Goal: Book appointment/travel/reservation

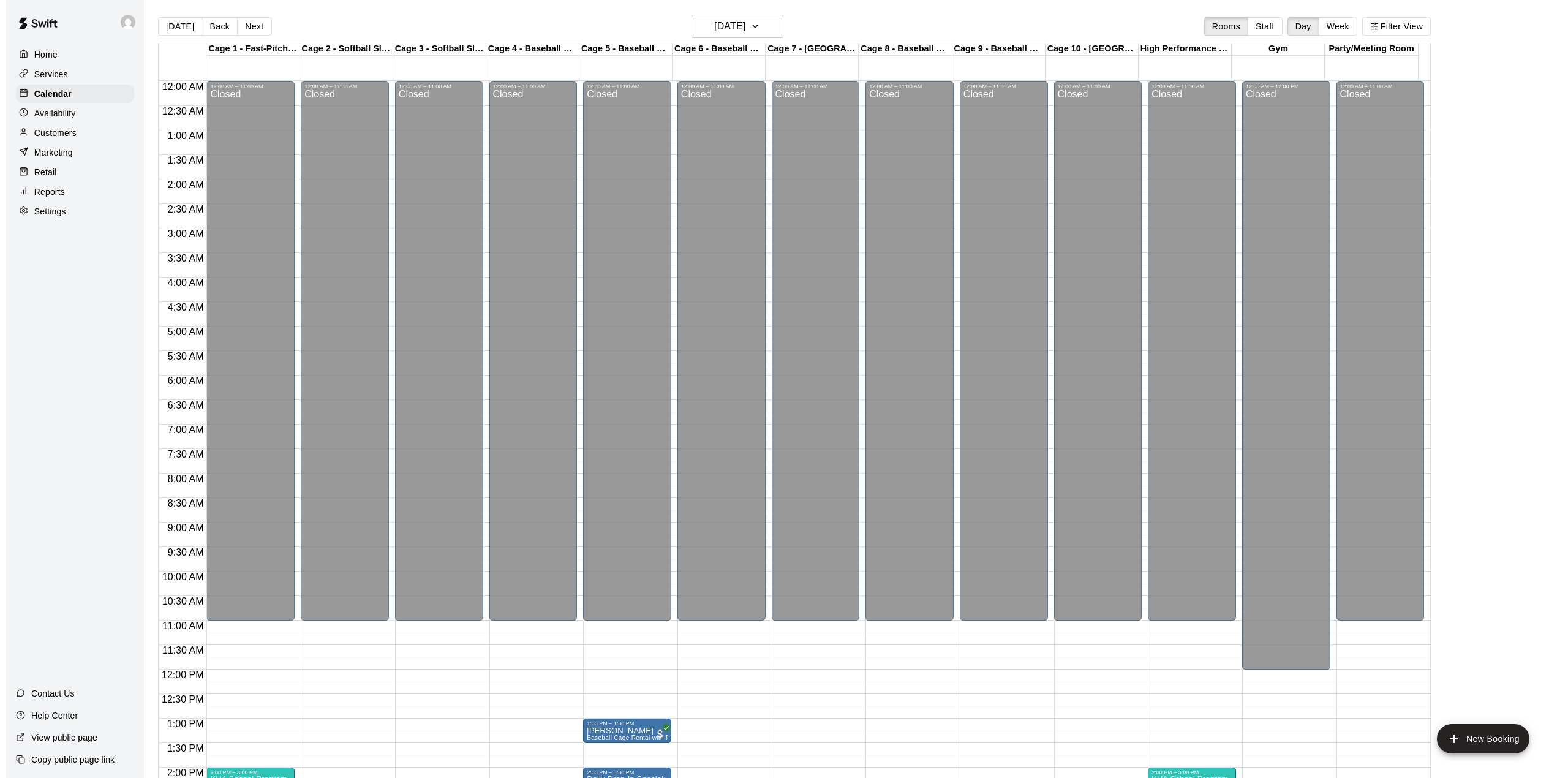
scroll to position [467, 0]
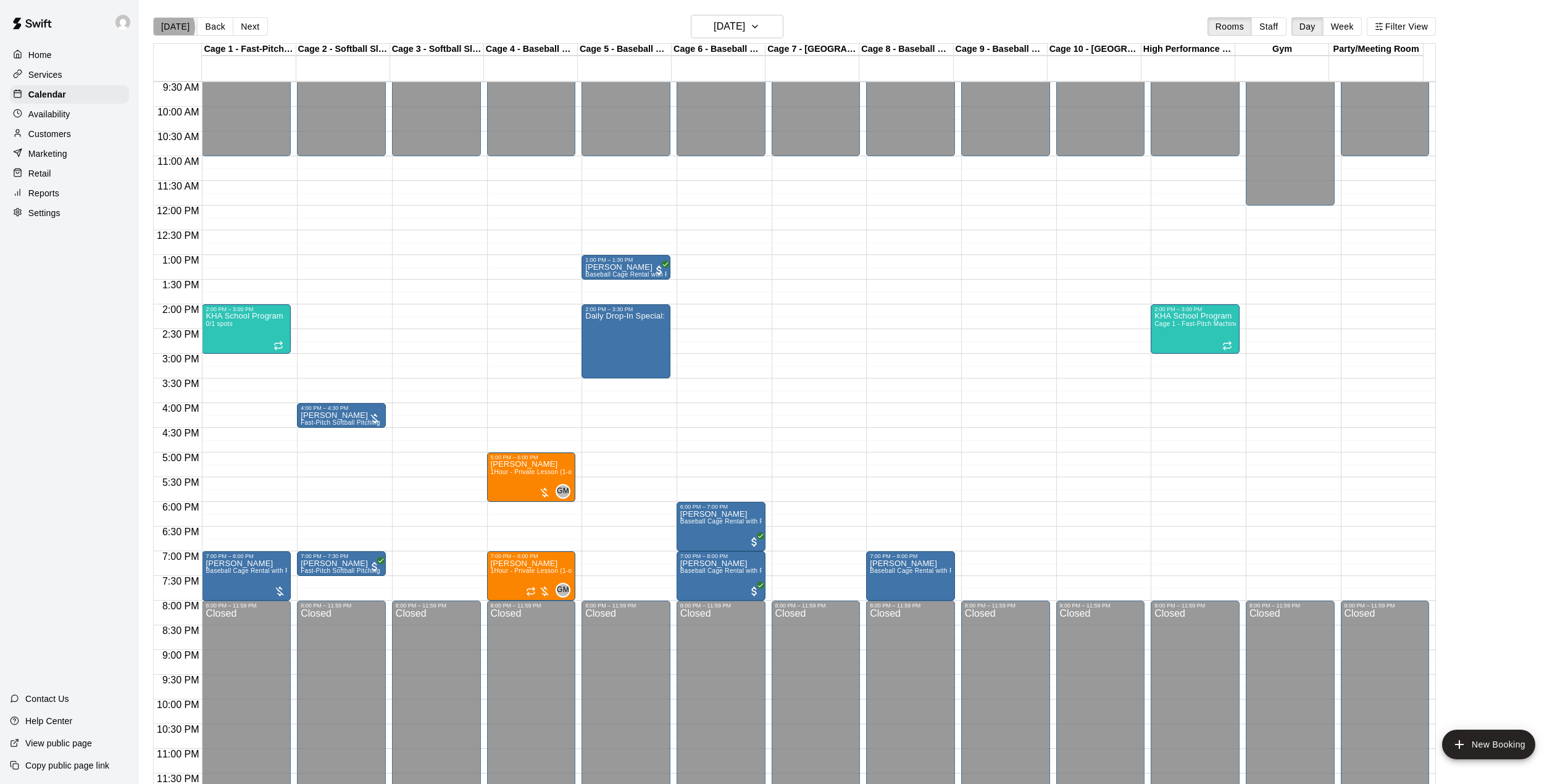
click at [169, 27] on button "[DATE]" at bounding box center [176, 27] width 45 height 19
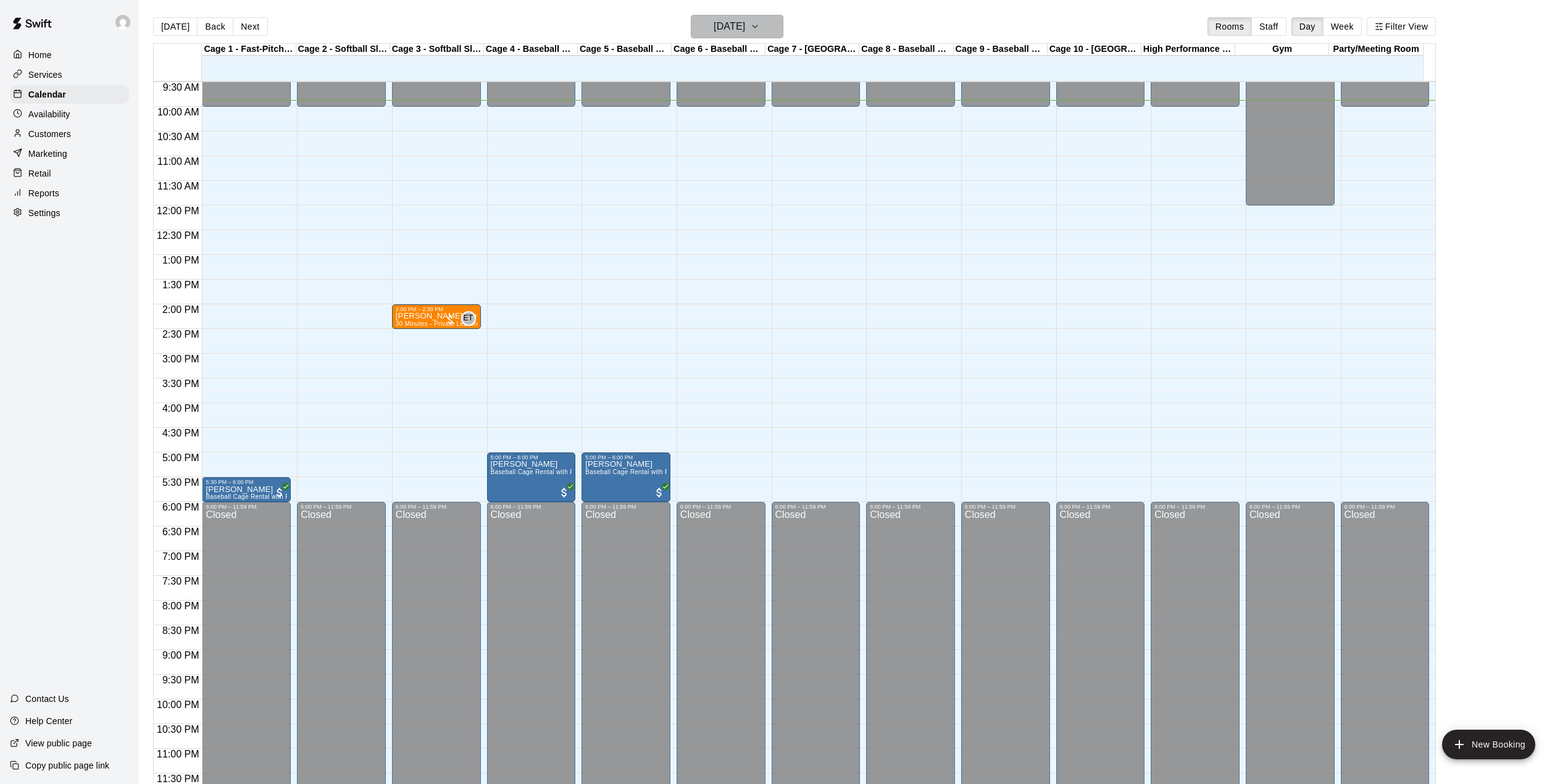
click at [745, 28] on h6 "[DATE]" at bounding box center [730, 27] width 32 height 17
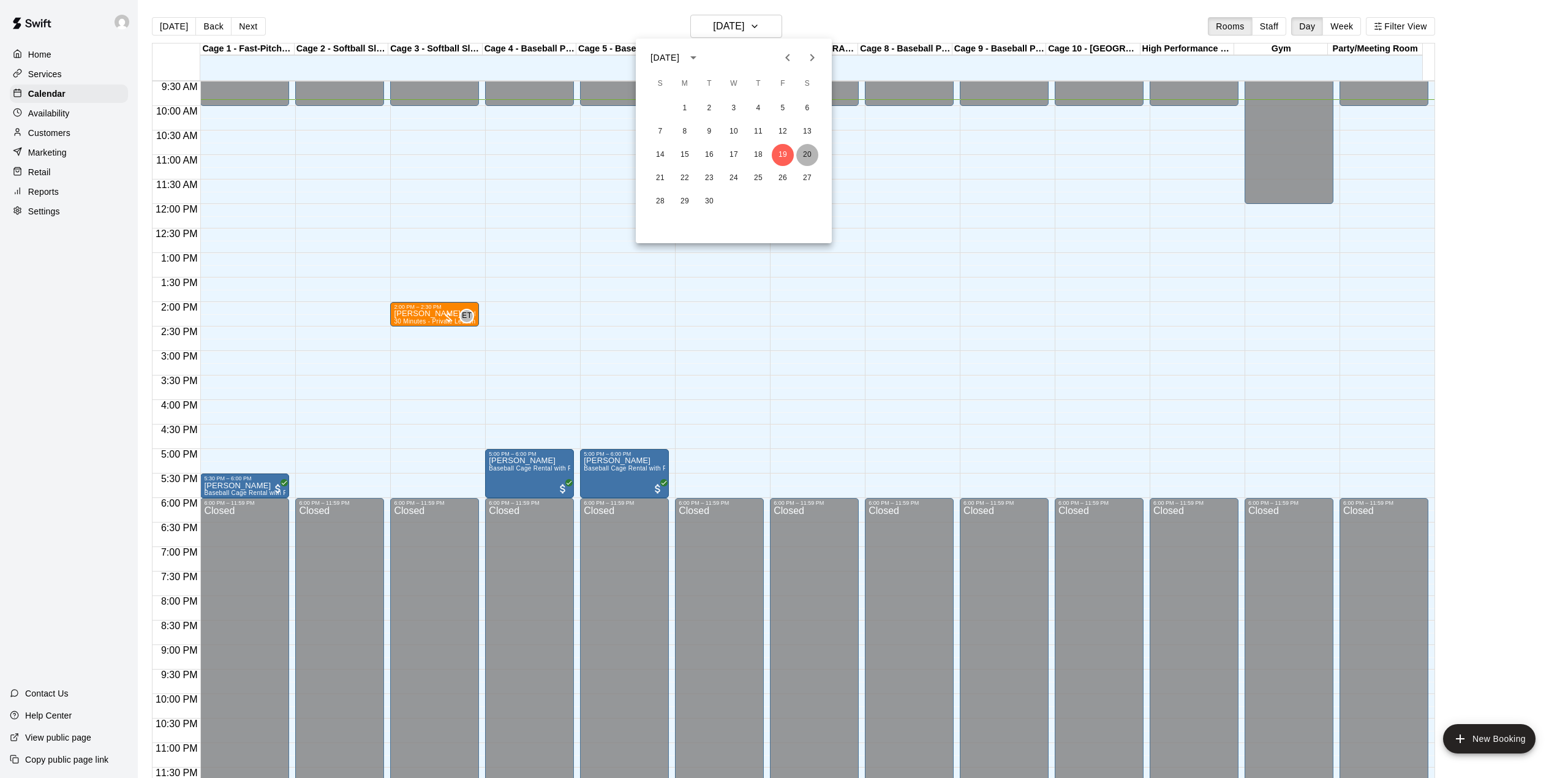
click at [803, 153] on button "20" at bounding box center [807, 155] width 22 height 22
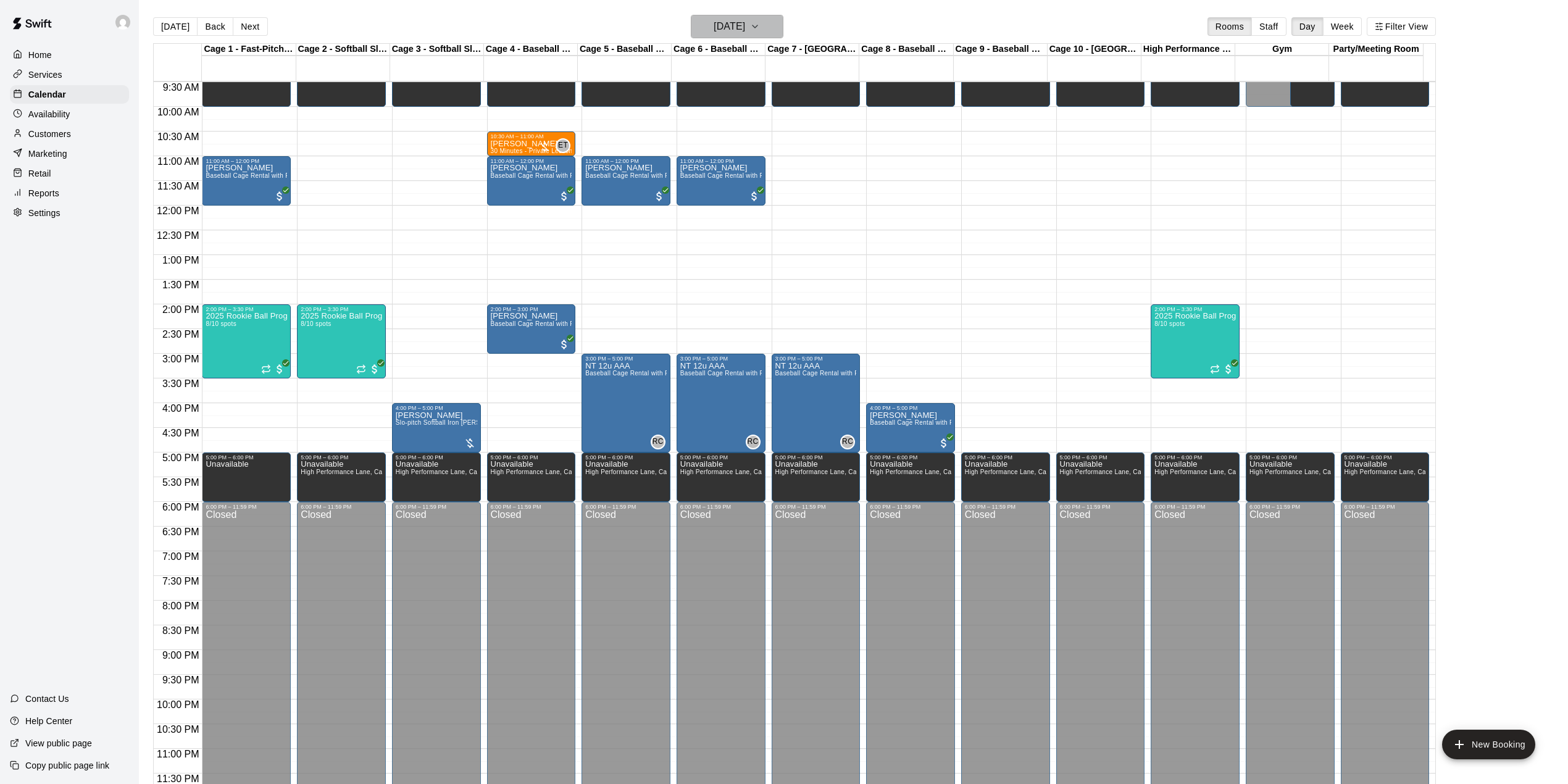
click at [760, 28] on icon "button" at bounding box center [755, 27] width 10 height 15
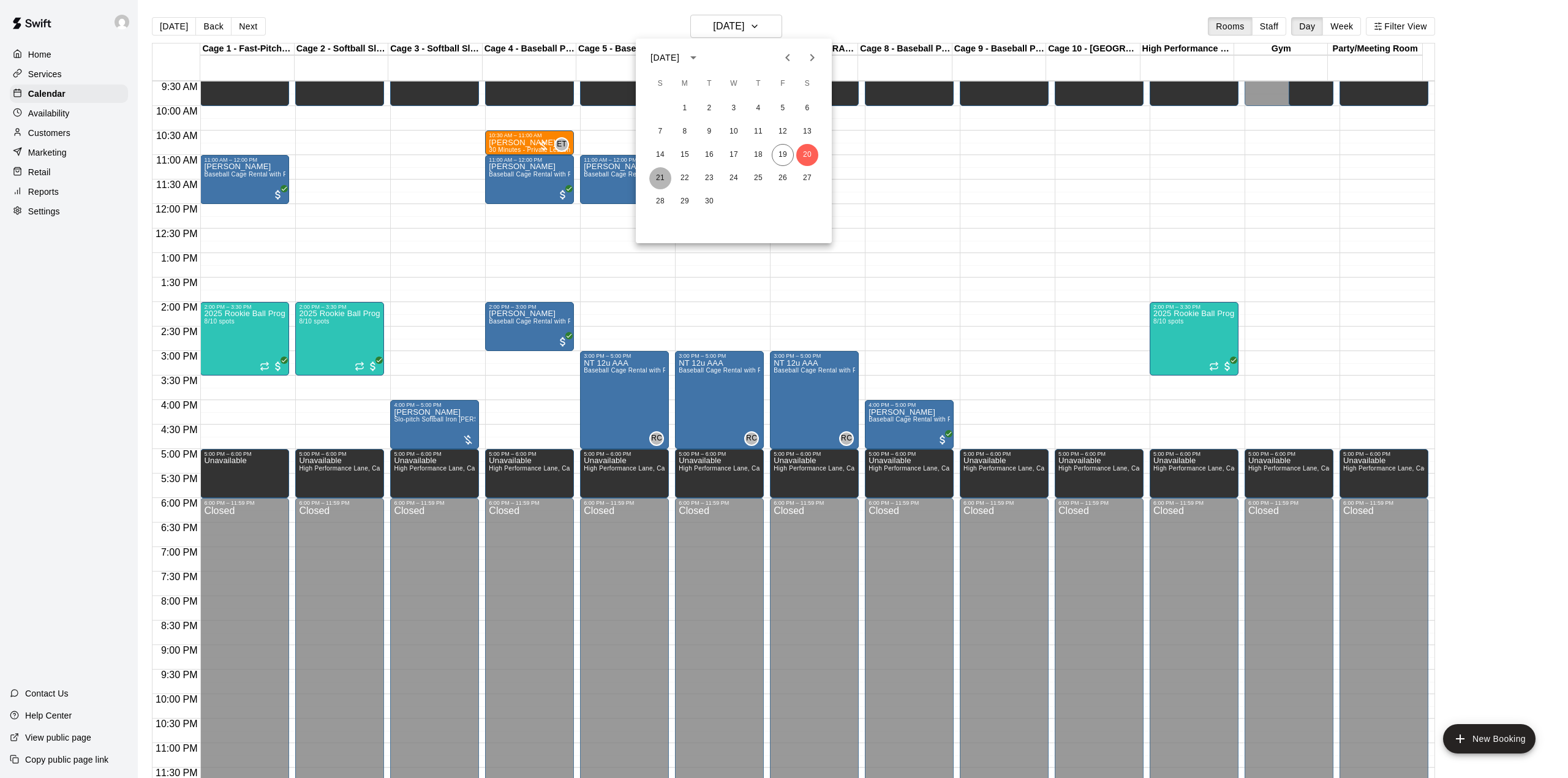
click at [663, 177] on button "21" at bounding box center [660, 178] width 22 height 22
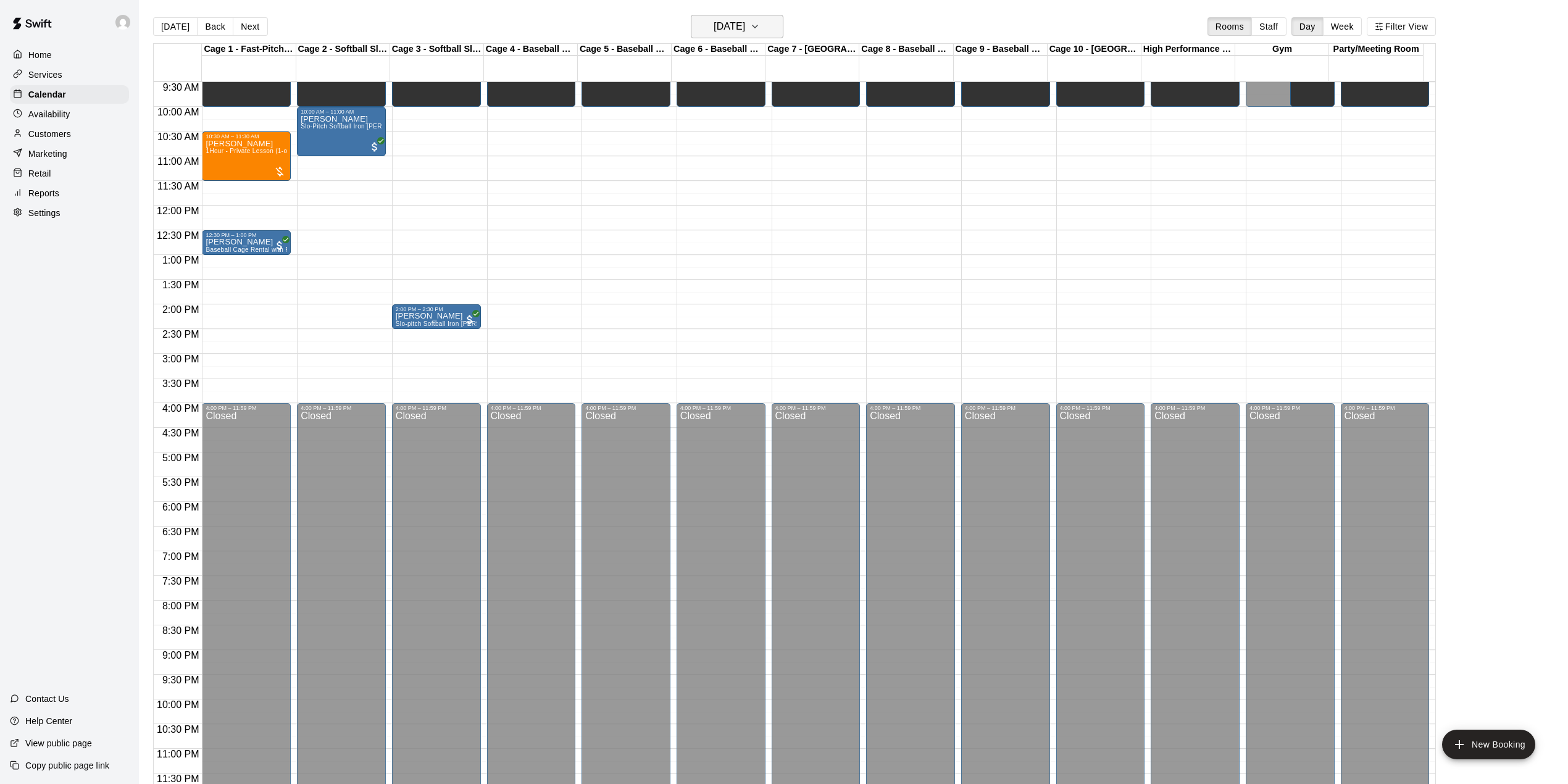
click at [744, 24] on h6 "[DATE]" at bounding box center [730, 27] width 32 height 17
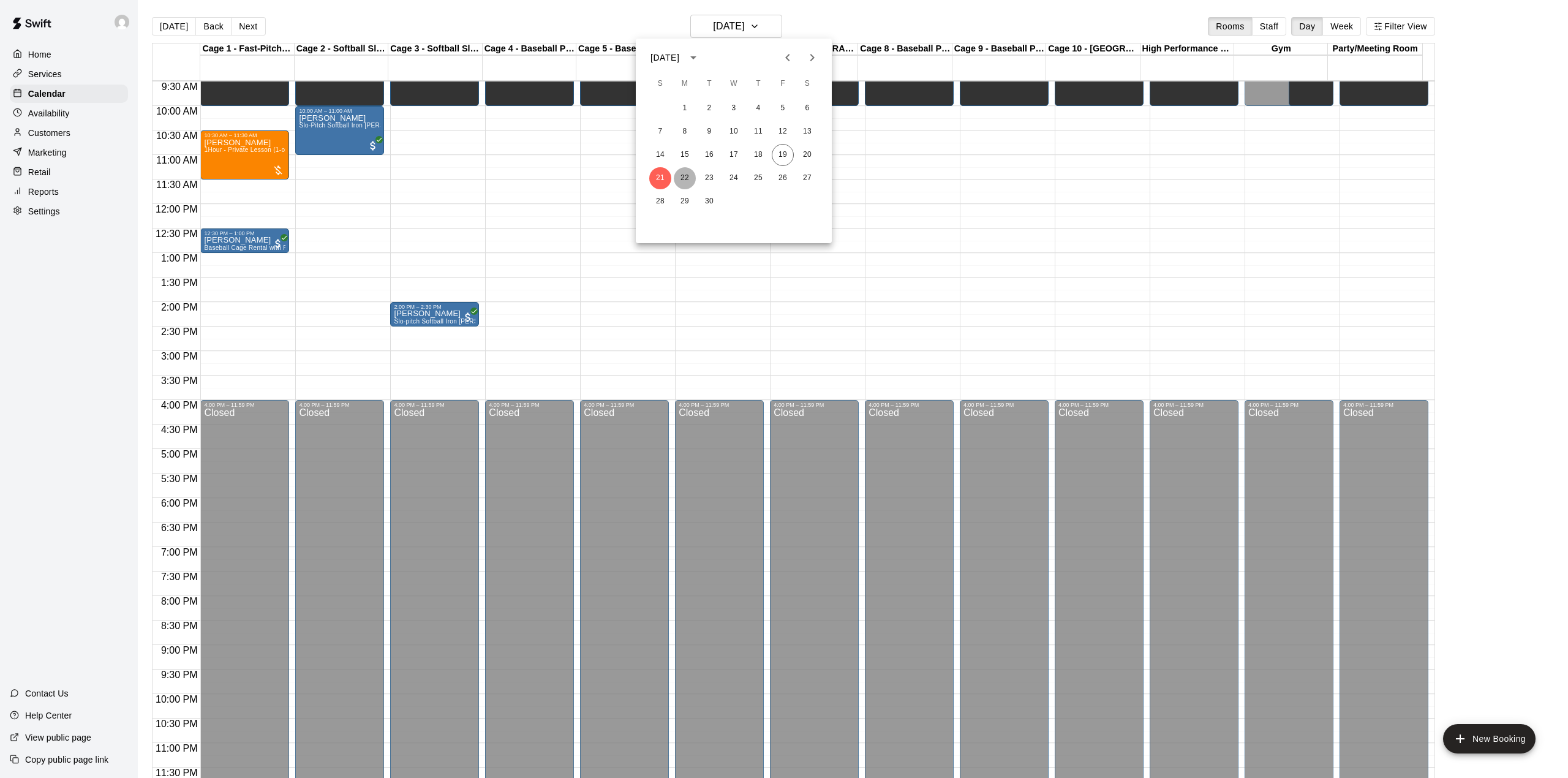
click at [680, 170] on button "22" at bounding box center [685, 178] width 22 height 22
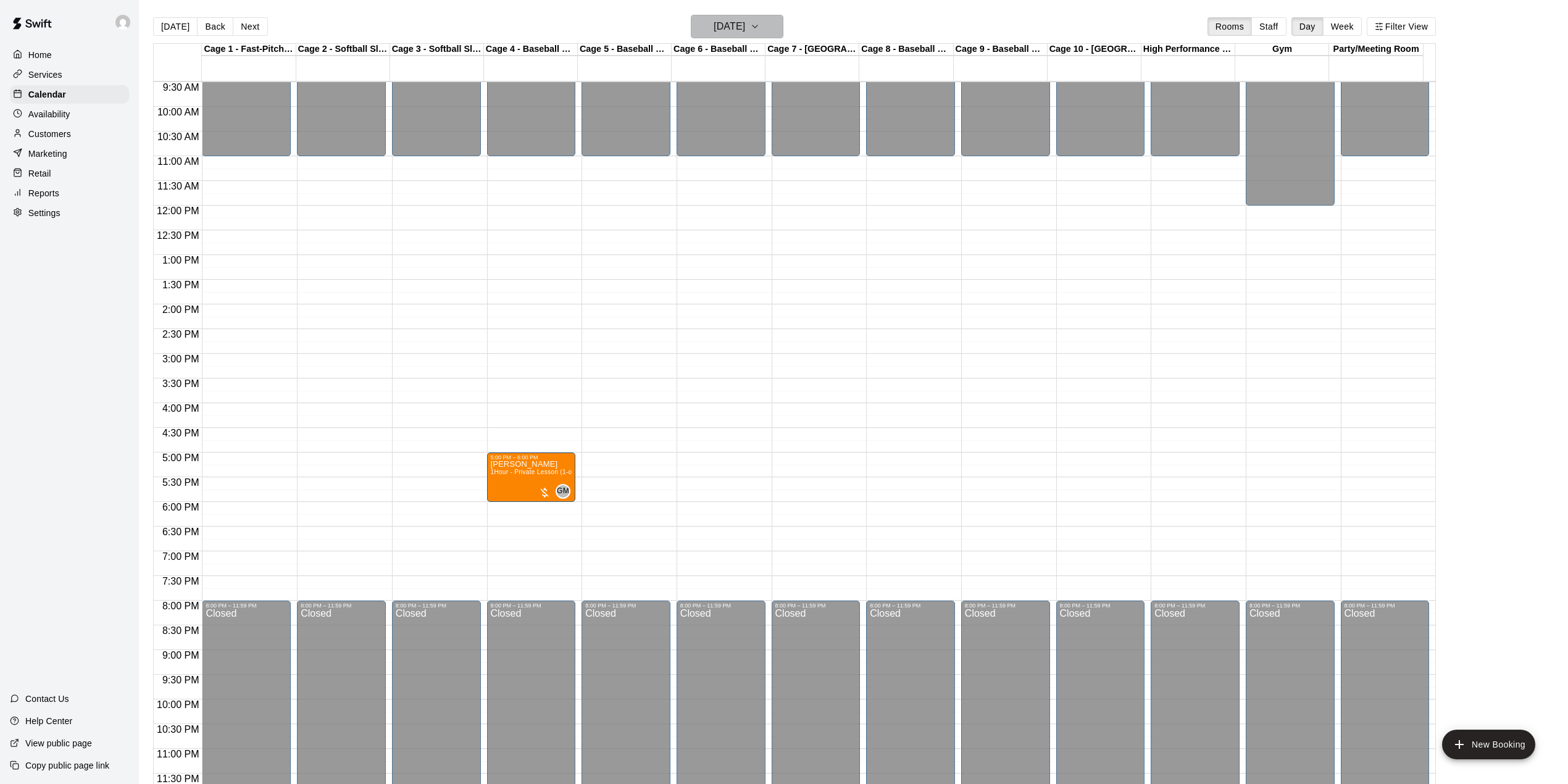
click at [740, 28] on h6 "[DATE]" at bounding box center [730, 27] width 32 height 17
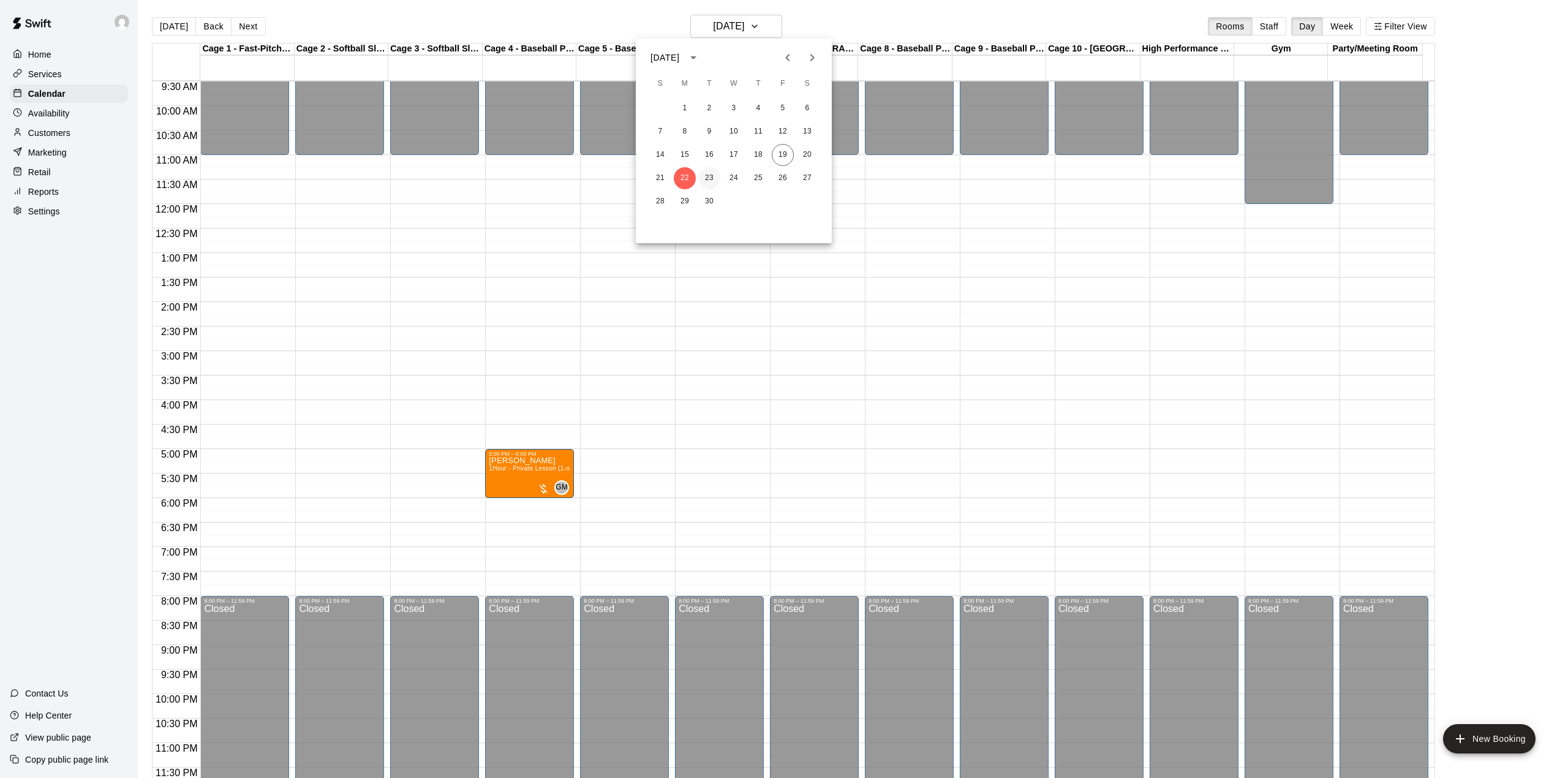
click at [704, 174] on button "23" at bounding box center [709, 178] width 22 height 22
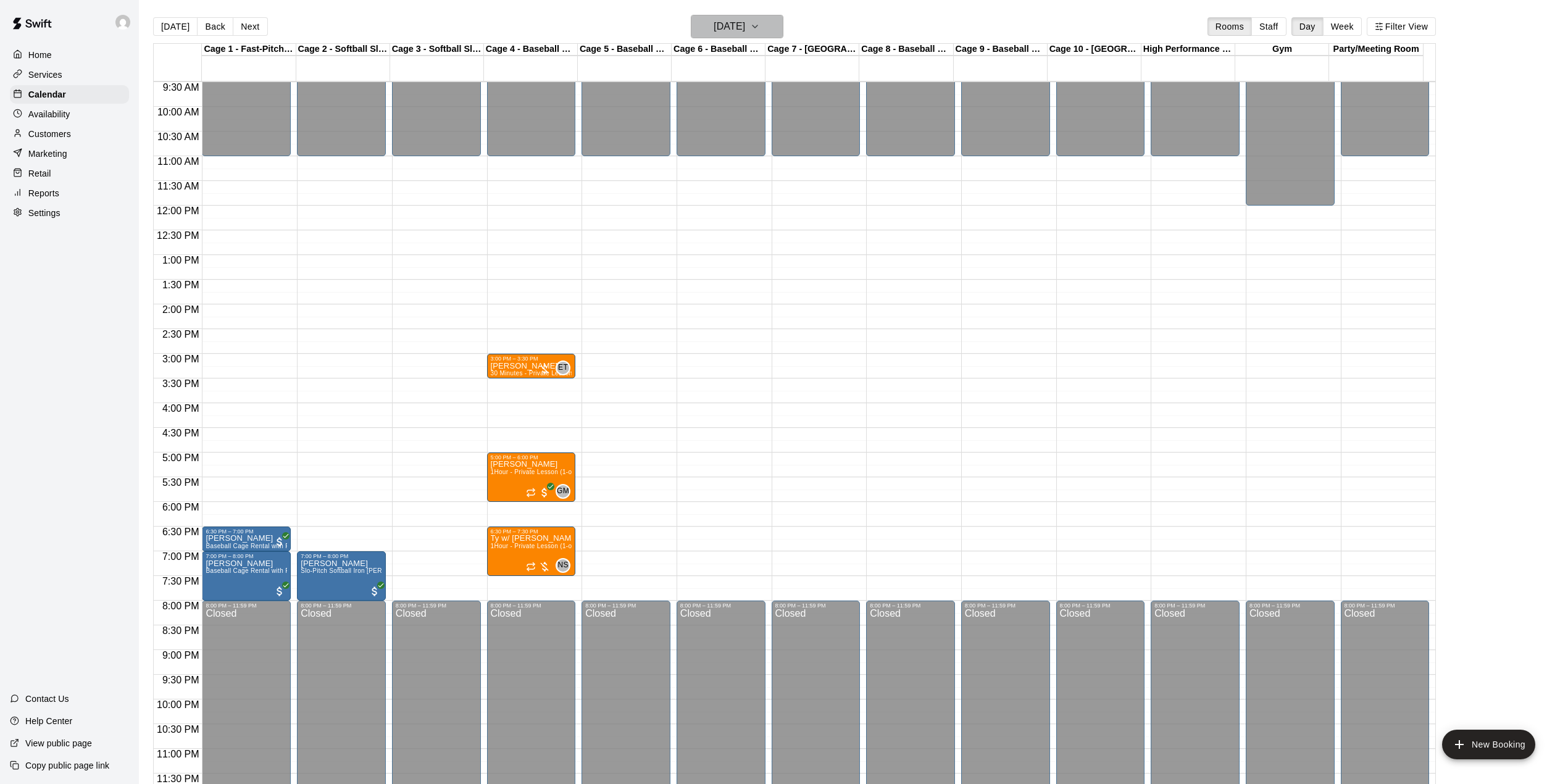
click at [745, 28] on h6 "[DATE]" at bounding box center [730, 27] width 32 height 17
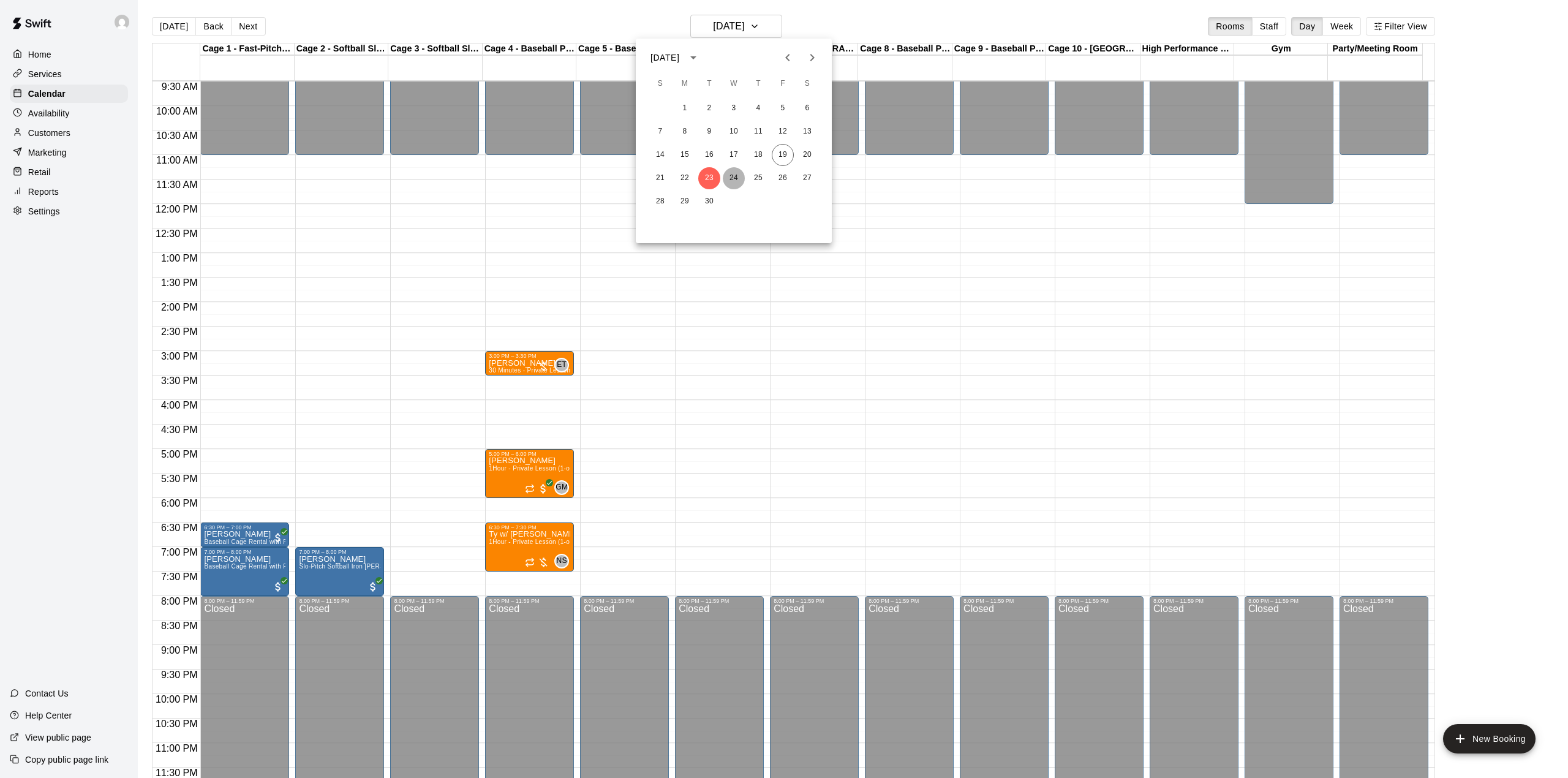
click at [730, 170] on button "24" at bounding box center [733, 178] width 22 height 22
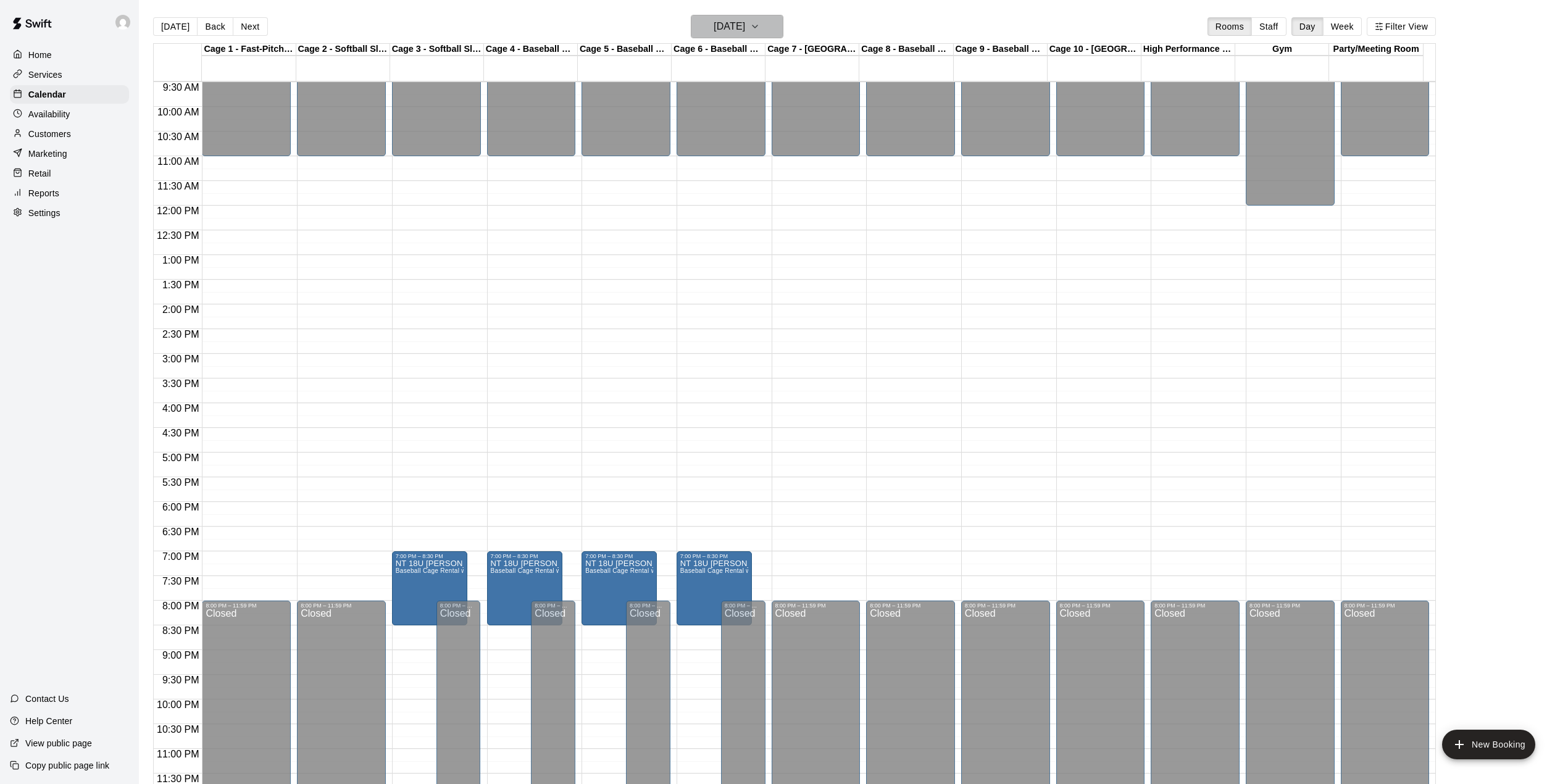
click at [776, 25] on button "[DATE]" at bounding box center [737, 27] width 93 height 24
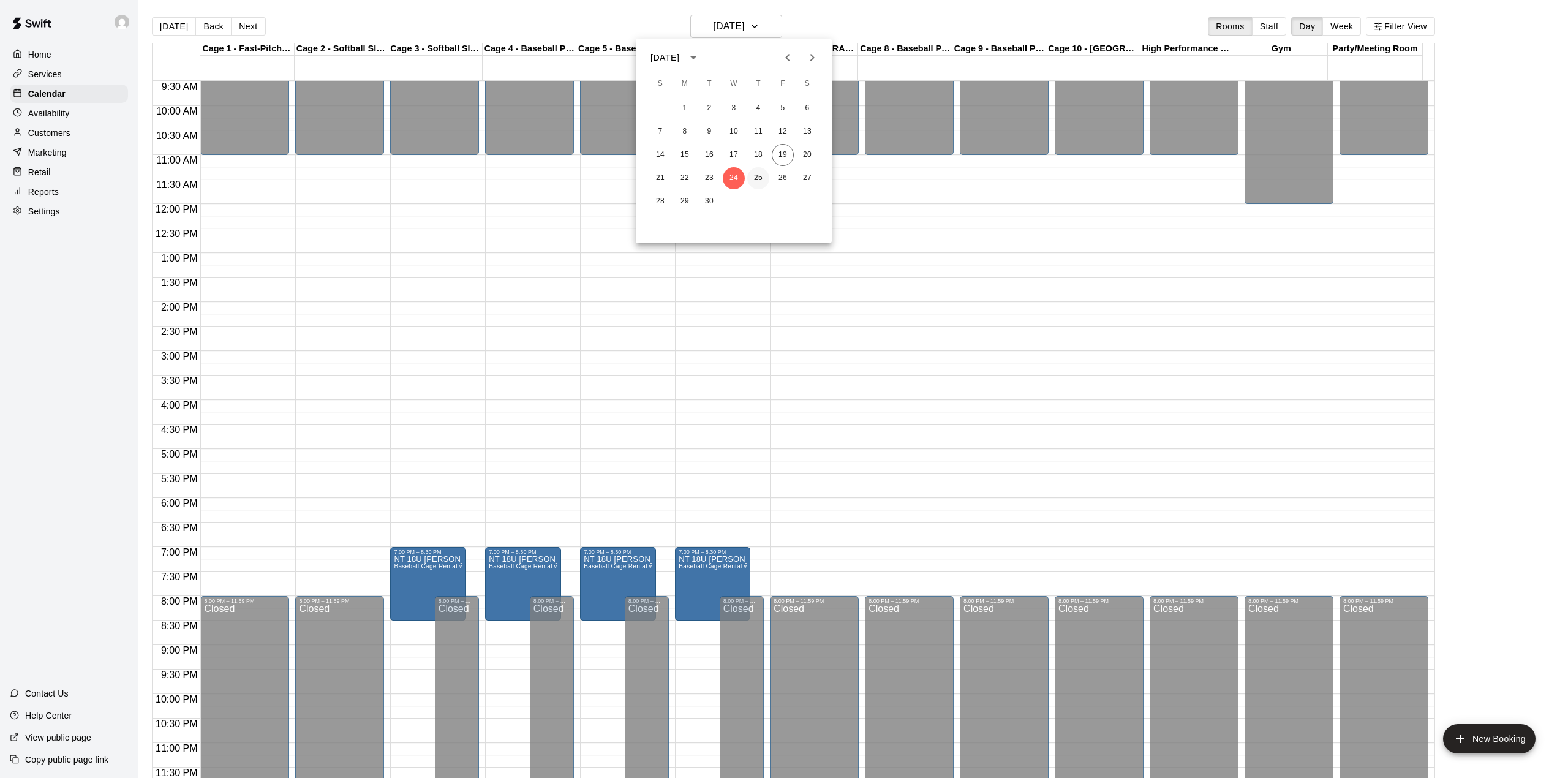
click at [753, 171] on button "25" at bounding box center [758, 178] width 22 height 22
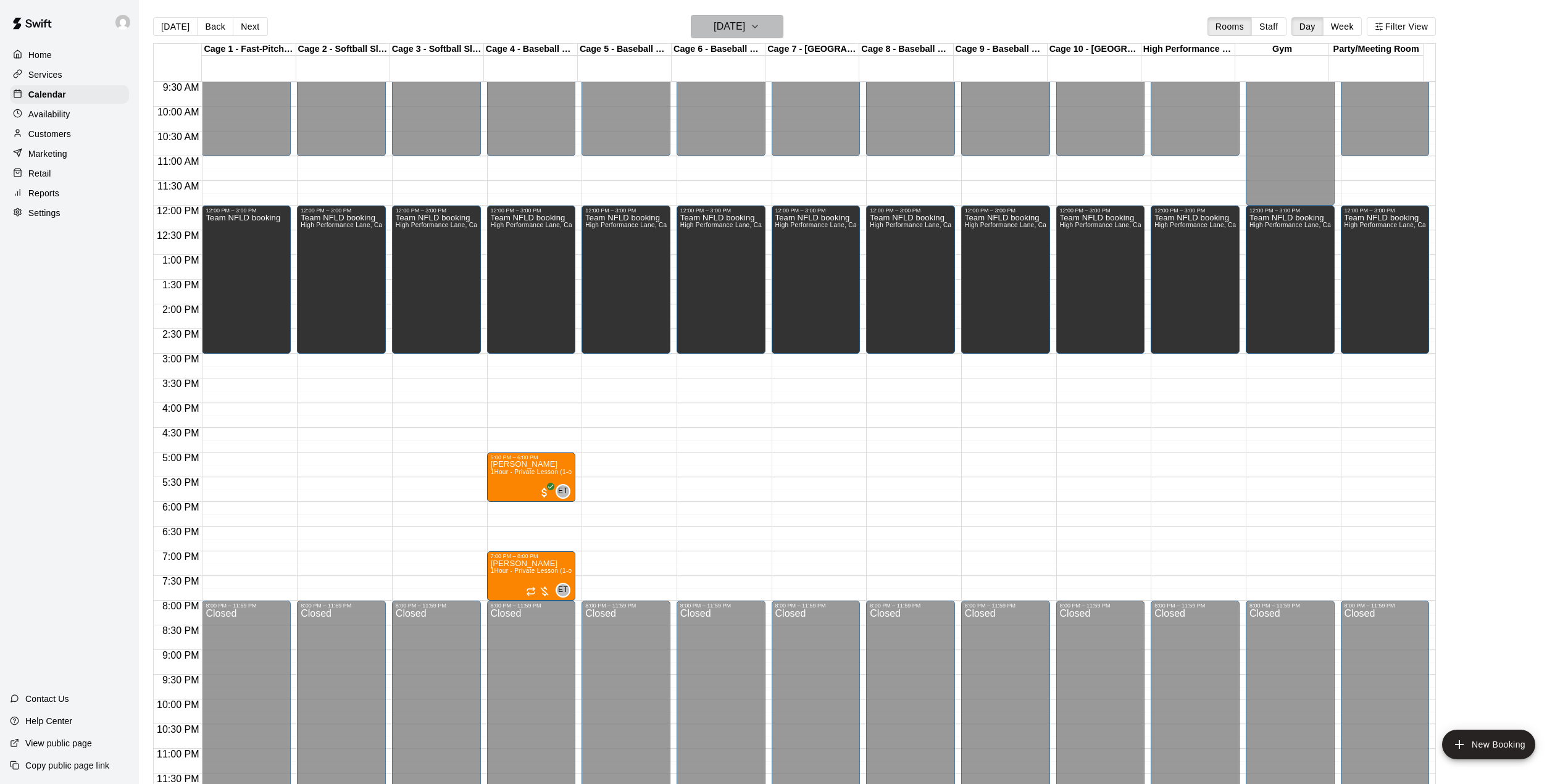
click at [760, 24] on icon "button" at bounding box center [755, 27] width 10 height 15
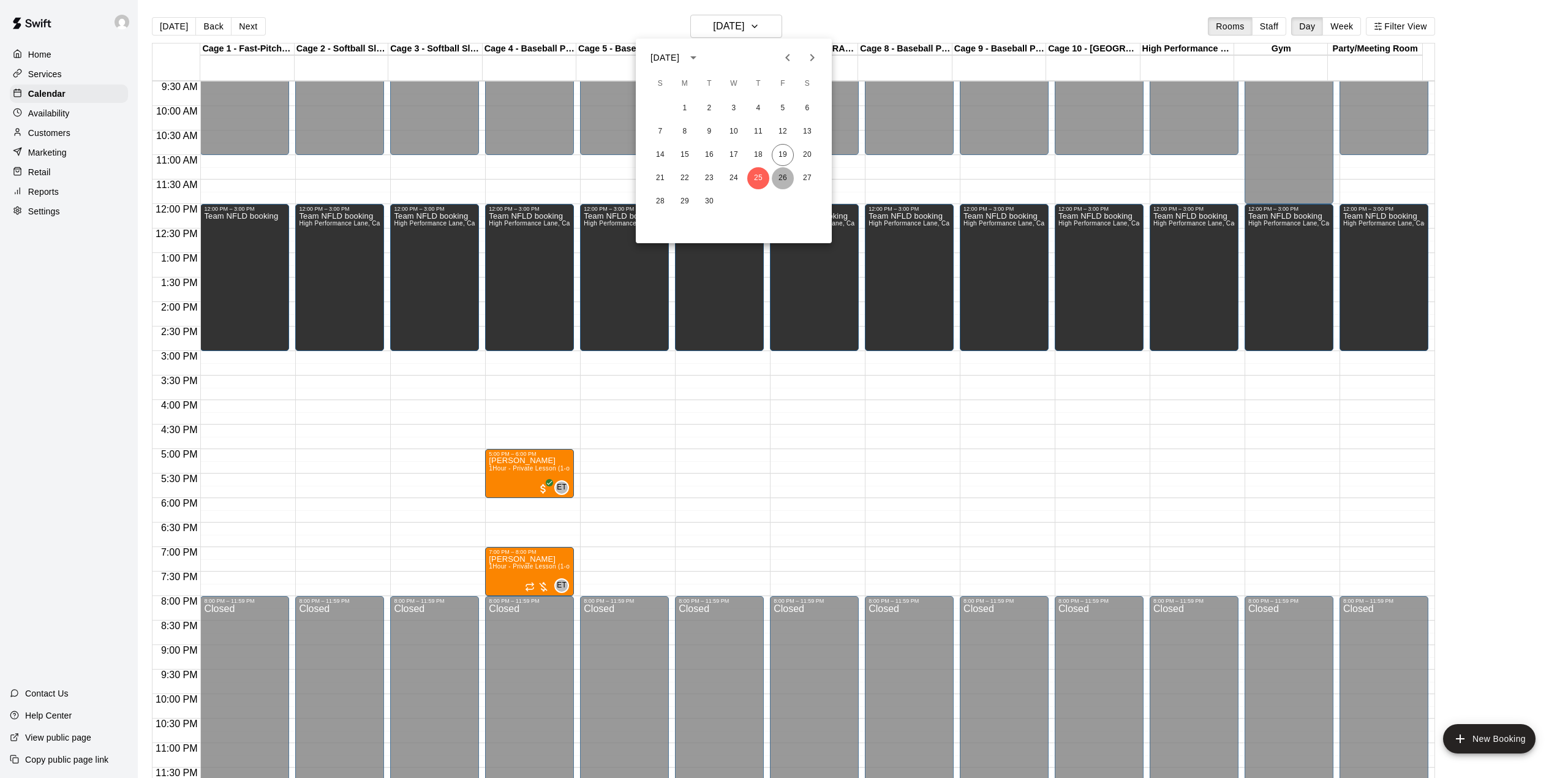
click at [780, 179] on button "26" at bounding box center [783, 178] width 22 height 22
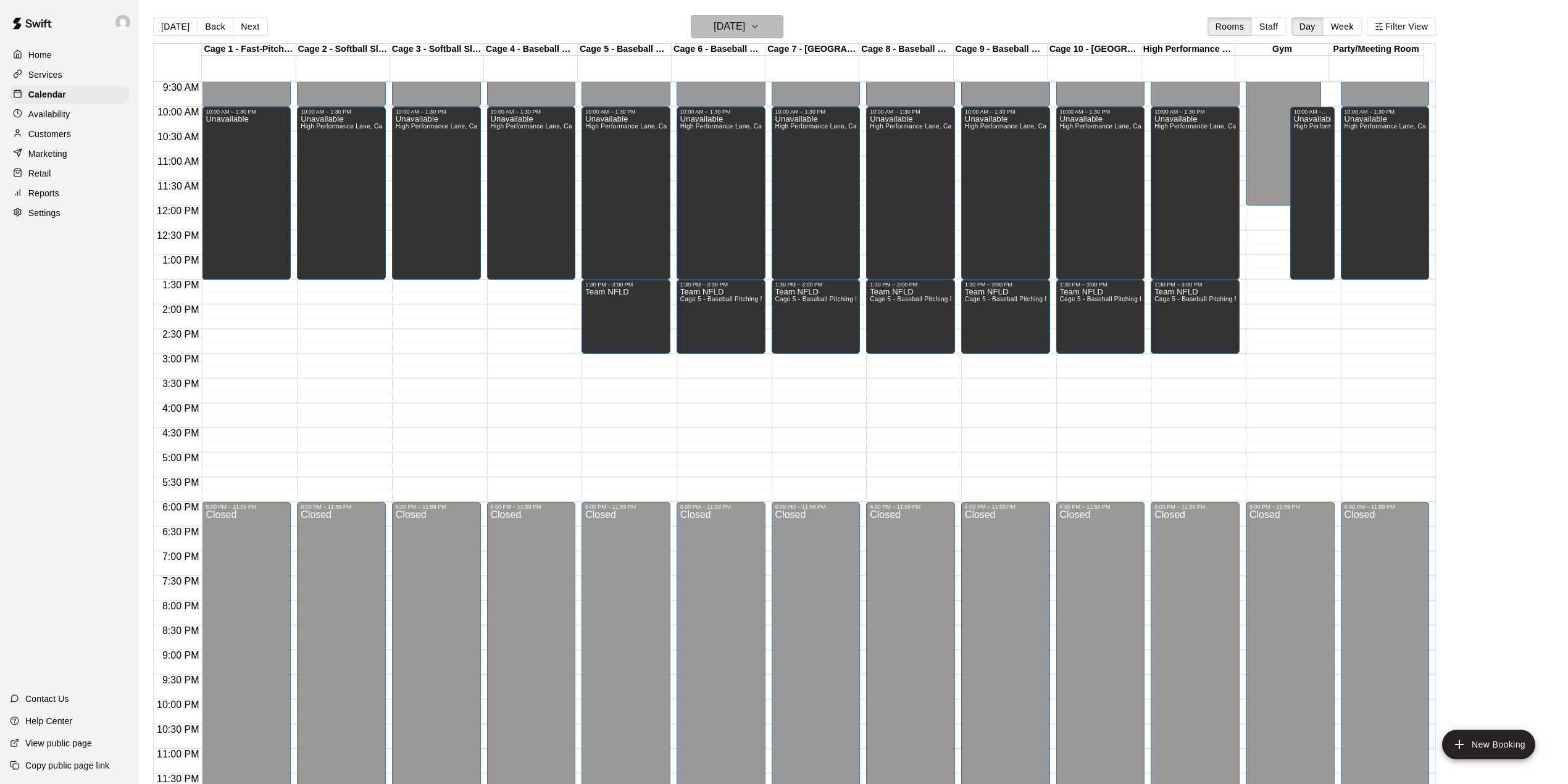
click at [766, 23] on button "[DATE]" at bounding box center [737, 27] width 93 height 24
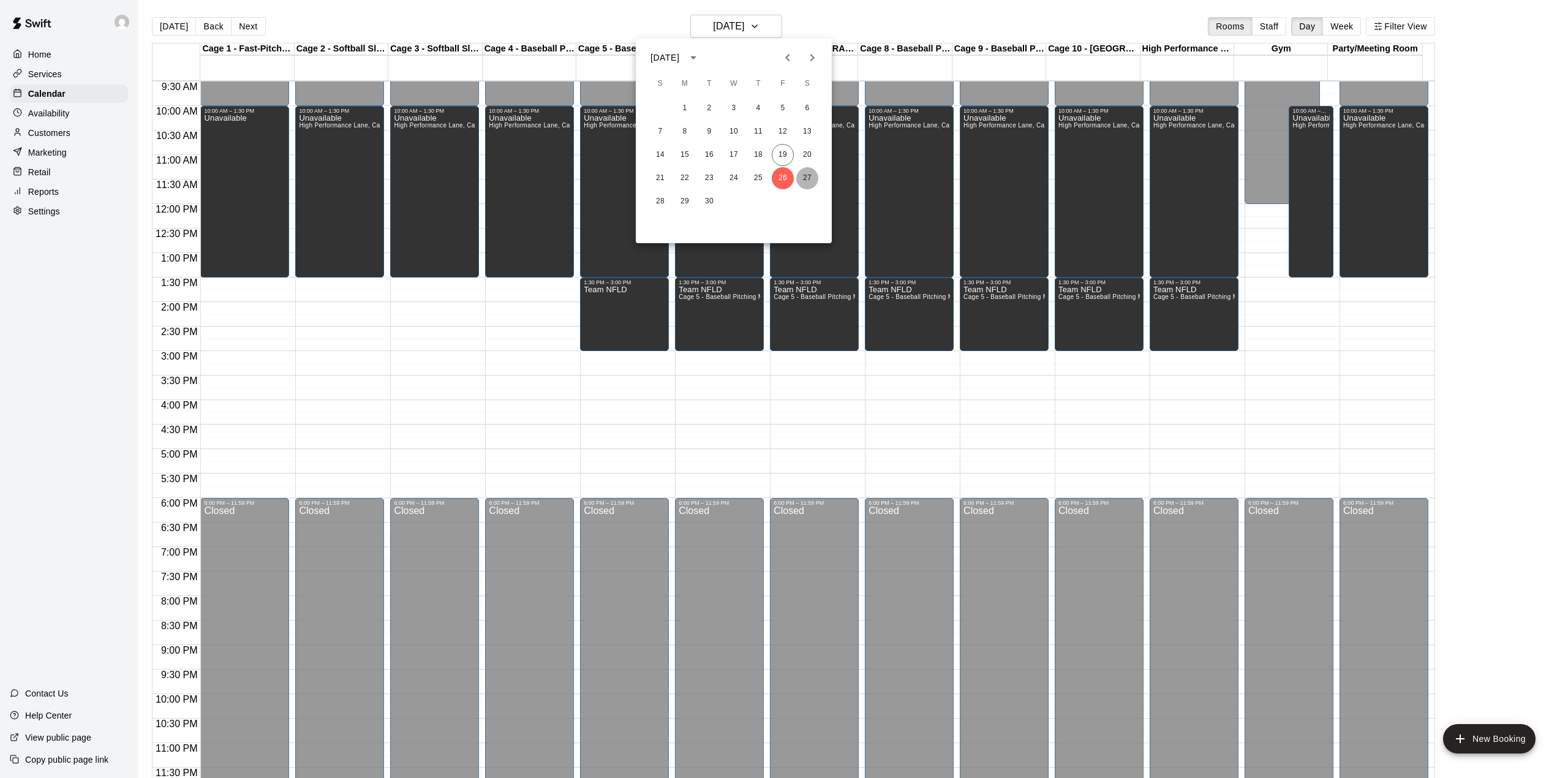
click at [803, 170] on button "27" at bounding box center [807, 178] width 22 height 22
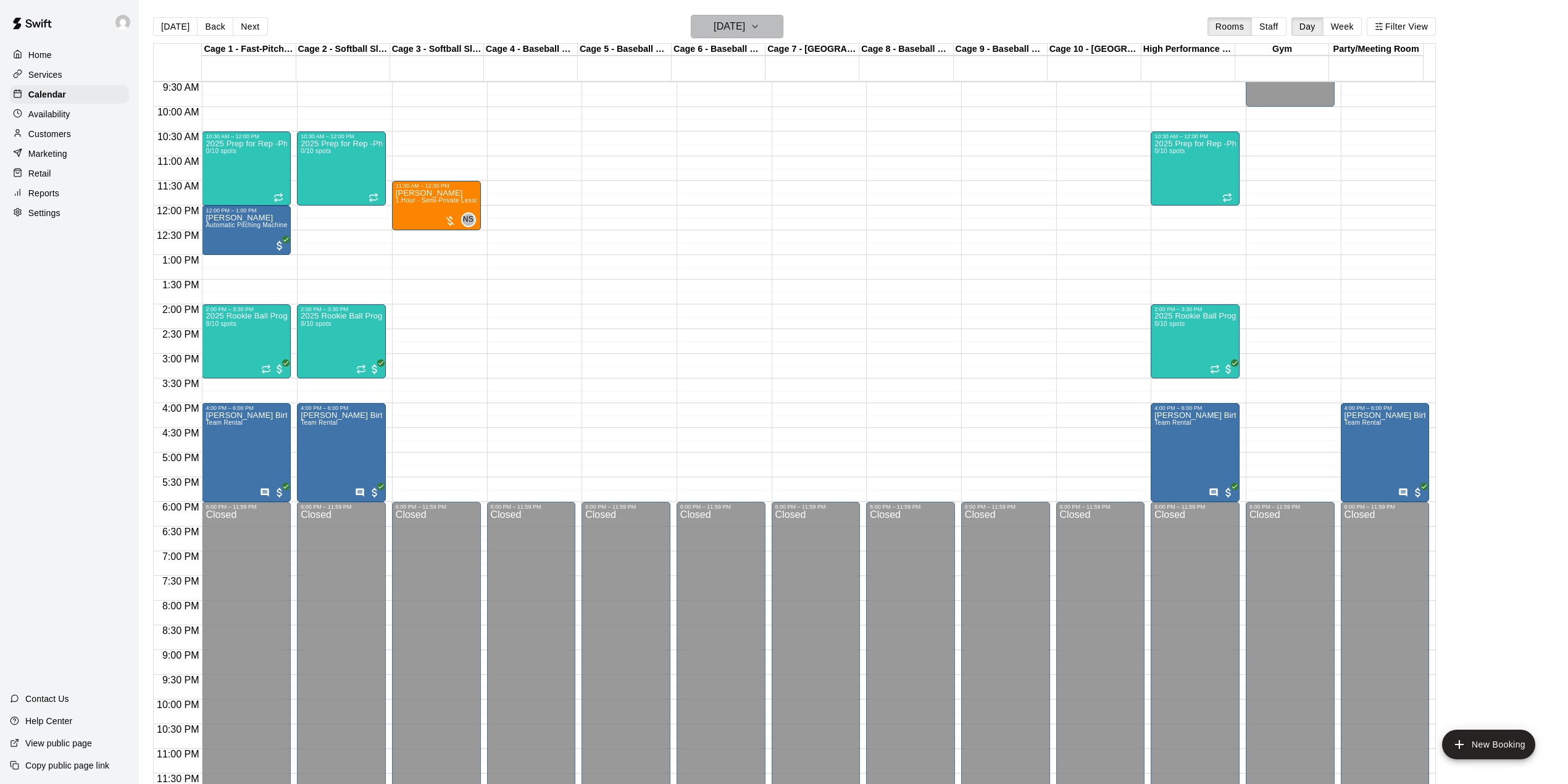
click at [745, 20] on h6 "[DATE]" at bounding box center [730, 27] width 32 height 17
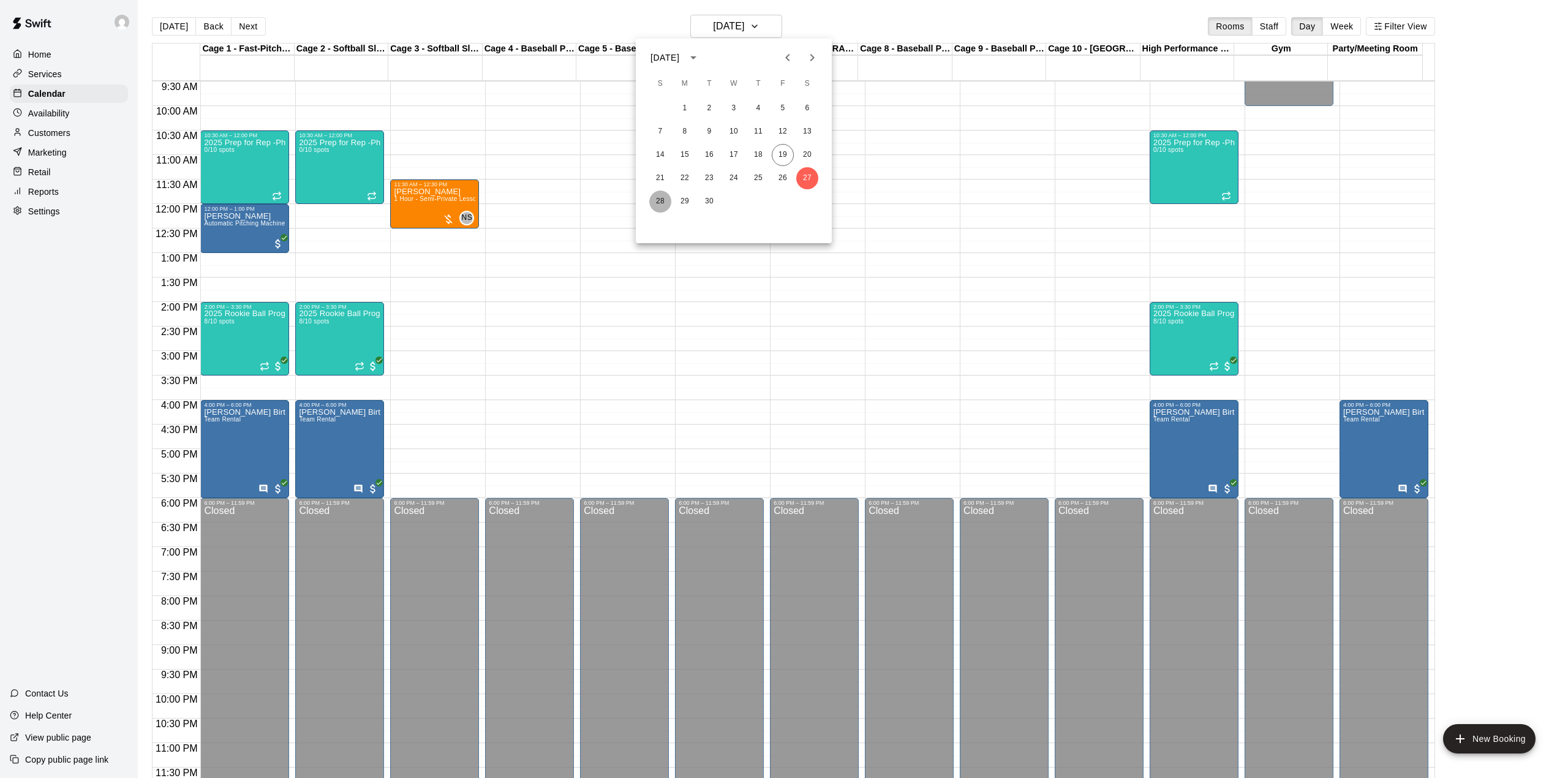
click at [666, 201] on button "28" at bounding box center [660, 201] width 22 height 22
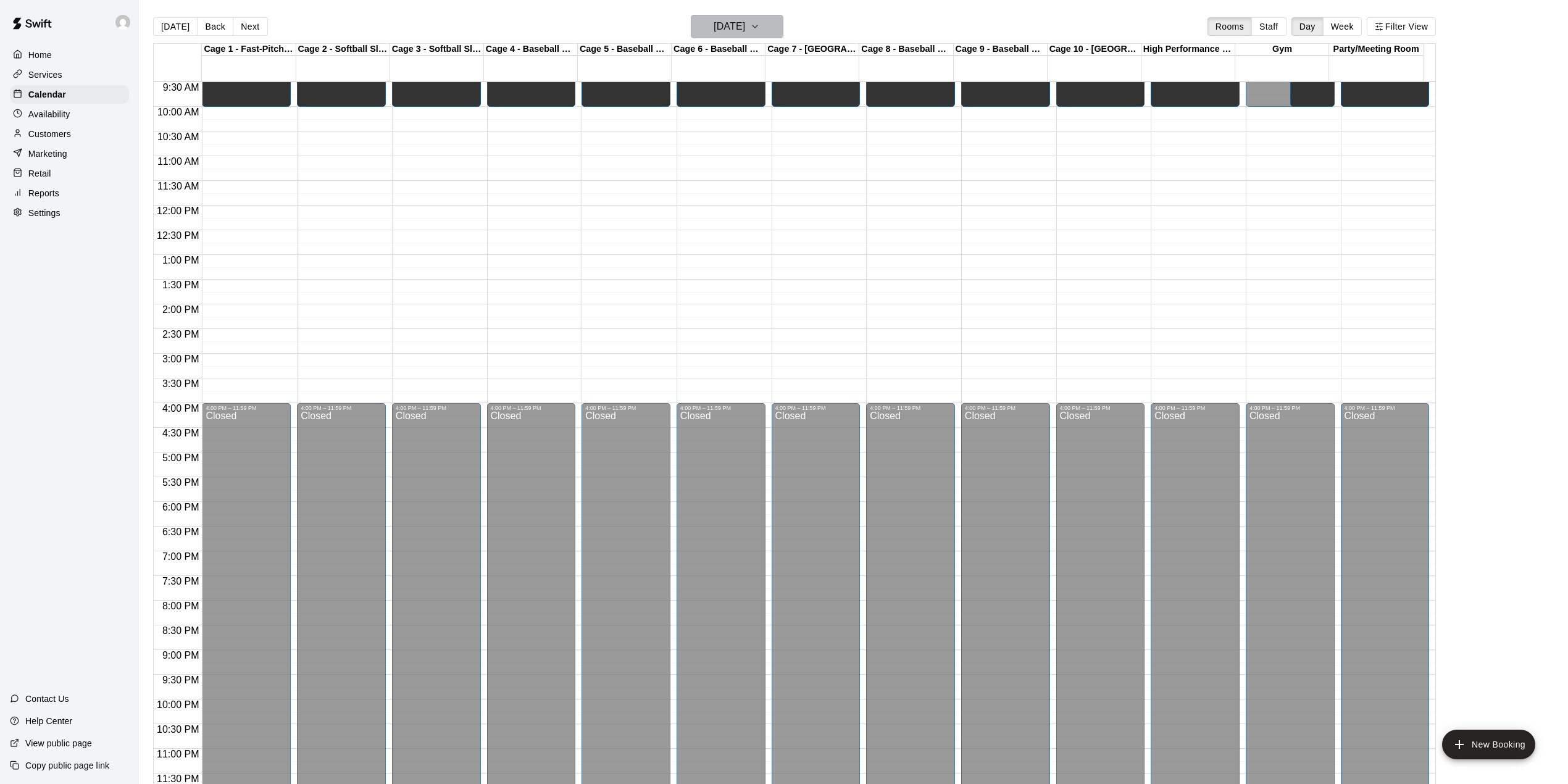
click at [740, 22] on h6 "[DATE]" at bounding box center [730, 27] width 32 height 17
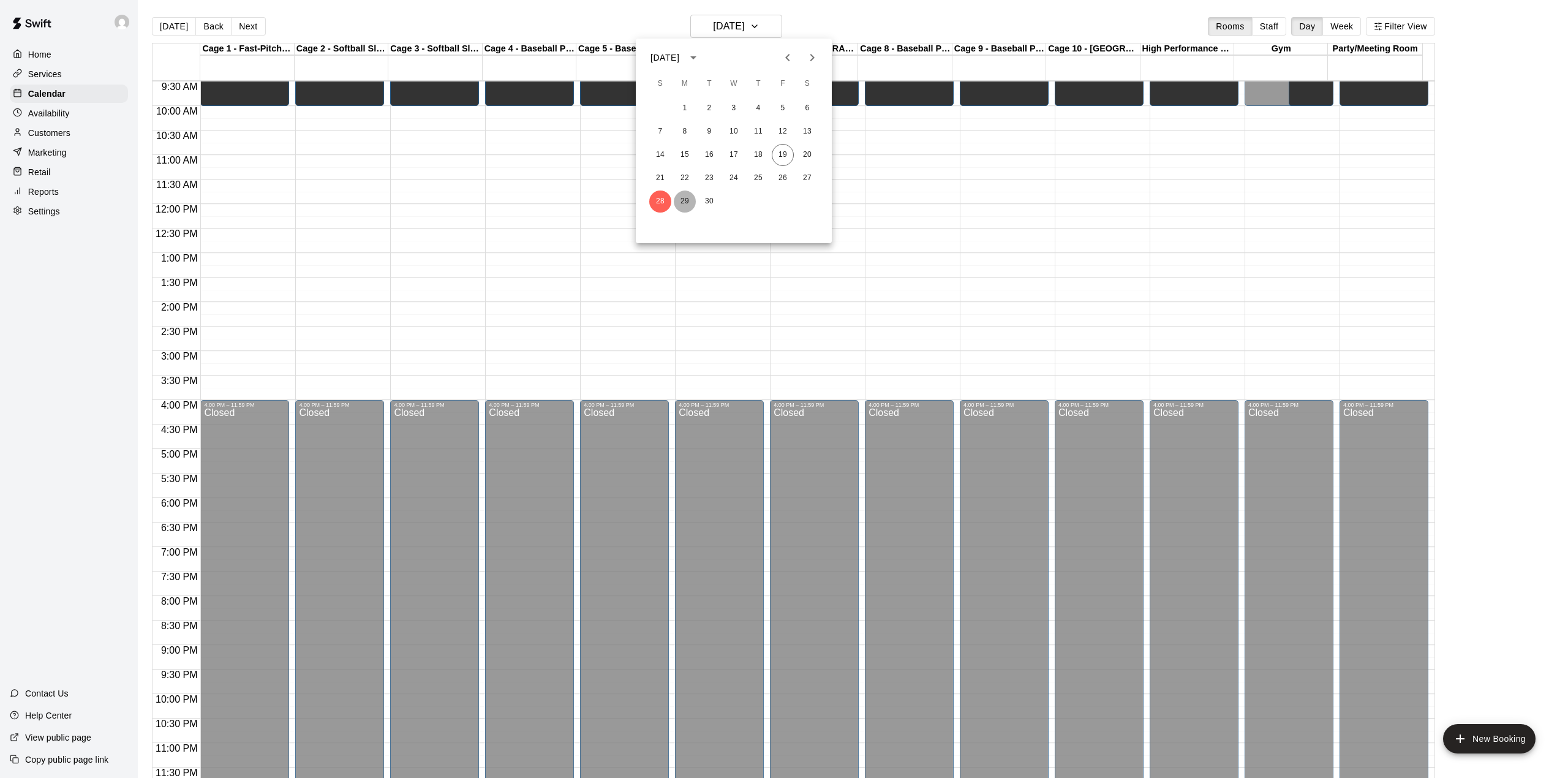
click at [680, 200] on button "29" at bounding box center [685, 201] width 22 height 22
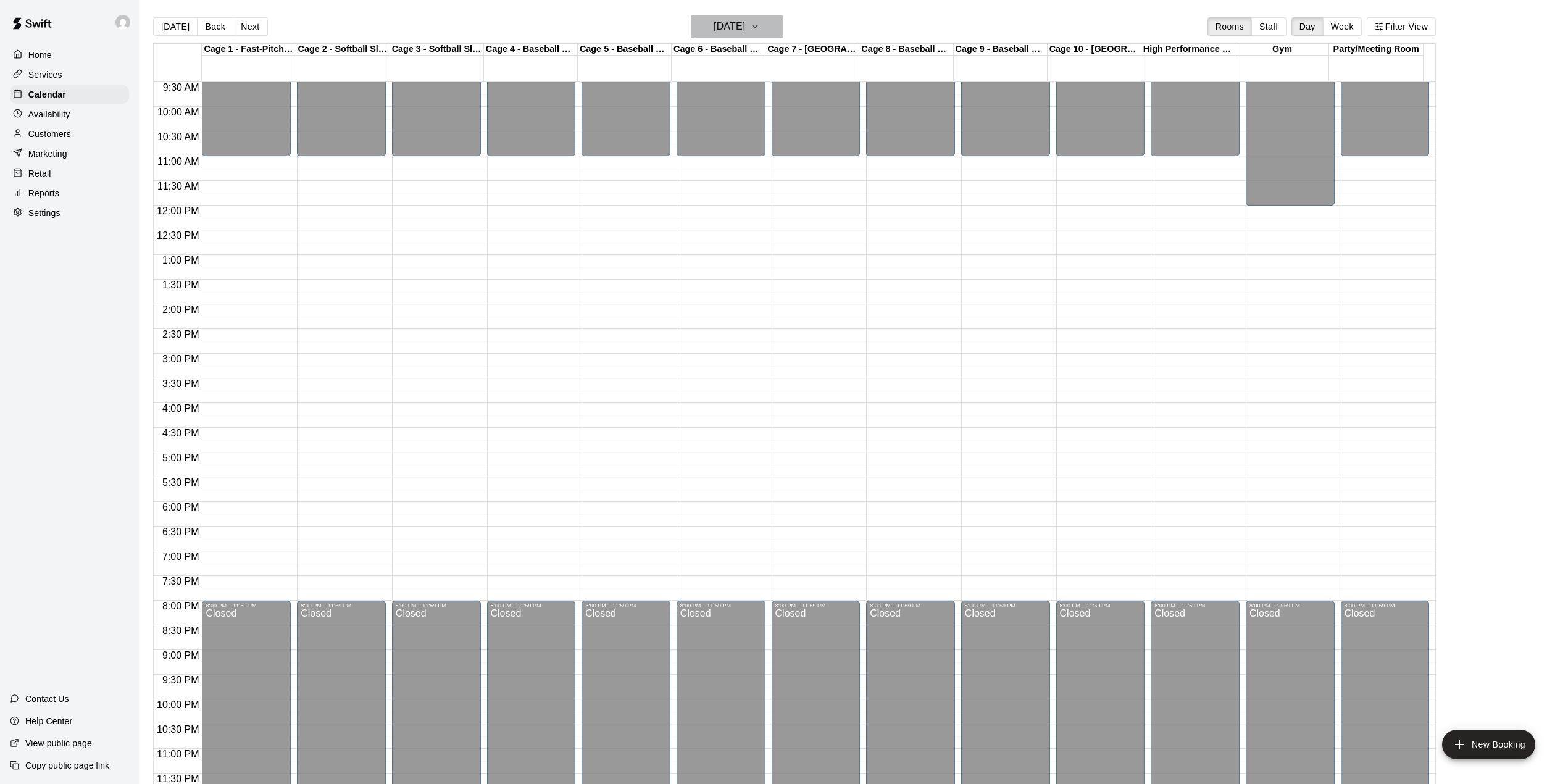
click at [760, 24] on icon "button" at bounding box center [755, 27] width 10 height 15
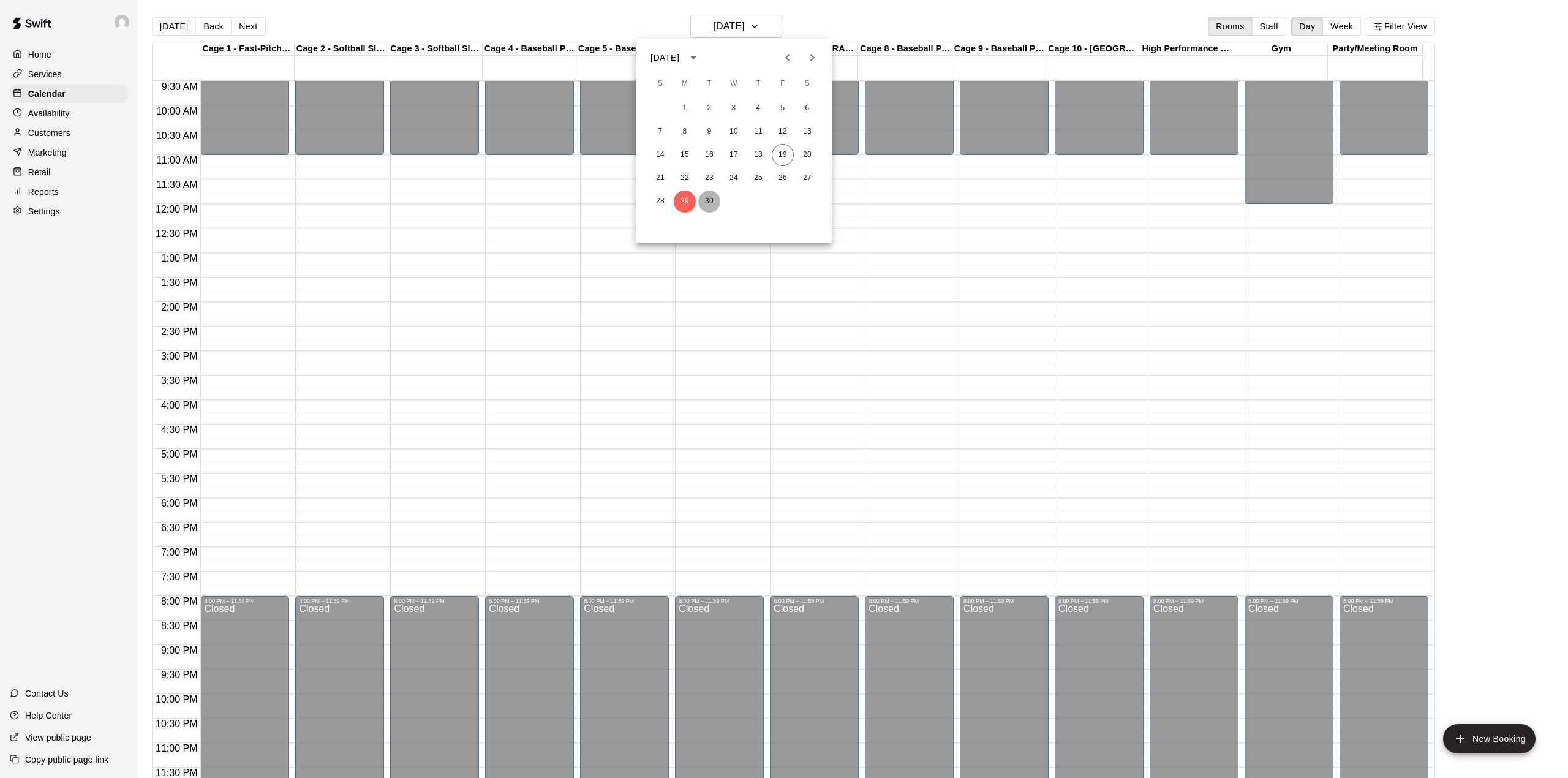
click at [705, 196] on button "30" at bounding box center [709, 201] width 22 height 22
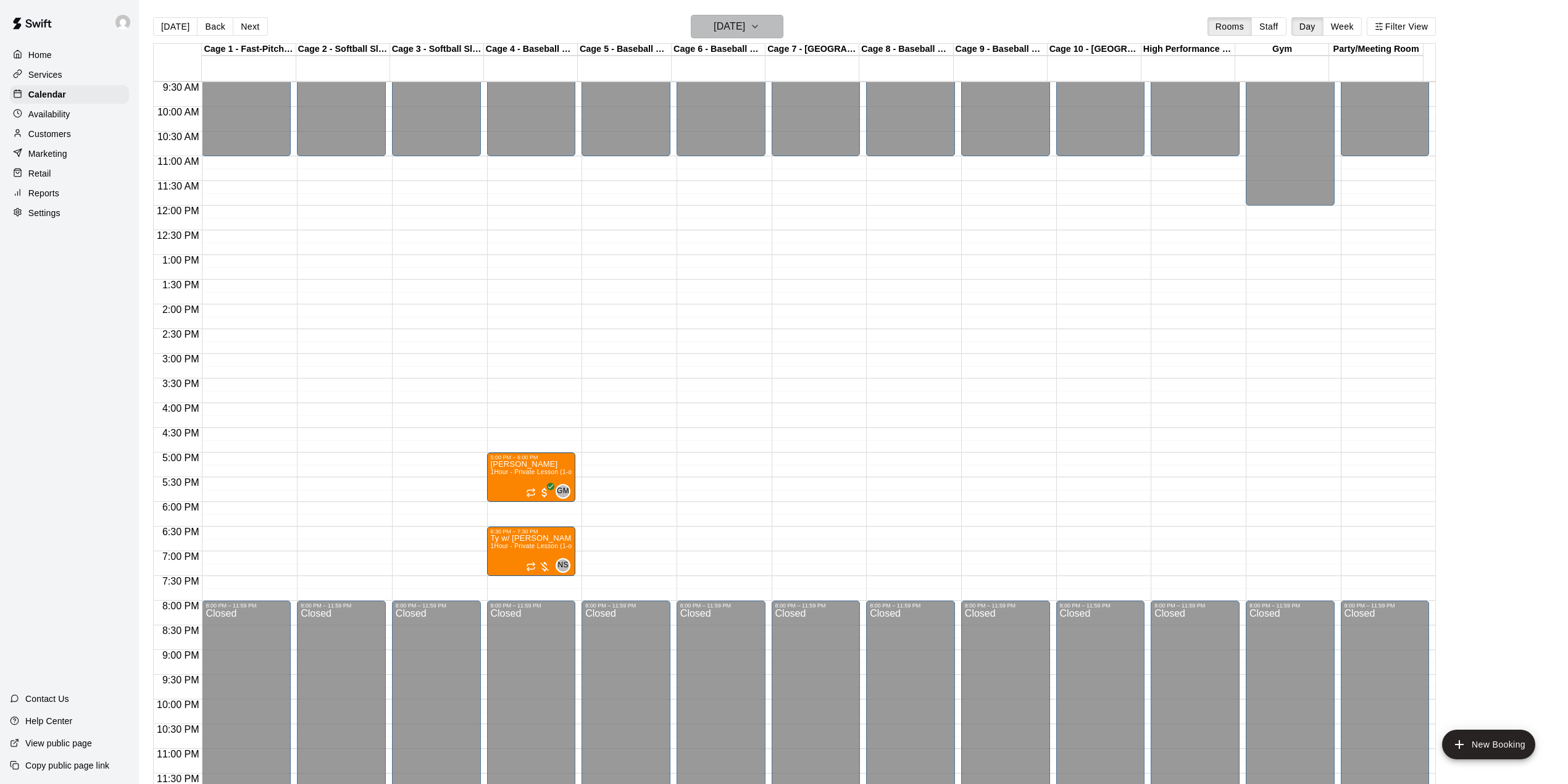
click at [745, 23] on h6 "[DATE]" at bounding box center [730, 27] width 32 height 17
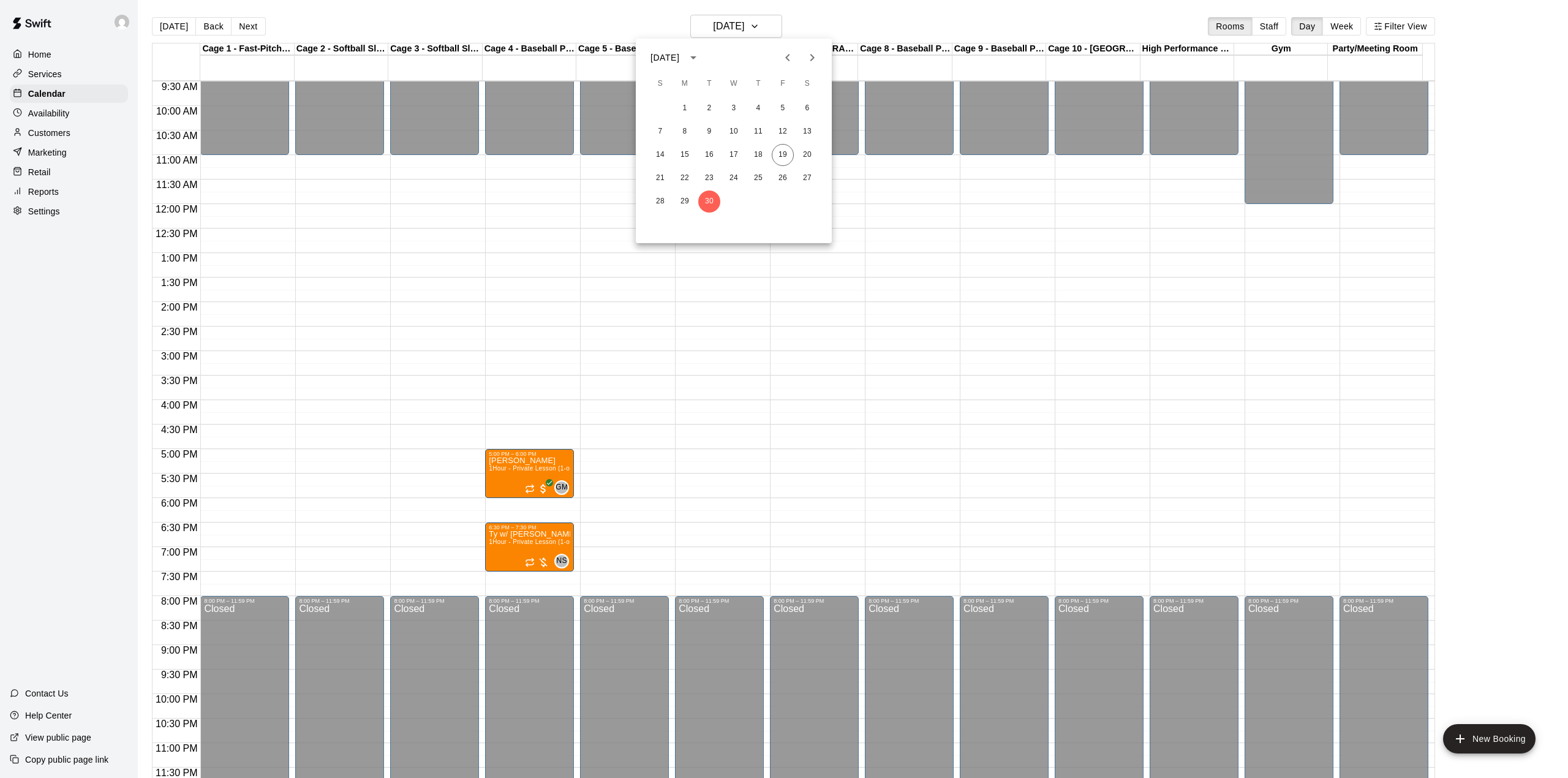
click at [172, 24] on div at bounding box center [784, 389] width 1568 height 778
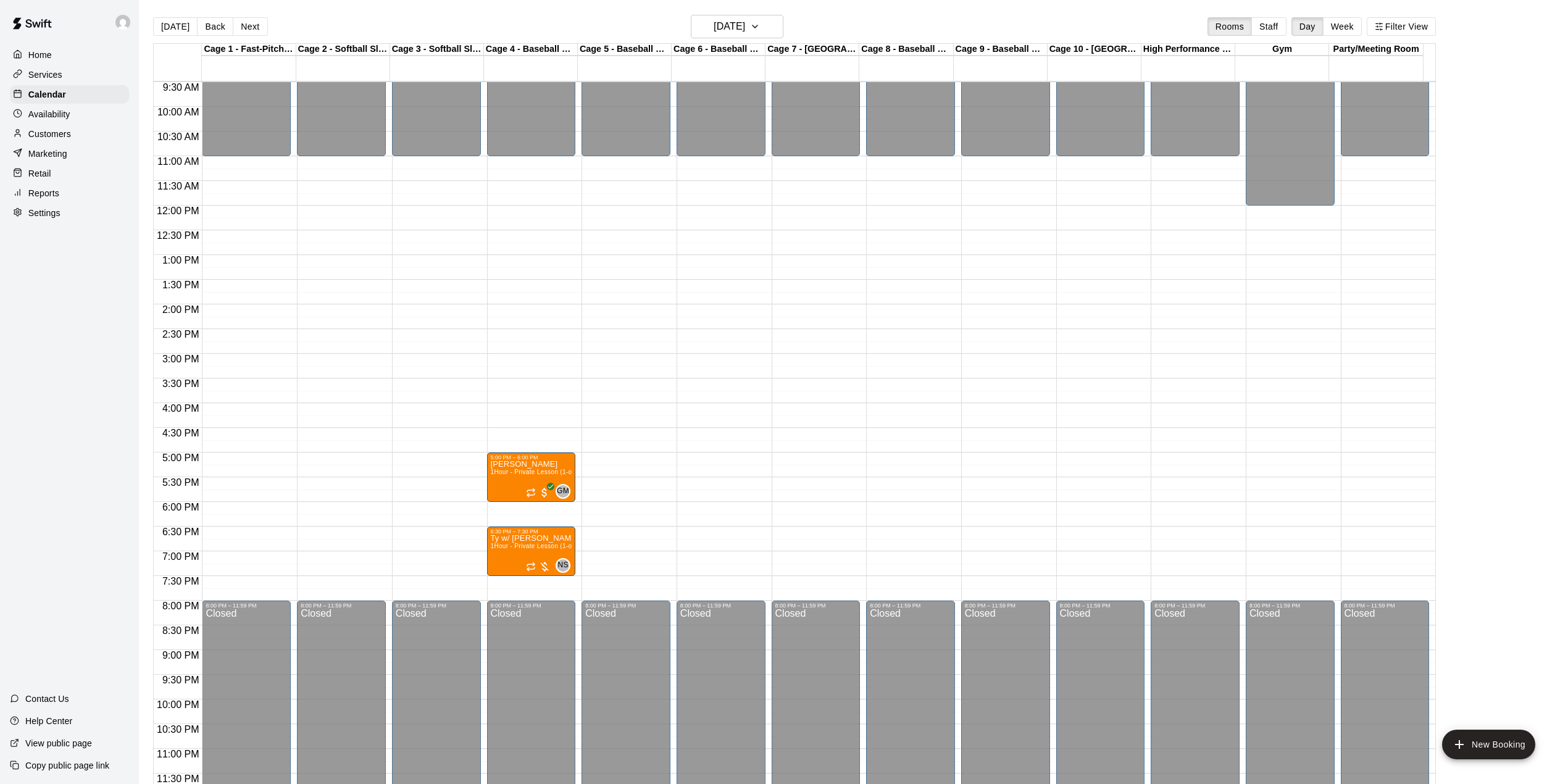
click at [173, 24] on button "[DATE]" at bounding box center [176, 27] width 45 height 19
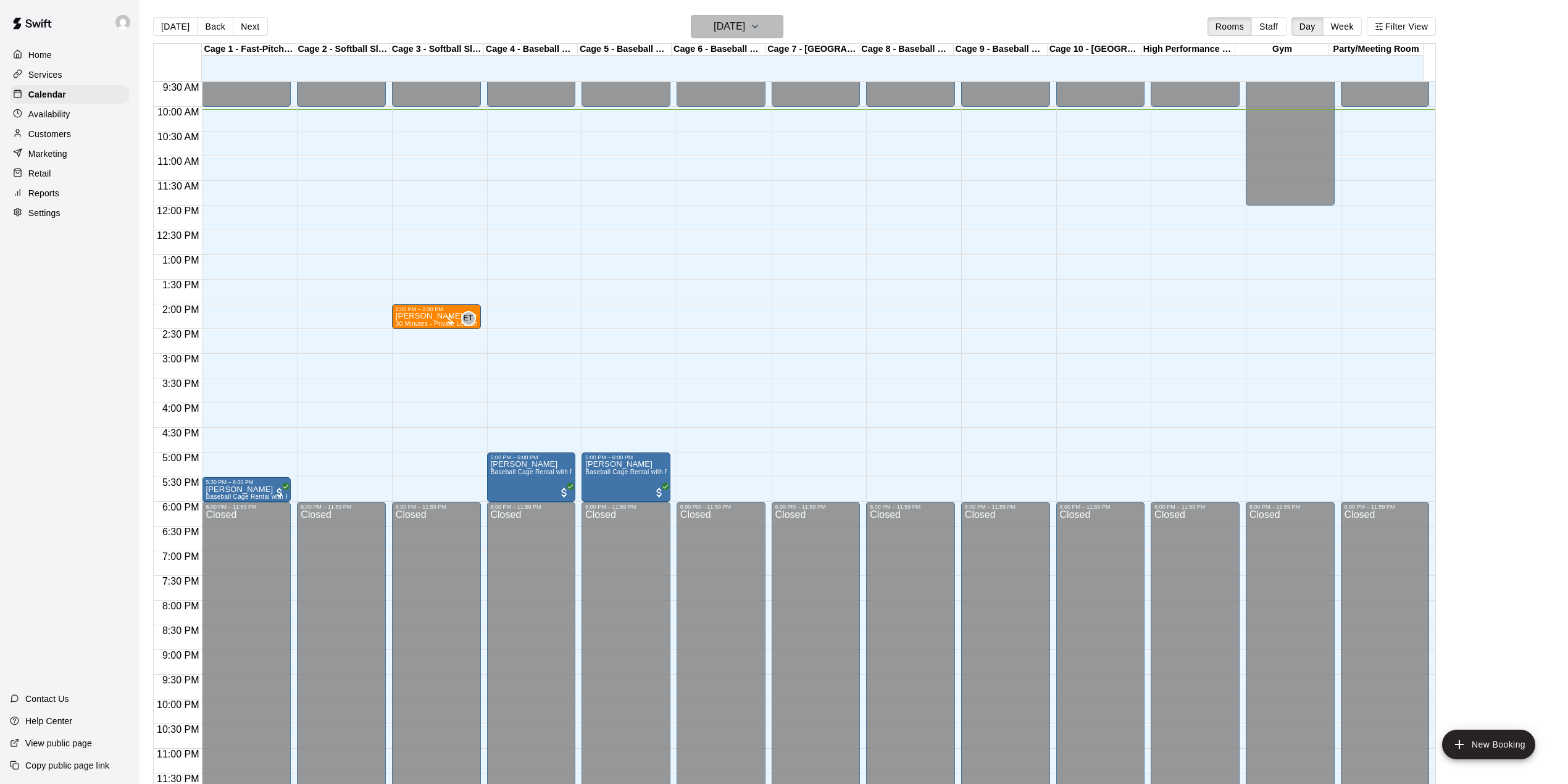
click at [742, 28] on h6 "[DATE]" at bounding box center [730, 27] width 32 height 17
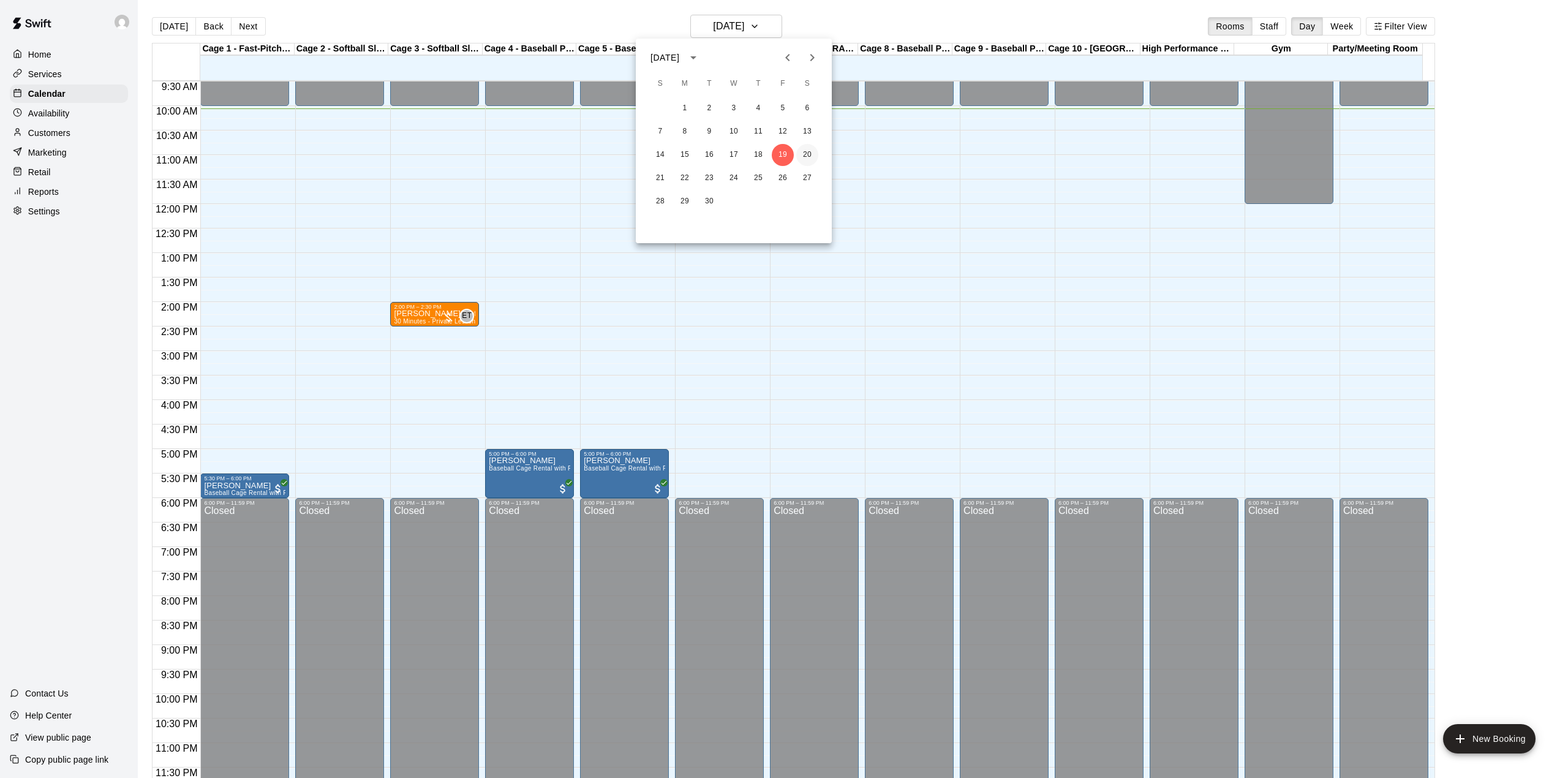
click at [808, 160] on button "20" at bounding box center [807, 155] width 22 height 22
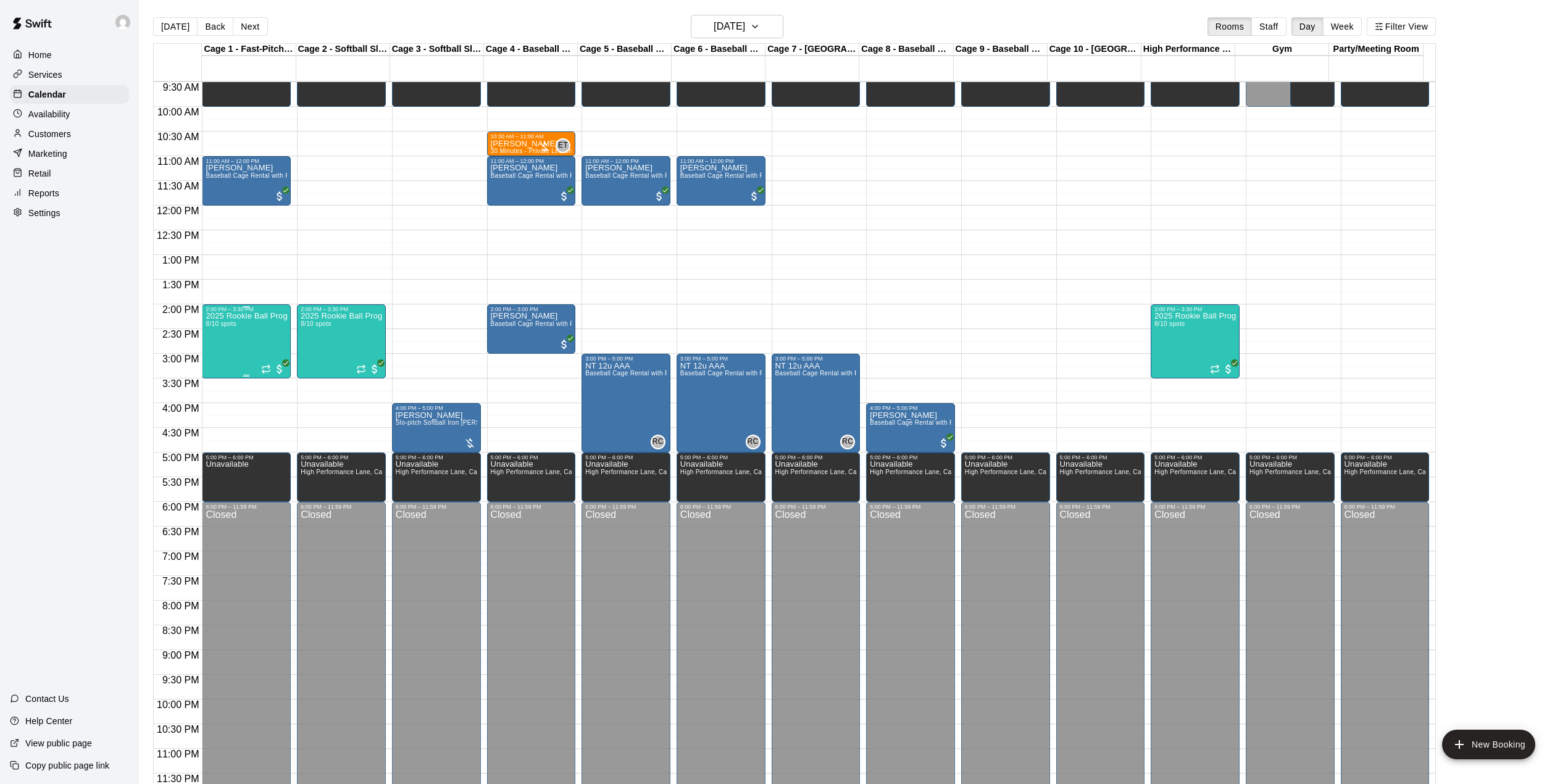
click at [245, 342] on div "2025 Rookie Ball Program-Phase 1 8/10 spots" at bounding box center [246, 704] width 81 height 784
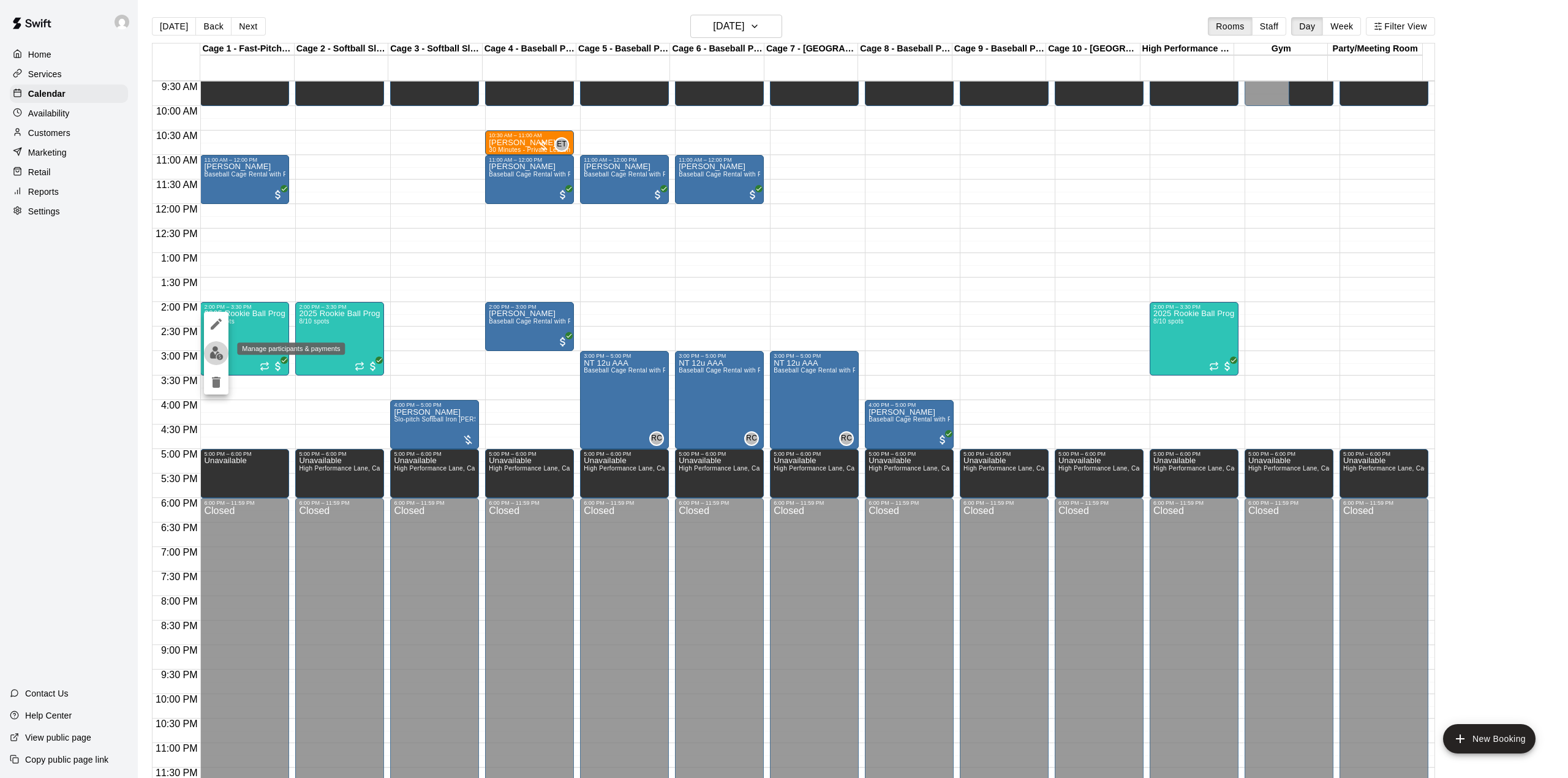
click at [216, 359] on img "edit" at bounding box center [216, 353] width 14 height 14
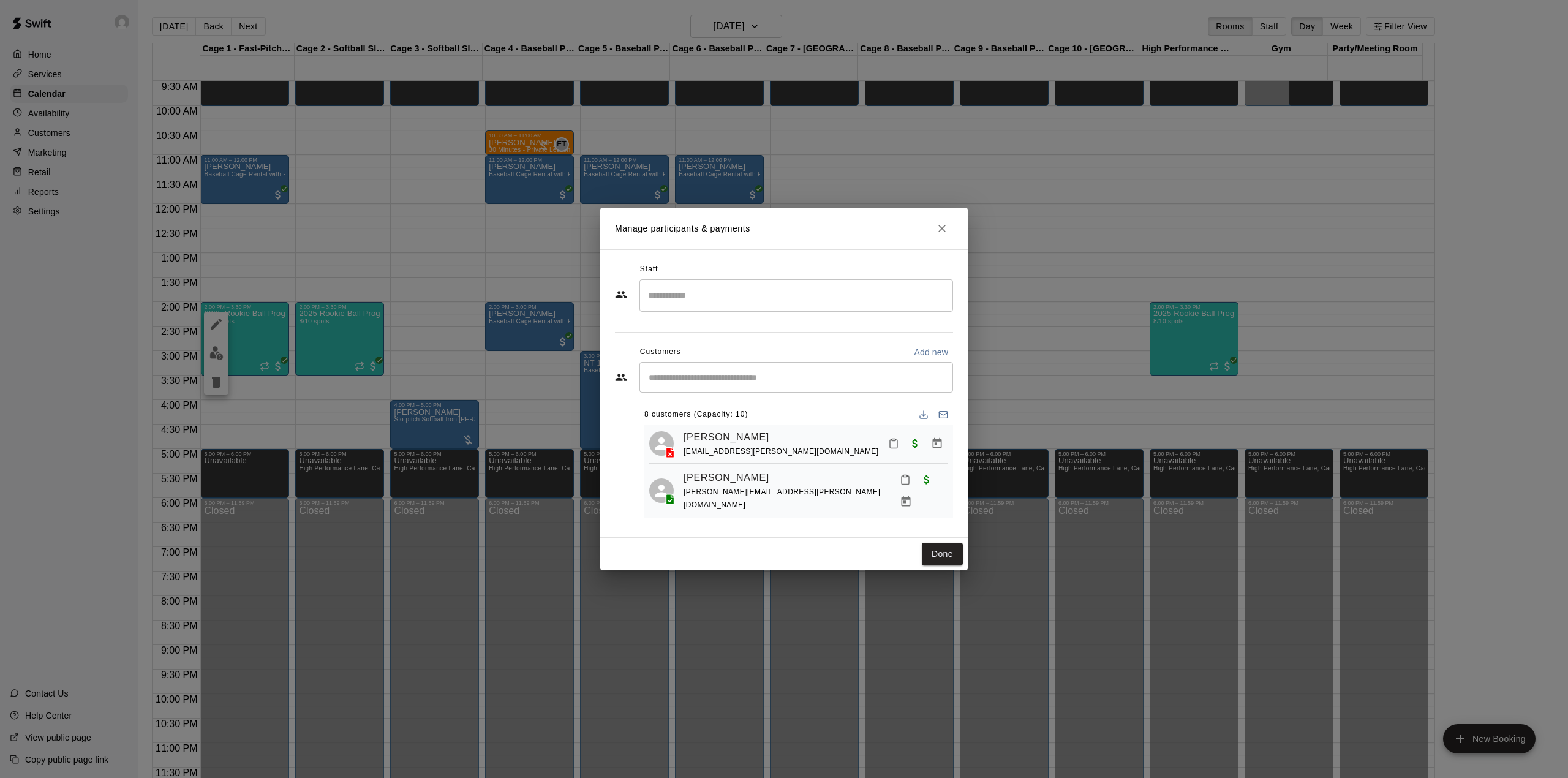
click at [697, 380] on input "Start typing to search customers..." at bounding box center [796, 377] width 303 height 12
paste input "**********"
type input "**********"
click at [920, 351] on p "Add new" at bounding box center [931, 352] width 34 height 12
select select "**"
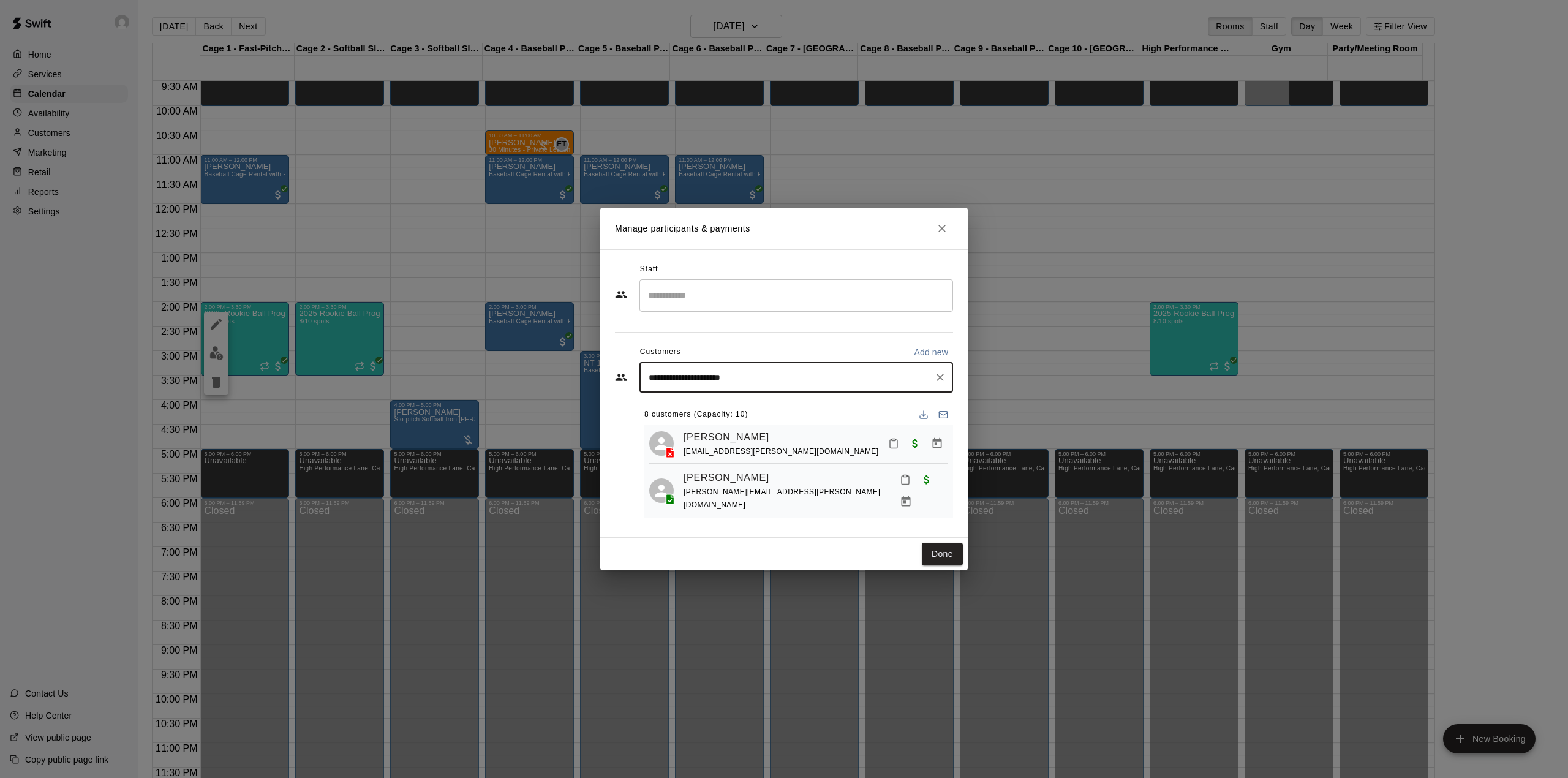
select select "**"
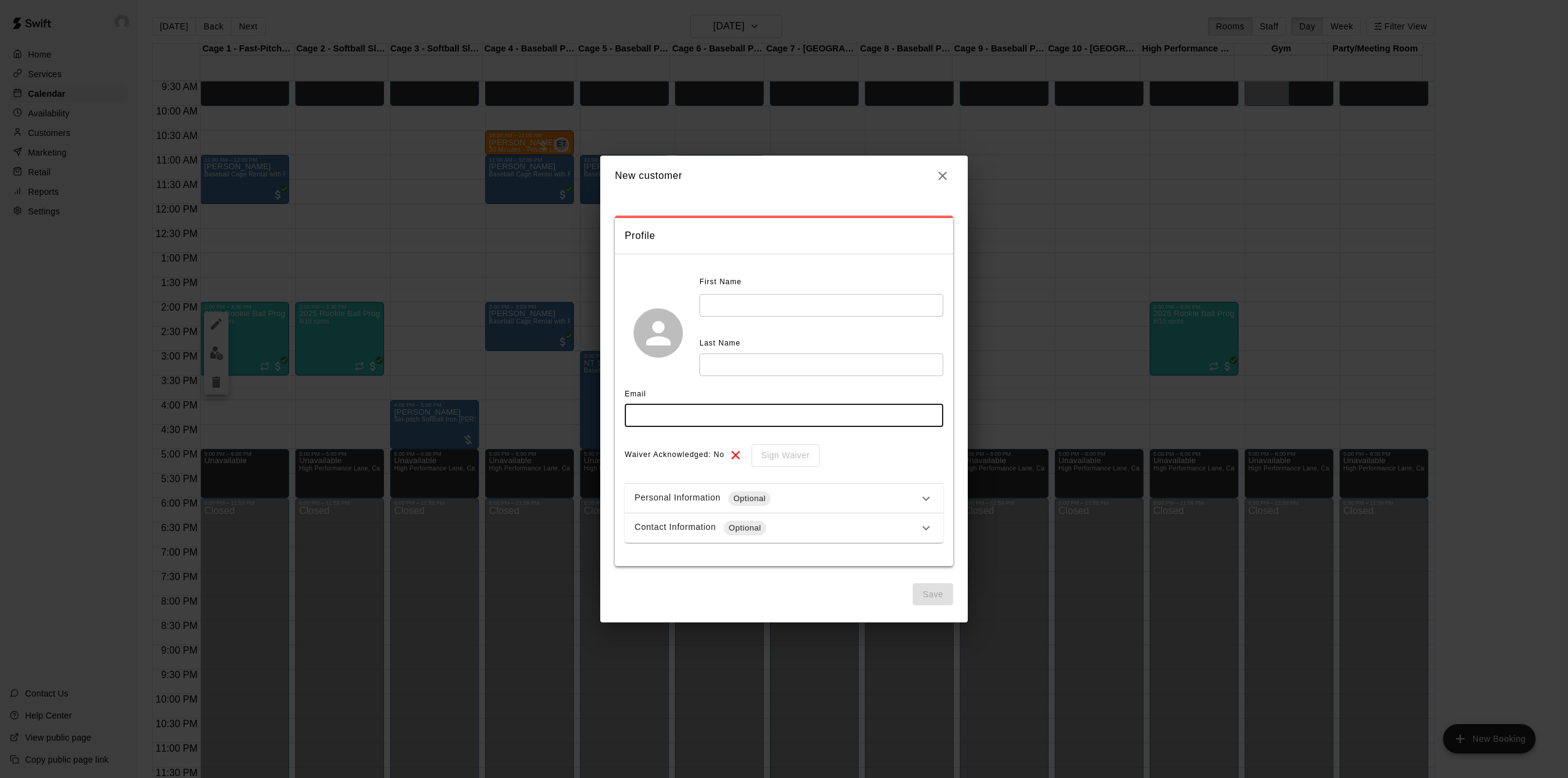
click at [677, 423] on input "text" at bounding box center [784, 415] width 318 height 23
paste input "**********"
type input "**********"
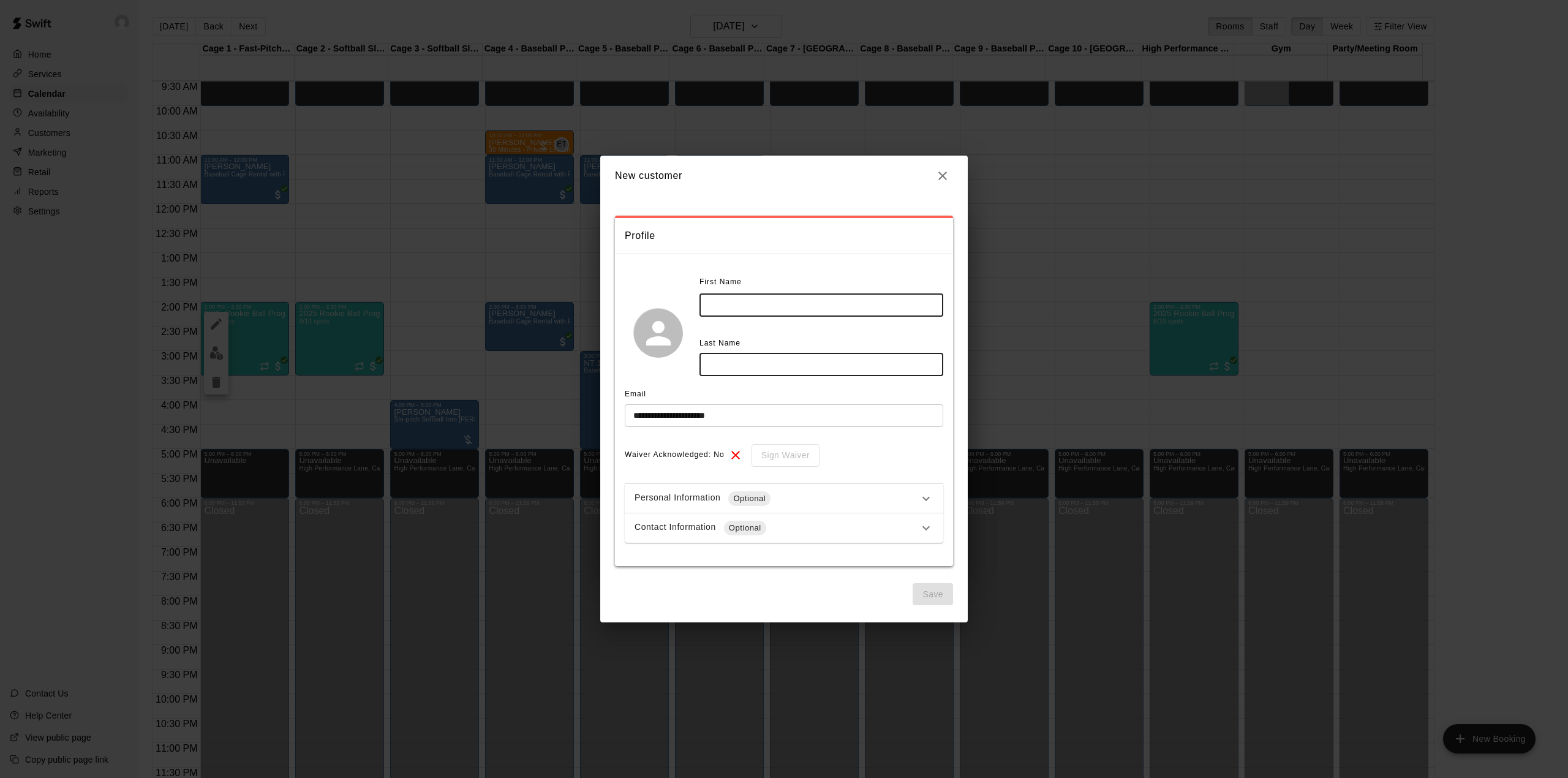
click at [741, 308] on input "text" at bounding box center [821, 305] width 243 height 23
type input "**"
click at [734, 364] on input "text" at bounding box center [821, 365] width 243 height 23
type input "*****"
click at [929, 590] on button "Save" at bounding box center [933, 595] width 41 height 23
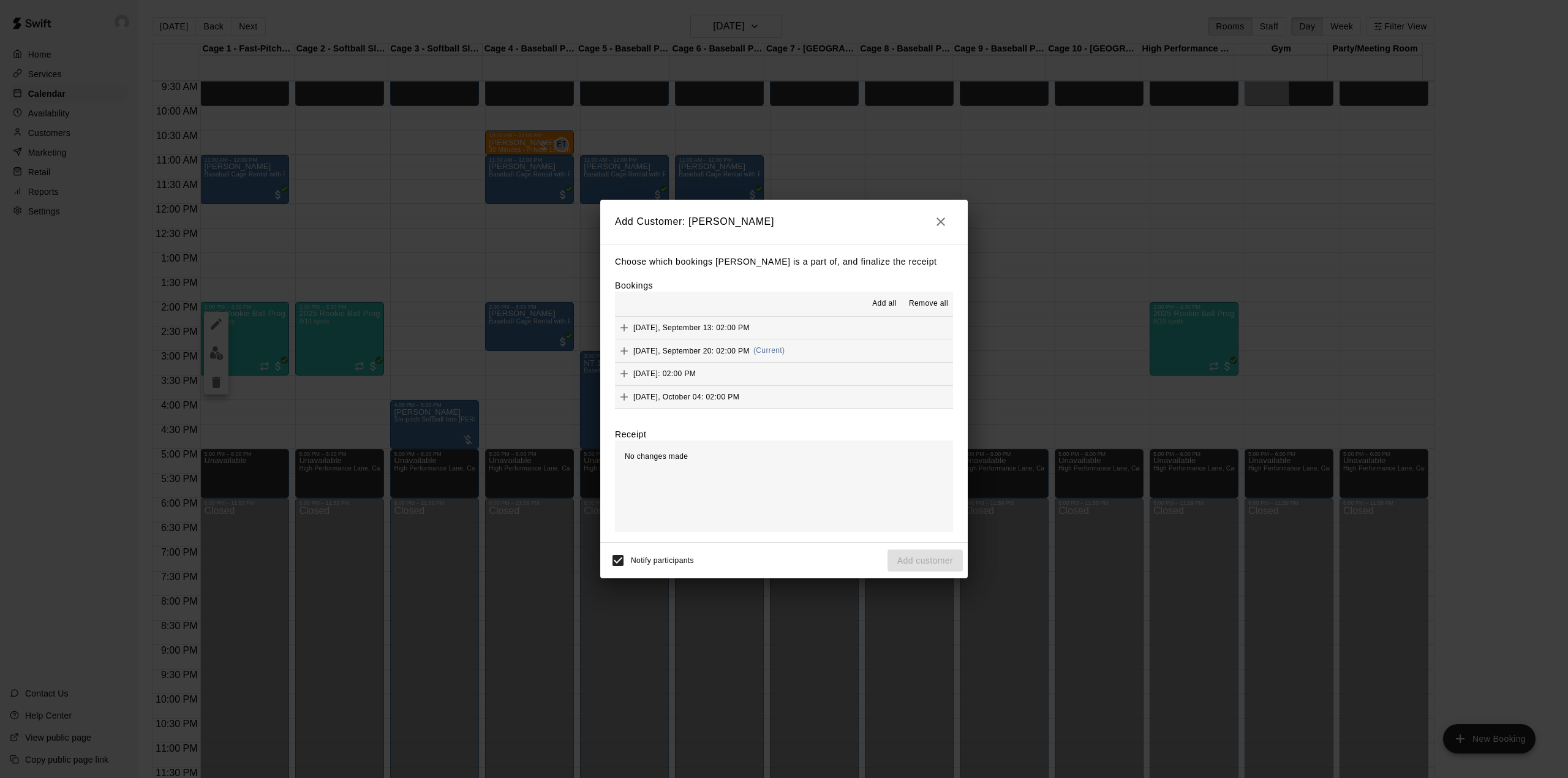
click at [882, 303] on span "Add all" at bounding box center [885, 303] width 24 height 12
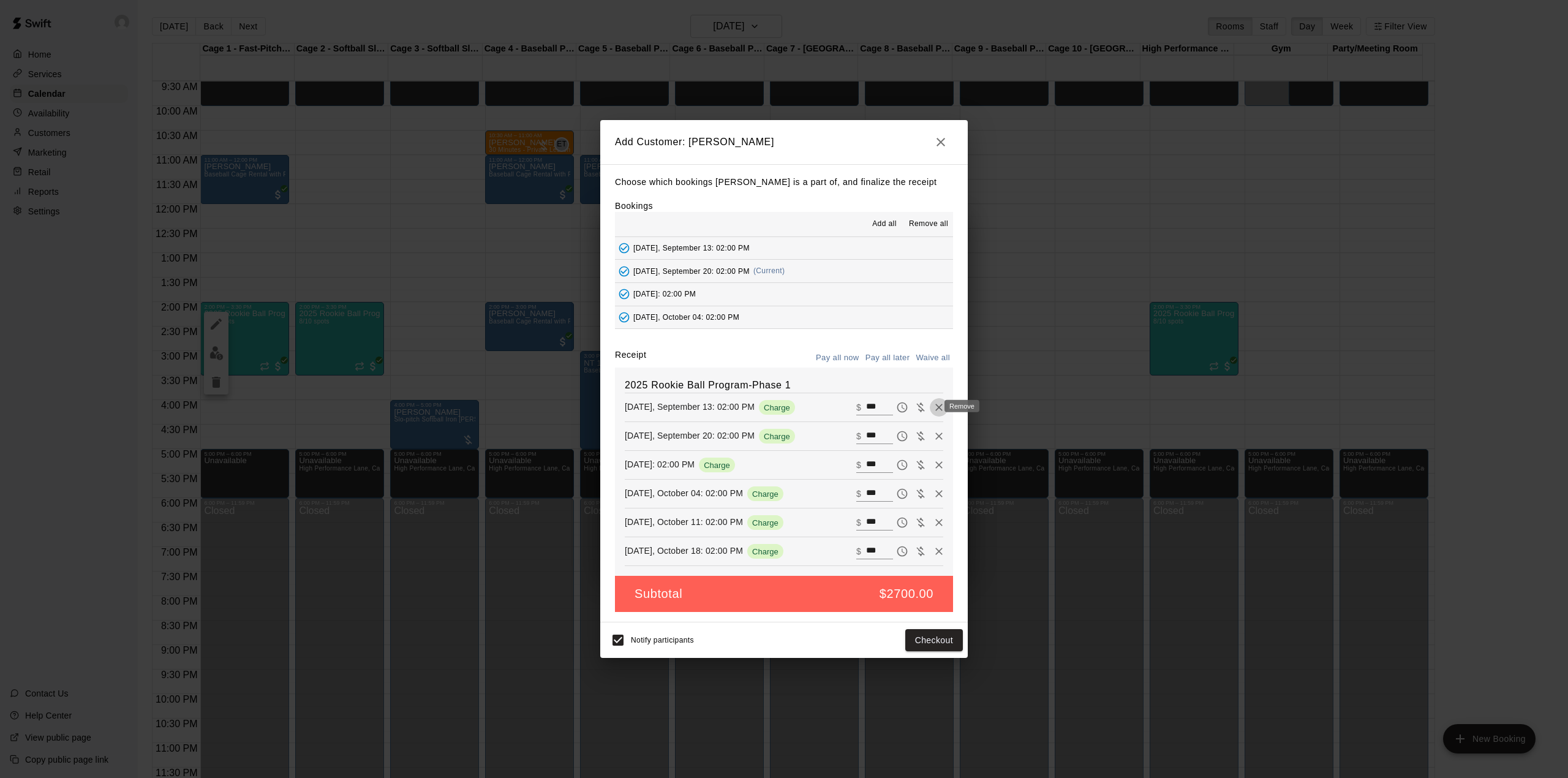
click at [933, 408] on icon "Remove" at bounding box center [939, 407] width 12 height 12
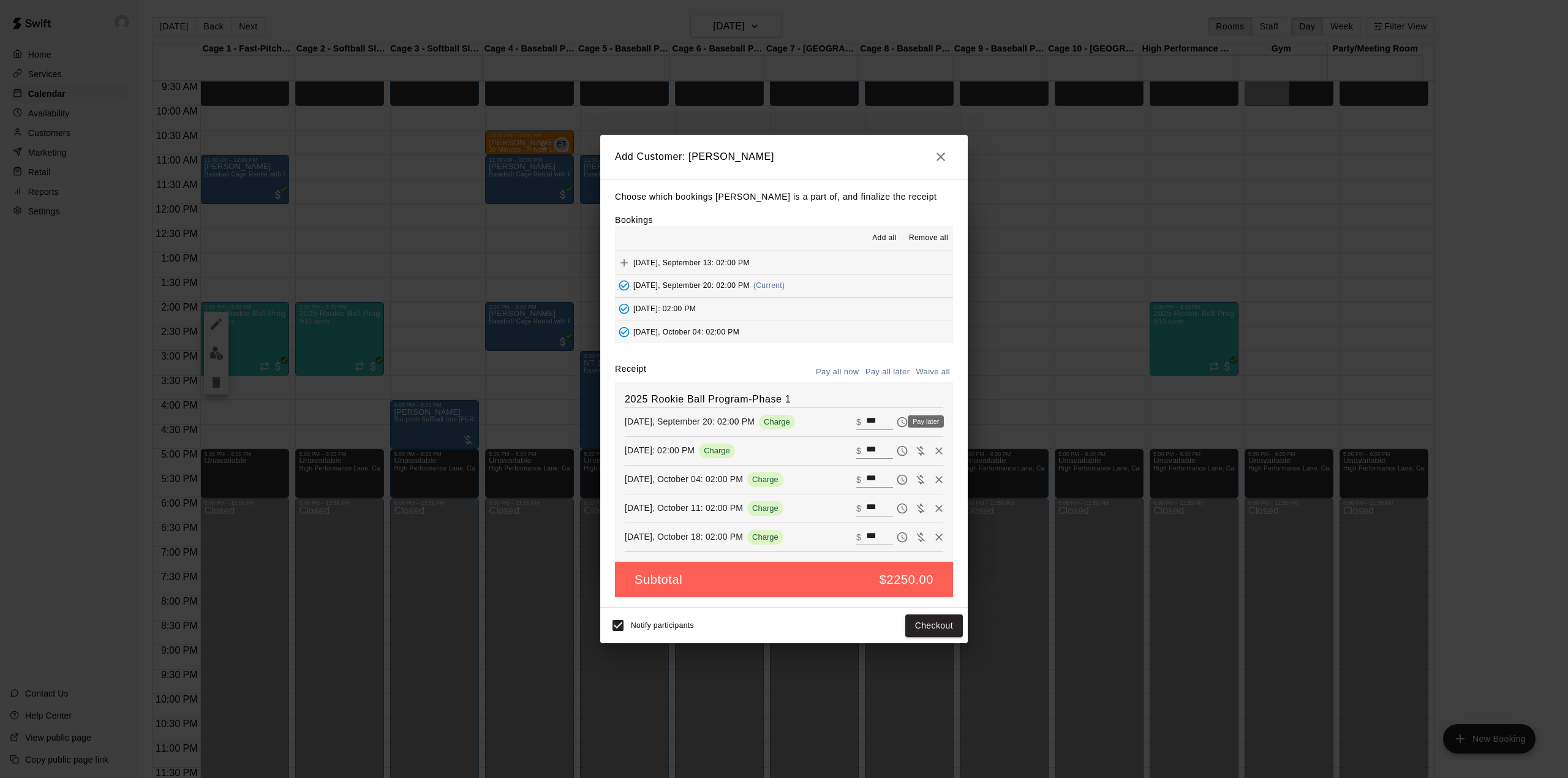
click at [922, 427] on div "Pay later" at bounding box center [925, 421] width 36 height 12
click at [933, 420] on icon "Remove" at bounding box center [939, 422] width 12 height 12
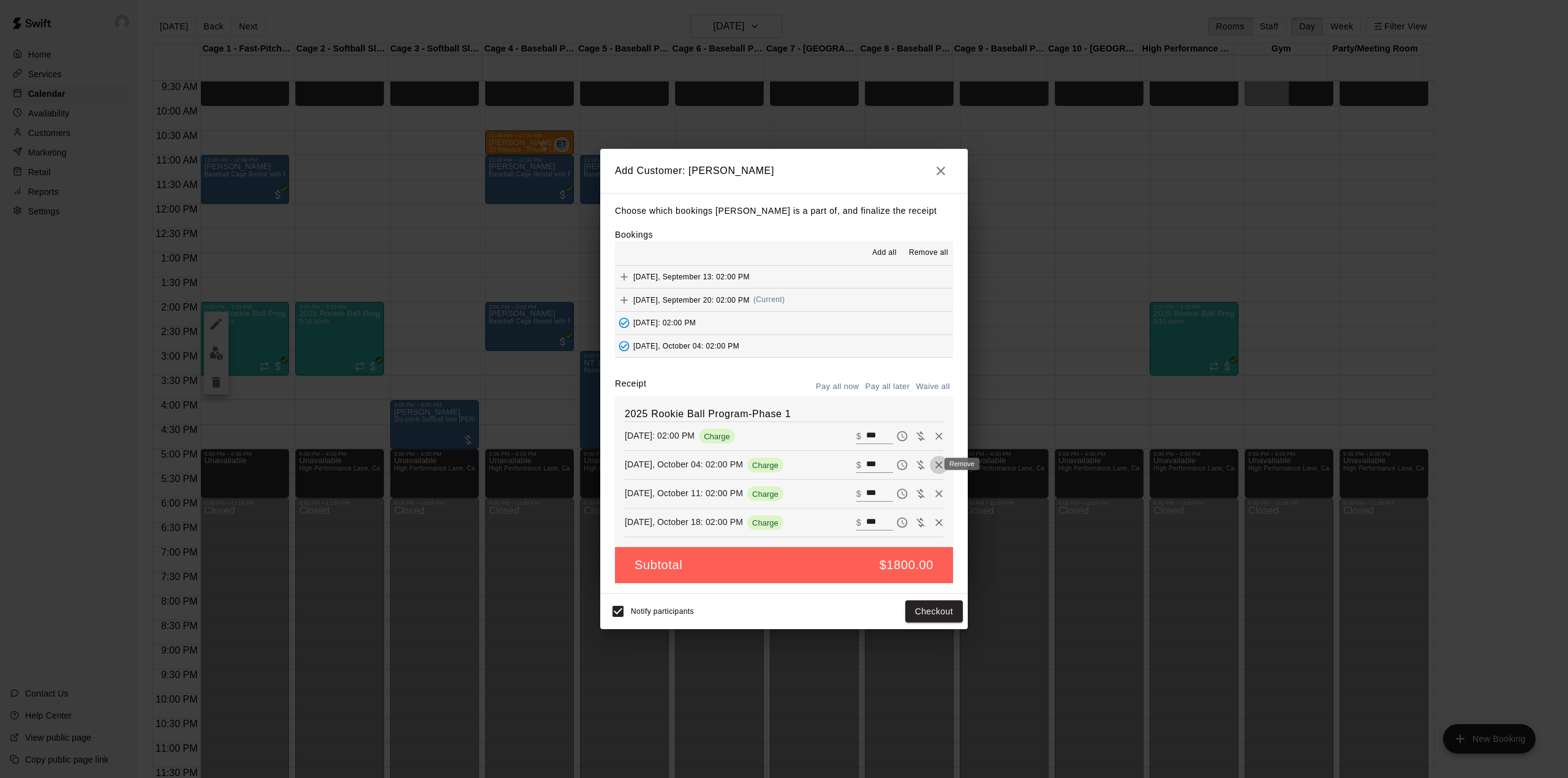
click at [935, 463] on icon "Remove" at bounding box center [939, 465] width 7 height 7
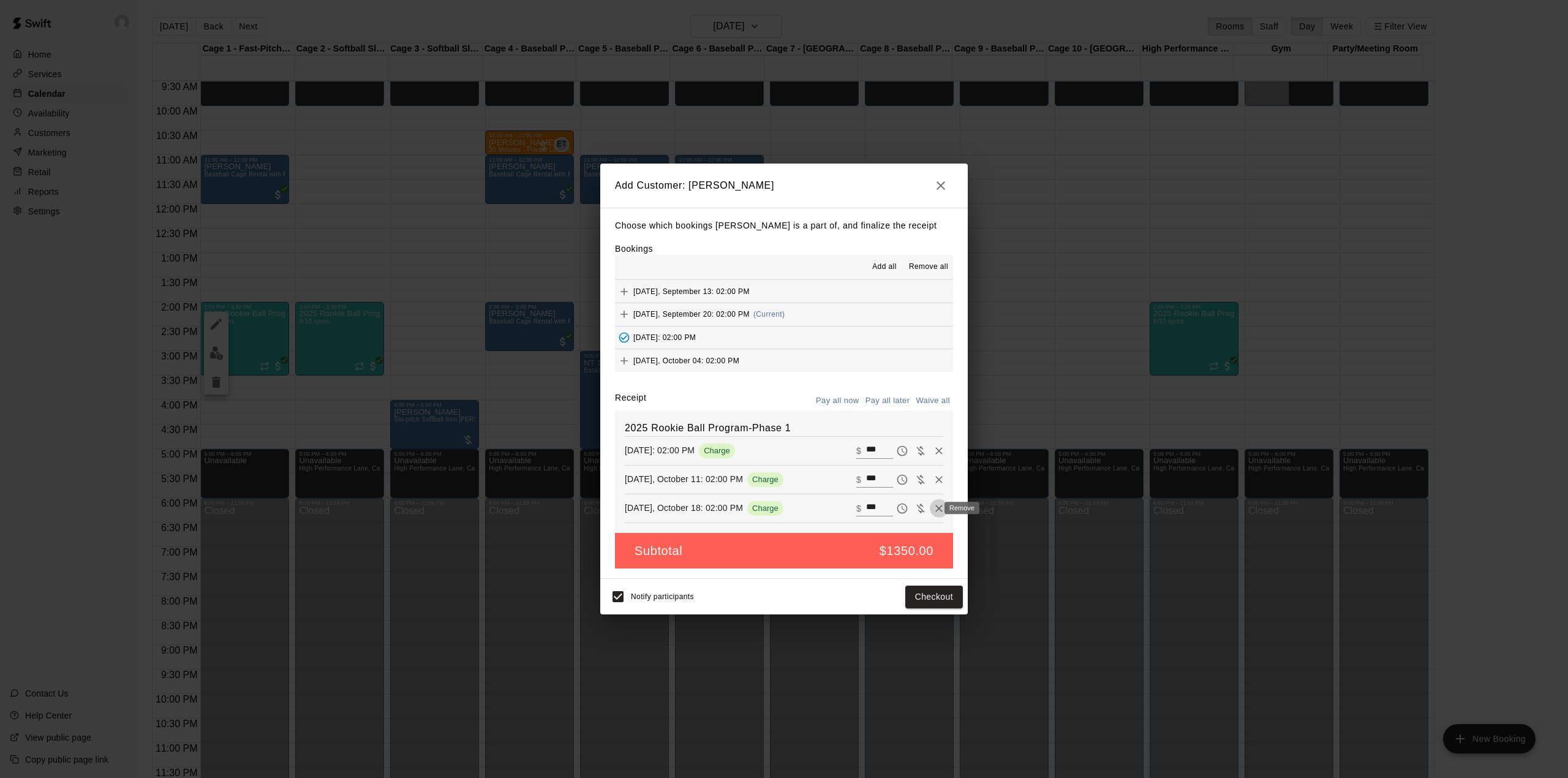
click at [933, 506] on icon "Remove" at bounding box center [939, 507] width 12 height 12
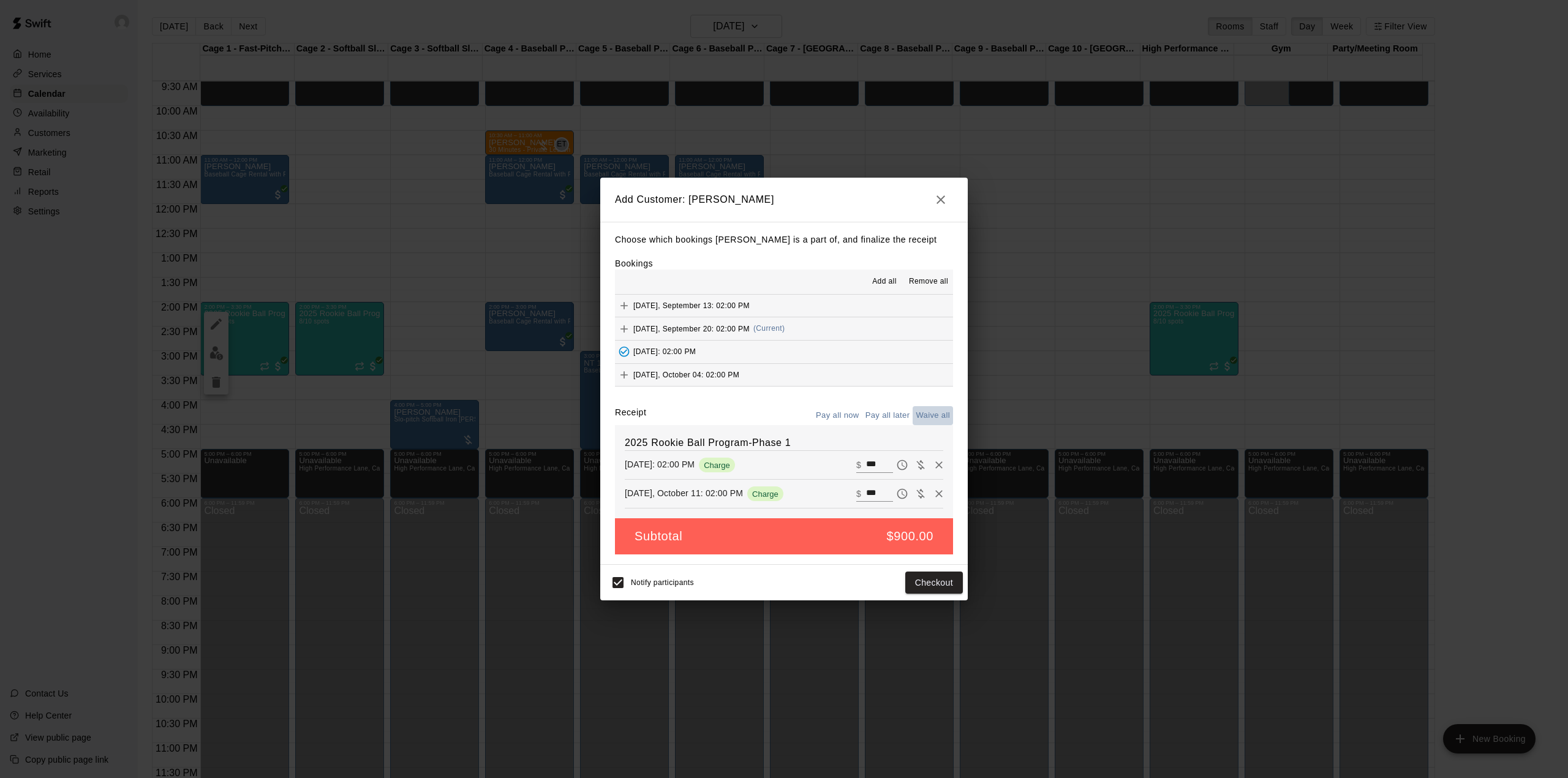
click at [928, 414] on button "Waive all" at bounding box center [933, 415] width 41 height 19
type input "*"
click at [923, 577] on button "Add customer" at bounding box center [925, 582] width 76 height 23
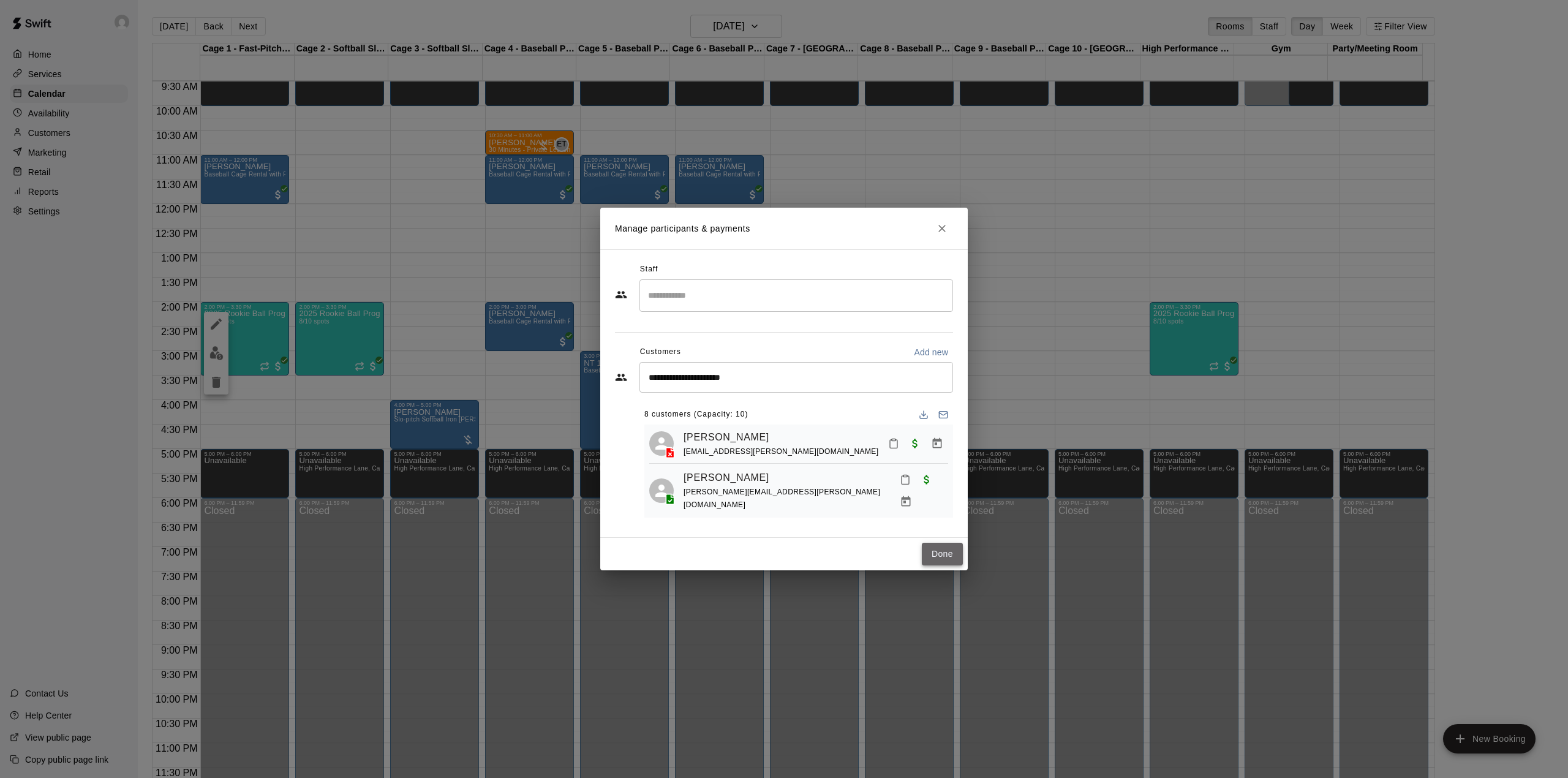
click at [945, 554] on button "Done" at bounding box center [942, 554] width 41 height 23
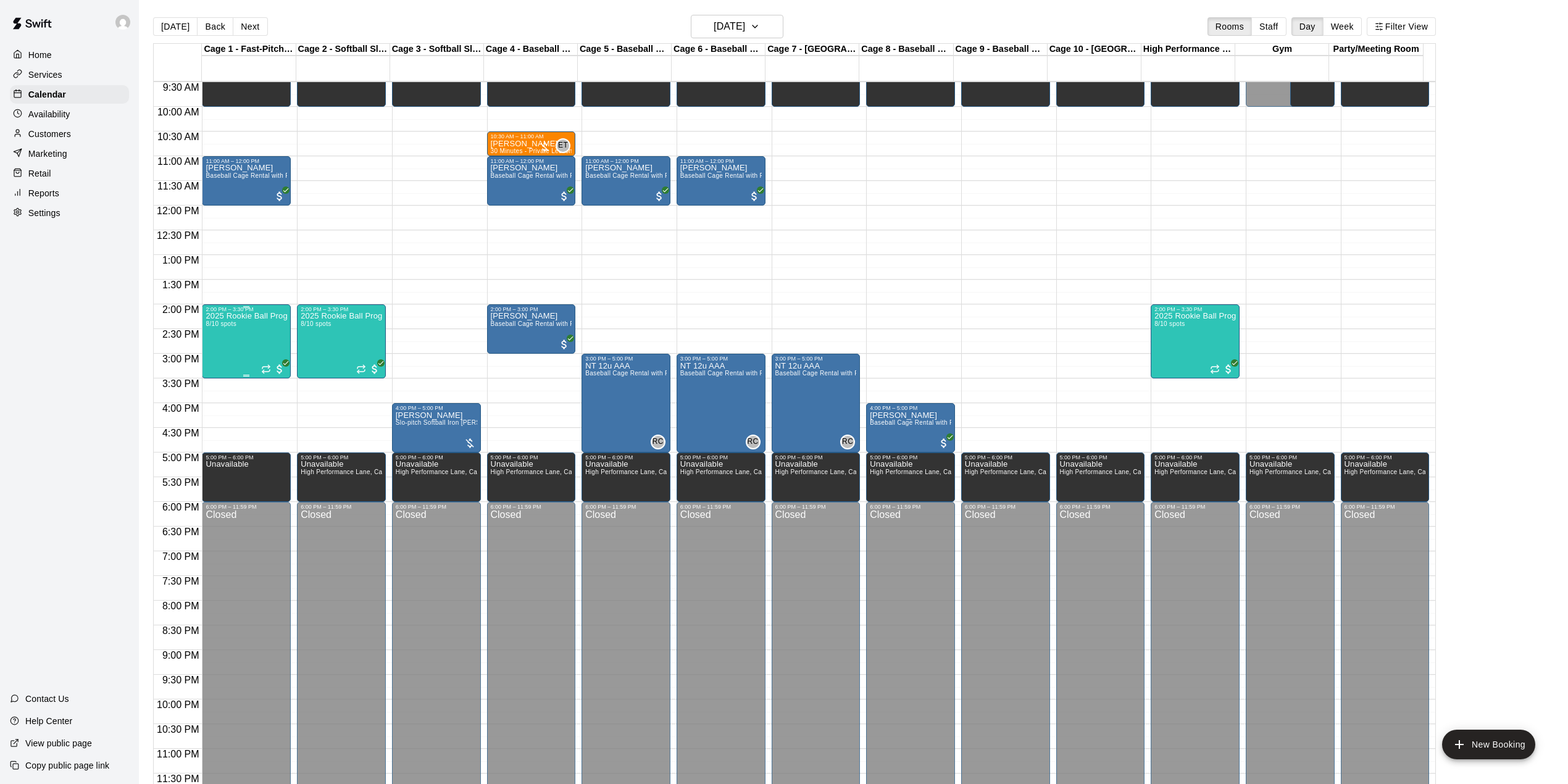
click at [241, 345] on div "2025 Rookie Ball Program-Phase 1 8/10 spots" at bounding box center [246, 704] width 81 height 784
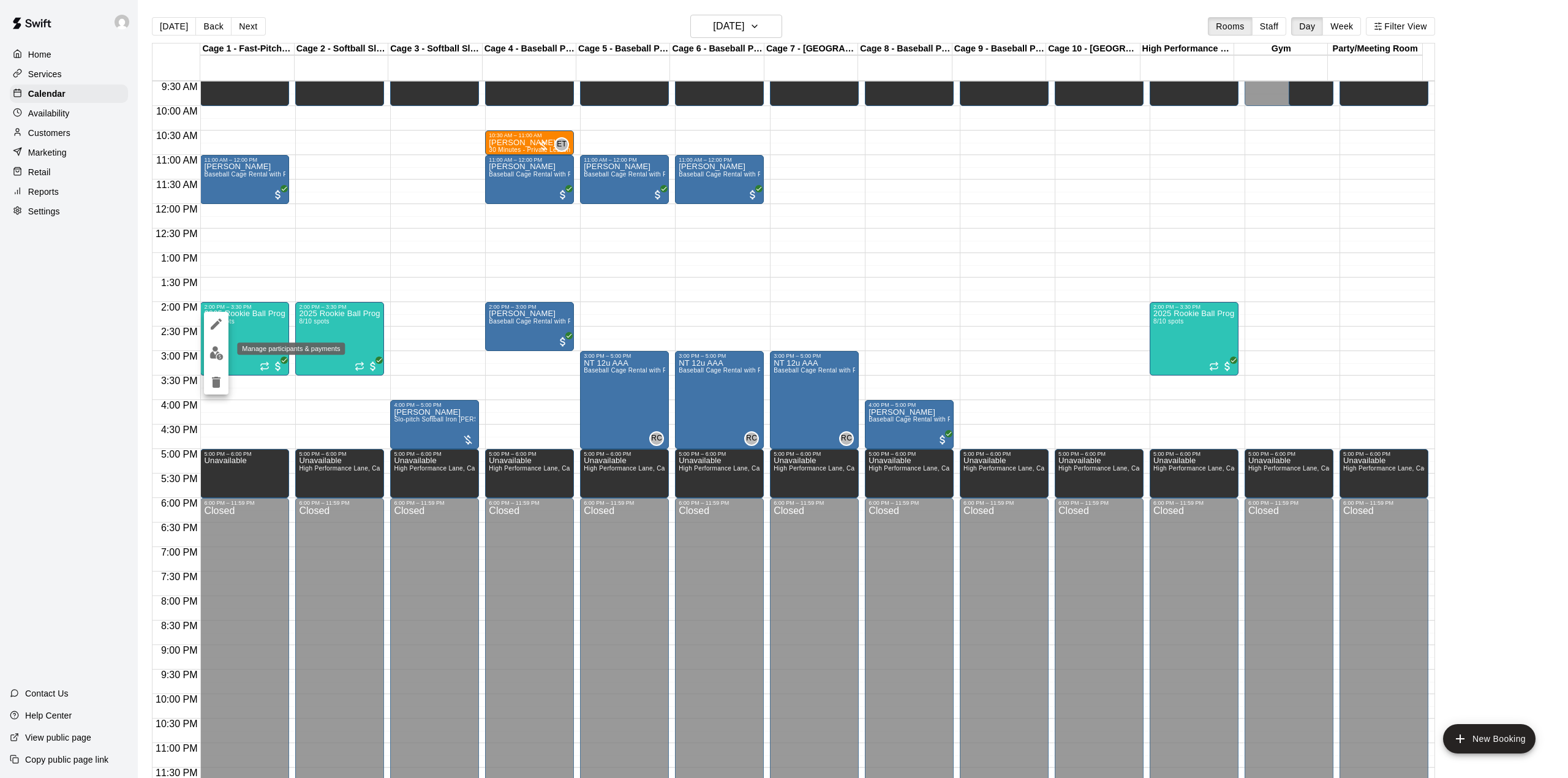
click at [216, 356] on img "edit" at bounding box center [216, 353] width 14 height 14
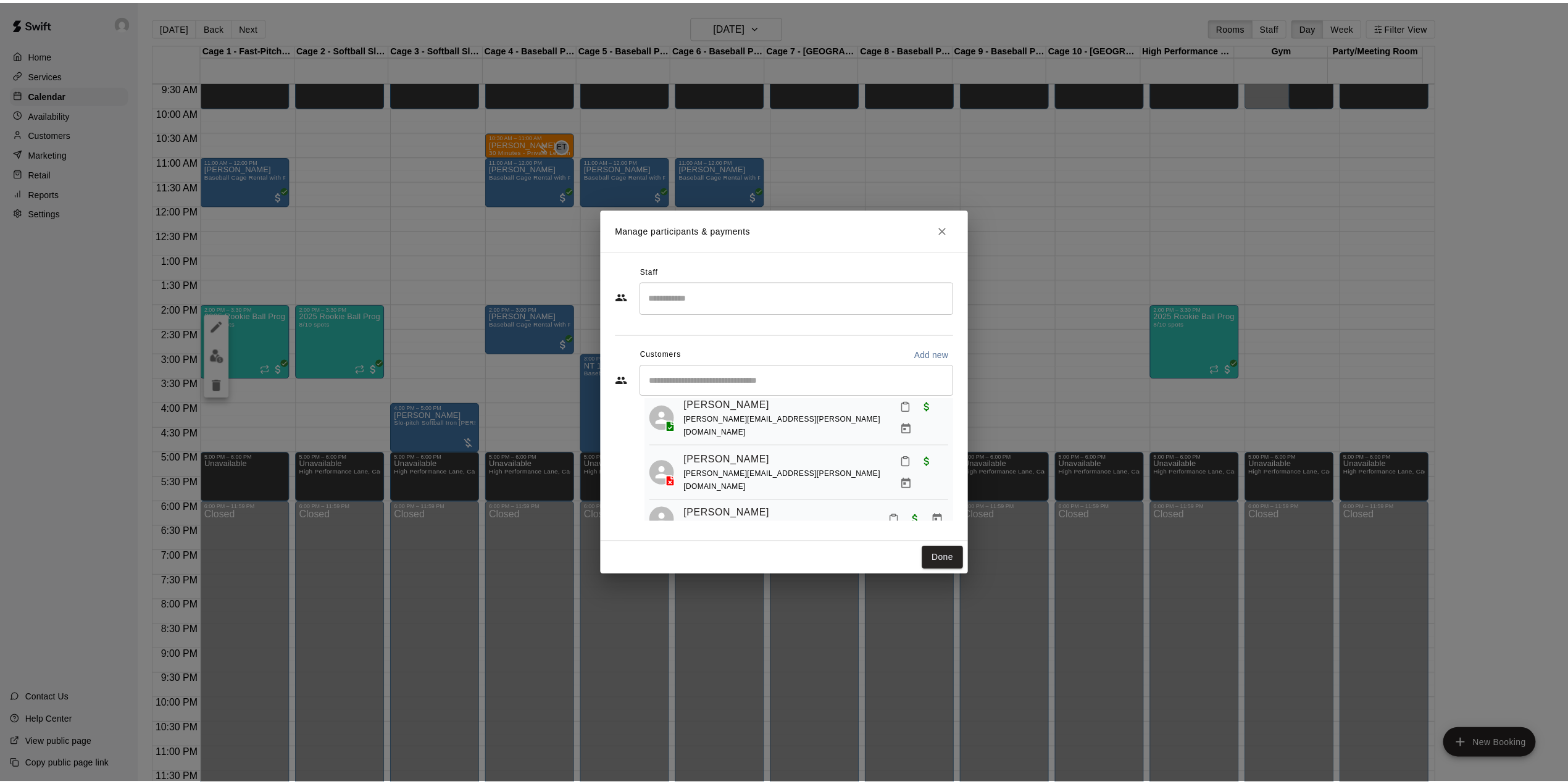
scroll to position [0, 0]
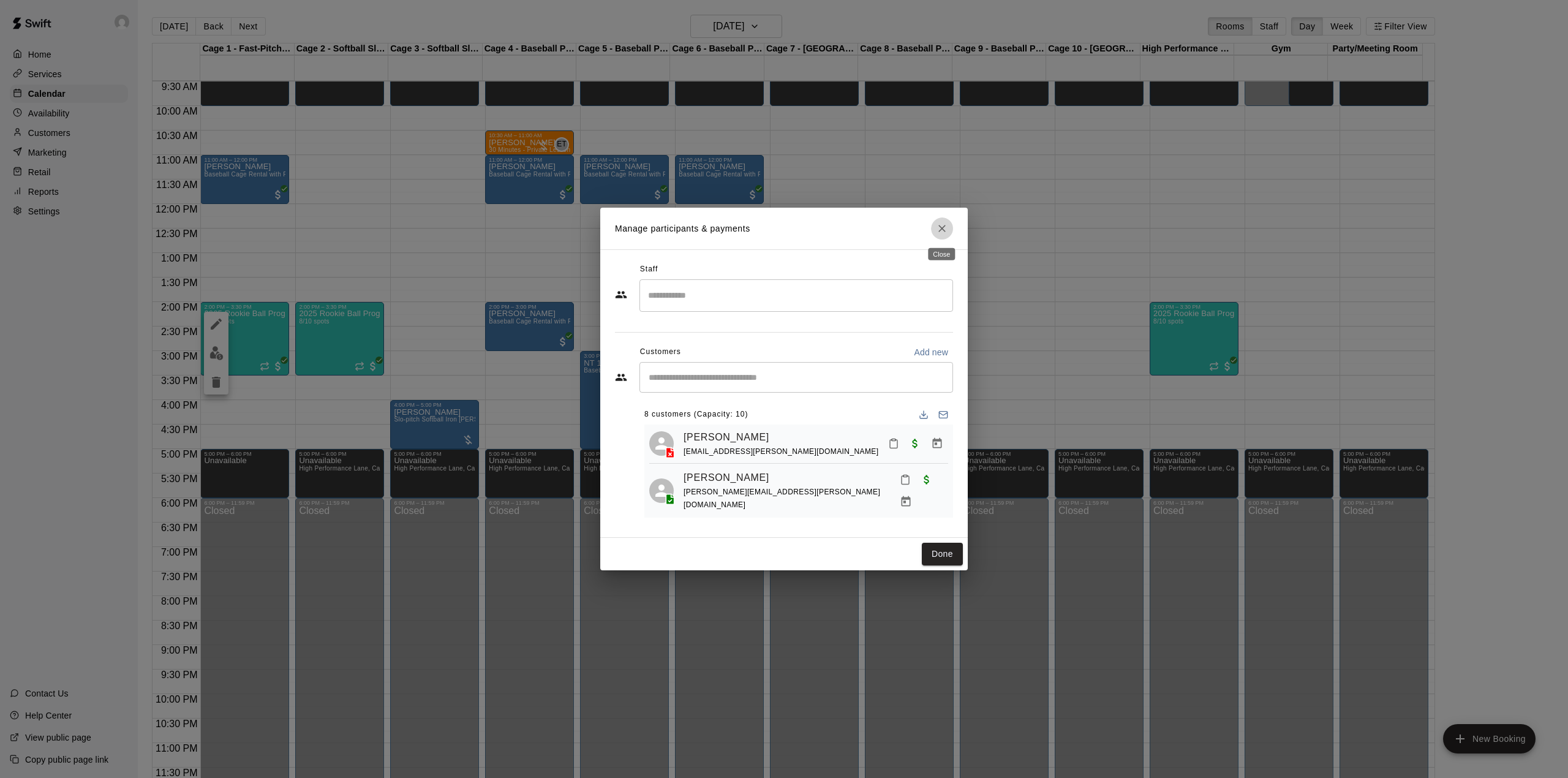
click at [942, 228] on icon "Close" at bounding box center [942, 228] width 7 height 7
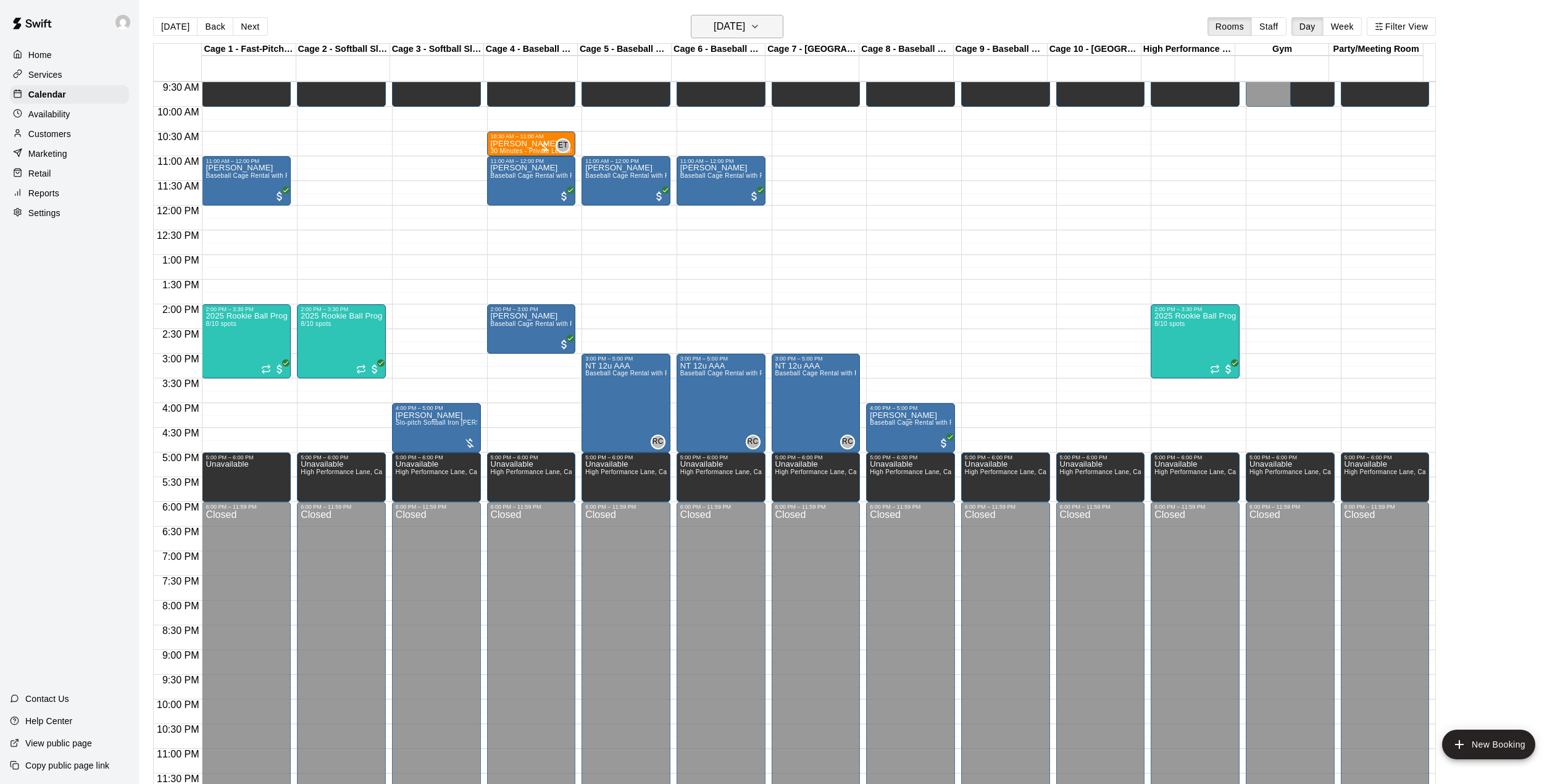
click at [771, 24] on button "[DATE]" at bounding box center [737, 27] width 93 height 24
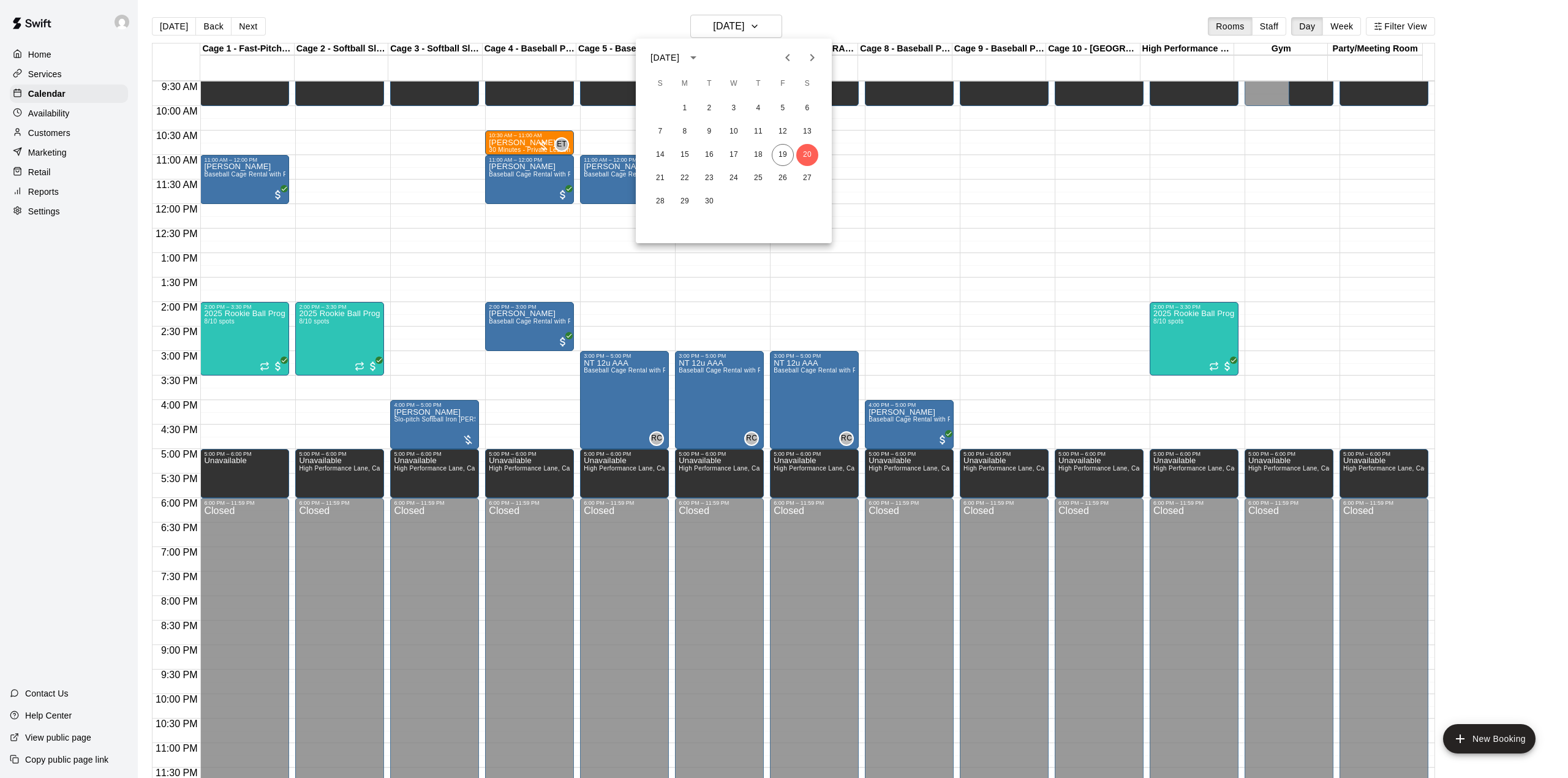
click at [816, 55] on icon "Next month" at bounding box center [812, 57] width 15 height 15
click at [681, 132] on button "3" at bounding box center [685, 131] width 22 height 22
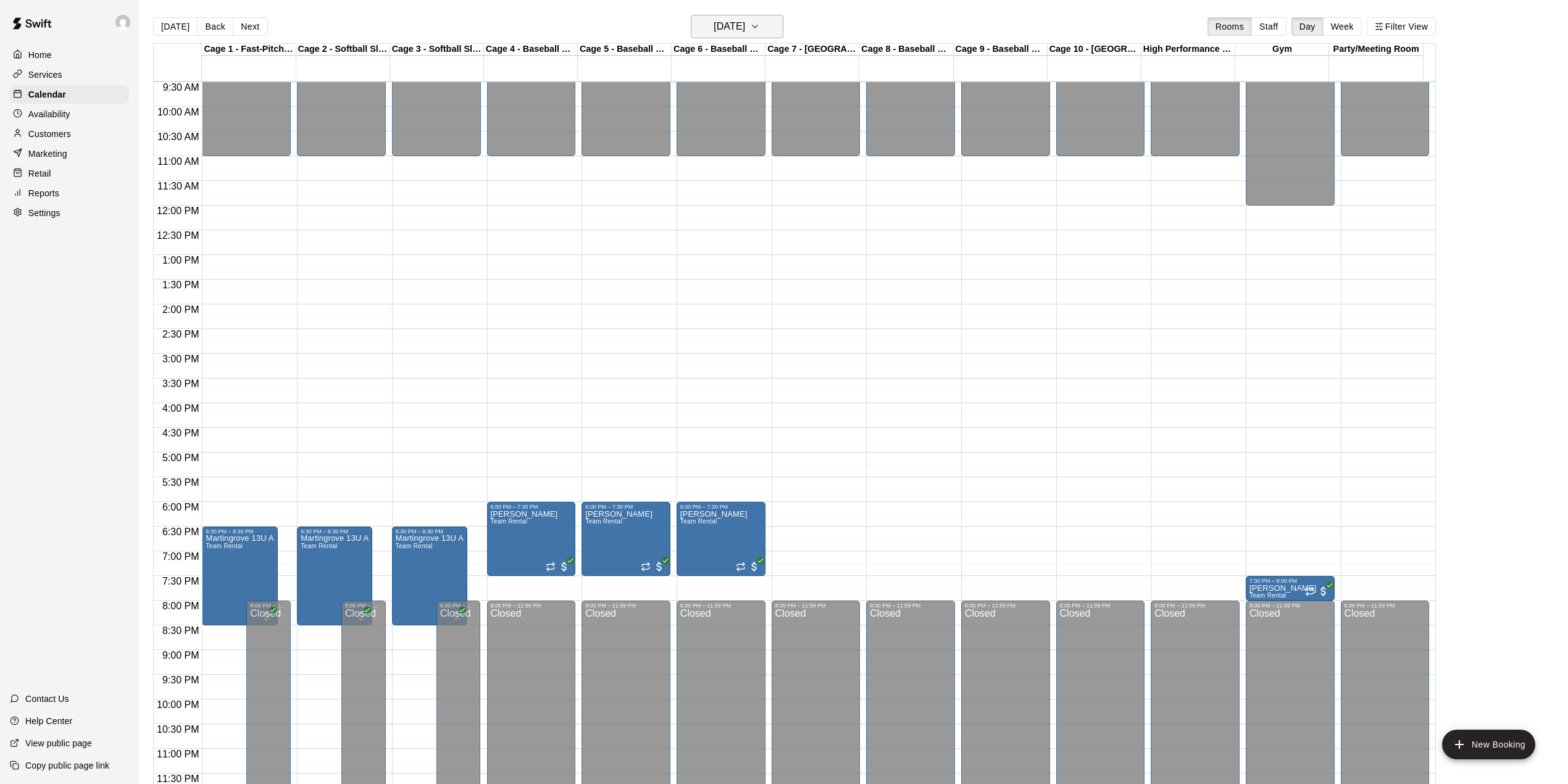
click at [760, 25] on icon "button" at bounding box center [755, 27] width 10 height 15
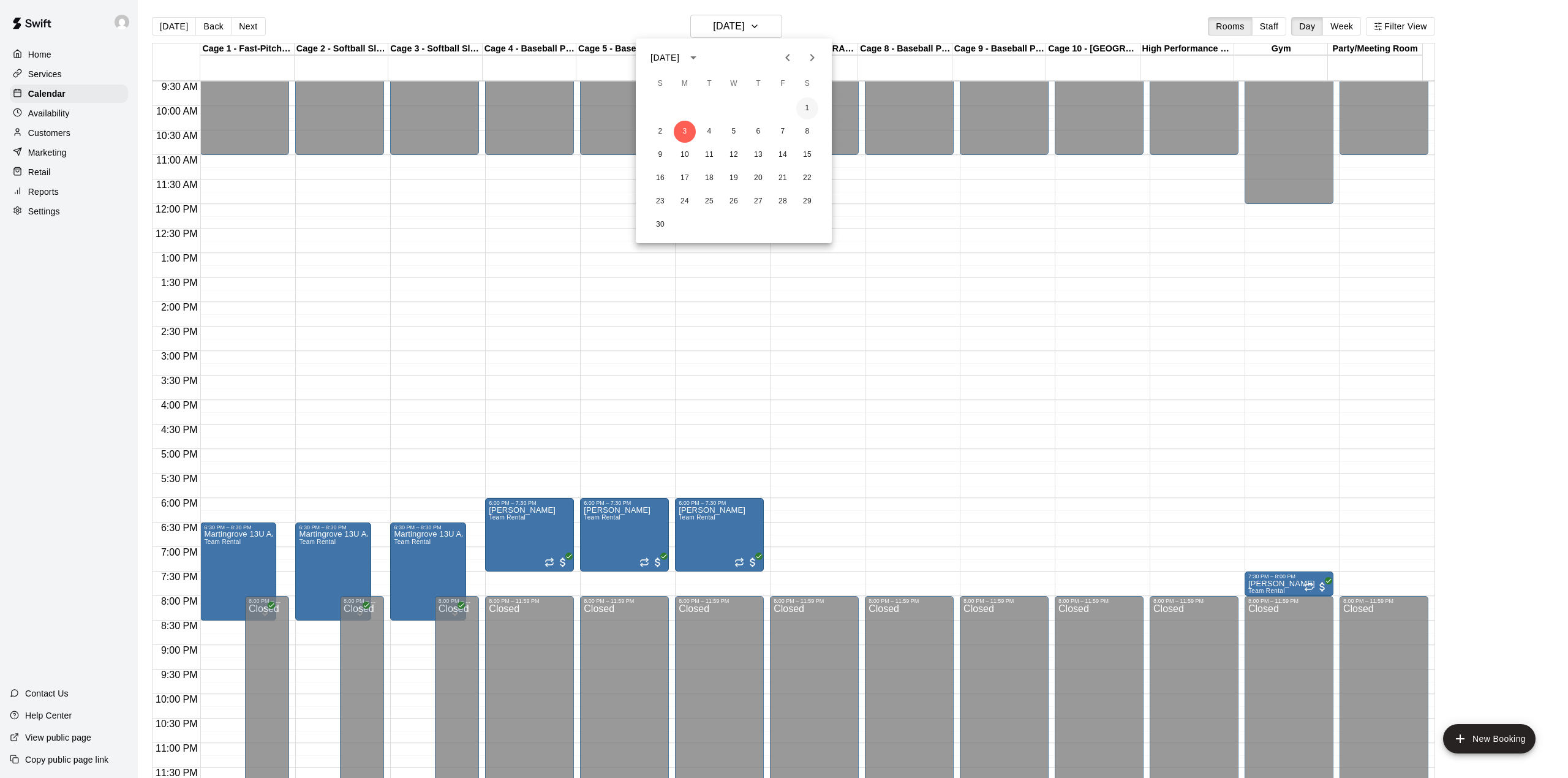
click at [808, 104] on button "1" at bounding box center [807, 108] width 22 height 22
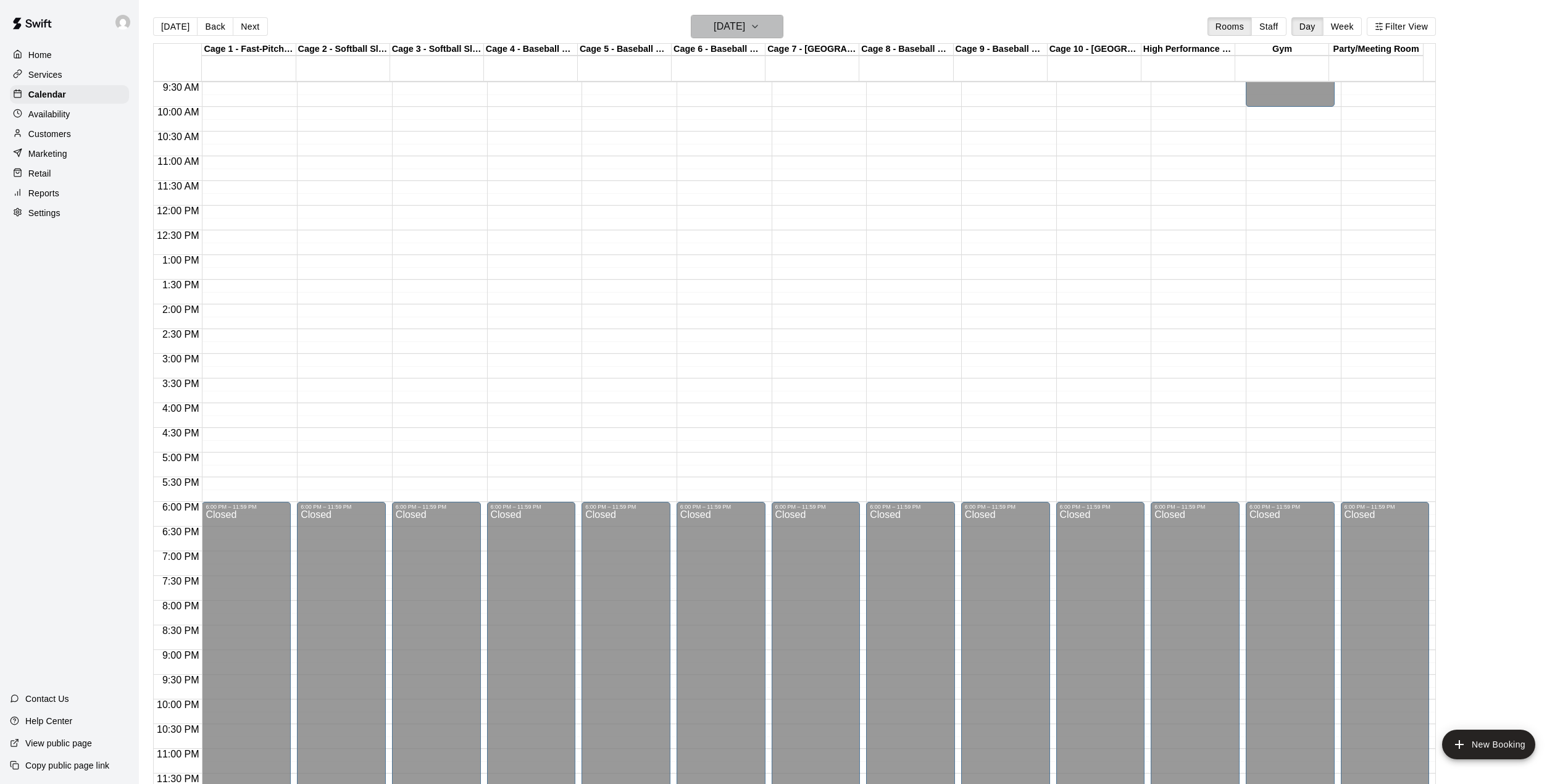
click at [760, 20] on icon "button" at bounding box center [755, 27] width 10 height 15
click at [820, 57] on icon "Next month" at bounding box center [819, 58] width 4 height 7
click at [810, 106] on button "3" at bounding box center [813, 109] width 22 height 22
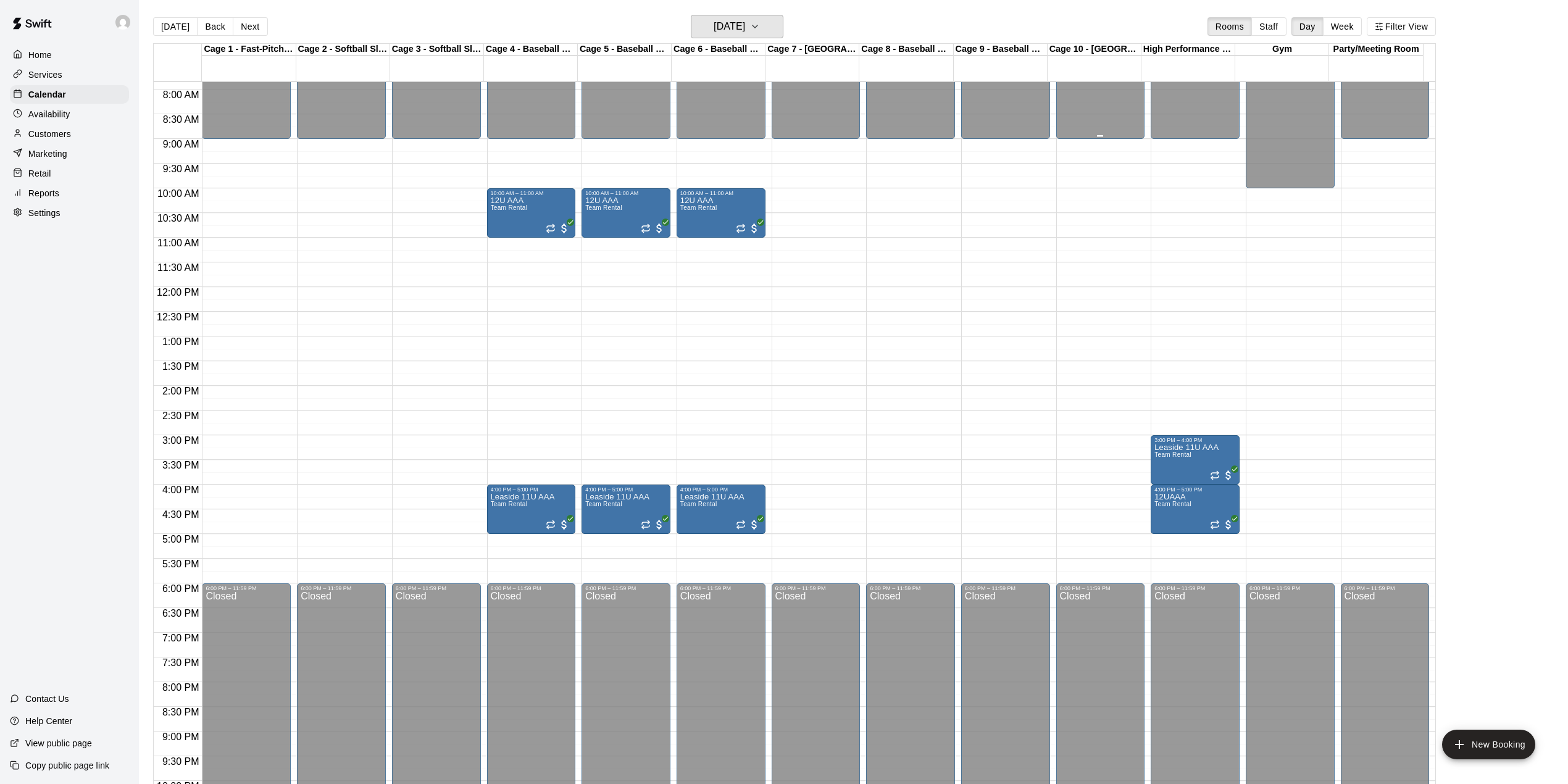
scroll to position [388, 0]
click at [760, 27] on icon "button" at bounding box center [755, 27] width 10 height 15
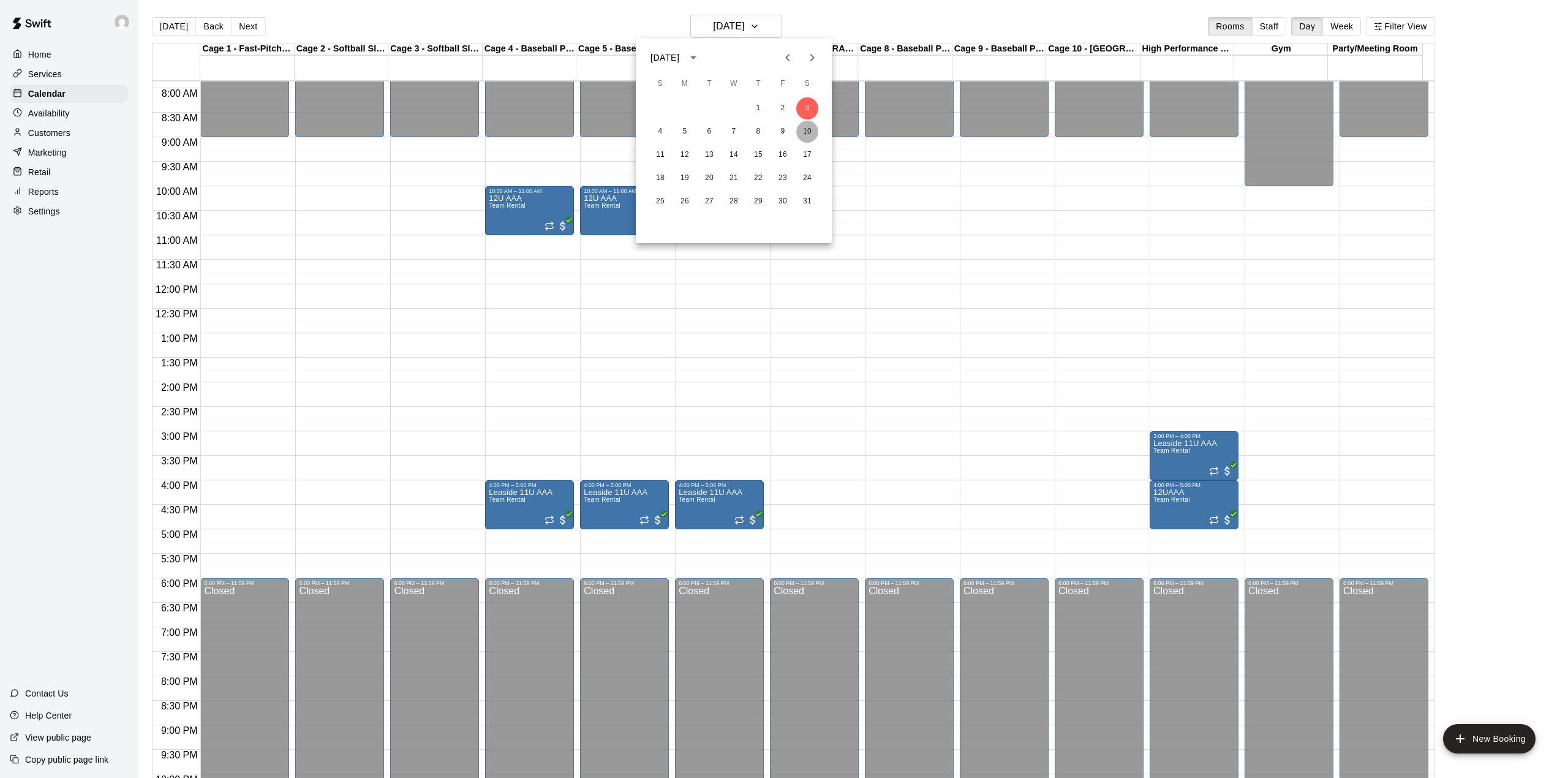
click at [808, 127] on button "10" at bounding box center [807, 131] width 22 height 22
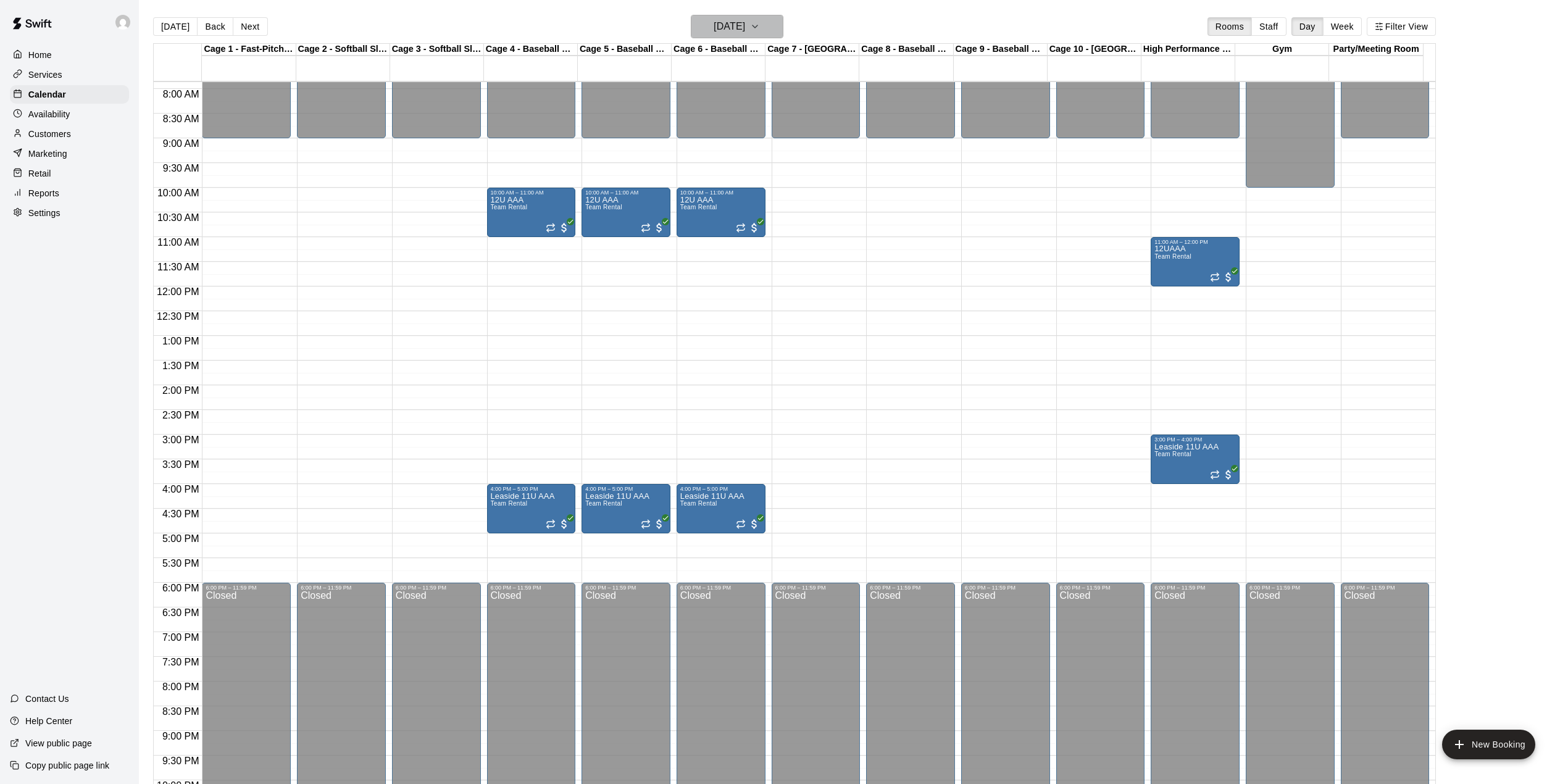
click at [745, 27] on h6 "[DATE]" at bounding box center [730, 27] width 32 height 17
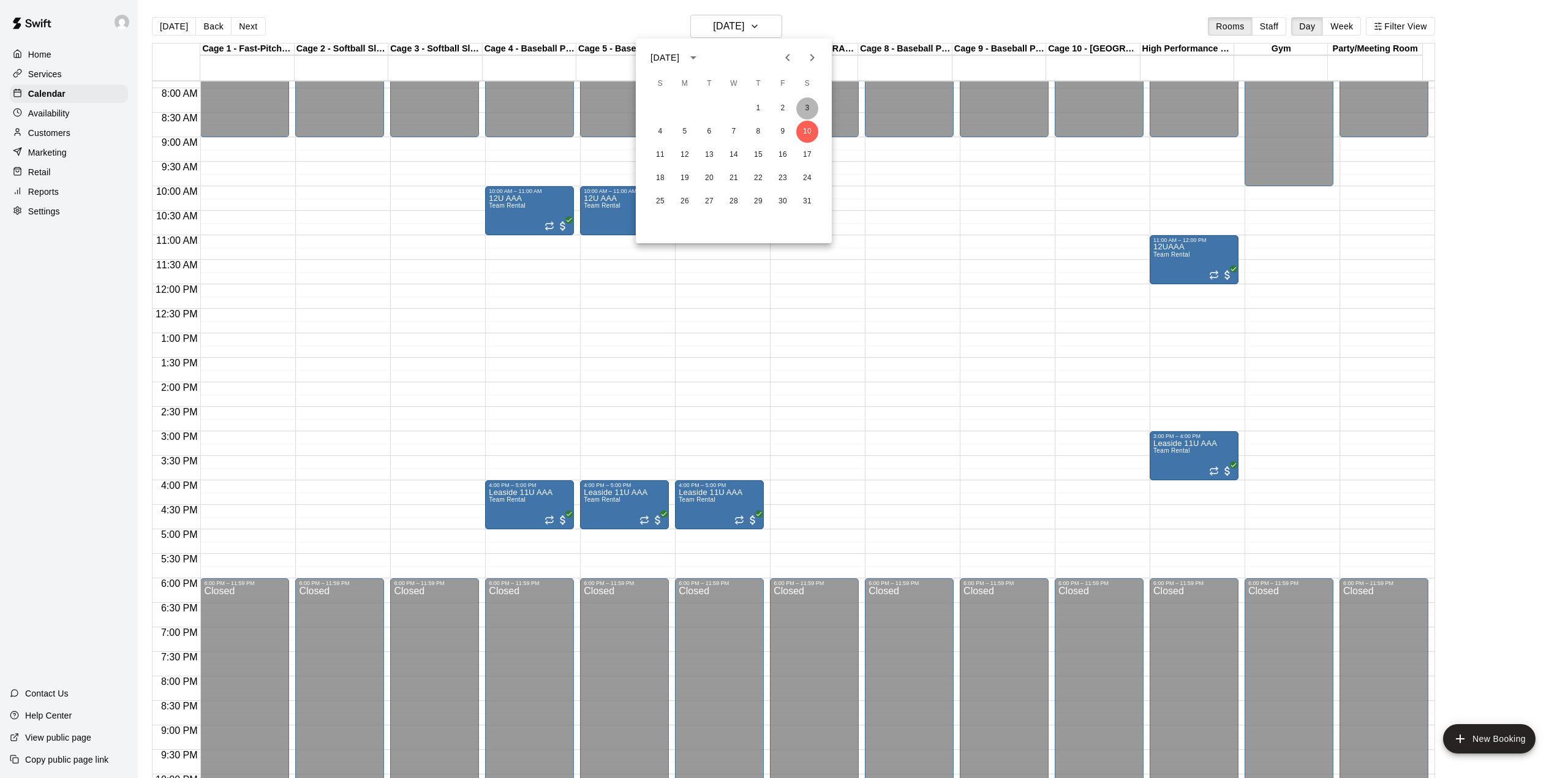
click at [808, 103] on button "3" at bounding box center [807, 108] width 22 height 22
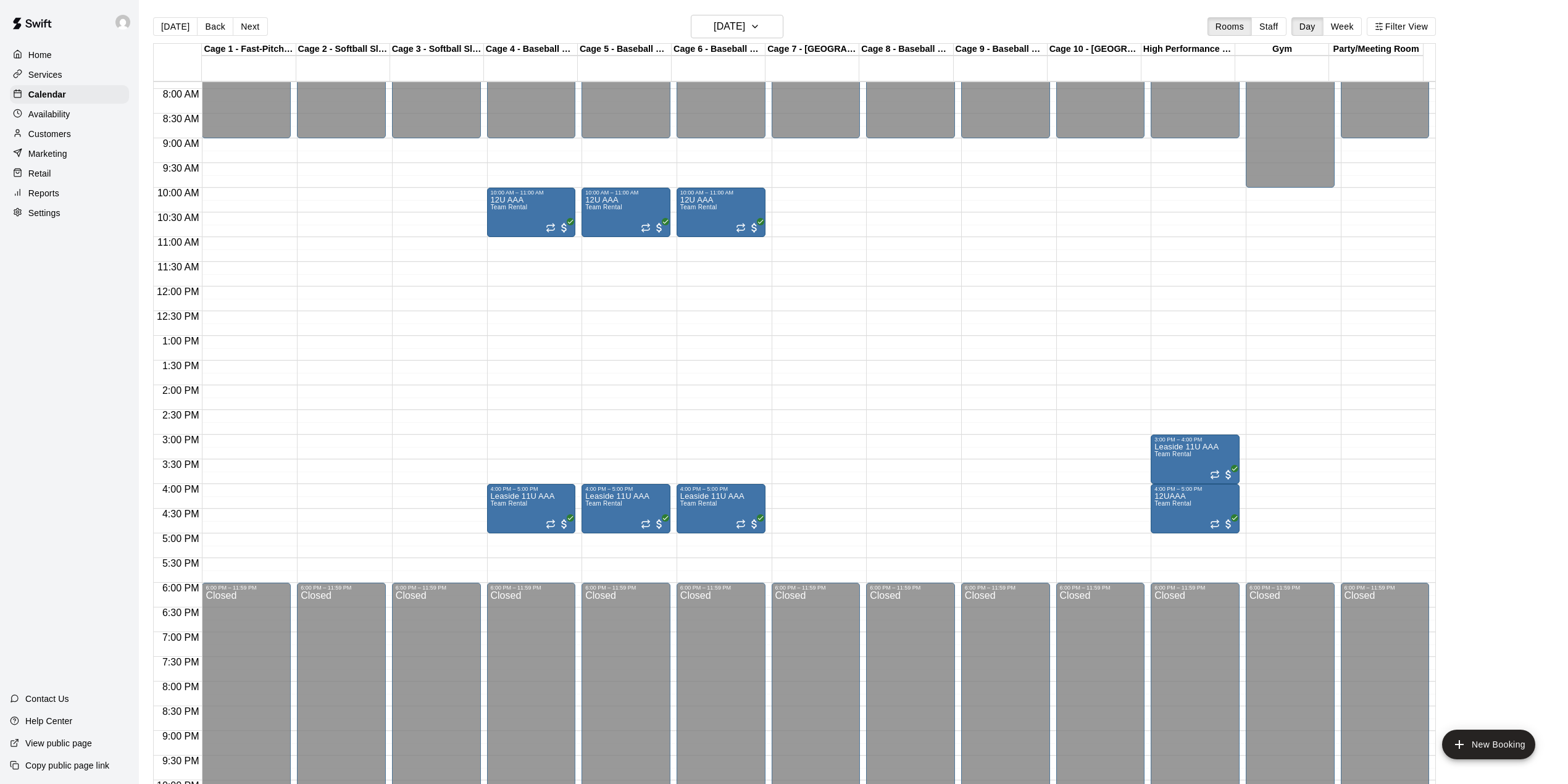
click at [1182, 250] on div "12:00 AM – 9:00 AM Closed 3:00 PM – 4:00 PM Leaside 11U AAA Team Rental 4:00 PM…" at bounding box center [1195, 286] width 89 height 1185
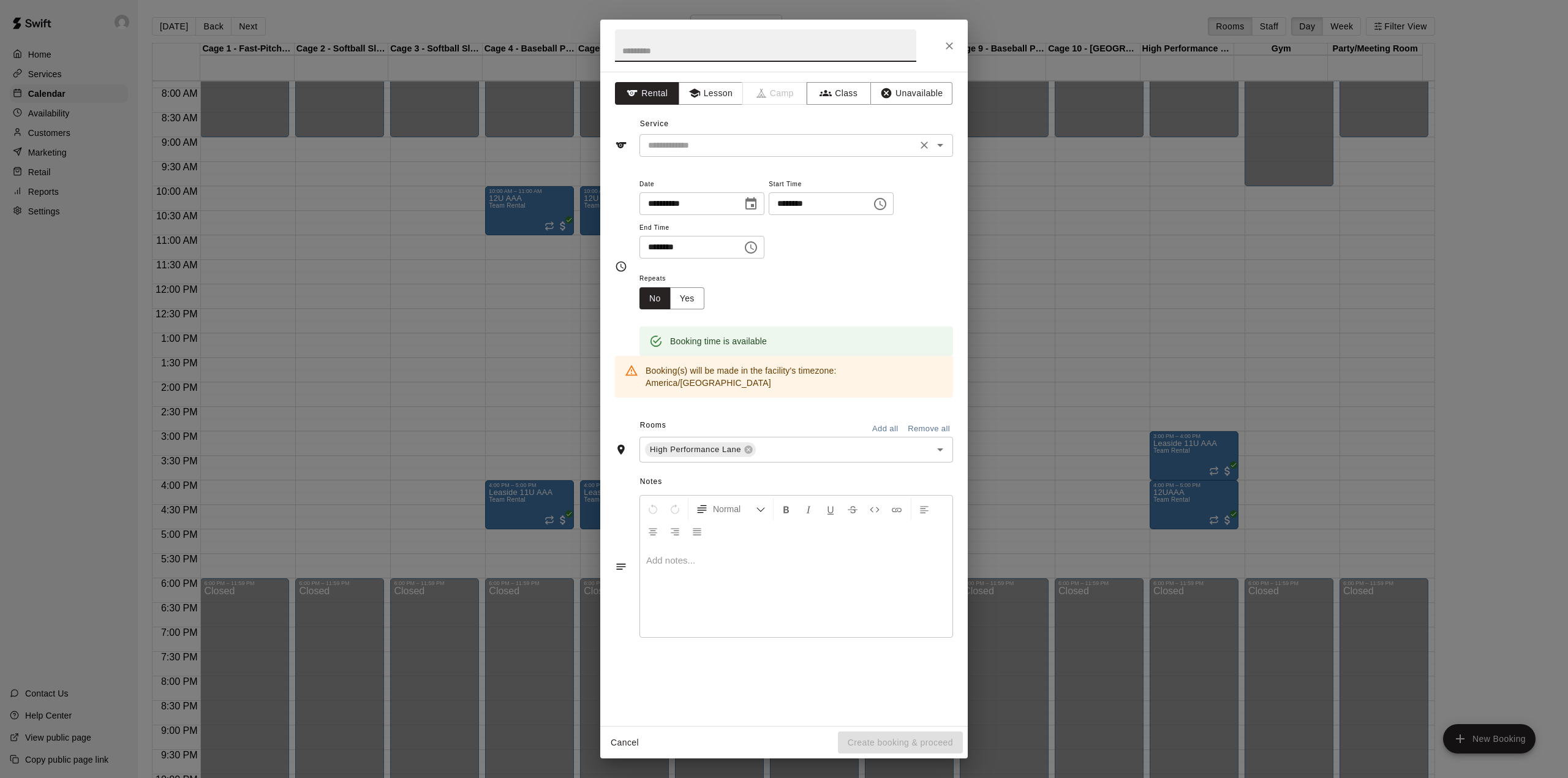
click at [770, 146] on input "text" at bounding box center [778, 145] width 270 height 15
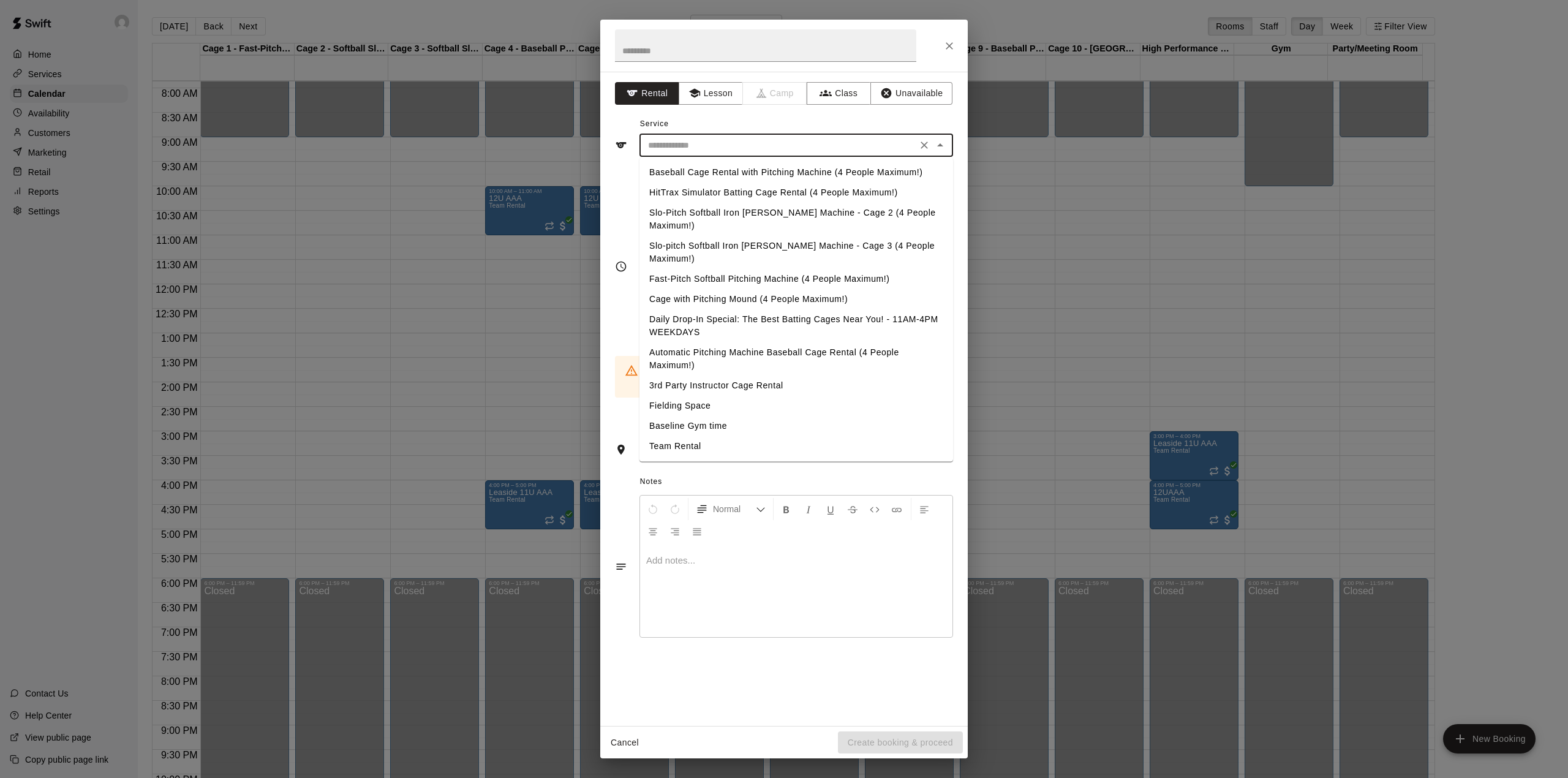
click at [691, 436] on li "Team Rental" at bounding box center [796, 446] width 313 height 20
type input "**********"
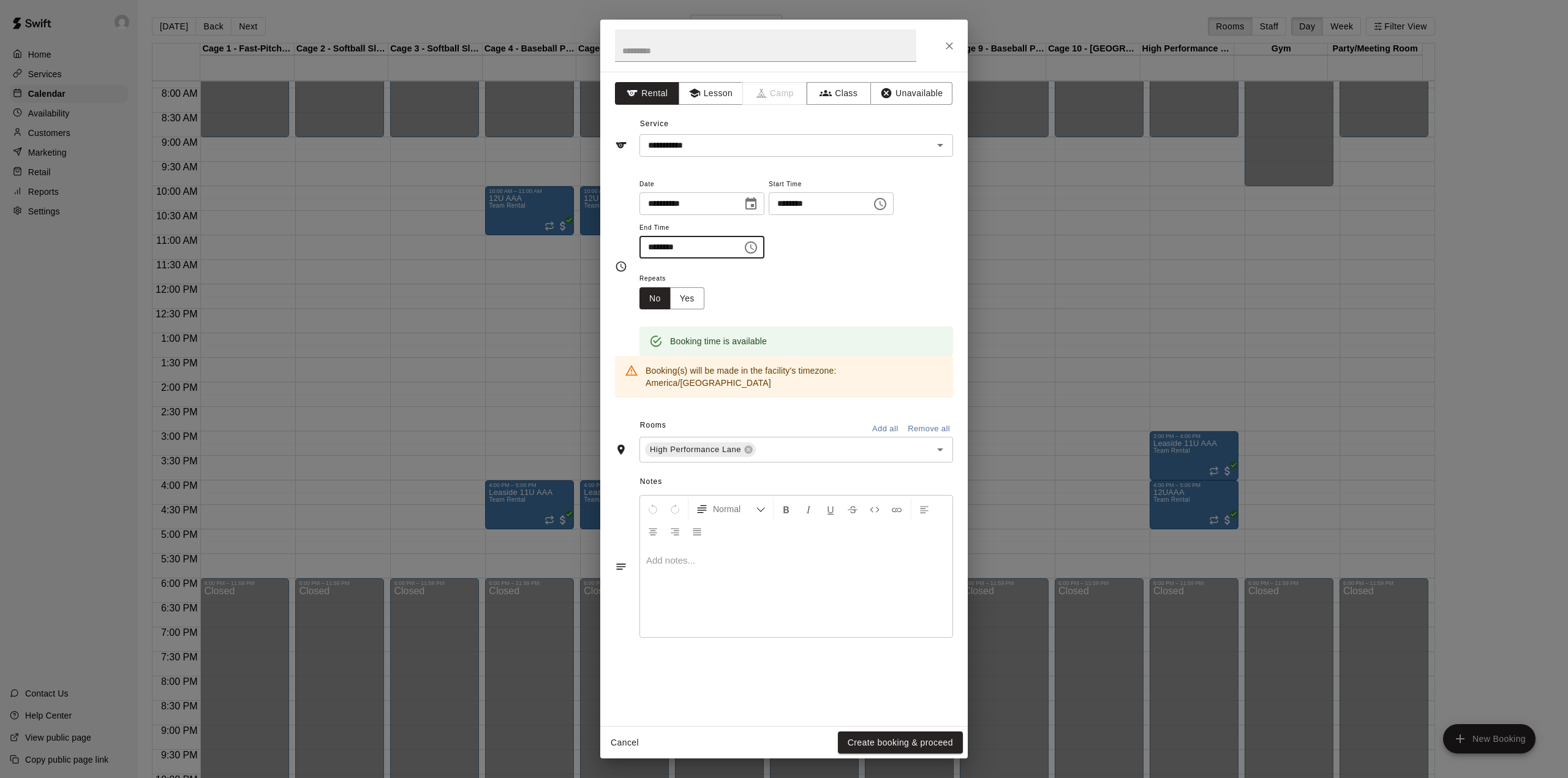
click at [655, 246] on input "********" at bounding box center [687, 247] width 94 height 23
click at [689, 246] on input "********" at bounding box center [687, 247] width 94 height 23
drag, startPoint x: 675, startPoint y: 246, endPoint x: 705, endPoint y: 251, distance: 30.4
click at [705, 251] on input "********" at bounding box center [687, 247] width 94 height 23
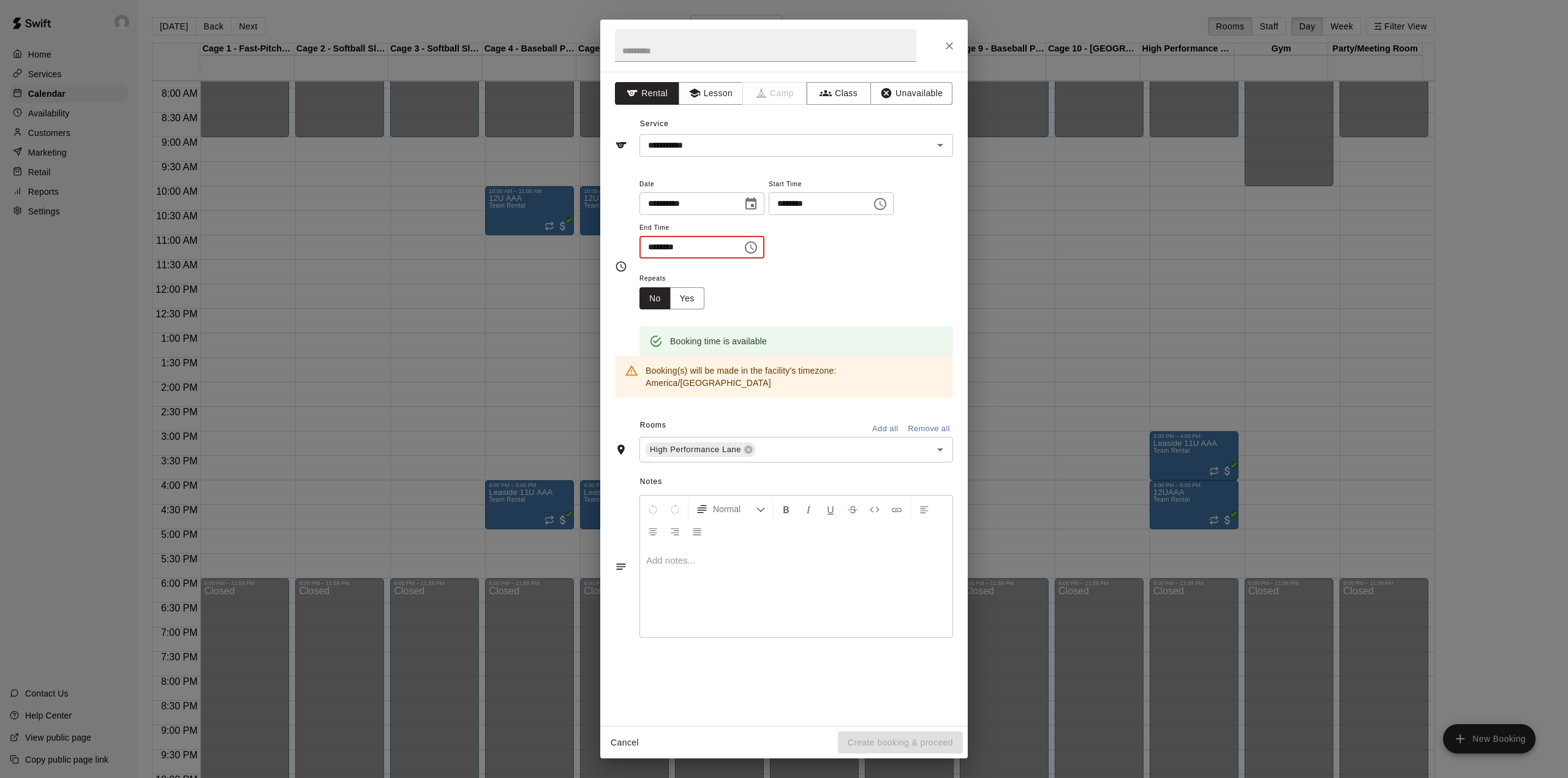
click at [705, 251] on input "********" at bounding box center [687, 247] width 94 height 23
drag, startPoint x: 671, startPoint y: 246, endPoint x: 689, endPoint y: 248, distance: 18.1
click at [689, 248] on input "********" at bounding box center [687, 247] width 94 height 23
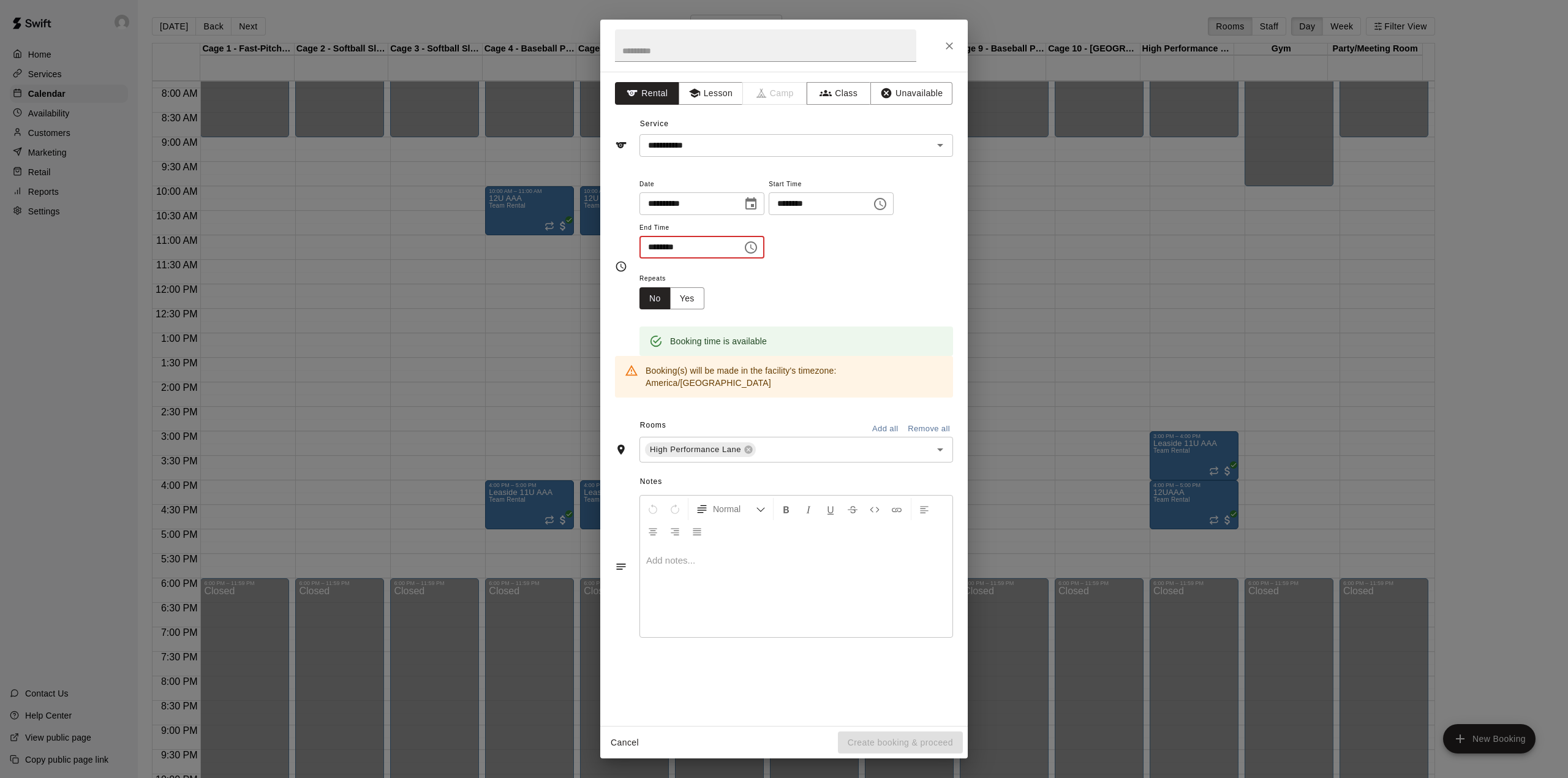
click at [689, 248] on input "********" at bounding box center [687, 247] width 94 height 23
click at [675, 246] on input "********" at bounding box center [687, 247] width 94 height 23
type input "********"
click at [790, 295] on div "Repeats No Yes" at bounding box center [796, 290] width 313 height 39
click at [909, 743] on button "Create booking & proceed" at bounding box center [900, 742] width 125 height 23
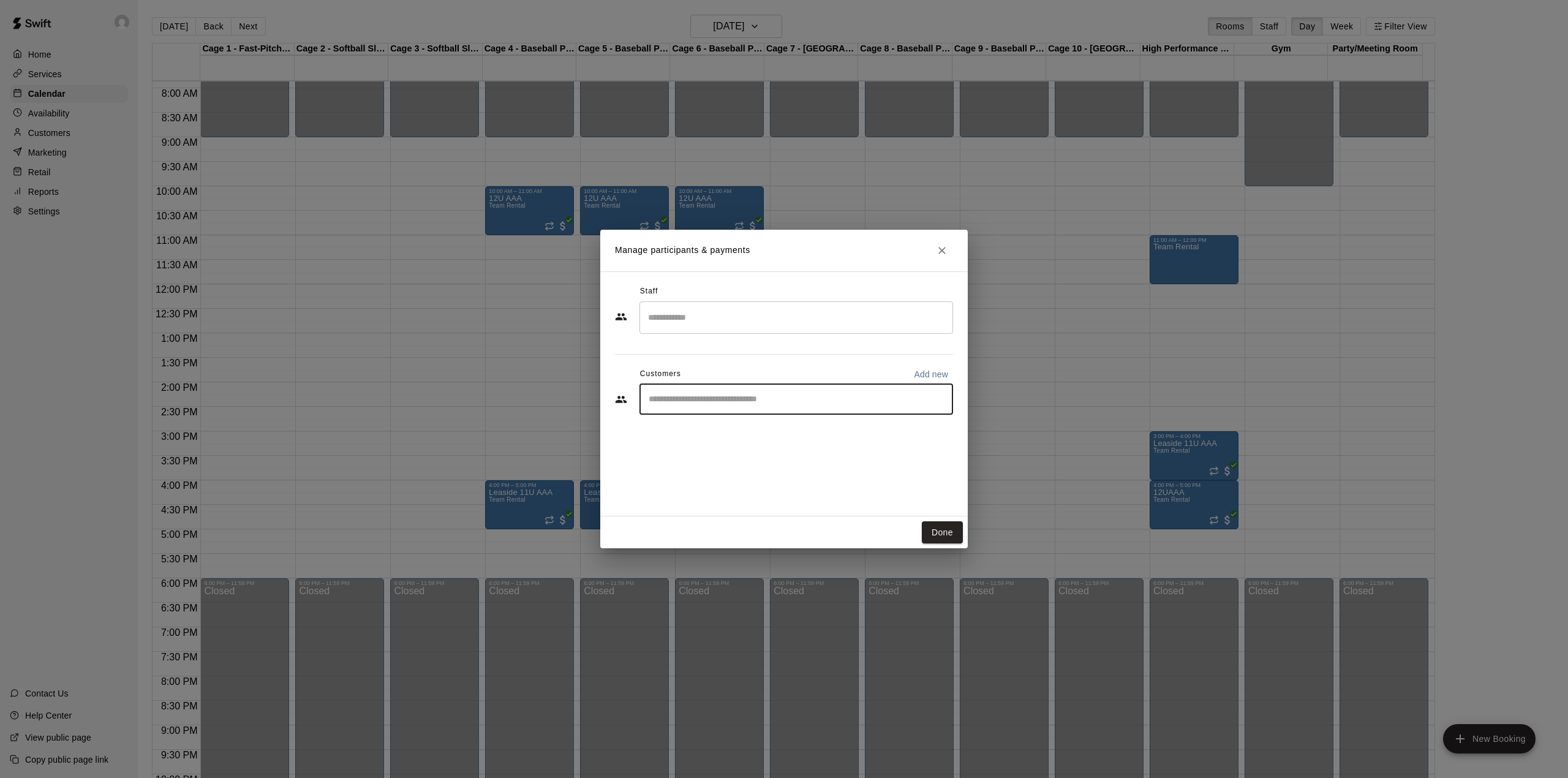
click at [739, 404] on input "Start typing to search customers..." at bounding box center [796, 399] width 303 height 12
type input "****"
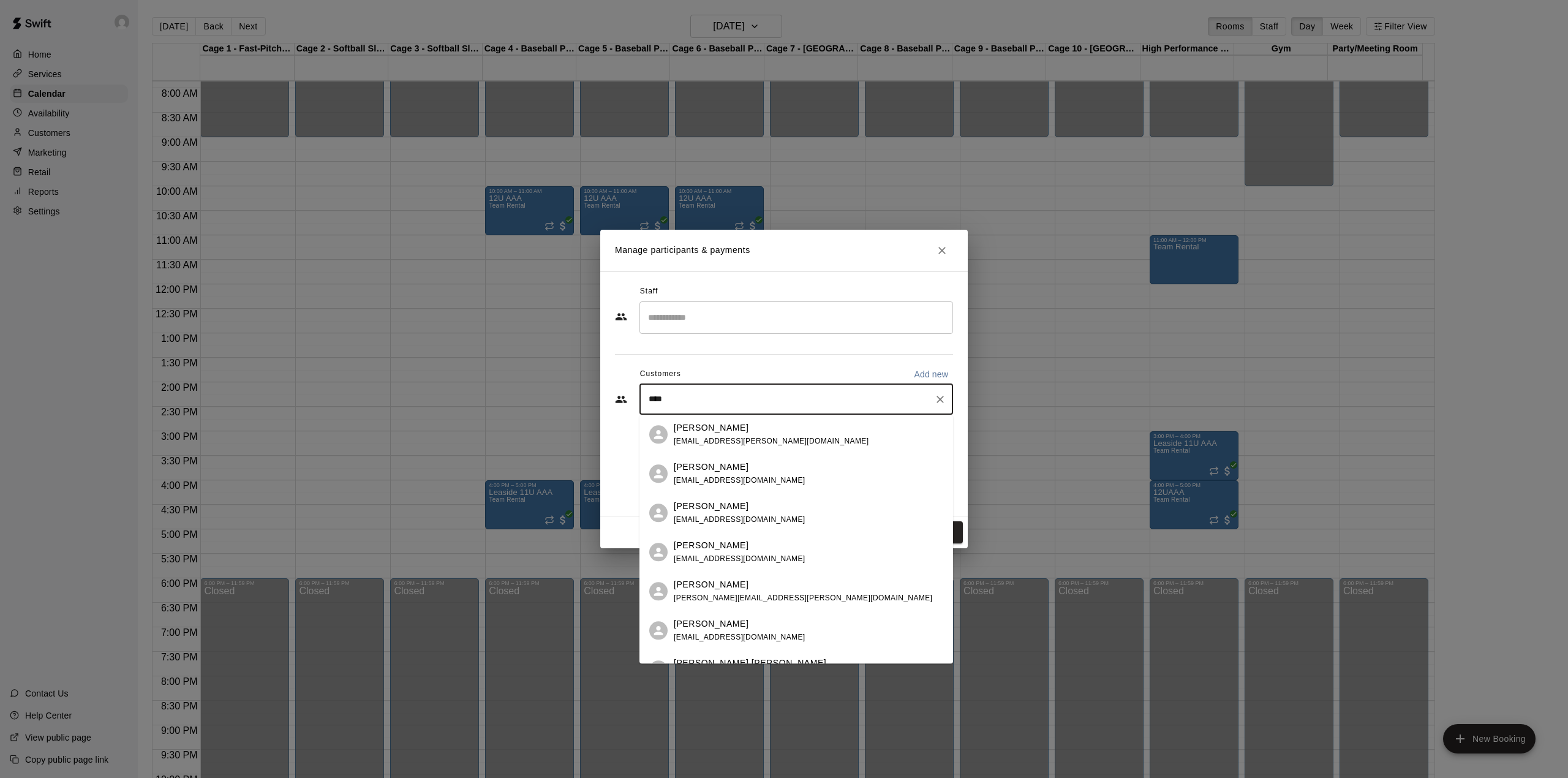
click at [728, 441] on span "[EMAIL_ADDRESS][PERSON_NAME][DOMAIN_NAME]" at bounding box center [771, 441] width 195 height 9
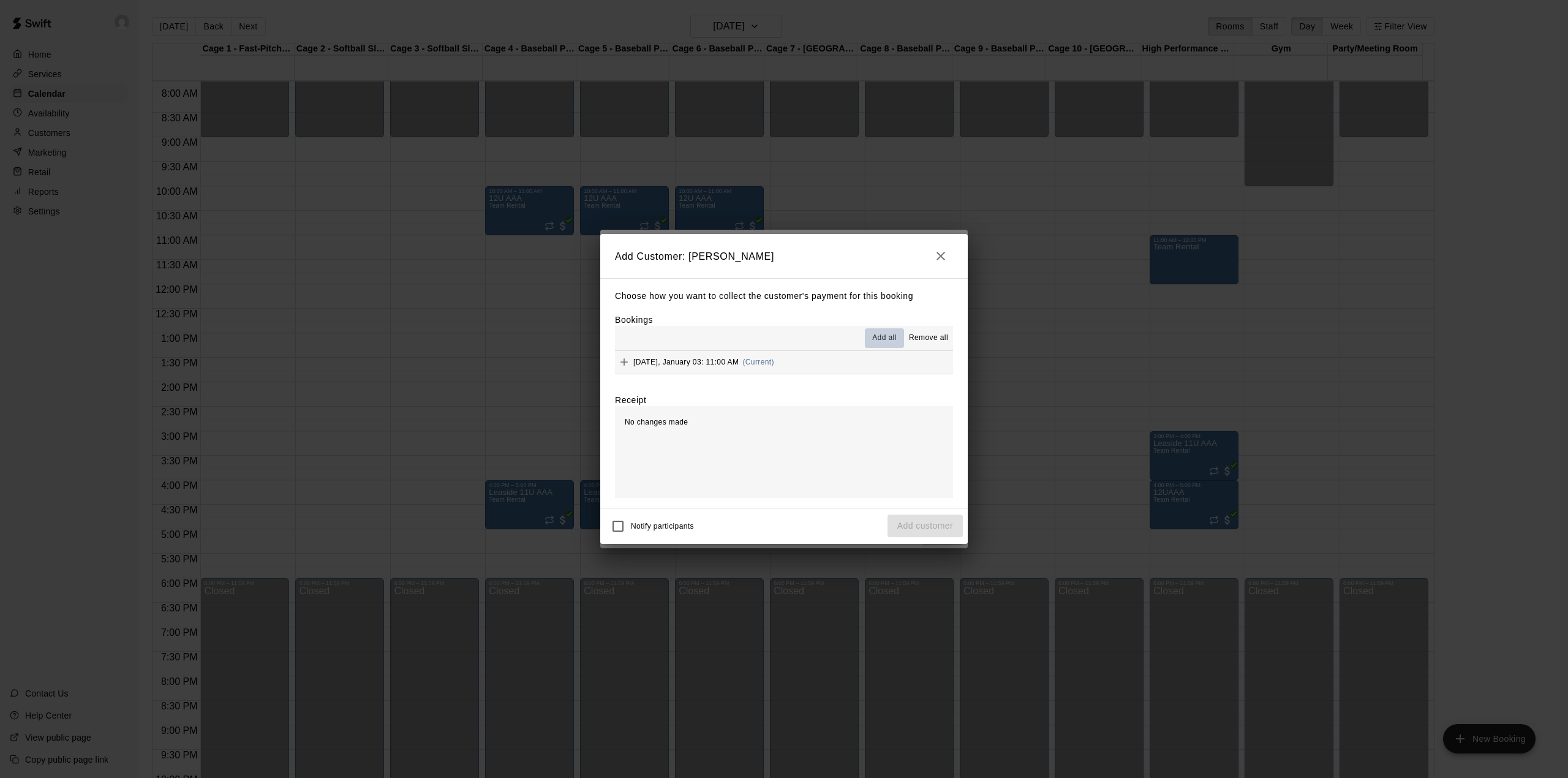
click at [888, 333] on span "Add all" at bounding box center [885, 338] width 24 height 12
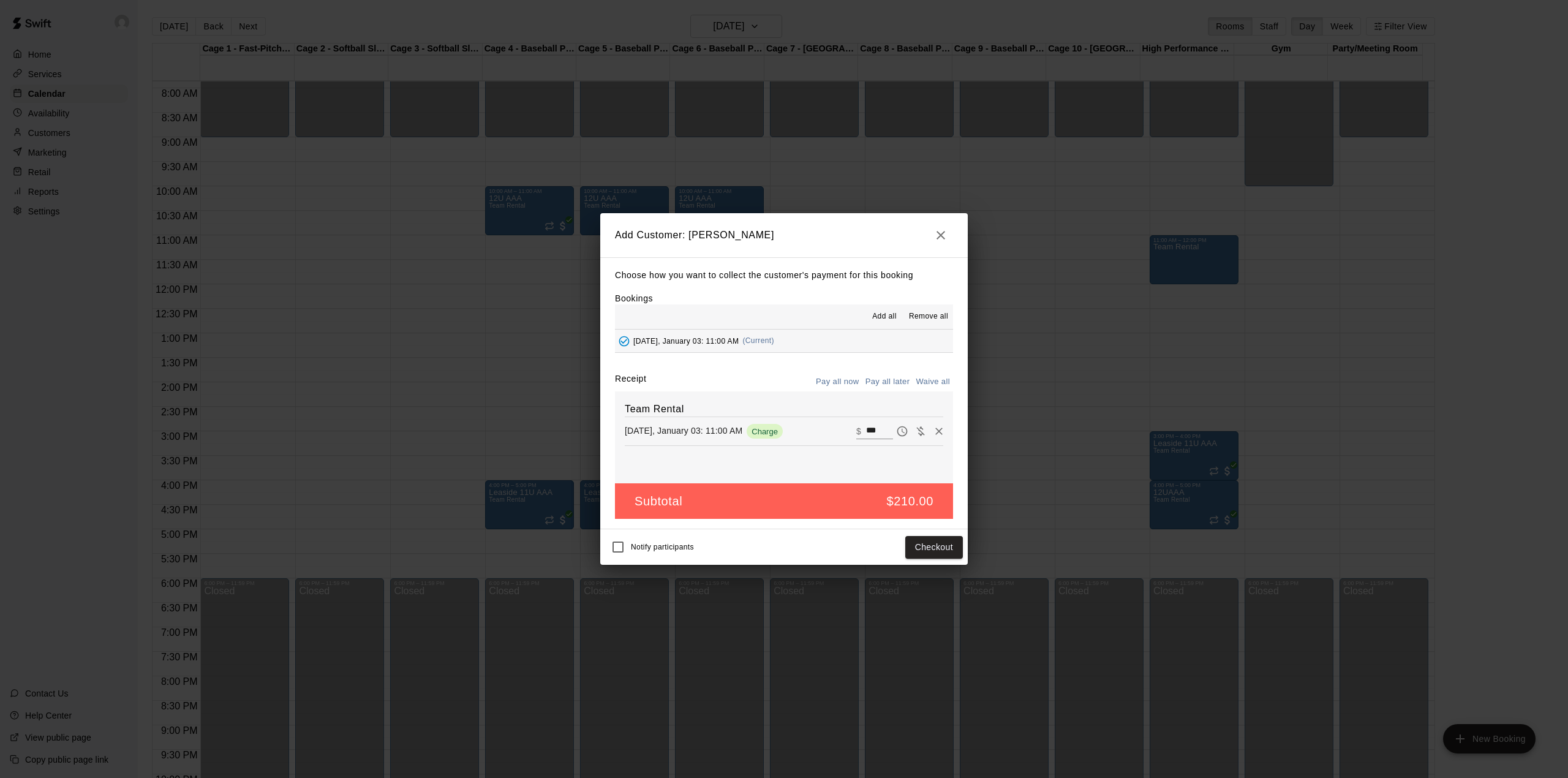
click at [930, 380] on button "Waive all" at bounding box center [933, 382] width 41 height 19
type input "*"
click at [938, 545] on button "Add customer" at bounding box center [925, 547] width 76 height 23
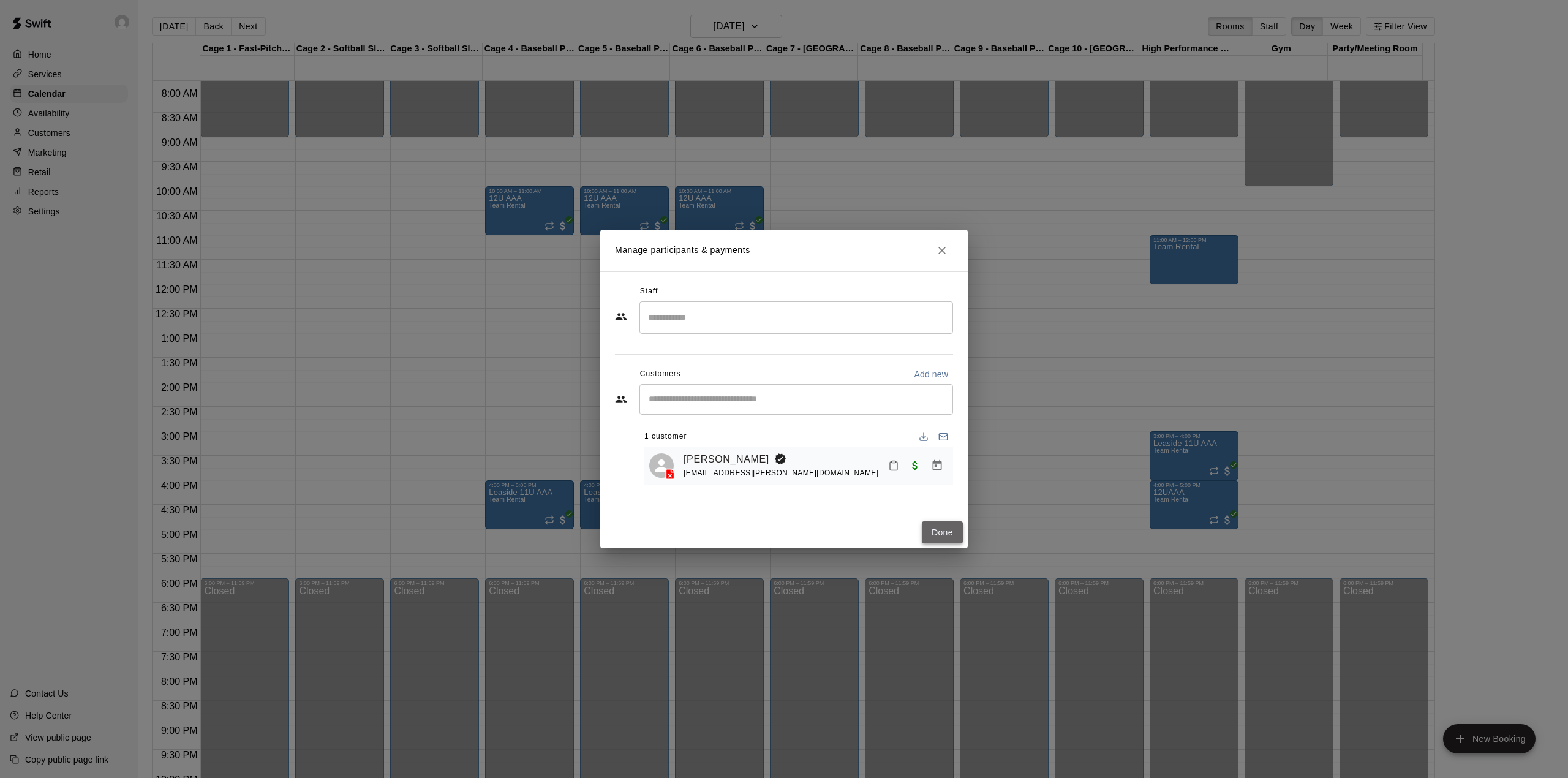
click at [947, 534] on button "Done" at bounding box center [942, 532] width 41 height 23
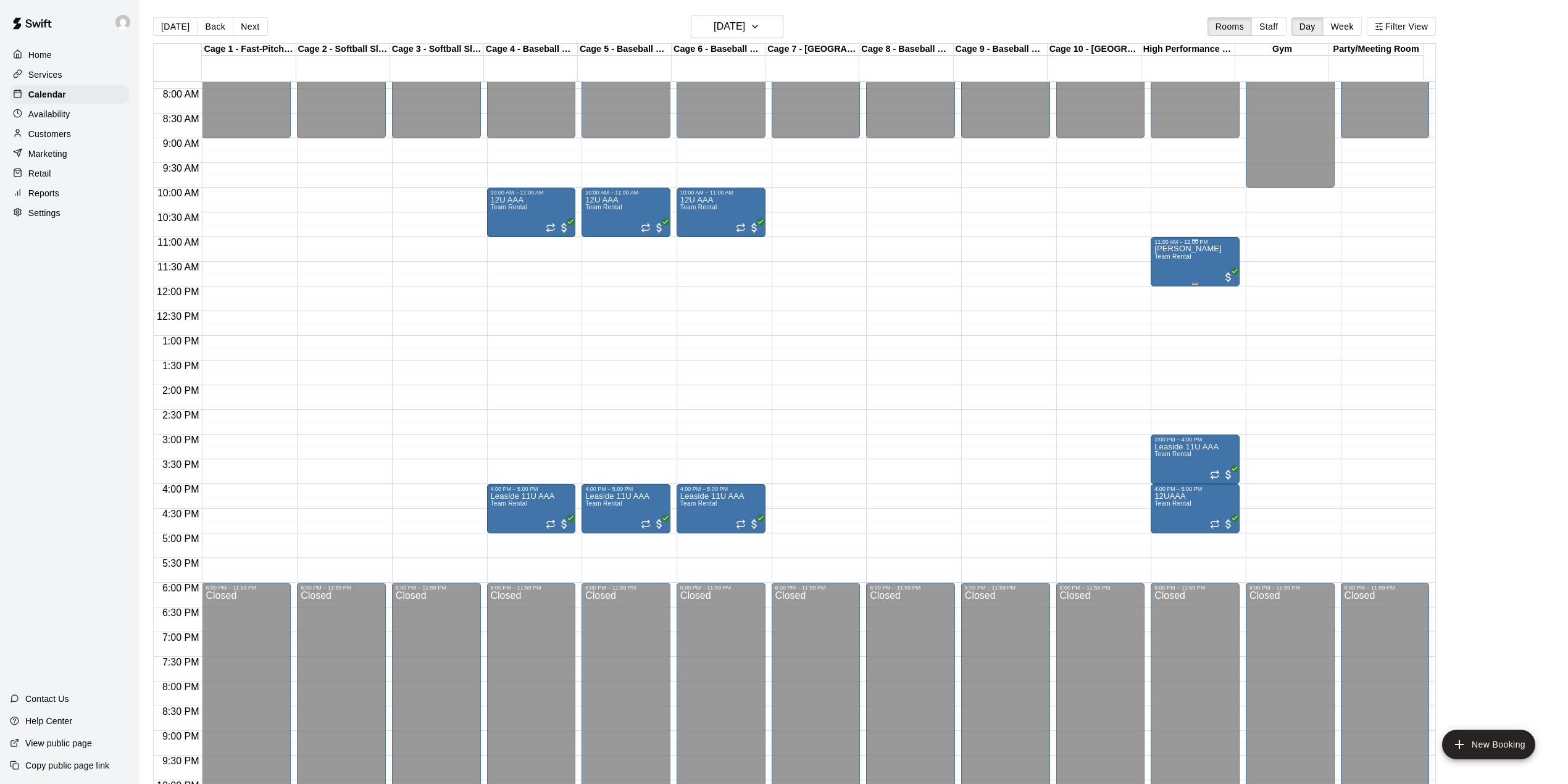
click at [1188, 270] on div "[PERSON_NAME] Team Rental" at bounding box center [1188, 637] width 68 height 784
click at [1164, 255] on icon "edit" at bounding box center [1165, 260] width 15 height 15
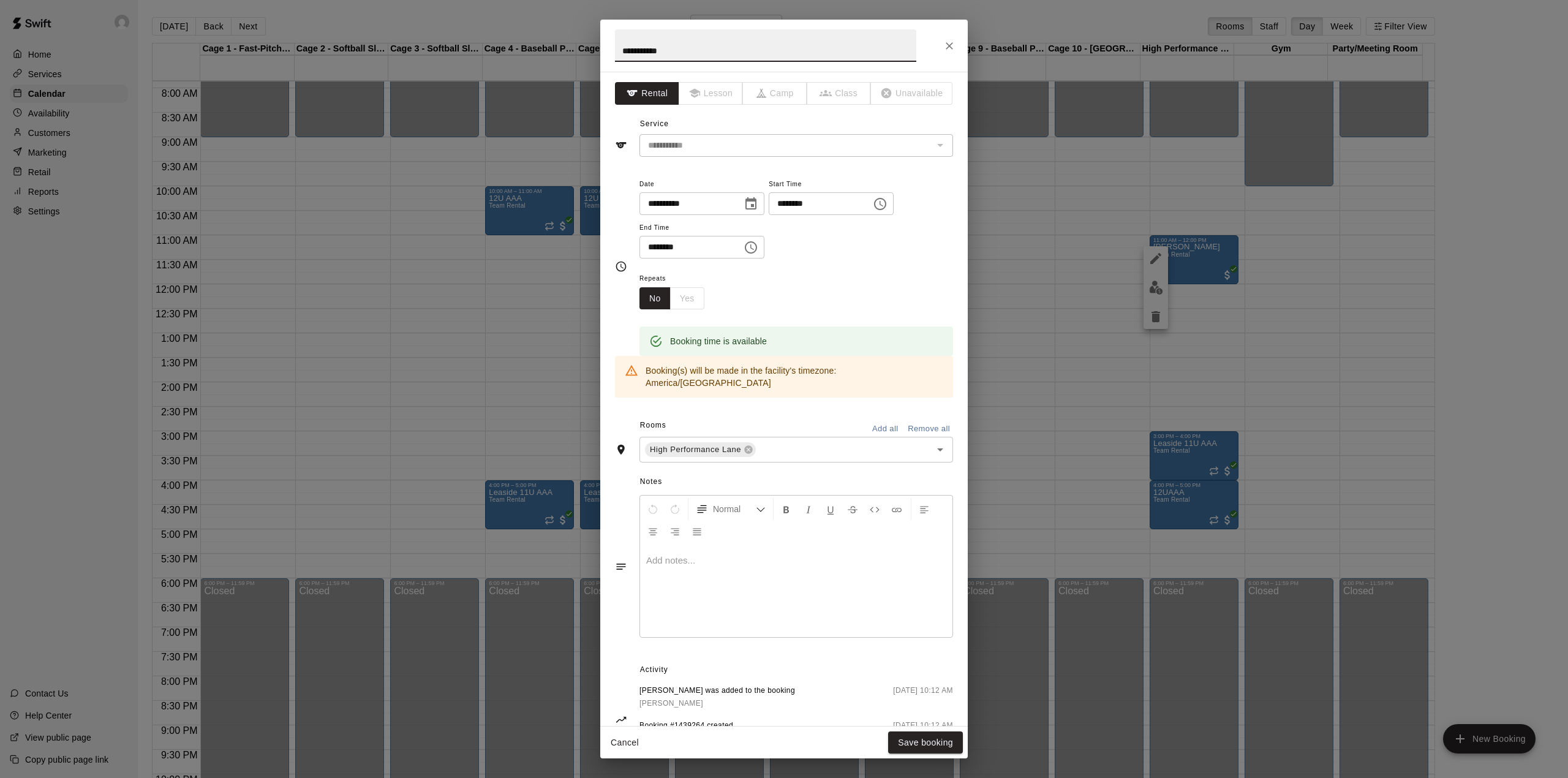
click at [715, 50] on input "**********" at bounding box center [765, 45] width 301 height 32
click at [715, 49] on input "**********" at bounding box center [765, 45] width 301 height 32
type input "******"
click at [933, 739] on button "Save booking" at bounding box center [925, 742] width 75 height 23
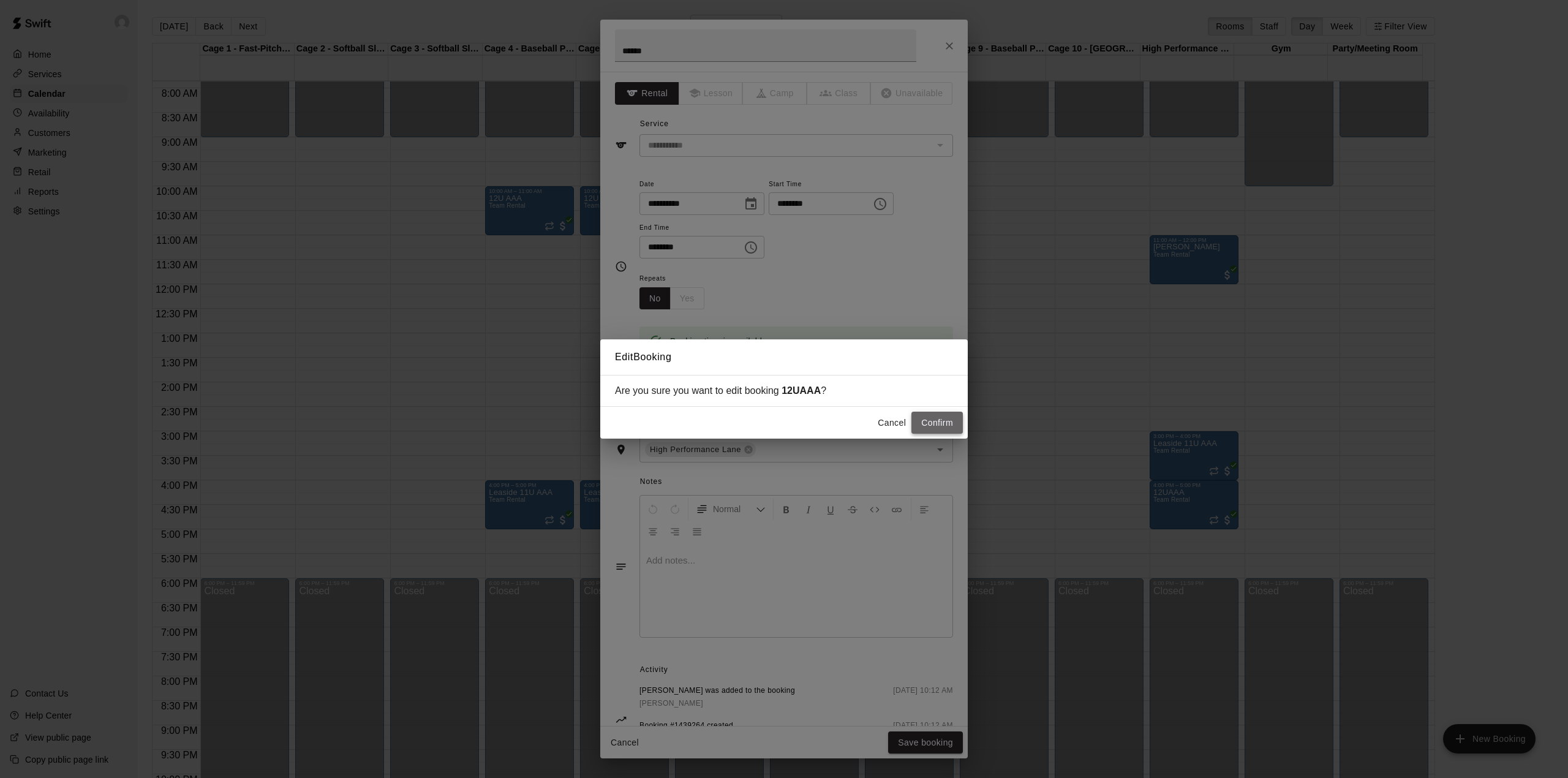
click at [945, 417] on button "Confirm" at bounding box center [938, 423] width 51 height 23
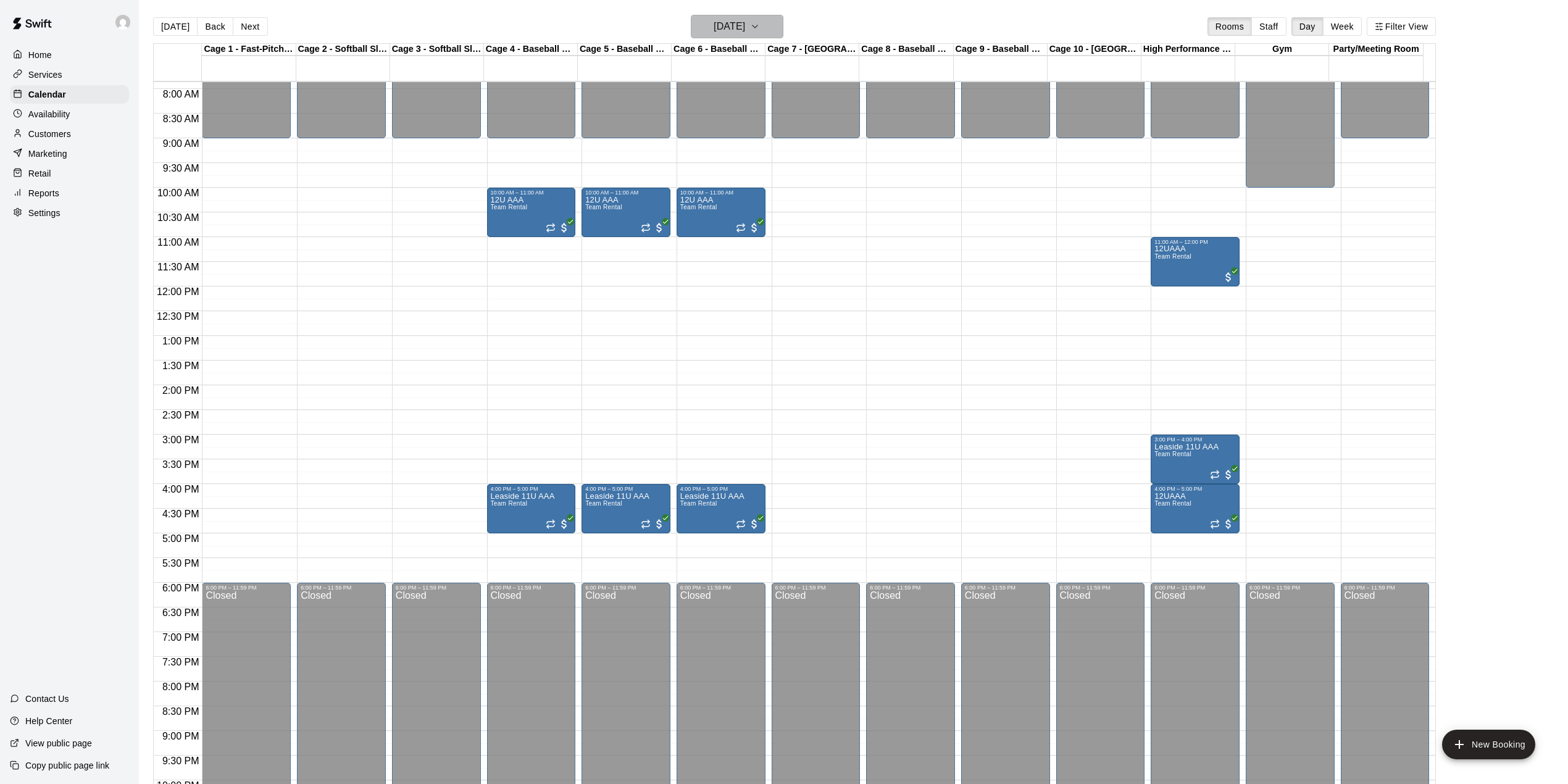
click at [760, 27] on icon "button" at bounding box center [755, 27] width 10 height 15
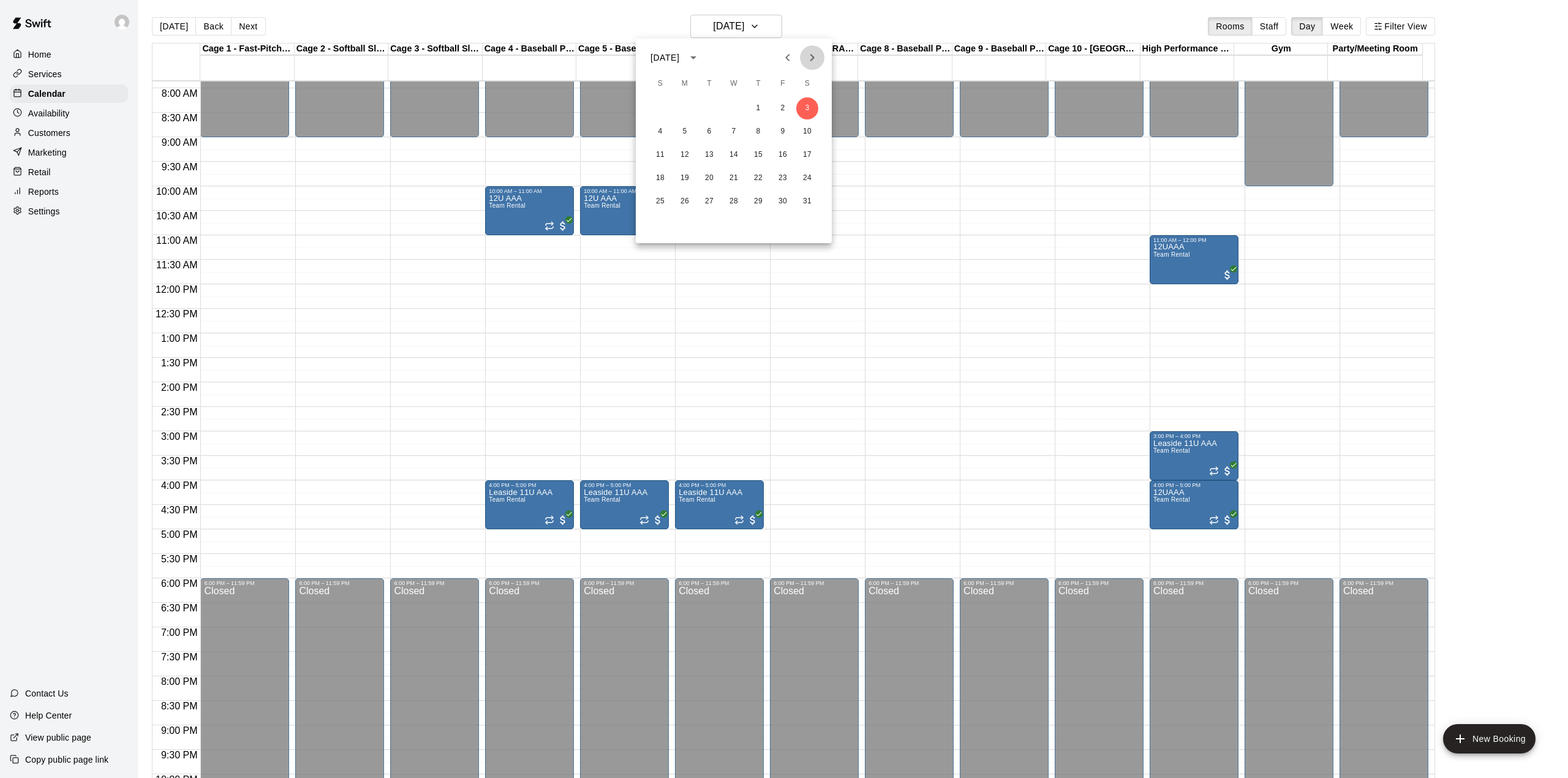
click at [814, 57] on icon "Next month" at bounding box center [813, 57] width 4 height 7
click at [814, 52] on icon "Next month" at bounding box center [812, 57] width 15 height 15
click at [815, 56] on icon "Next month" at bounding box center [812, 57] width 15 height 15
click at [755, 25] on div at bounding box center [784, 389] width 1568 height 778
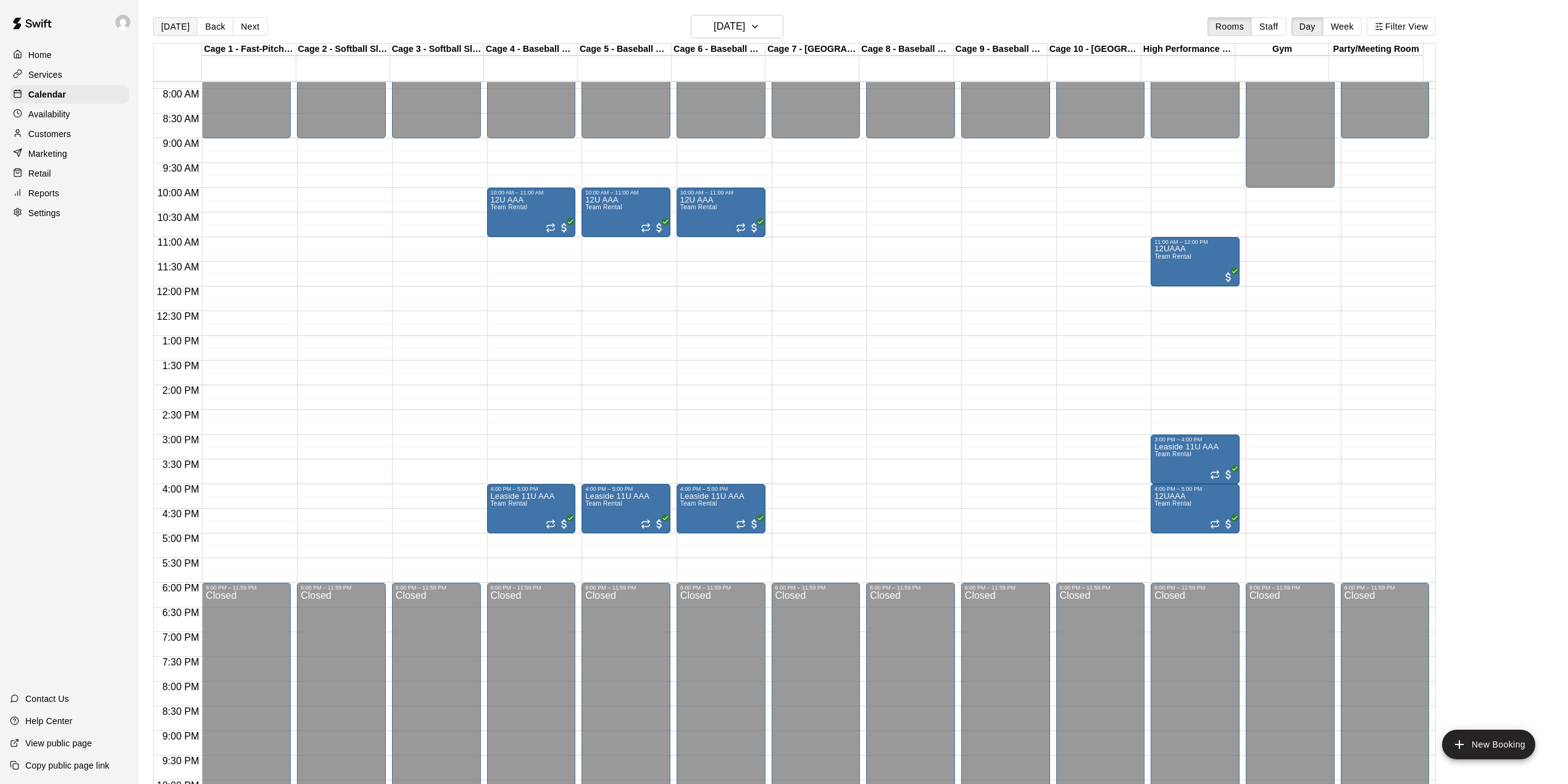
click at [176, 31] on button "[DATE]" at bounding box center [176, 27] width 45 height 19
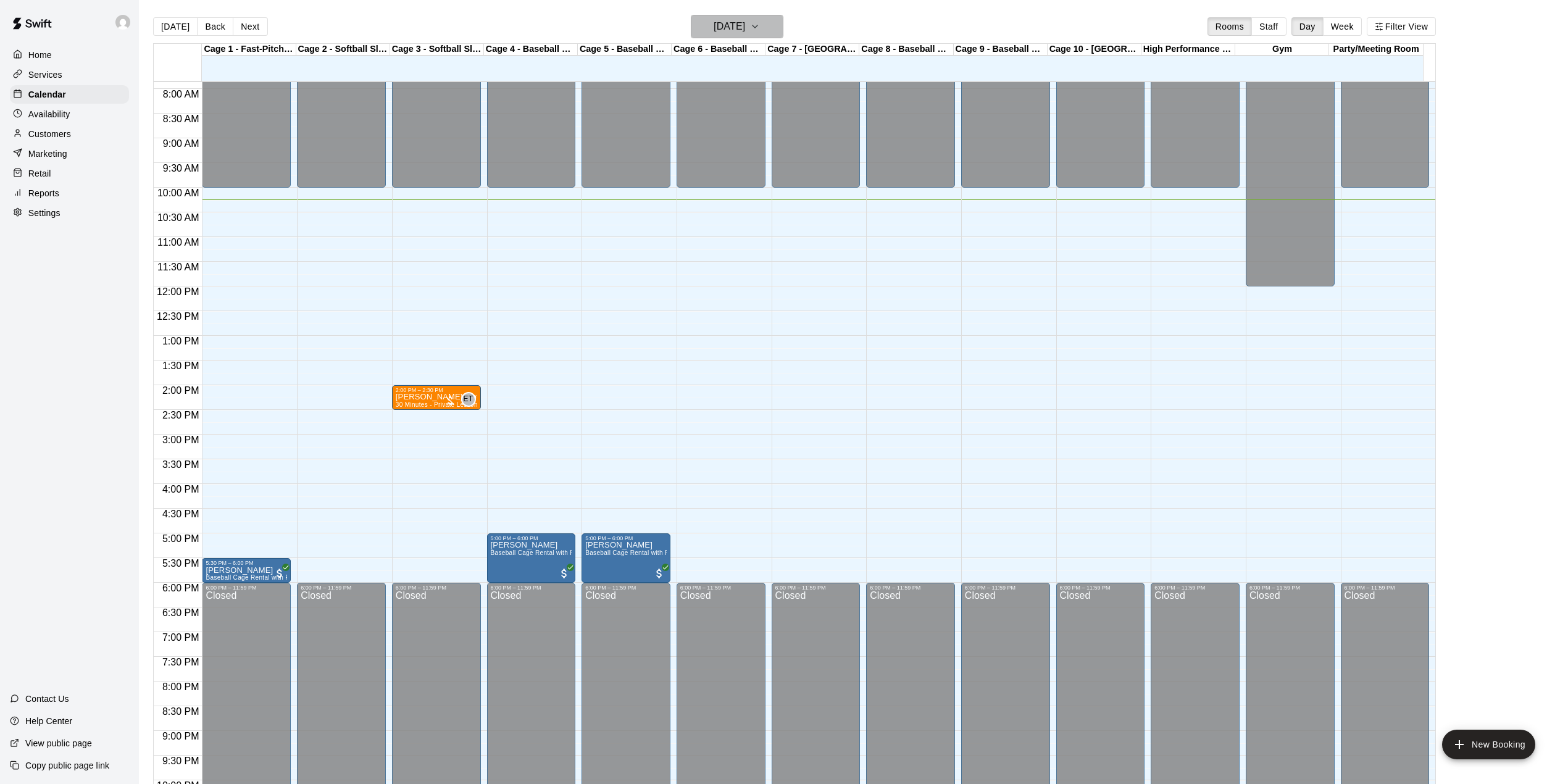
click at [760, 20] on icon "button" at bounding box center [755, 27] width 10 height 15
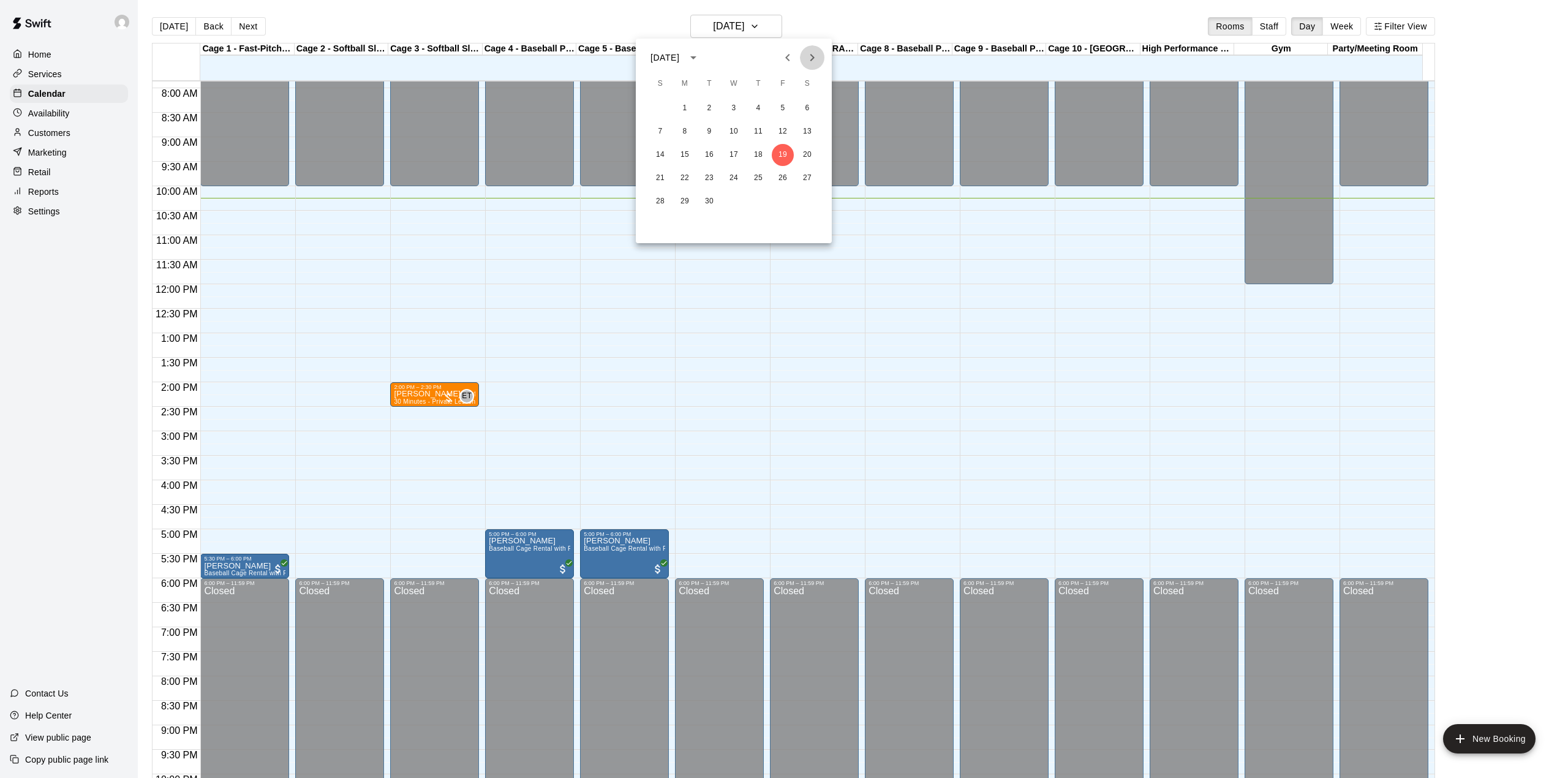
click at [810, 56] on icon "Next month" at bounding box center [812, 57] width 15 height 15
click at [809, 58] on icon "Next month" at bounding box center [812, 57] width 15 height 15
click at [47, 131] on div at bounding box center [784, 389] width 1568 height 778
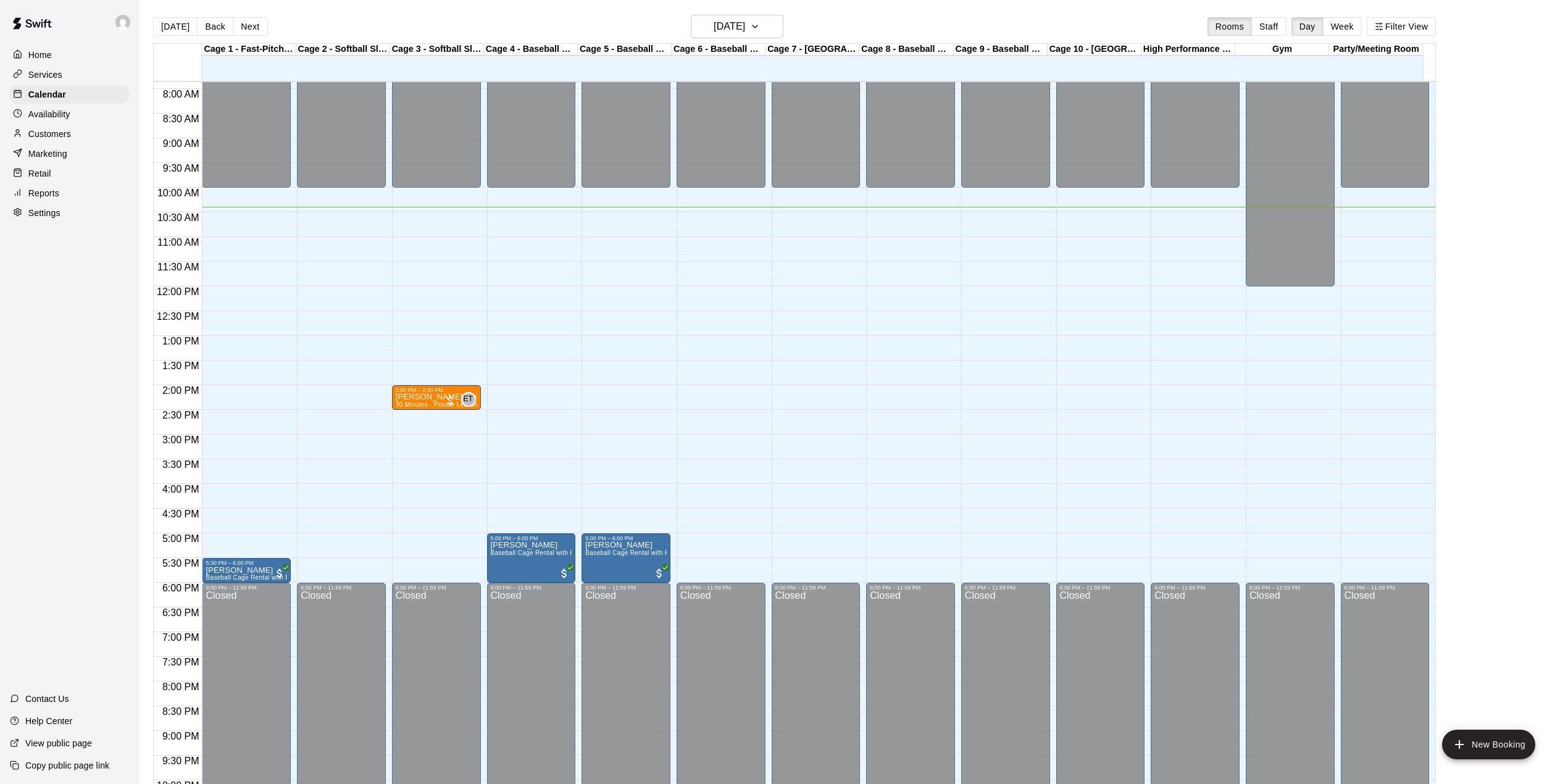
click at [47, 135] on p "Customers" at bounding box center [49, 134] width 42 height 12
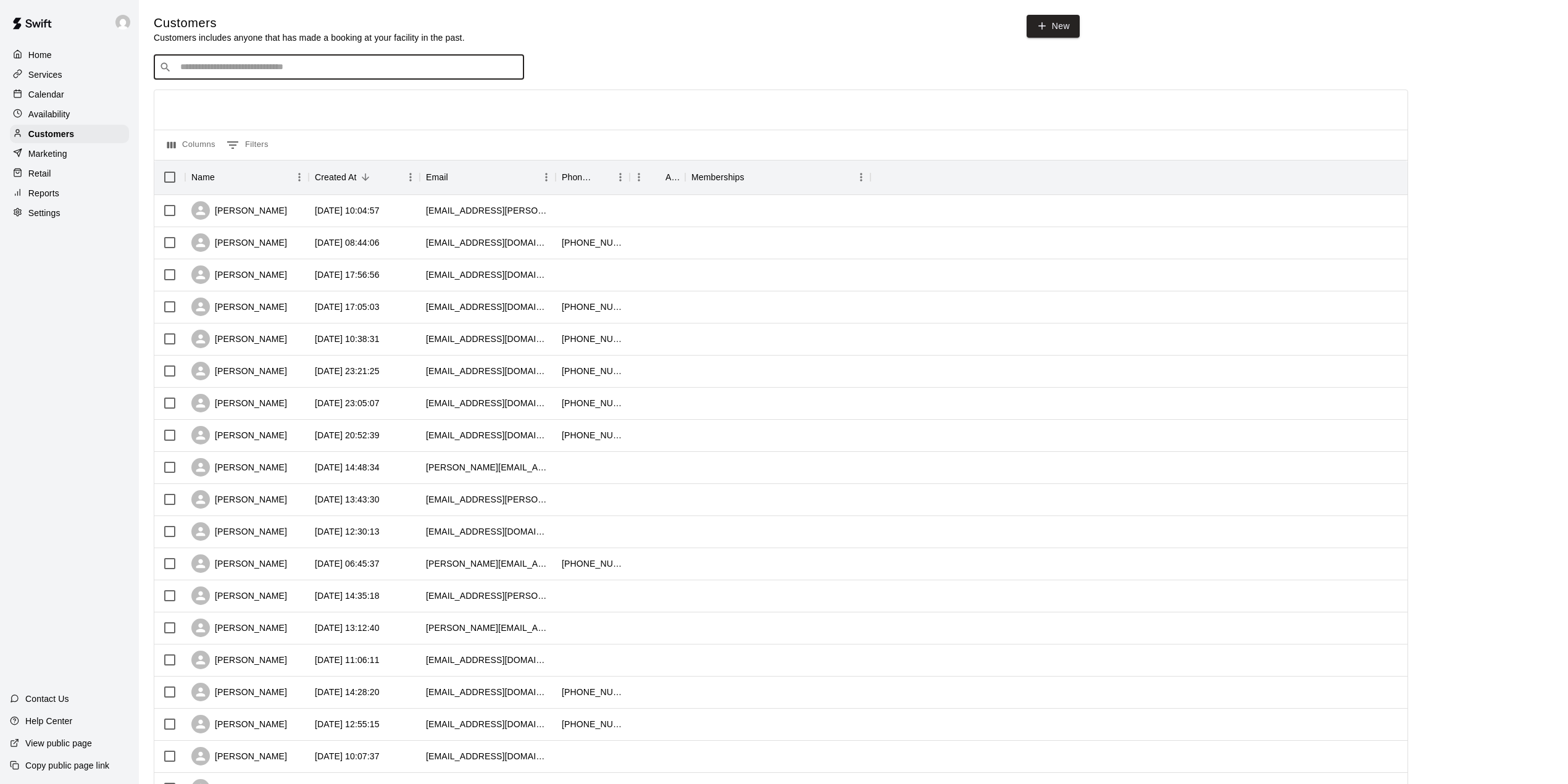
click at [369, 70] on input "Search customers by name or email" at bounding box center [347, 67] width 342 height 12
type input "*********"
click at [260, 144] on span "[EMAIL_ADDRESS][DOMAIN_NAME]" at bounding box center [255, 147] width 132 height 9
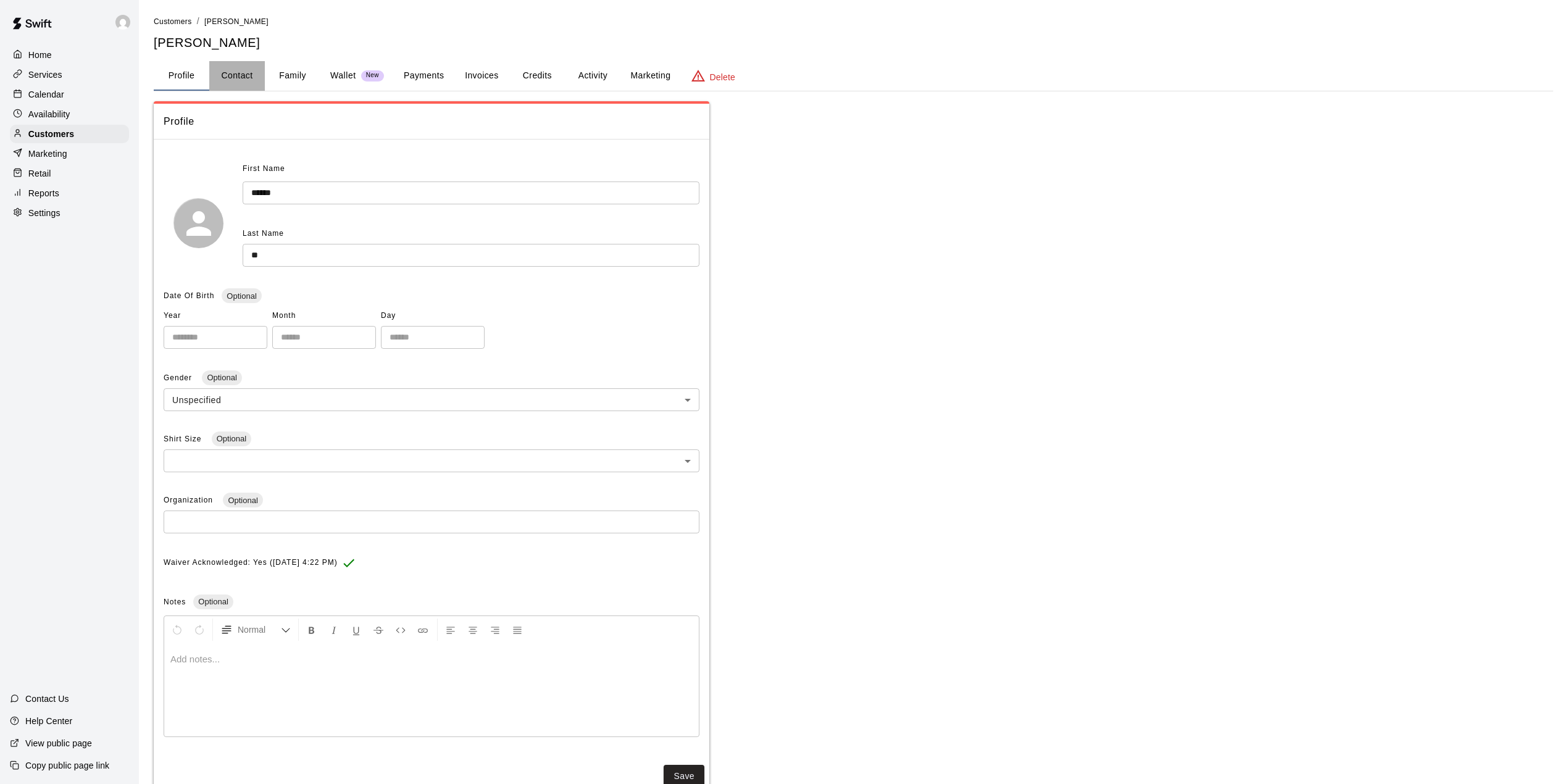
click at [230, 70] on button "Contact" at bounding box center [237, 76] width 55 height 29
select select "**"
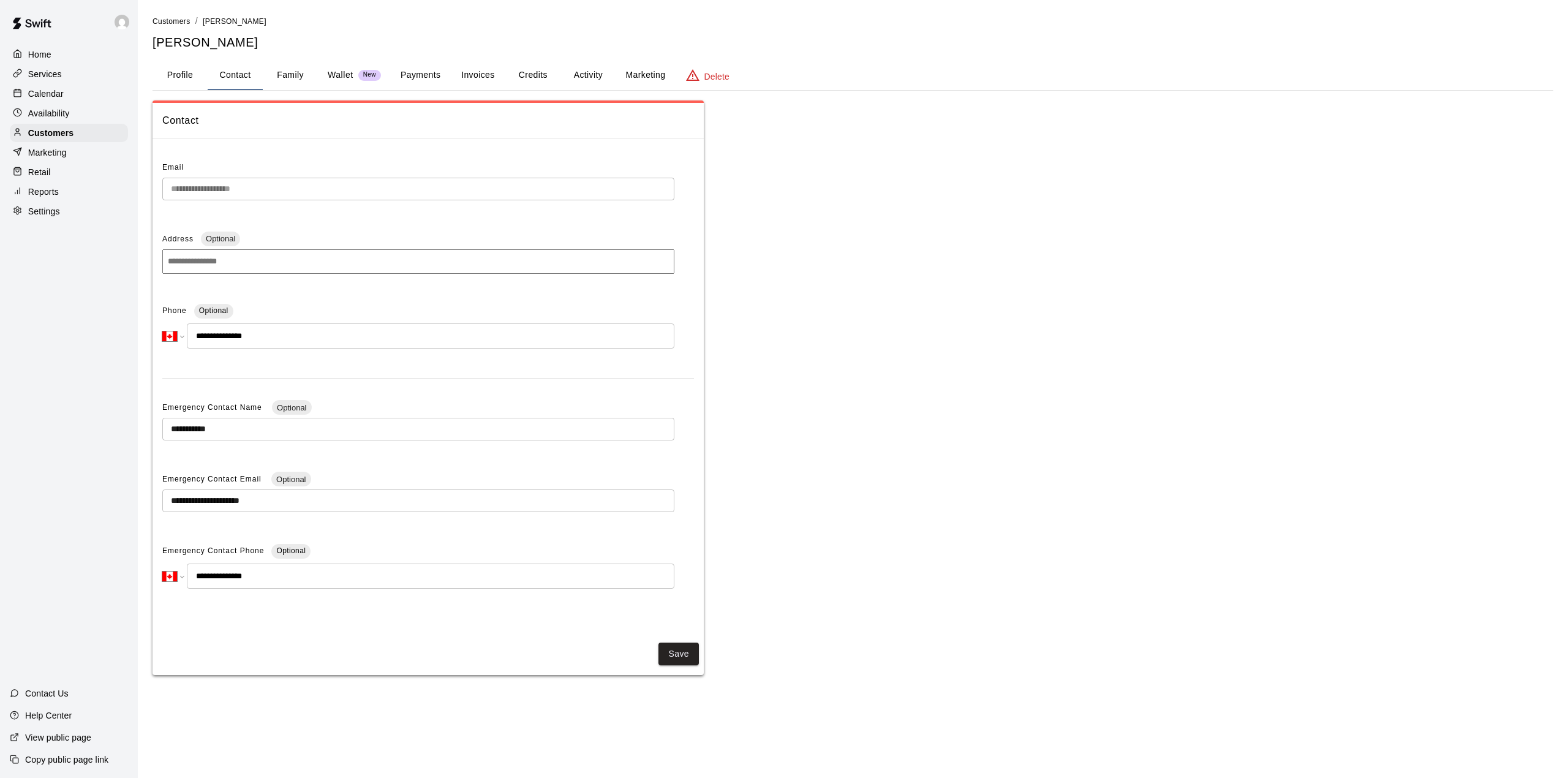
click at [404, 71] on button "Payments" at bounding box center [420, 75] width 59 height 29
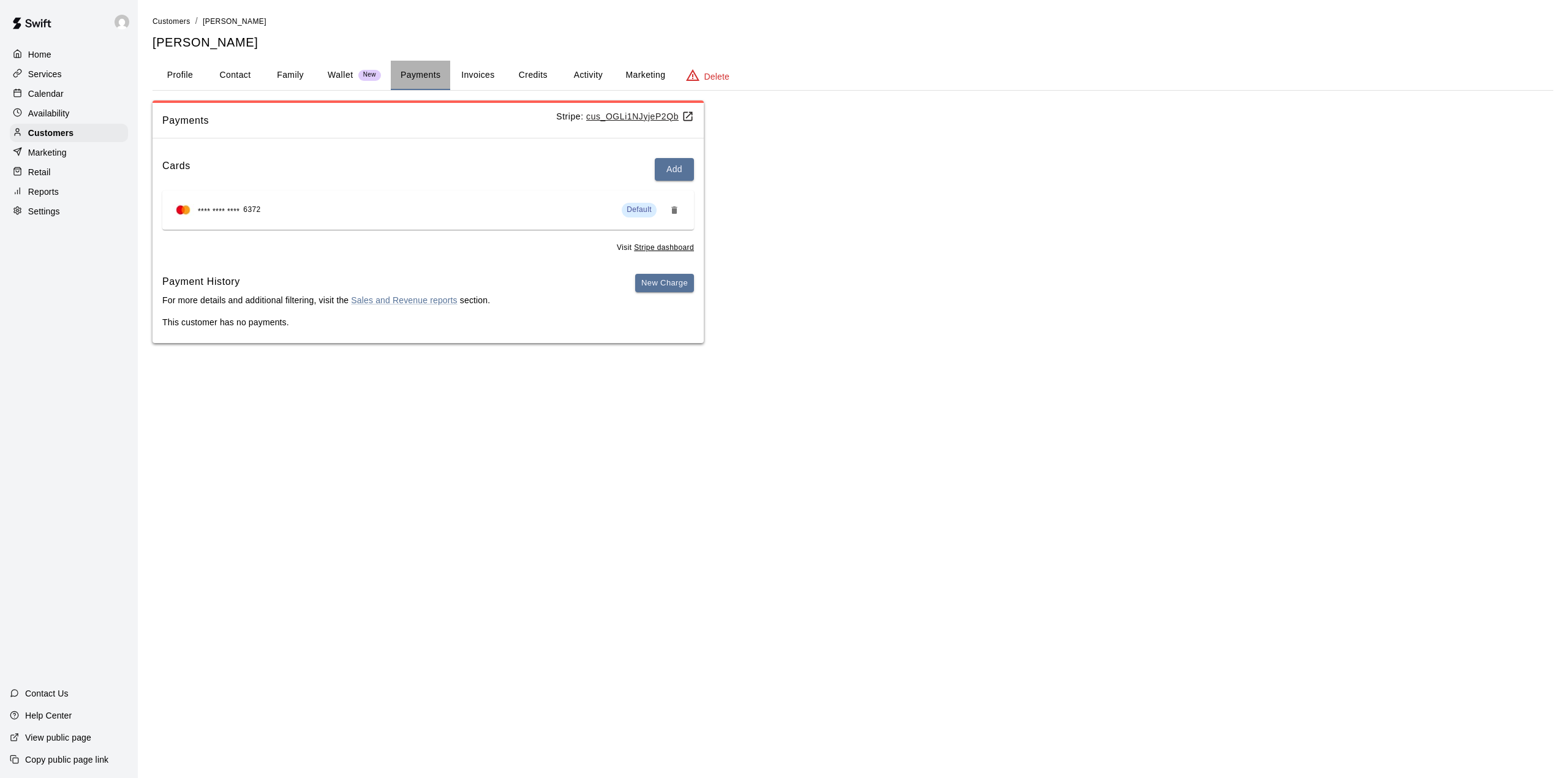
click at [417, 74] on button "Payments" at bounding box center [420, 75] width 59 height 29
click at [346, 71] on p "Wallet" at bounding box center [341, 75] width 26 height 13
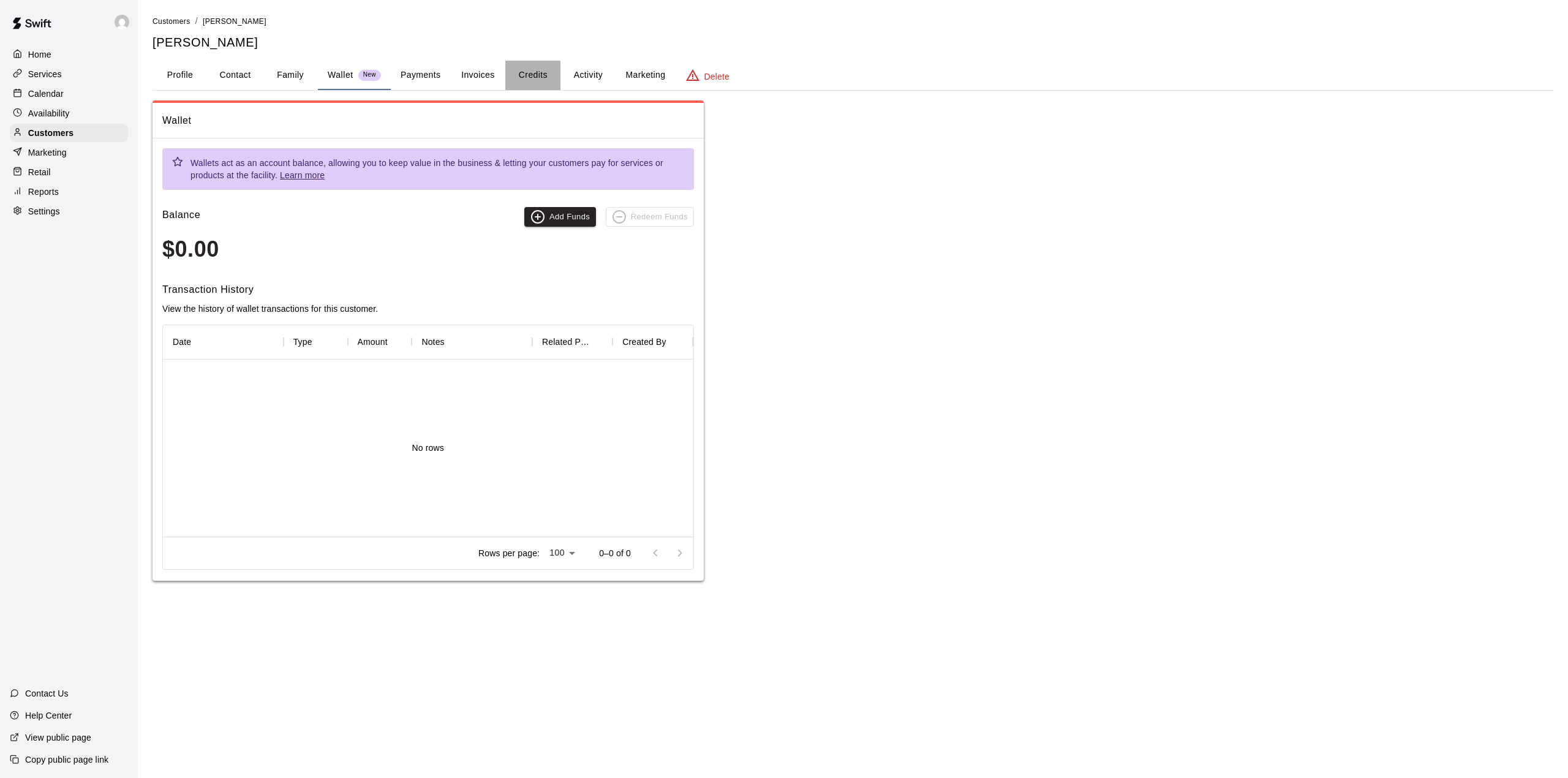
click at [529, 74] on button "Credits" at bounding box center [533, 75] width 55 height 29
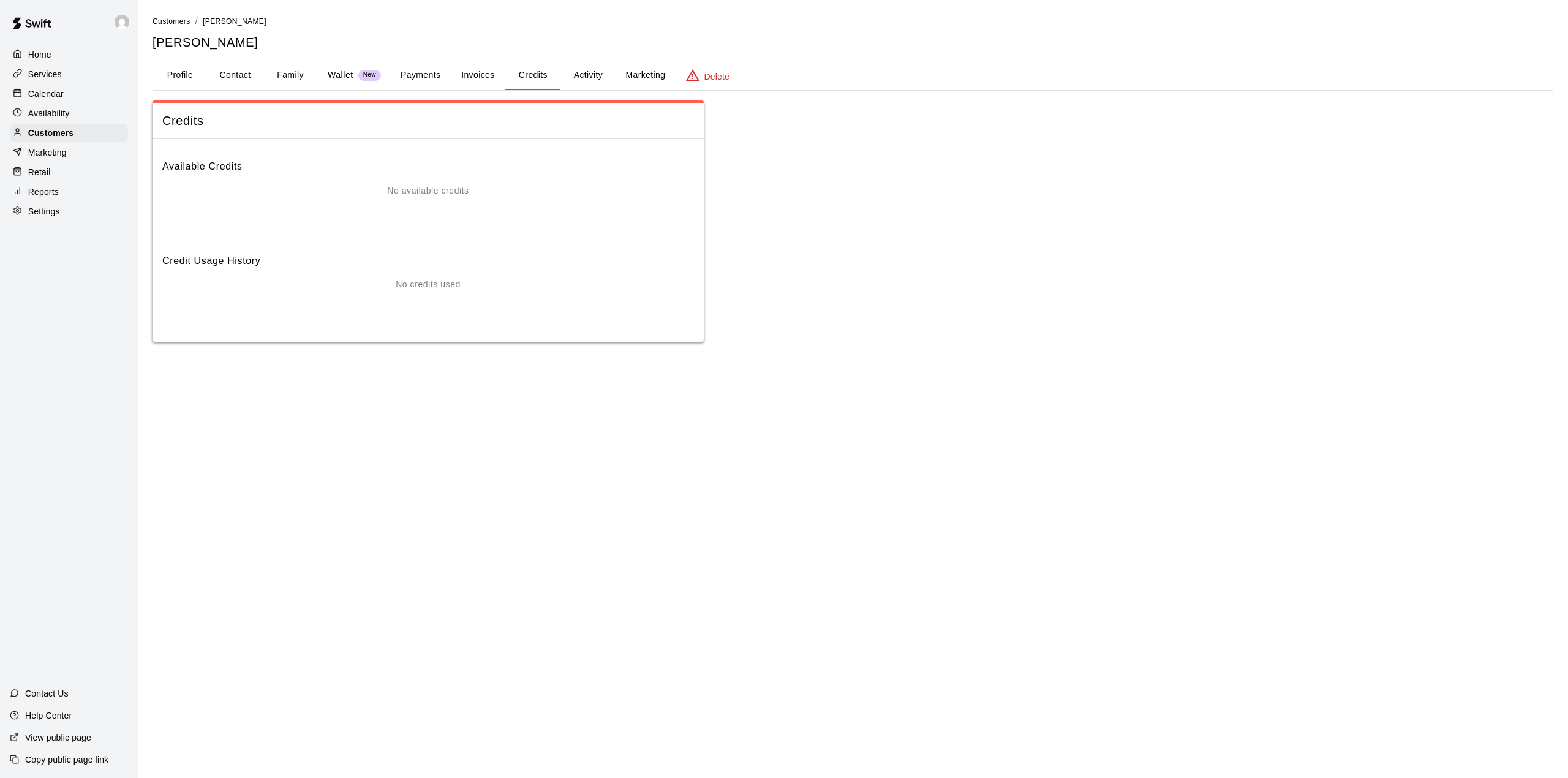
click at [586, 70] on button "Activity" at bounding box center [588, 75] width 55 height 29
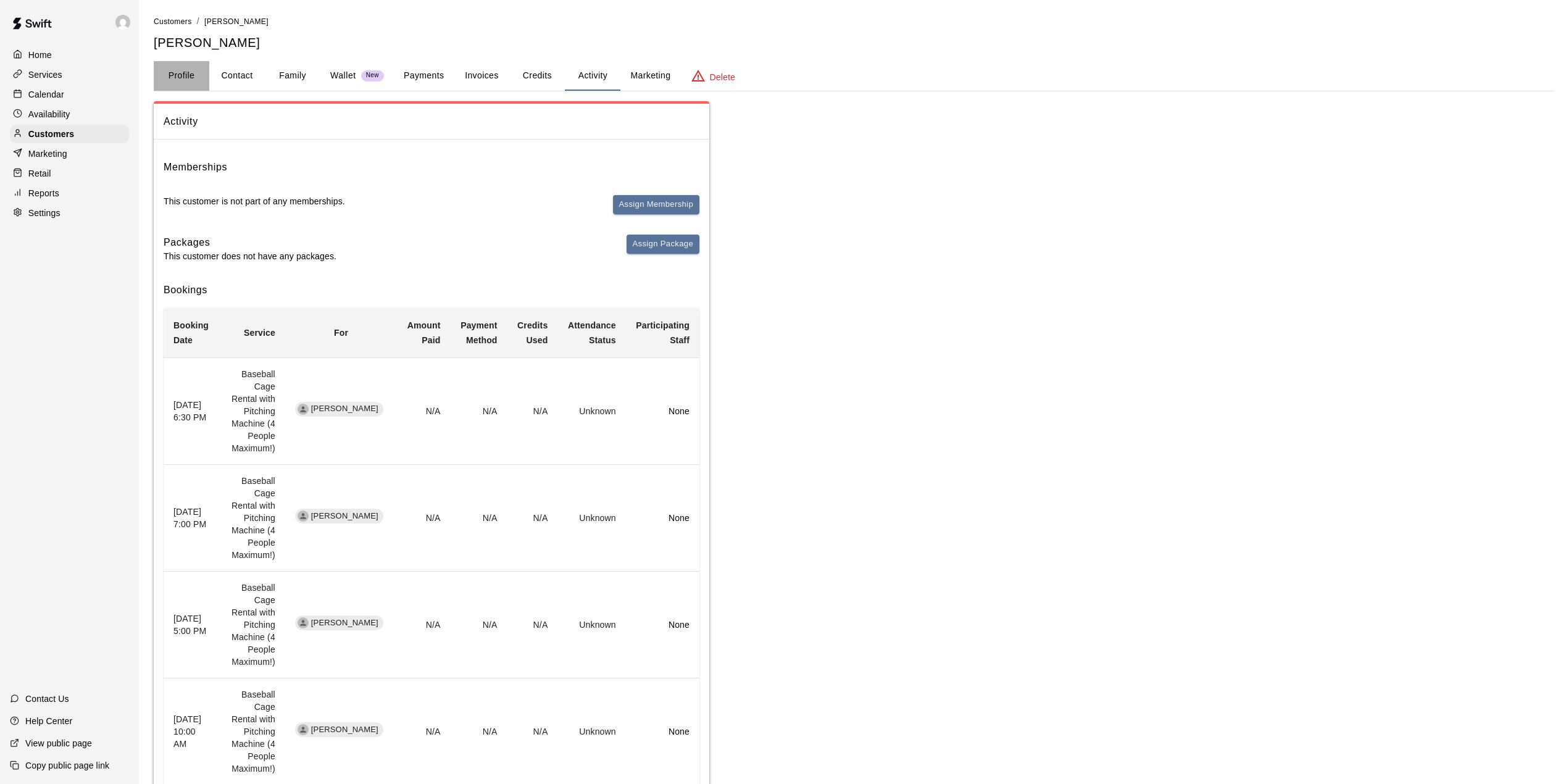
click at [183, 68] on button "Profile" at bounding box center [181, 76] width 55 height 29
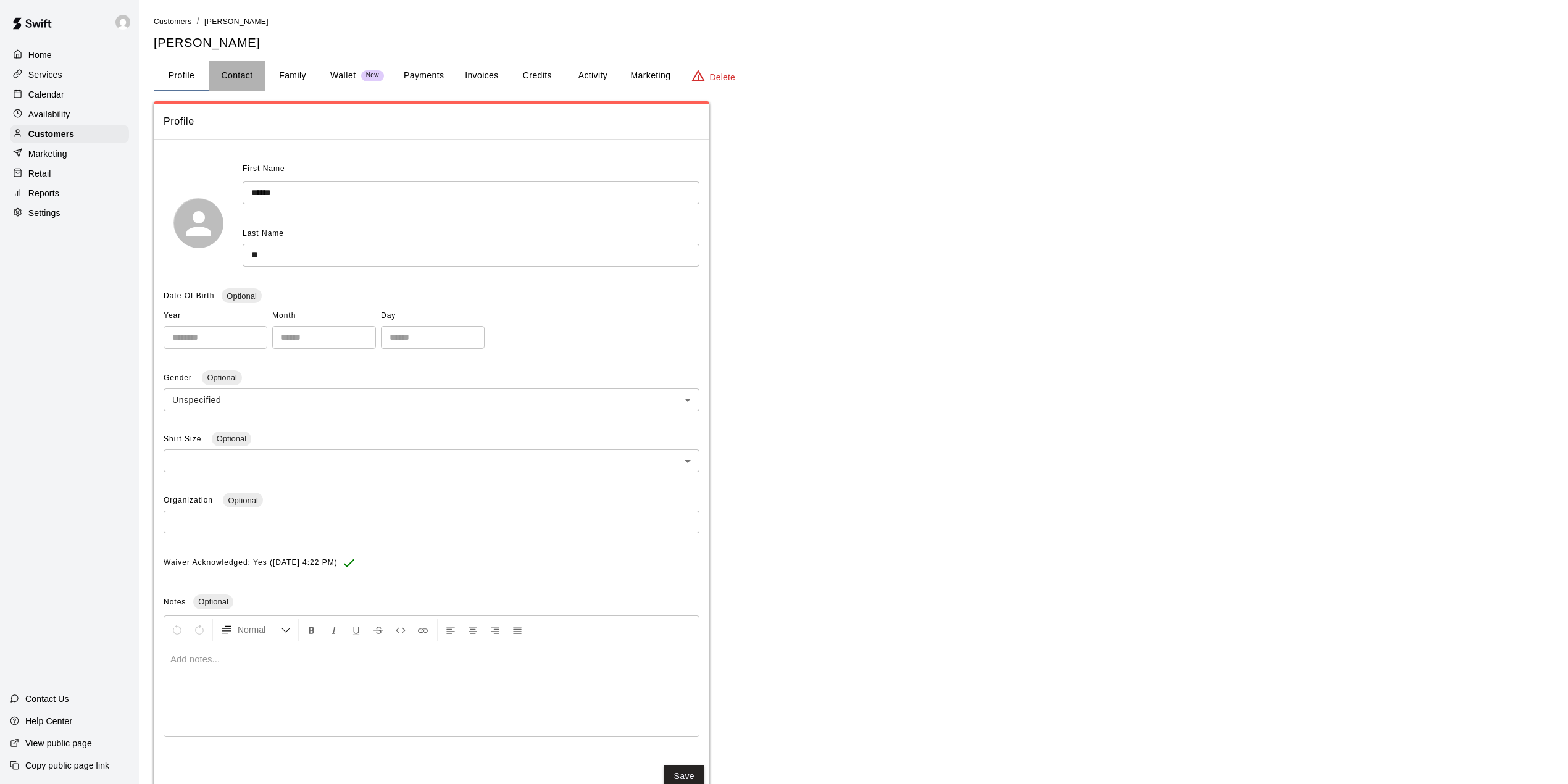
click at [240, 70] on button "Contact" at bounding box center [237, 76] width 55 height 29
select select "**"
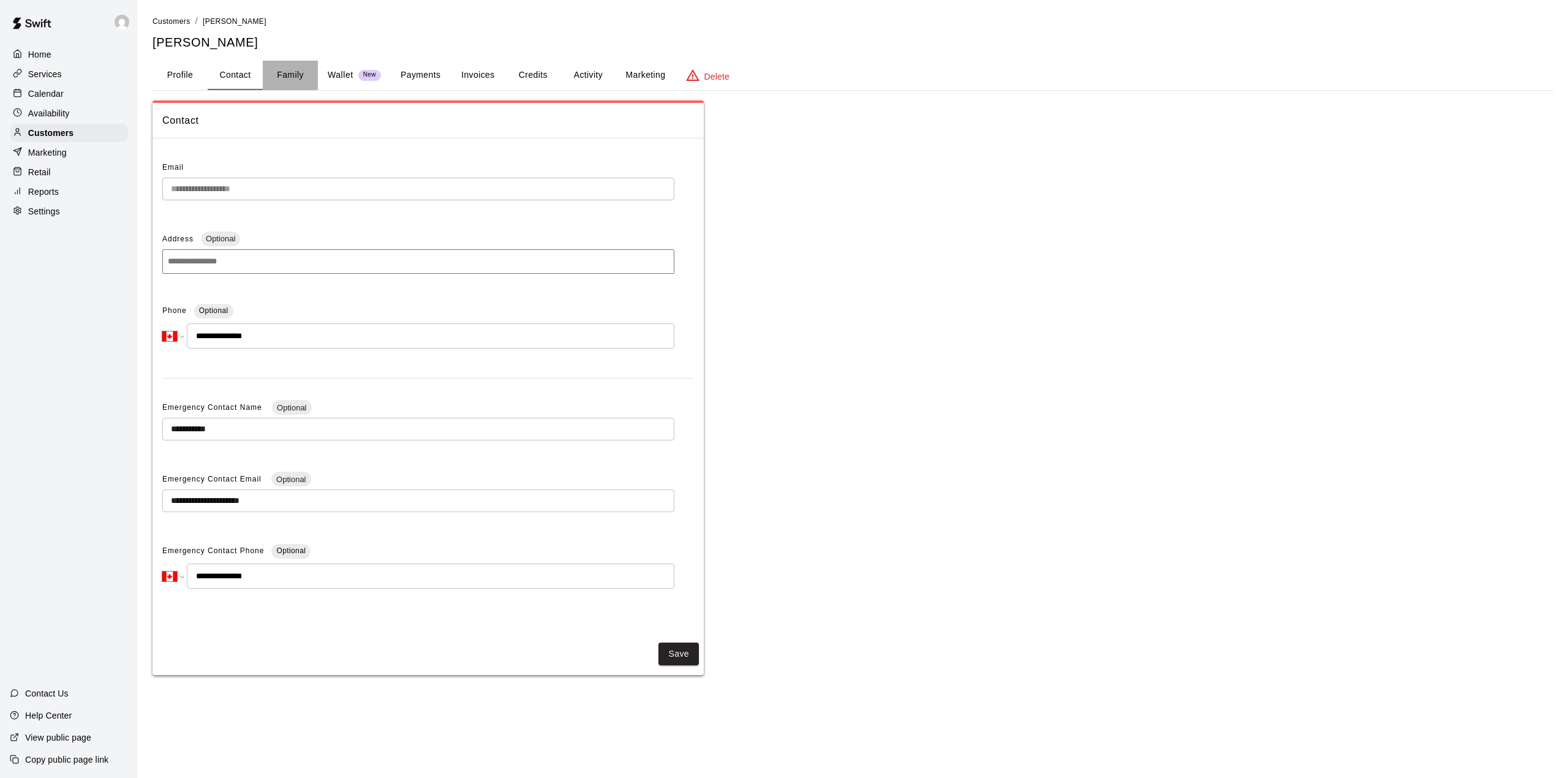
click at [296, 72] on button "Family" at bounding box center [290, 75] width 55 height 29
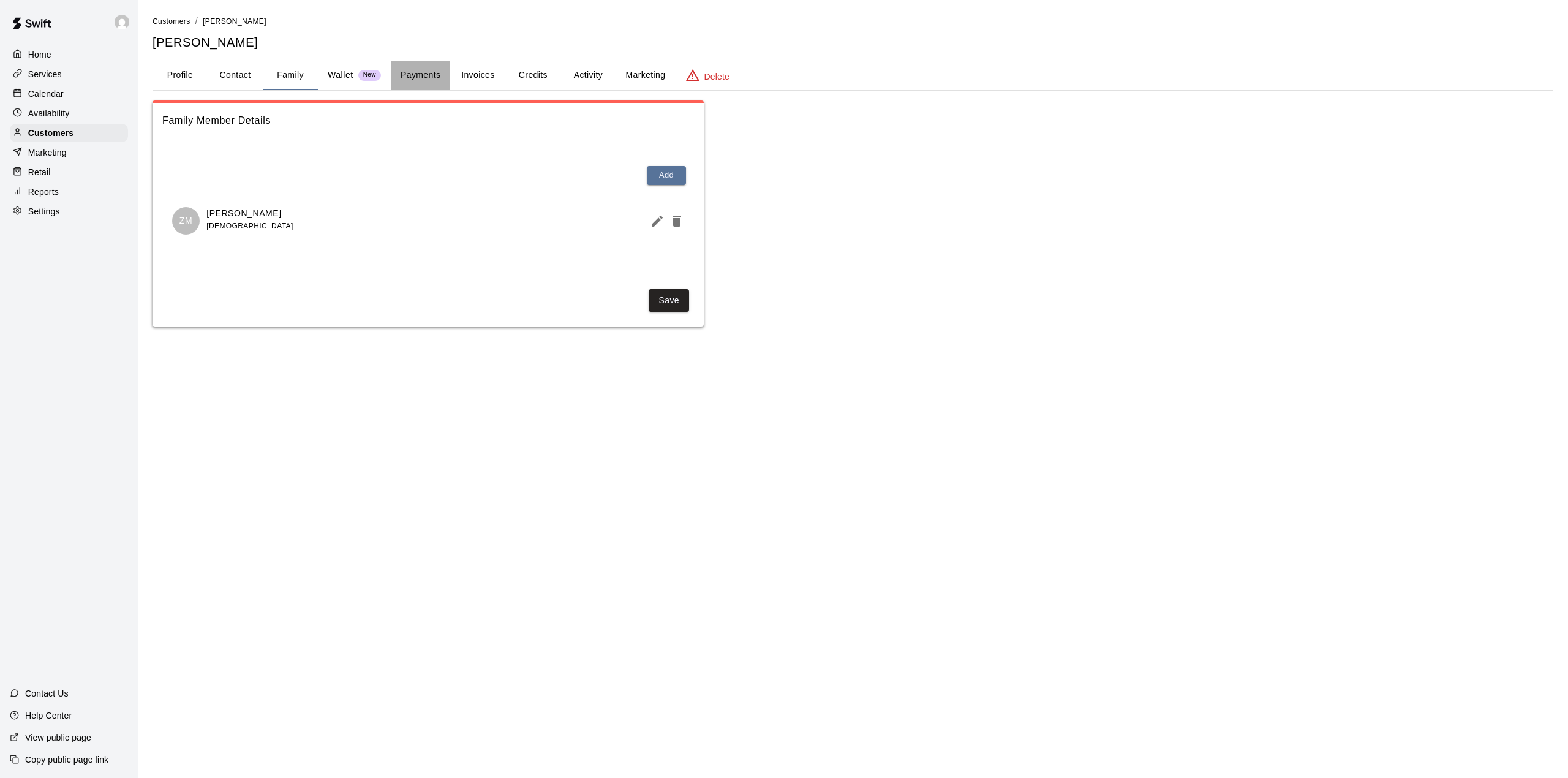
click at [408, 70] on button "Payments" at bounding box center [420, 75] width 59 height 29
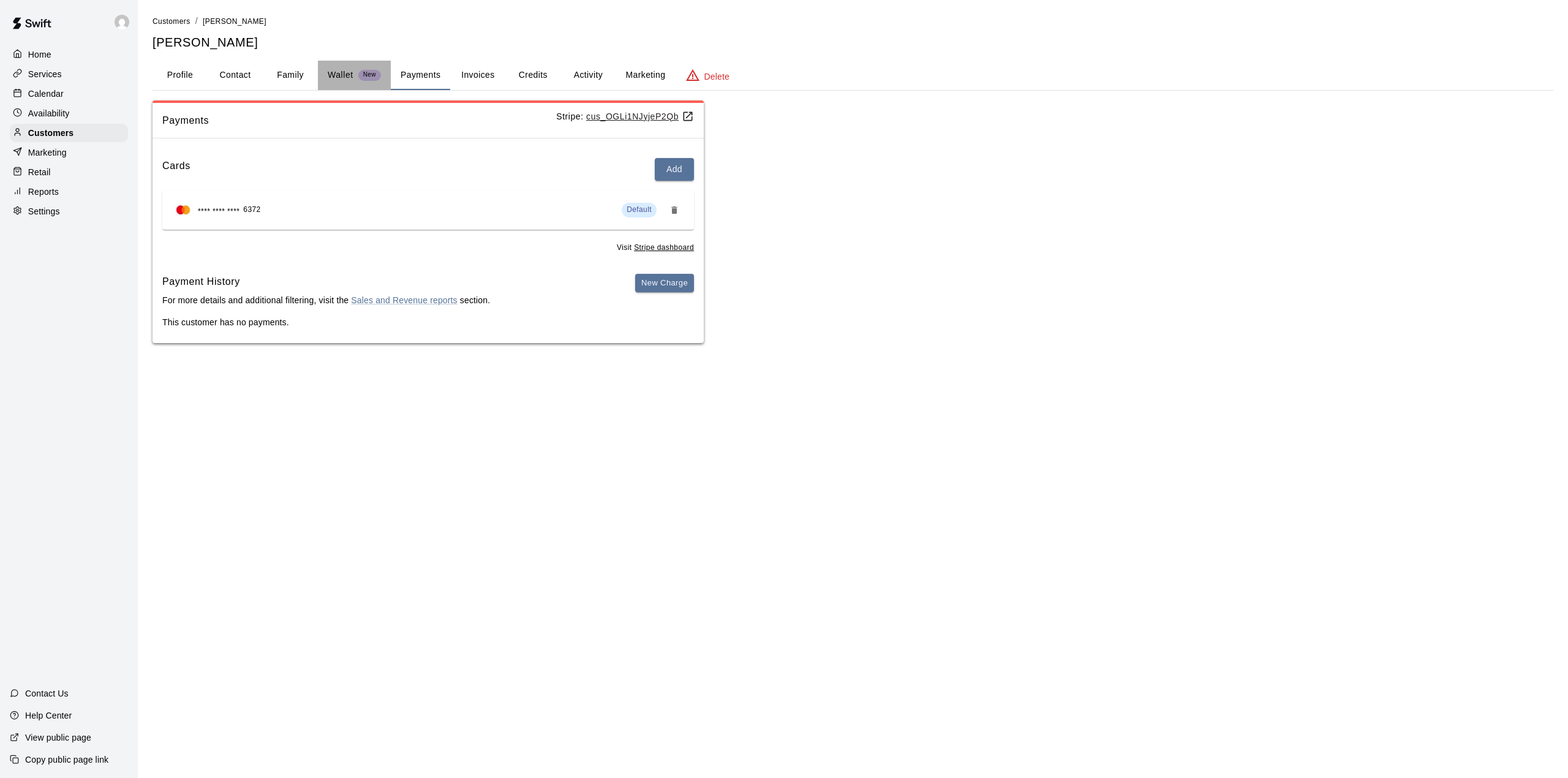
click at [336, 75] on p "Wallet" at bounding box center [341, 75] width 26 height 13
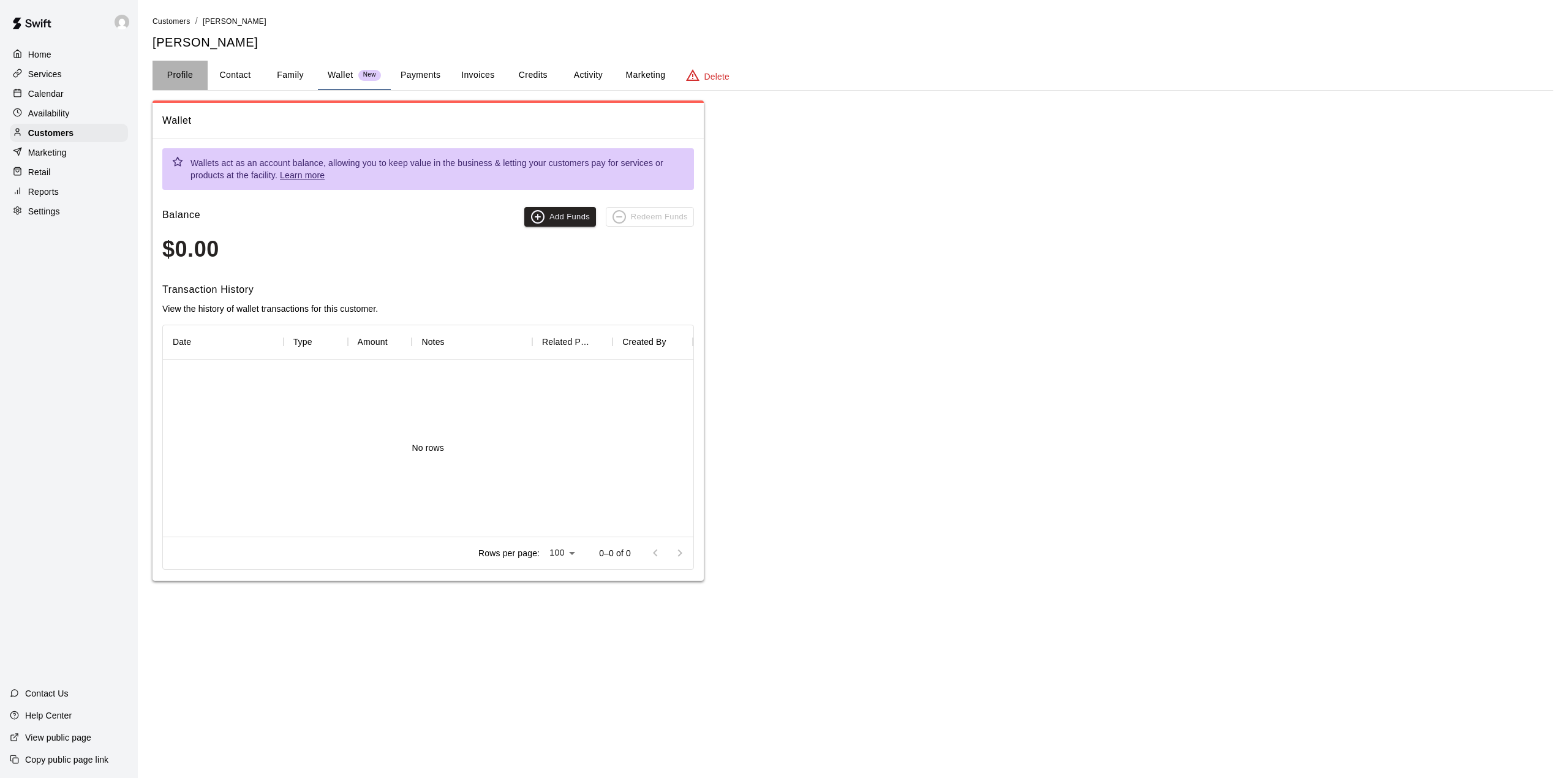
click at [174, 76] on button "Profile" at bounding box center [180, 75] width 55 height 29
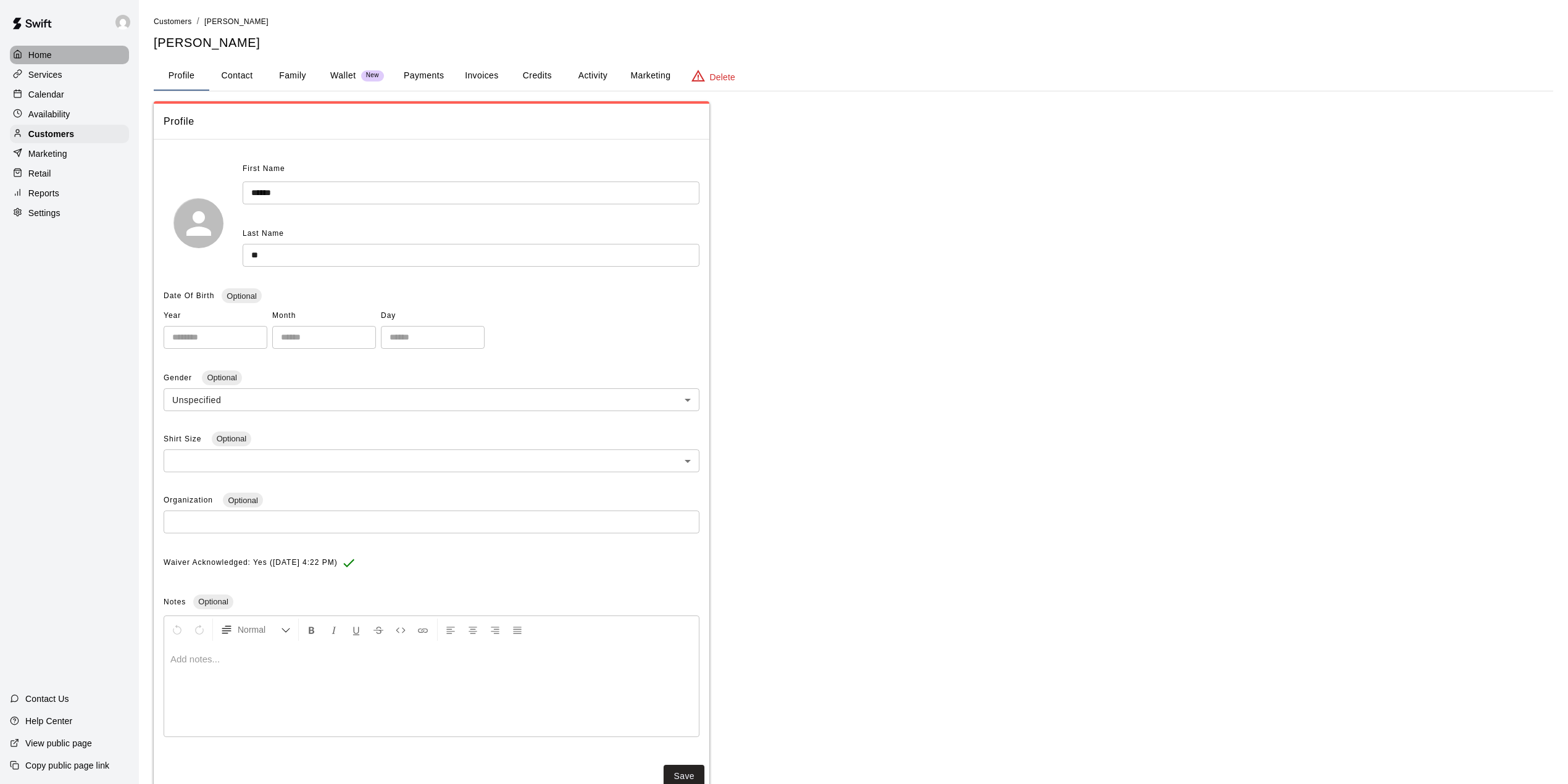
click at [37, 50] on p "Home" at bounding box center [40, 55] width 24 height 12
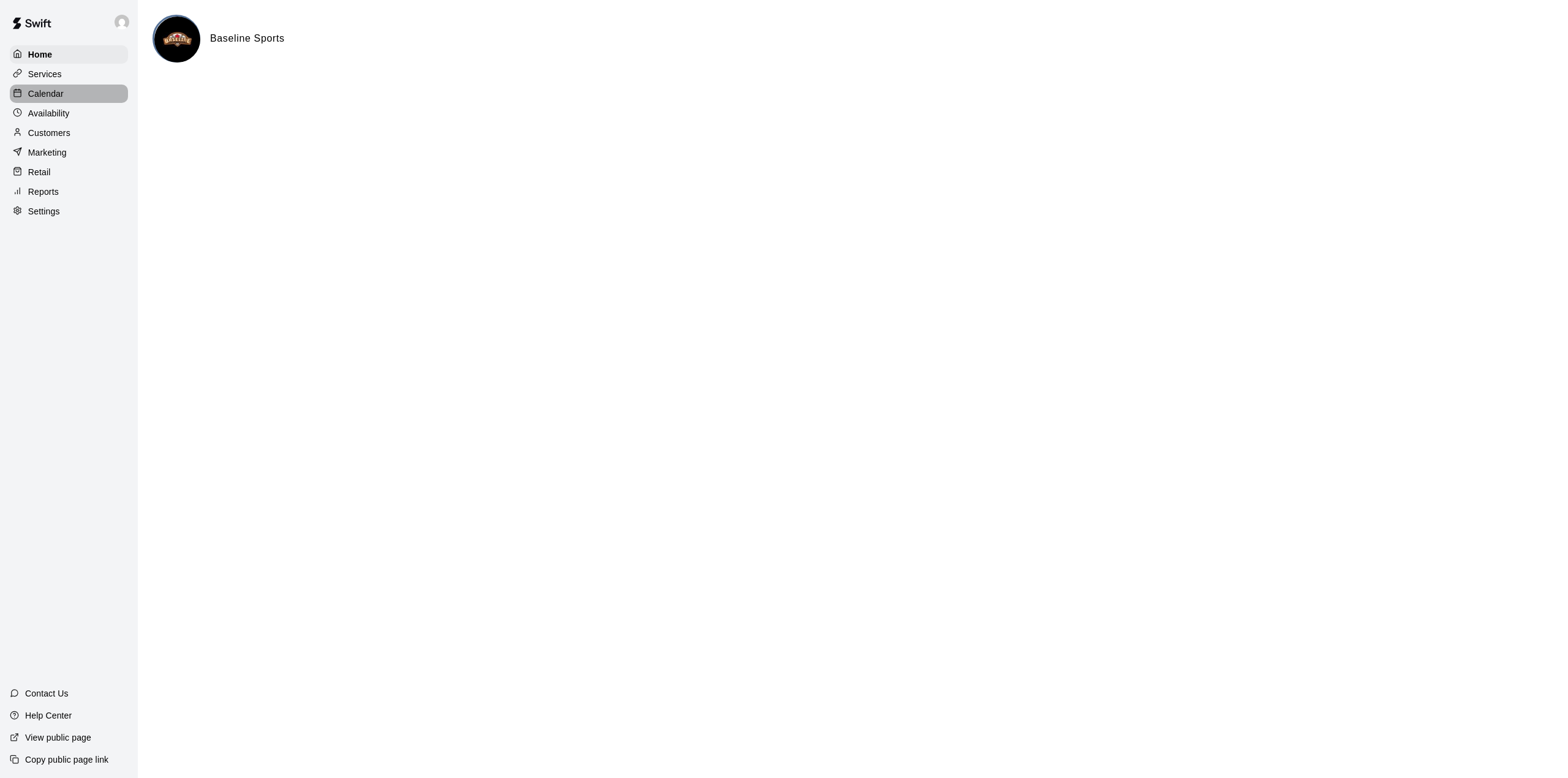
click at [56, 92] on p "Calendar" at bounding box center [46, 94] width 36 height 12
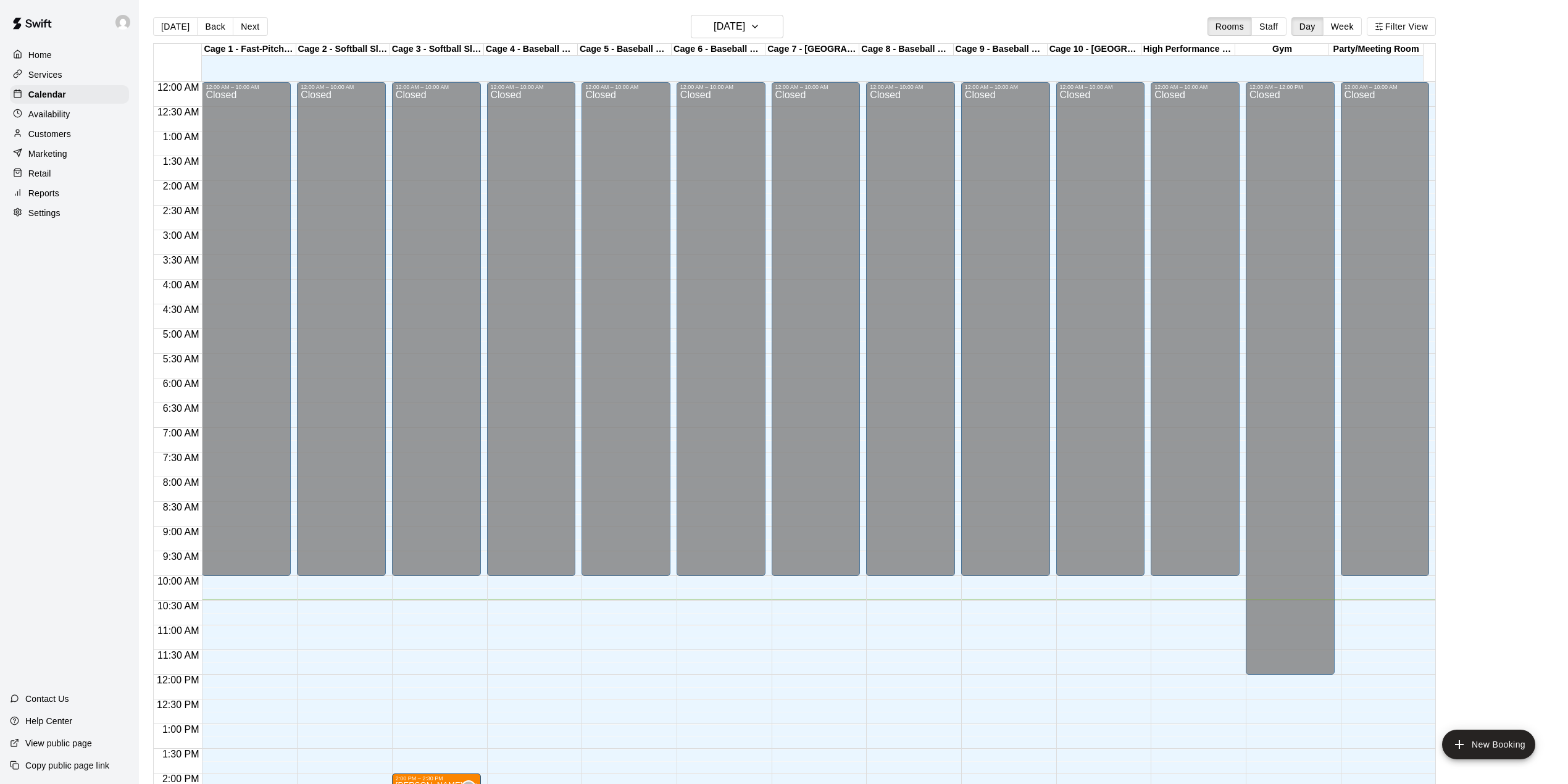
scroll to position [432, 0]
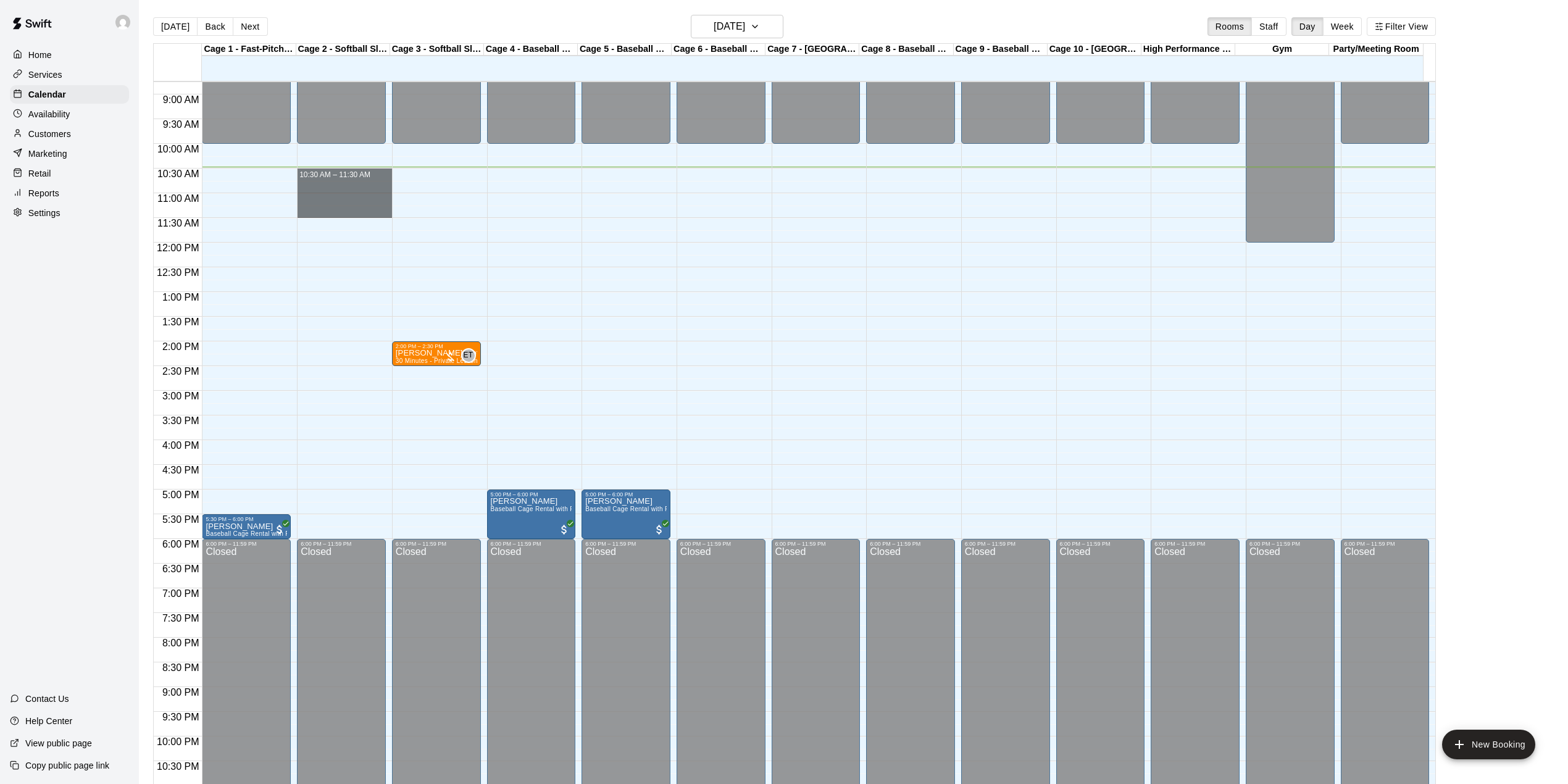
drag, startPoint x: 349, startPoint y: 181, endPoint x: 353, endPoint y: 211, distance: 30.3
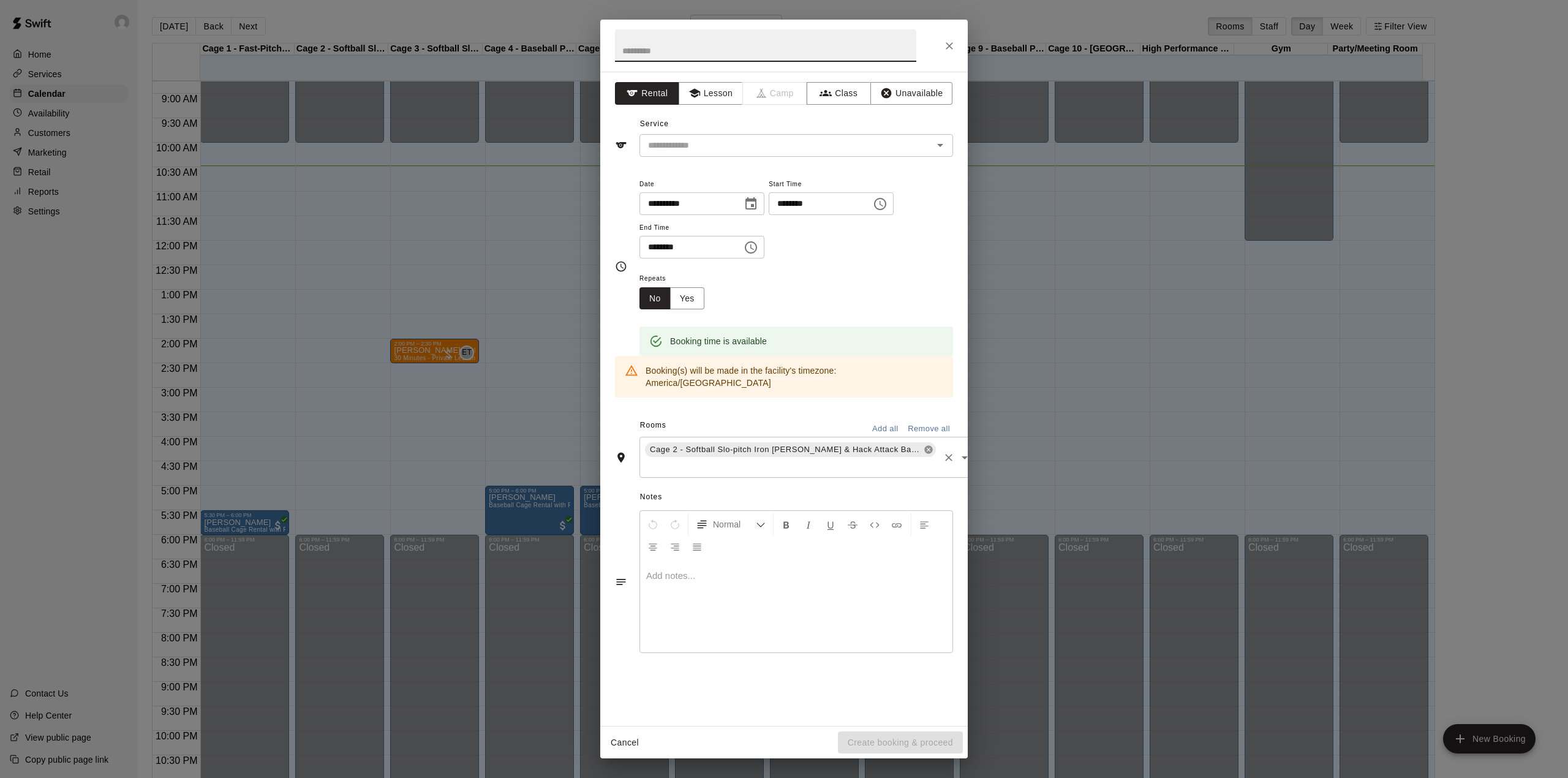
click at [927, 445] on icon at bounding box center [929, 450] width 10 height 10
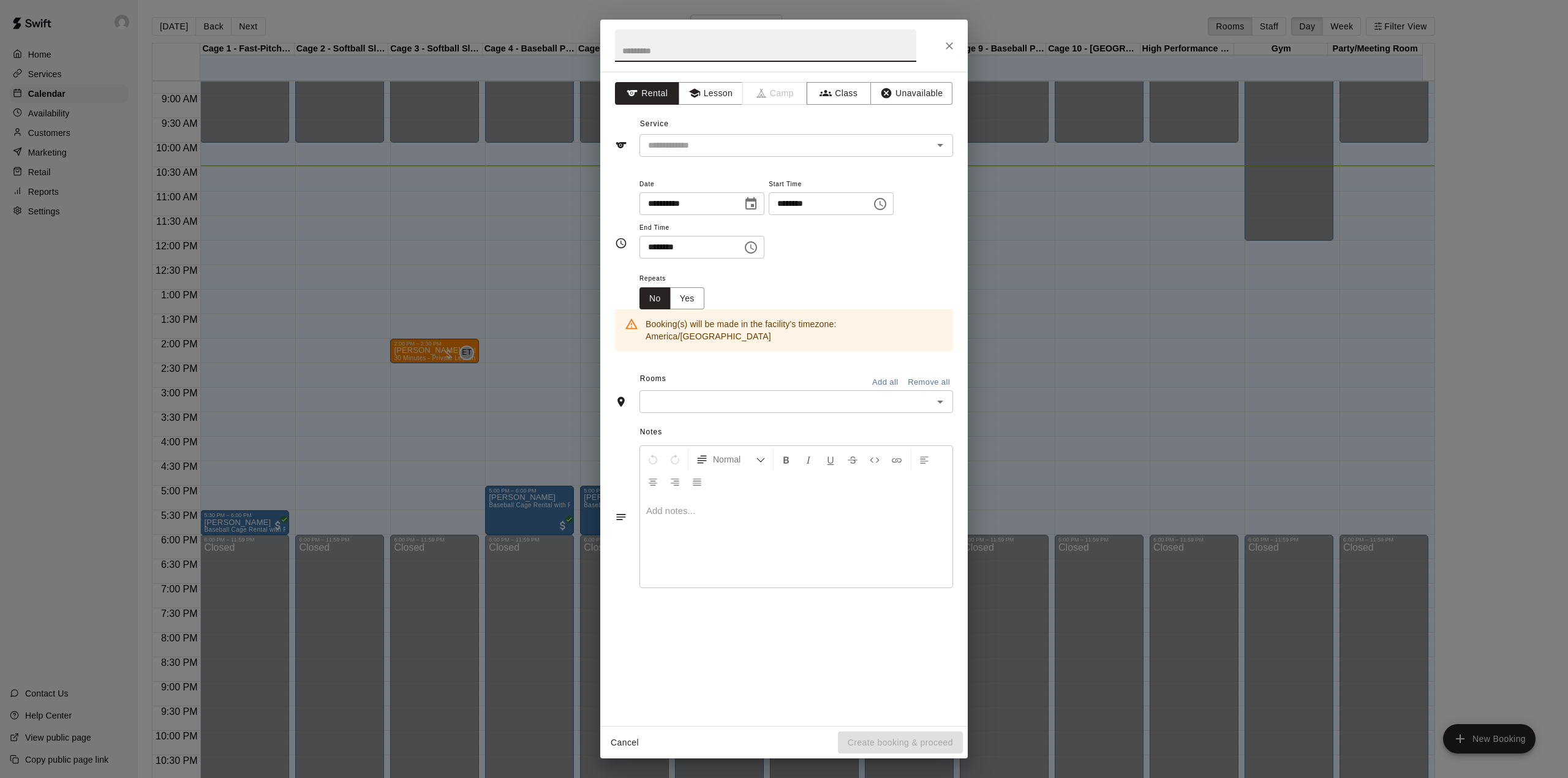
click at [885, 394] on input "text" at bounding box center [786, 401] width 286 height 15
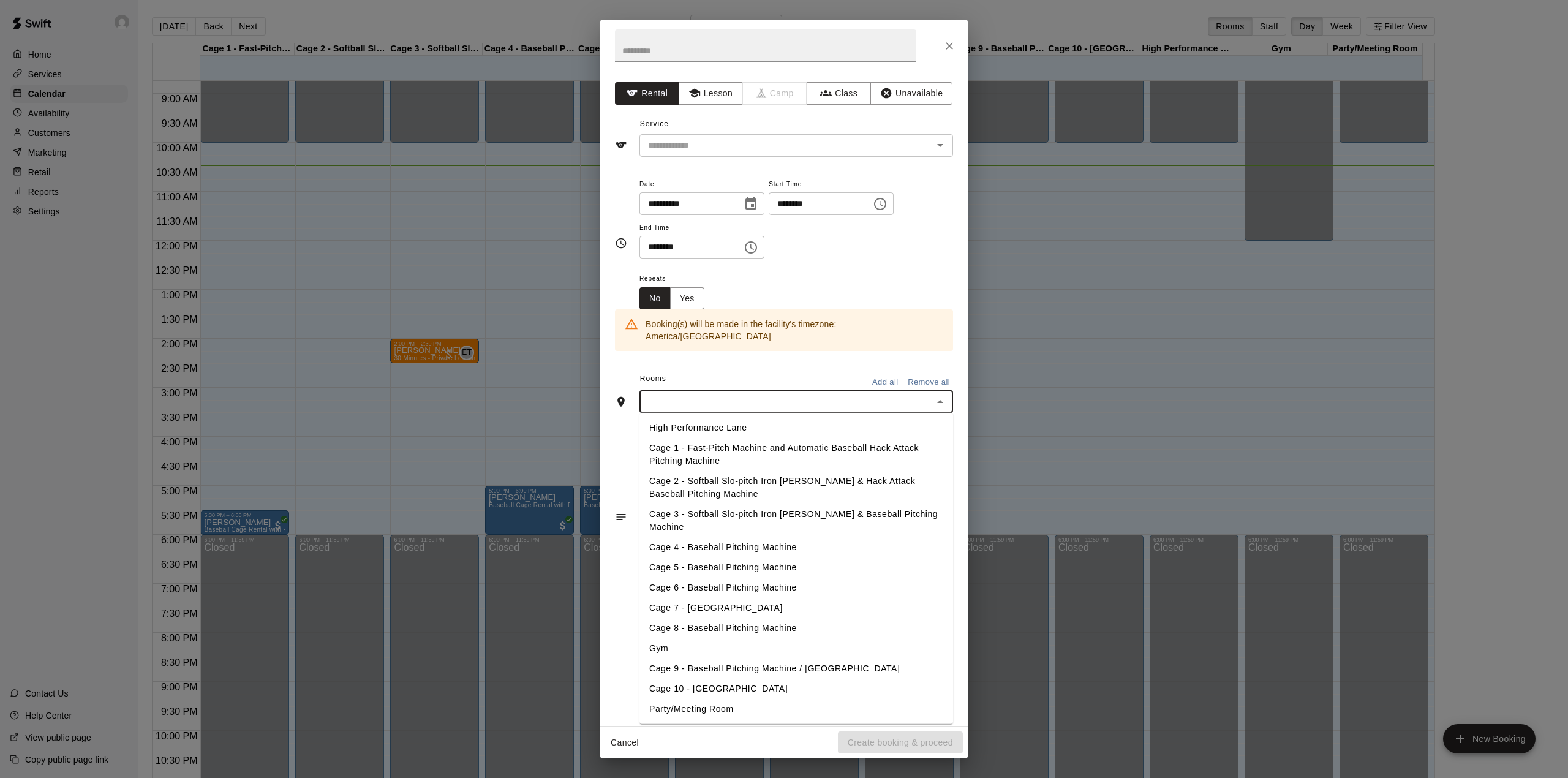
click at [714, 505] on li "Cage 3 - Softball Slo-pitch Iron [PERSON_NAME] & Baseball Pitching Machine" at bounding box center [796, 520] width 313 height 33
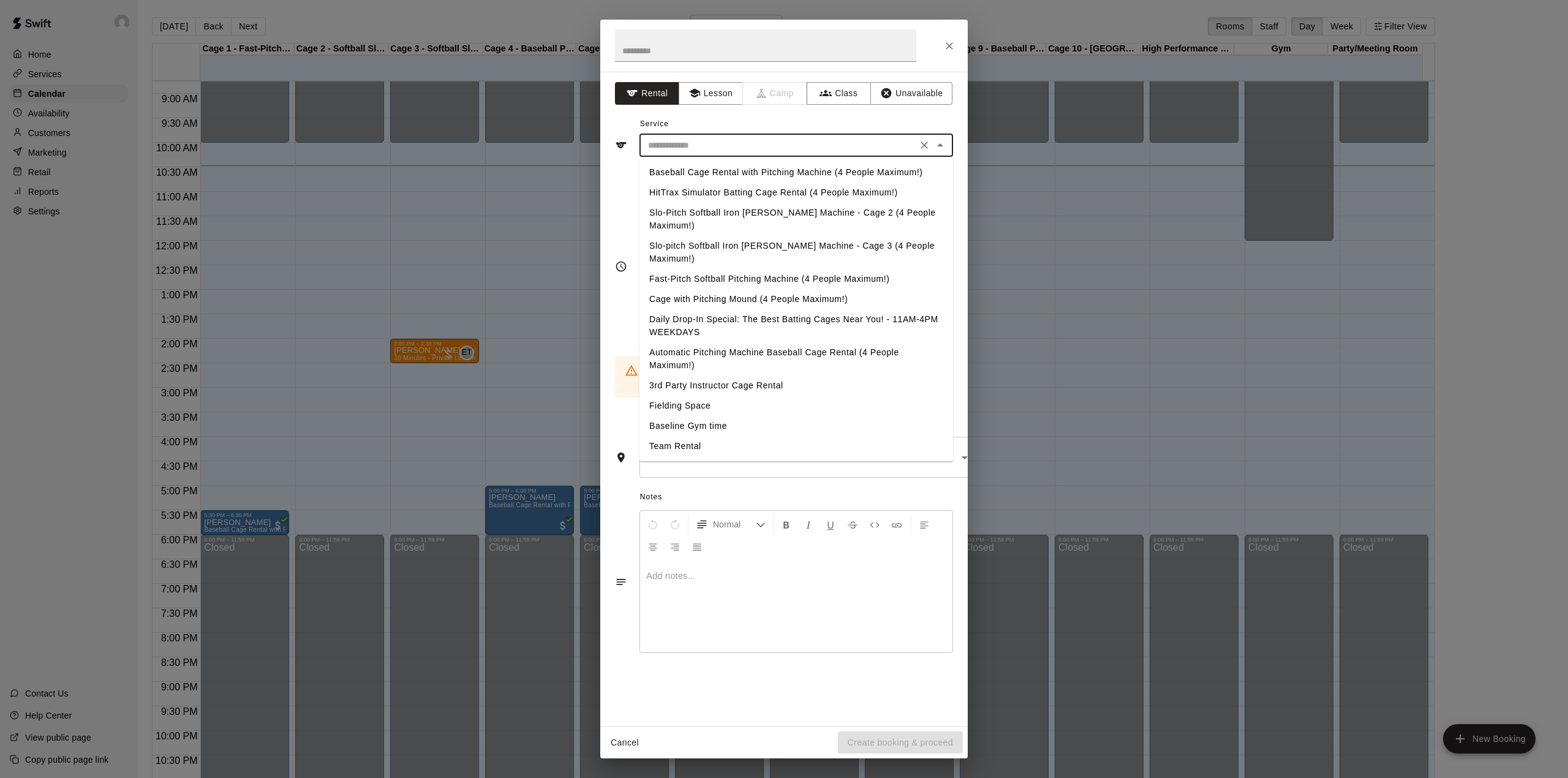
click at [716, 145] on input "text" at bounding box center [778, 145] width 270 height 15
click at [724, 236] on li "Slo-pitch Softball Iron [PERSON_NAME] Machine - Cage 3 (4 People Maximum!)" at bounding box center [796, 252] width 313 height 33
click at [760, 151] on input "**********" at bounding box center [778, 145] width 270 height 15
click at [700, 309] on li "Daily Drop-In Special: The Best Batting Cages Near You! - 11AM-4PM WEEKDAYS" at bounding box center [796, 325] width 313 height 33
type input "**********"
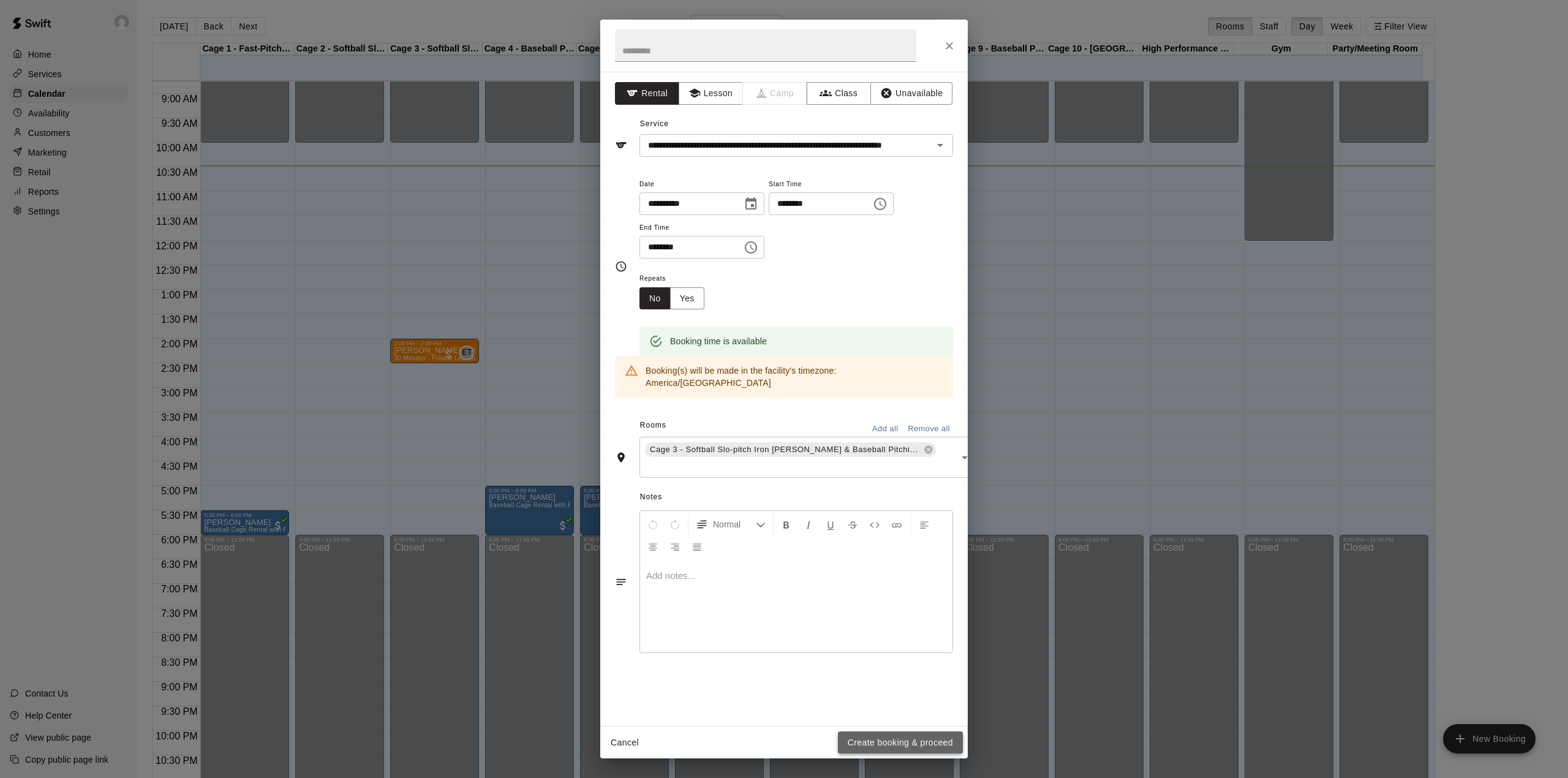
click at [929, 745] on button "Create booking & proceed" at bounding box center [900, 742] width 125 height 23
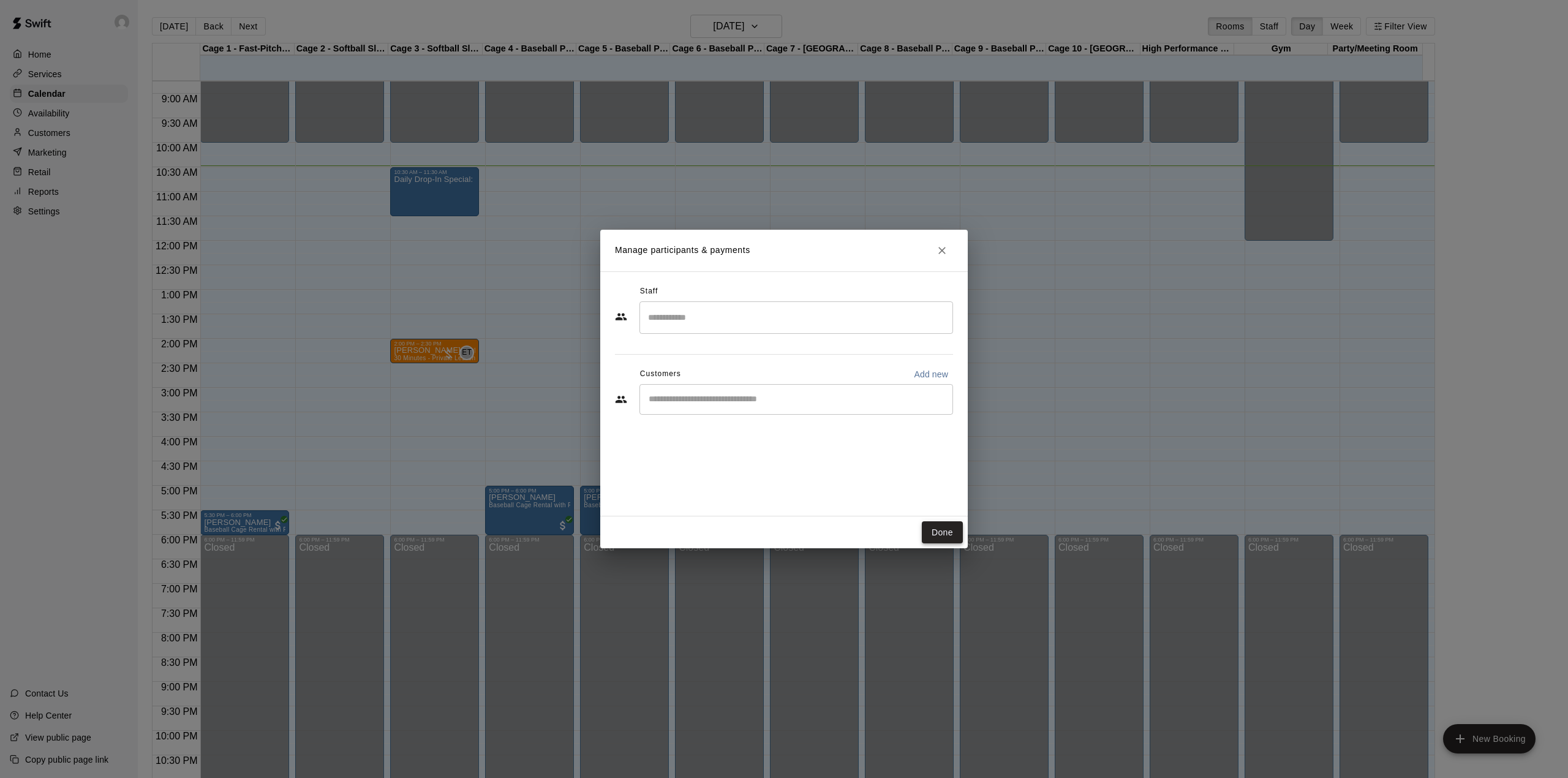
click at [951, 530] on button "Done" at bounding box center [942, 532] width 41 height 23
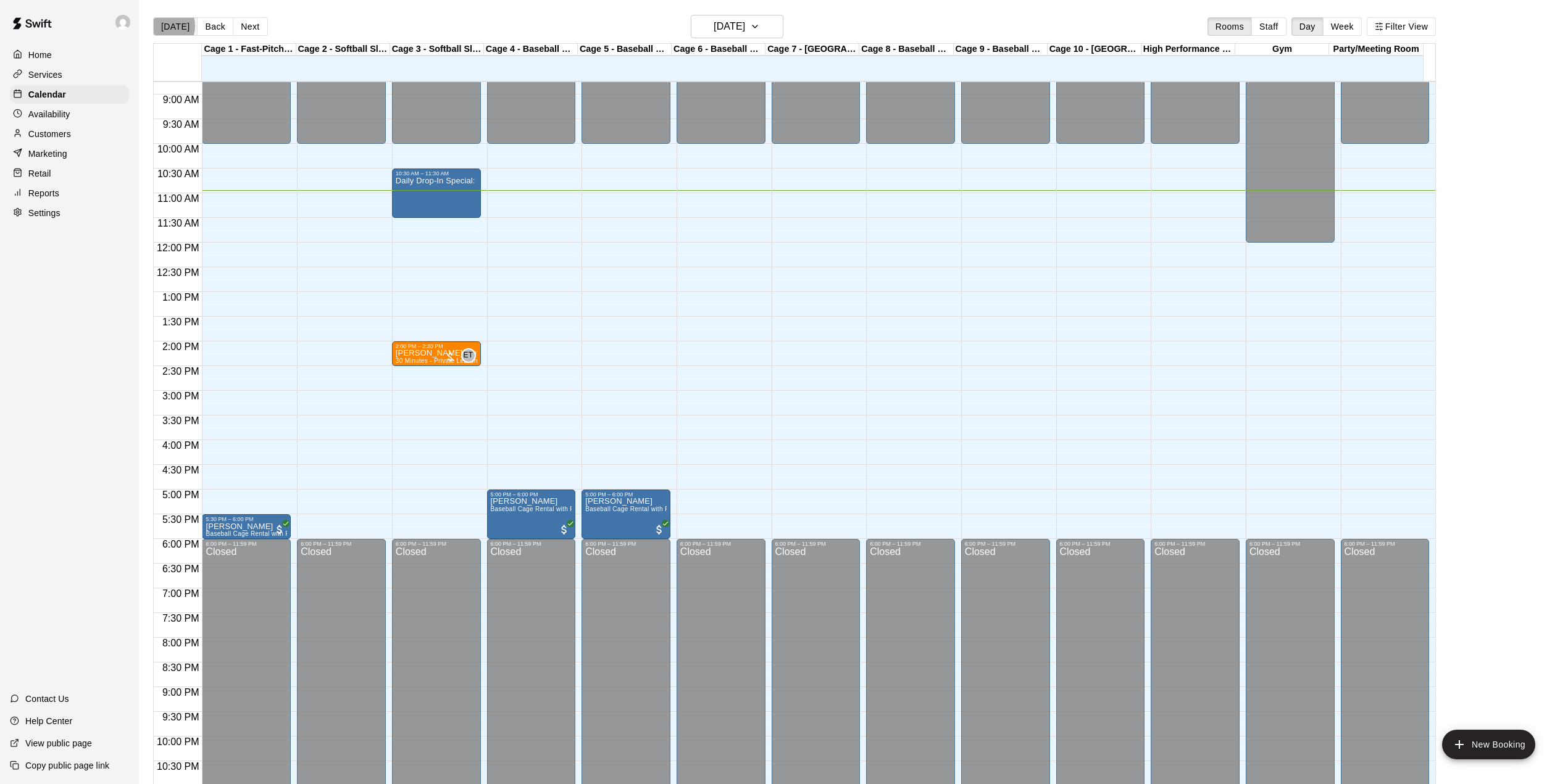
click at [164, 26] on button "[DATE]" at bounding box center [176, 27] width 45 height 19
click at [173, 22] on button "[DATE]" at bounding box center [176, 27] width 45 height 19
click at [745, 25] on h6 "[DATE]" at bounding box center [730, 27] width 32 height 17
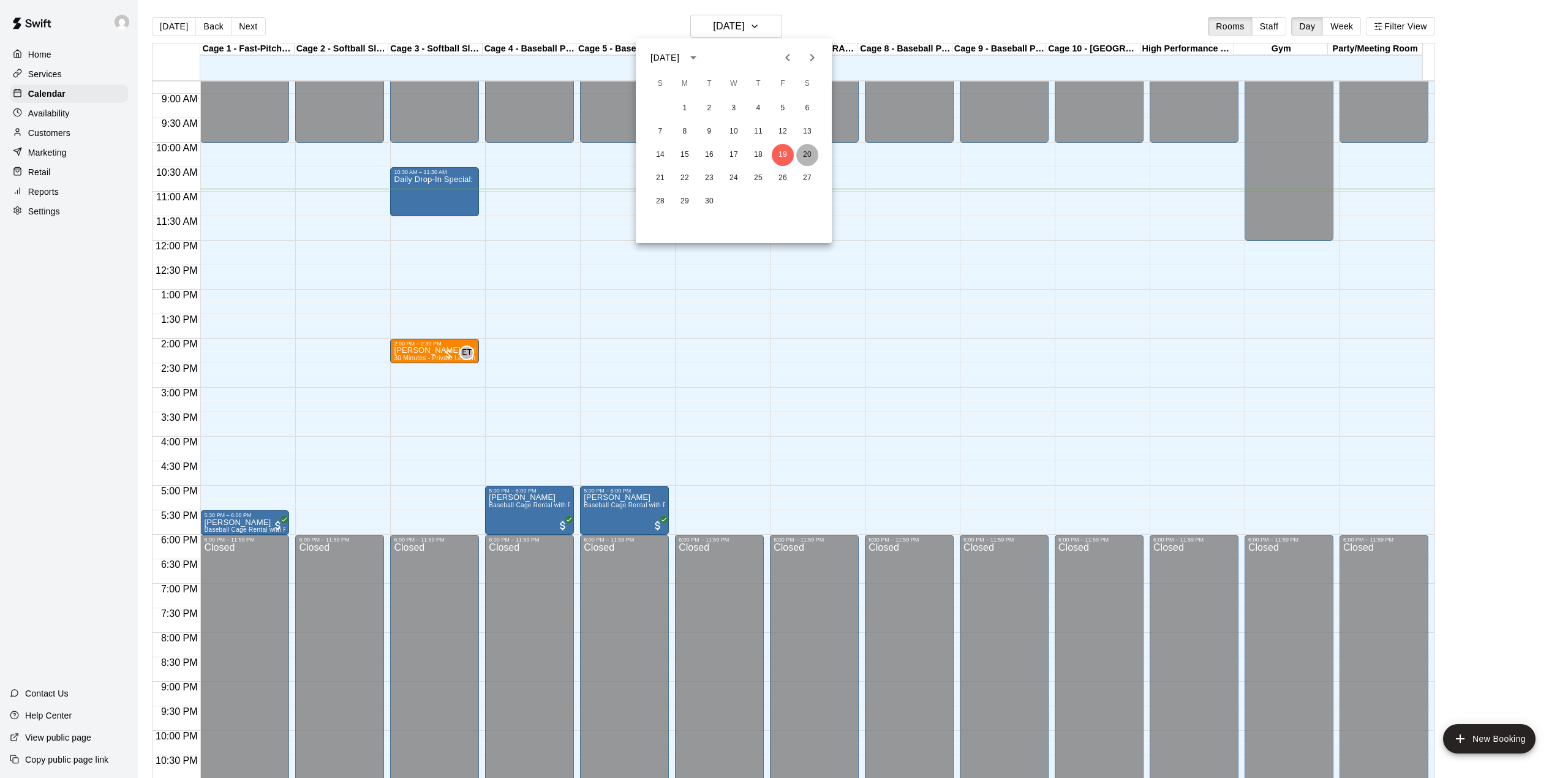
click at [813, 152] on button "20" at bounding box center [807, 155] width 22 height 22
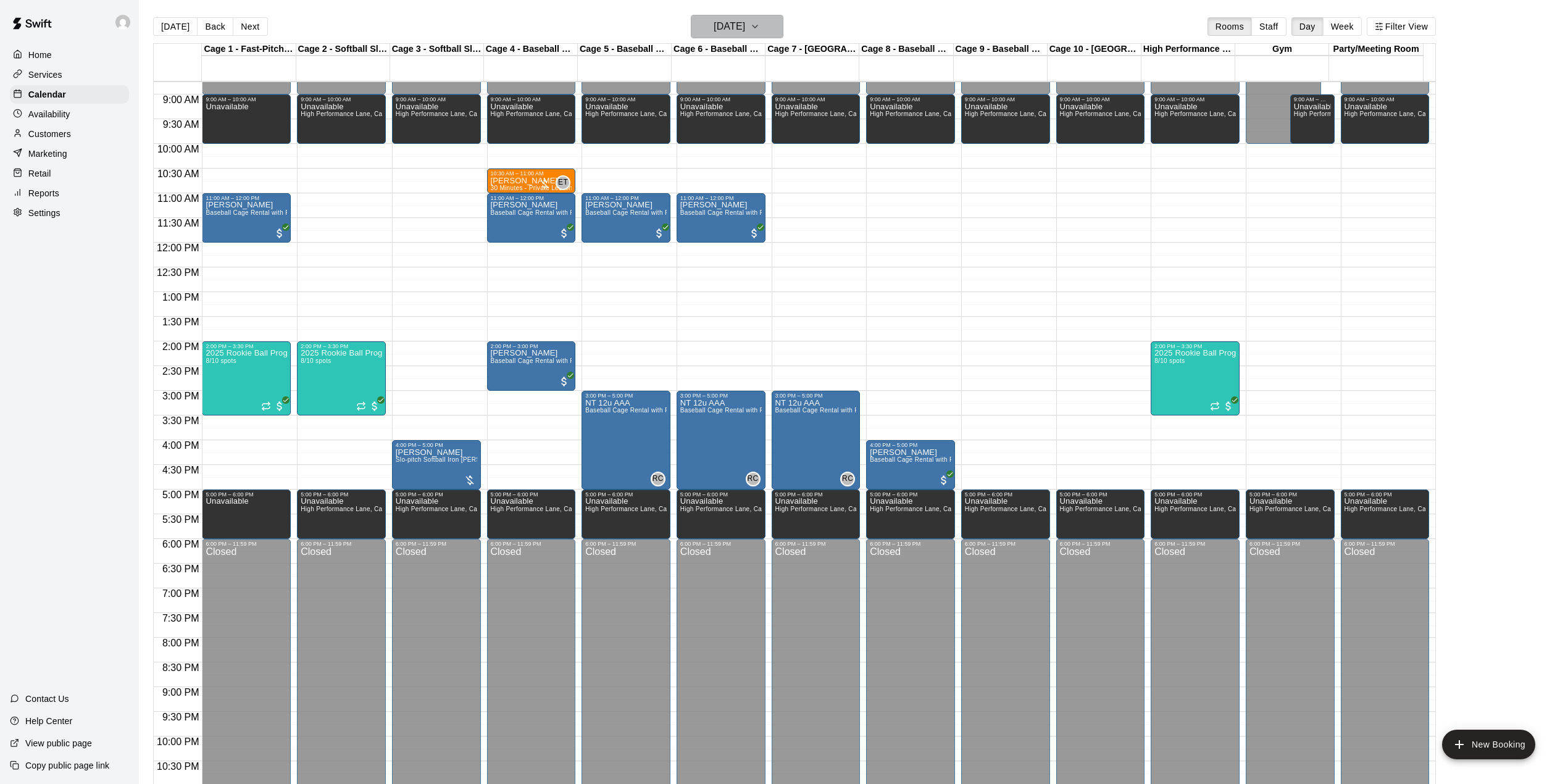
click at [760, 24] on icon "button" at bounding box center [755, 27] width 10 height 15
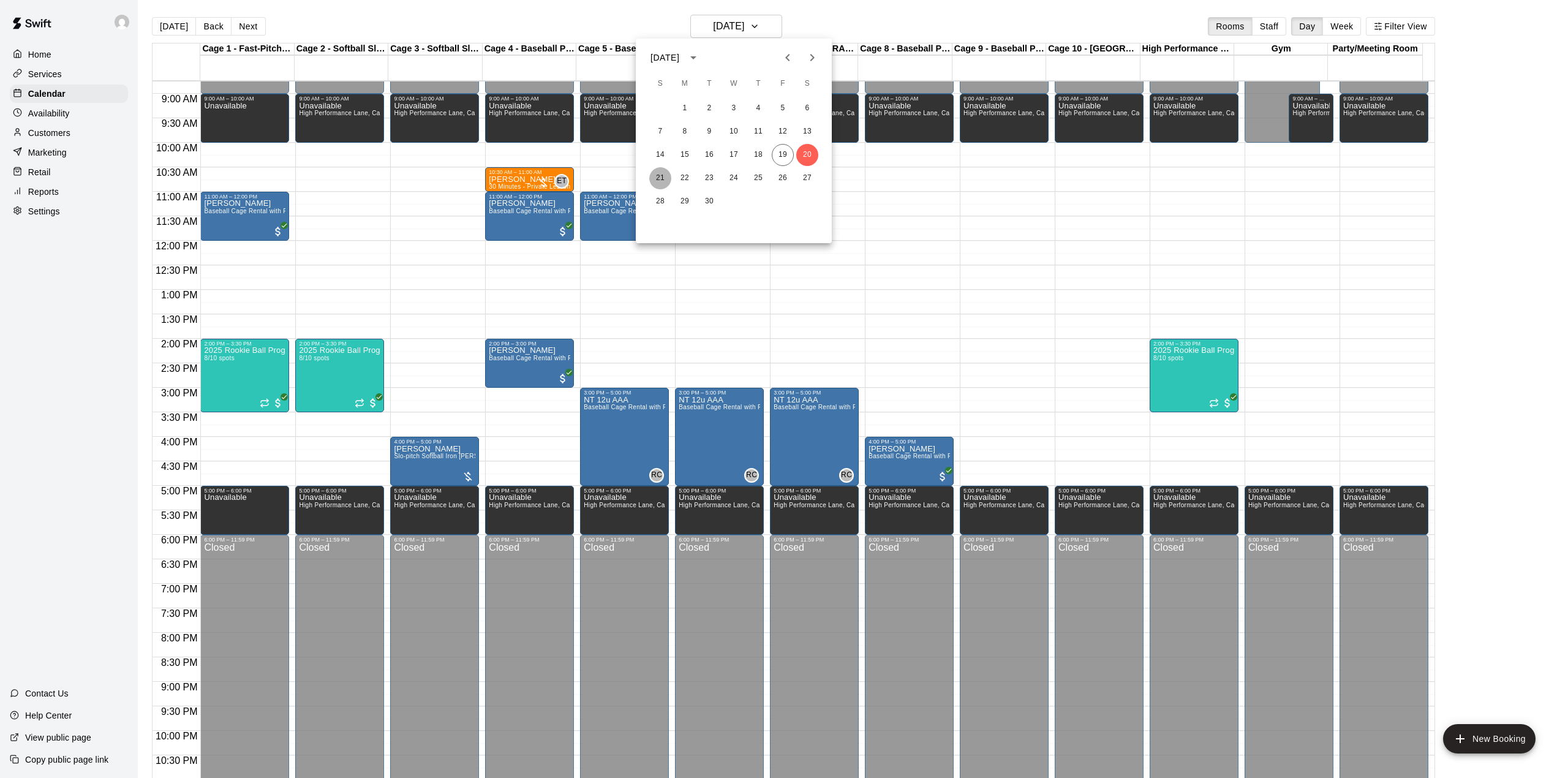
click at [659, 176] on button "21" at bounding box center [660, 178] width 22 height 22
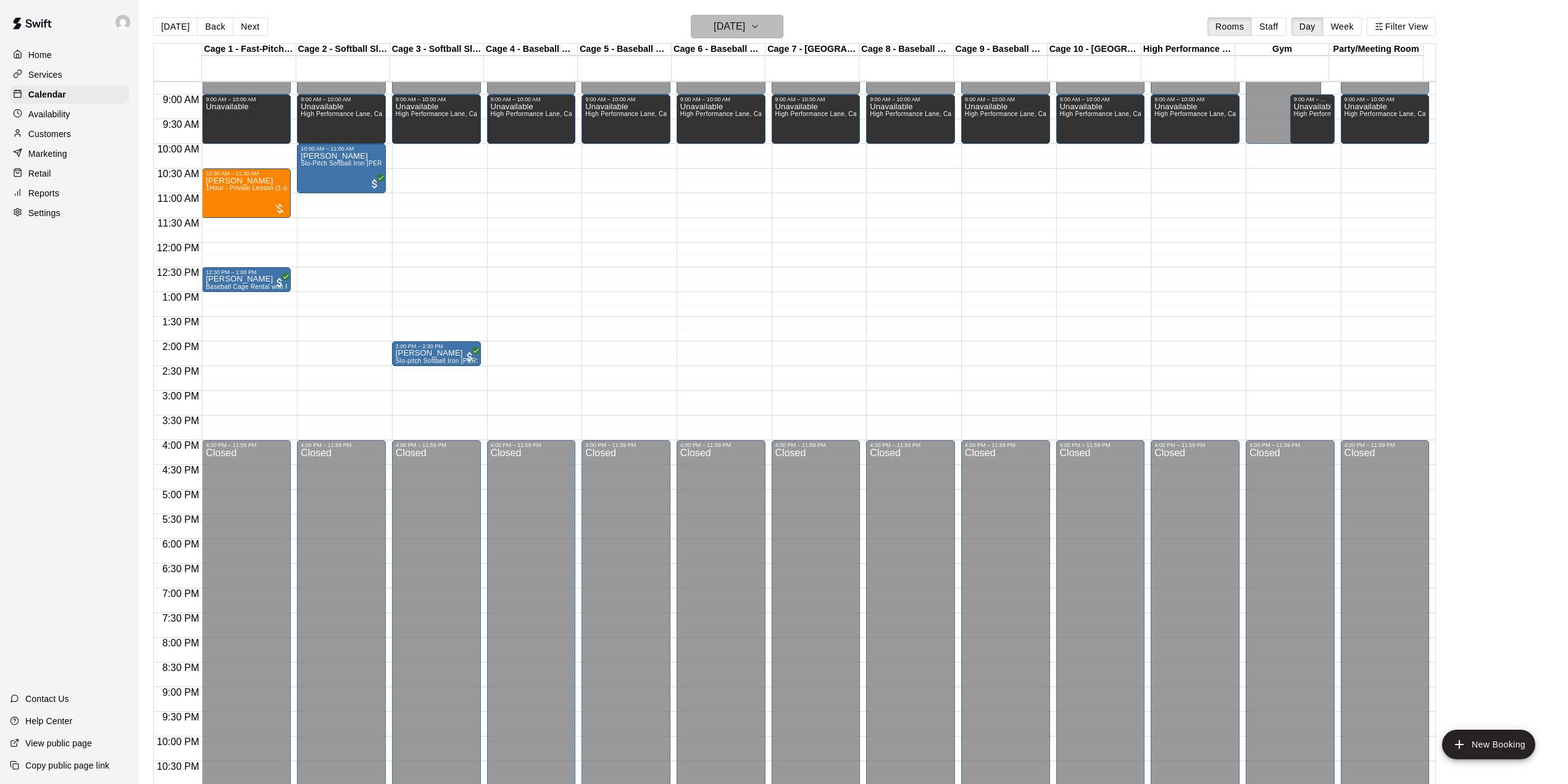
click at [769, 24] on button "[DATE]" at bounding box center [737, 27] width 93 height 24
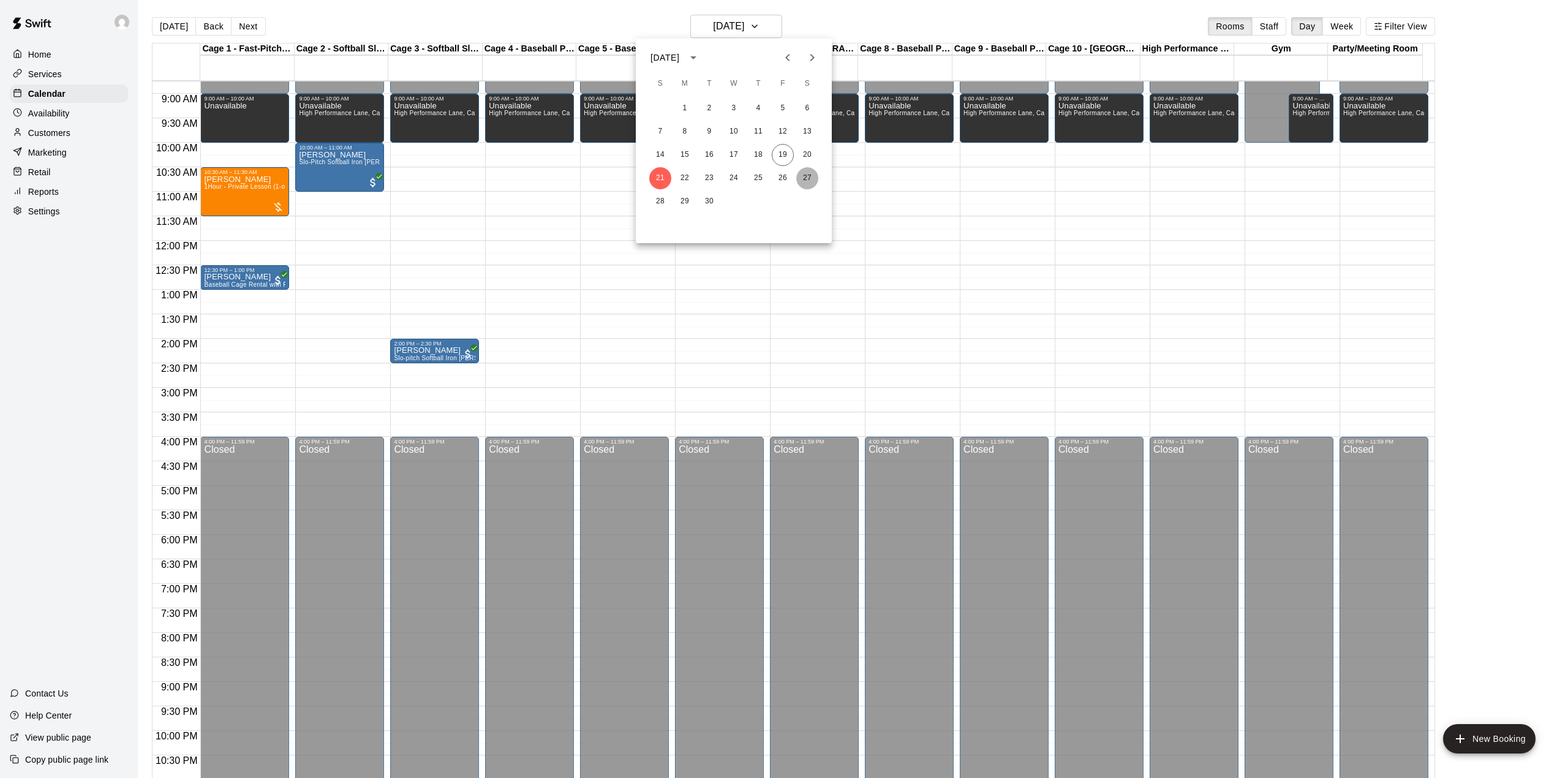
click at [806, 178] on button "27" at bounding box center [807, 178] width 22 height 22
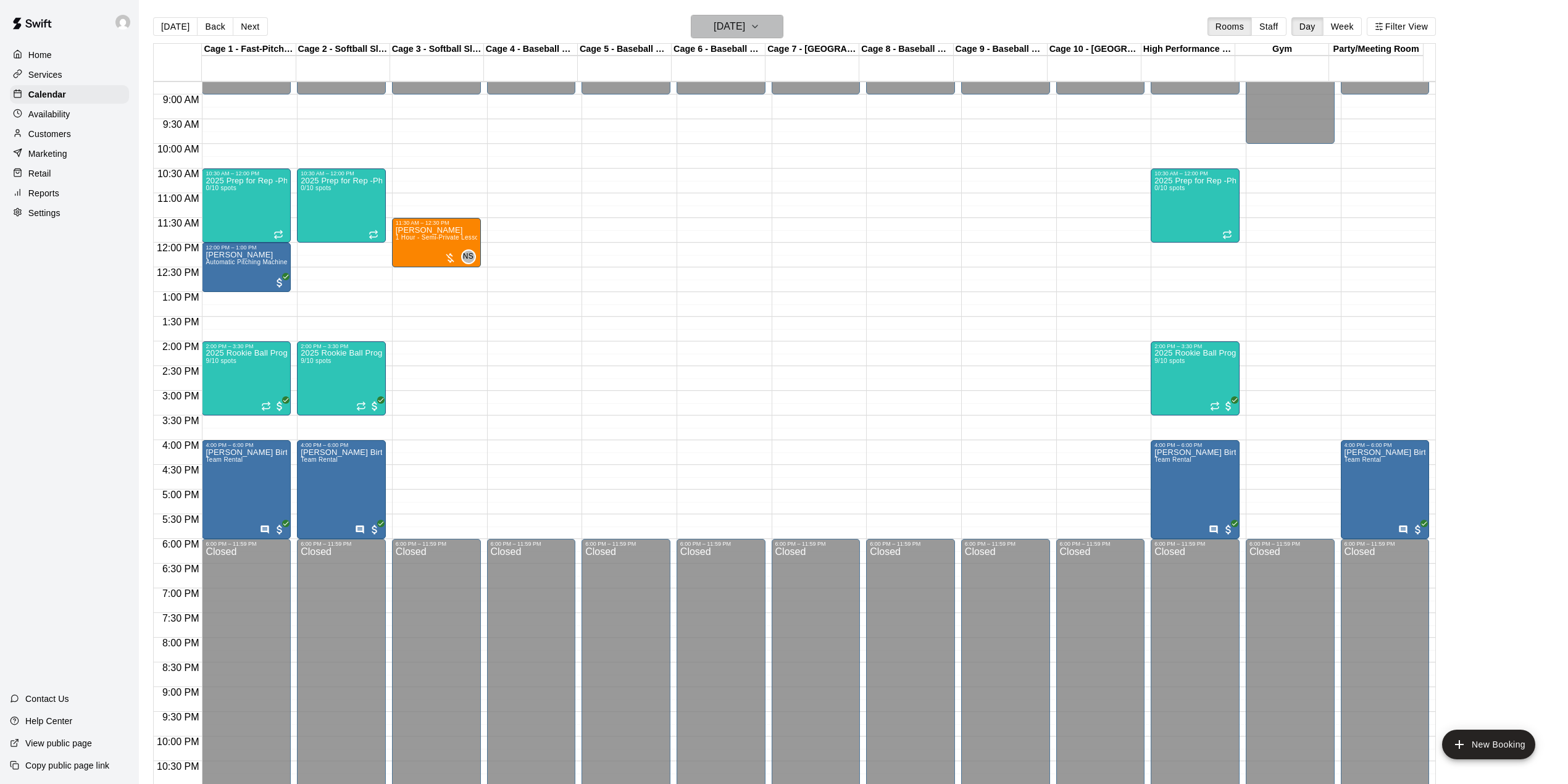
click at [745, 24] on h6 "[DATE]" at bounding box center [730, 27] width 32 height 17
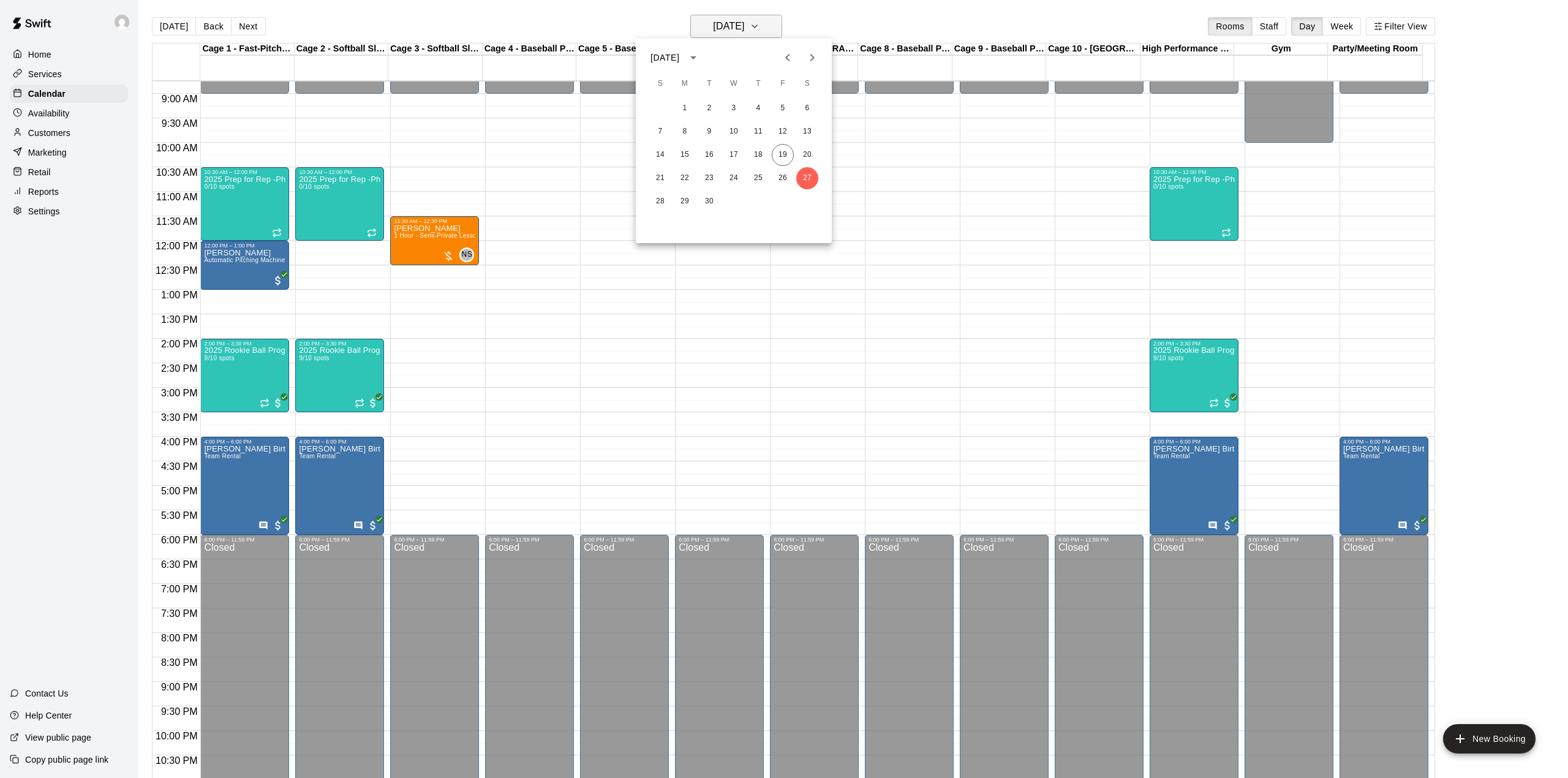
click at [760, 24] on div at bounding box center [784, 389] width 1568 height 778
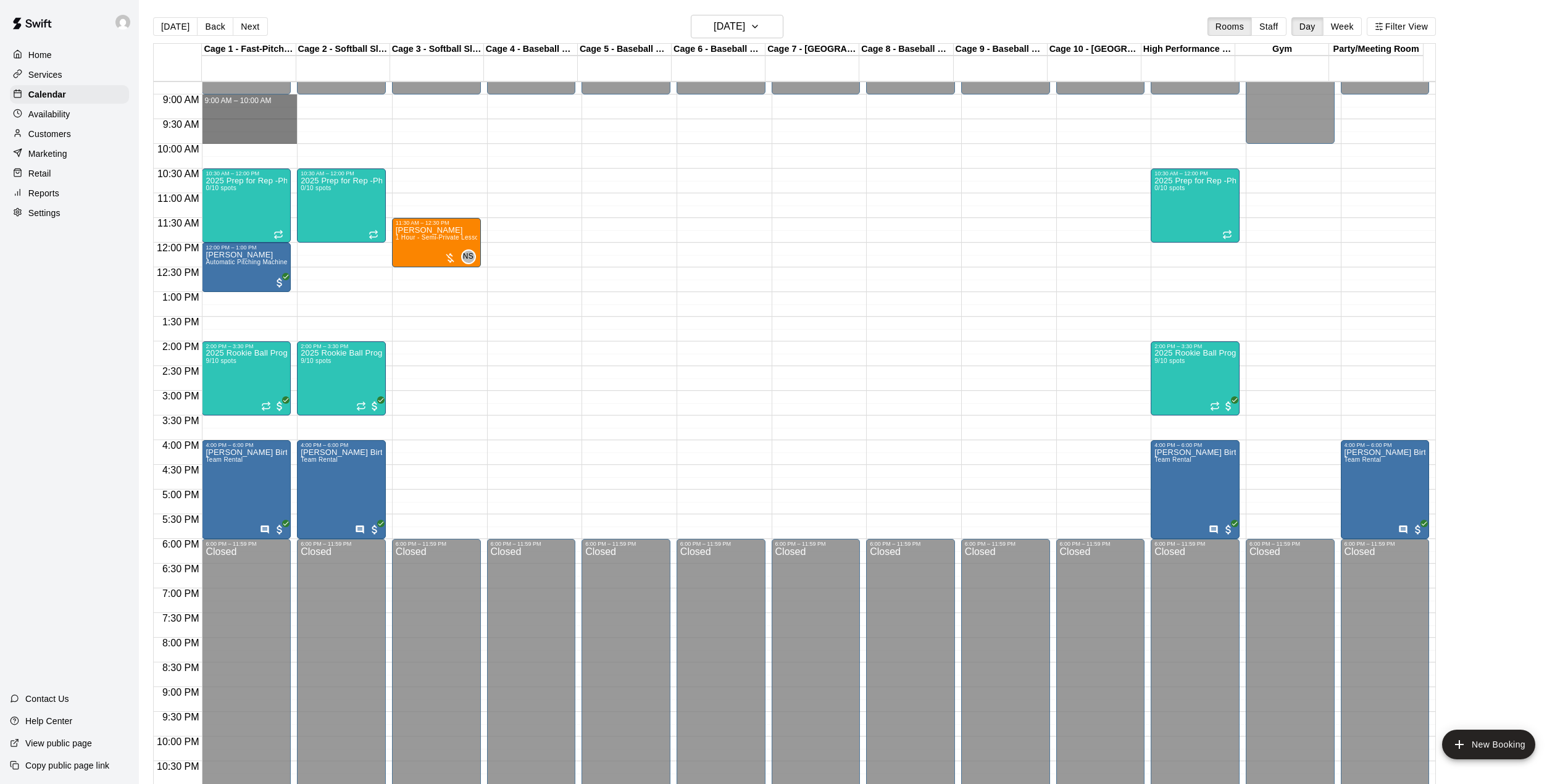
drag, startPoint x: 268, startPoint y: 104, endPoint x: 279, endPoint y: 137, distance: 34.8
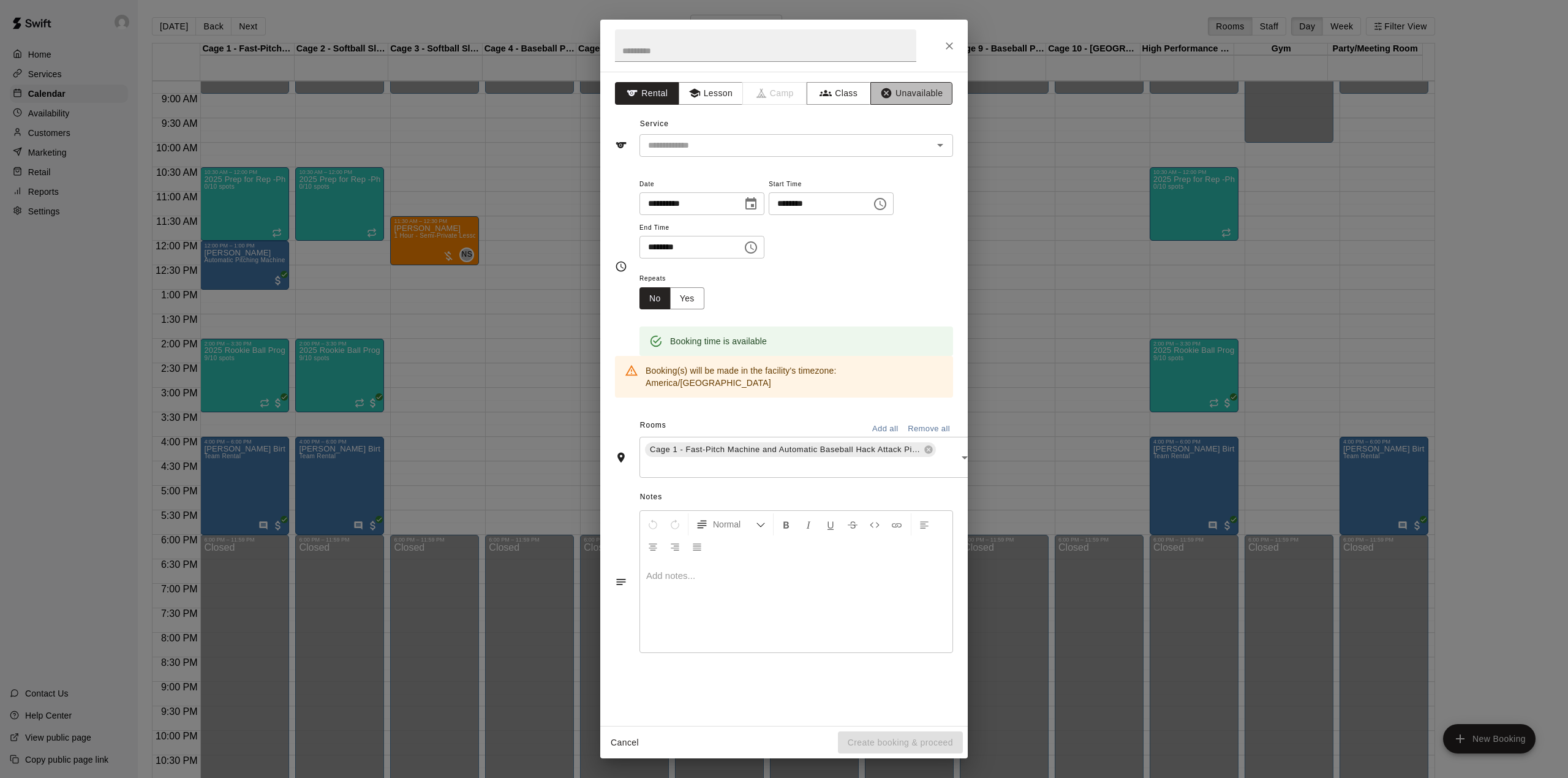
click at [915, 93] on button "Unavailable" at bounding box center [911, 94] width 82 height 23
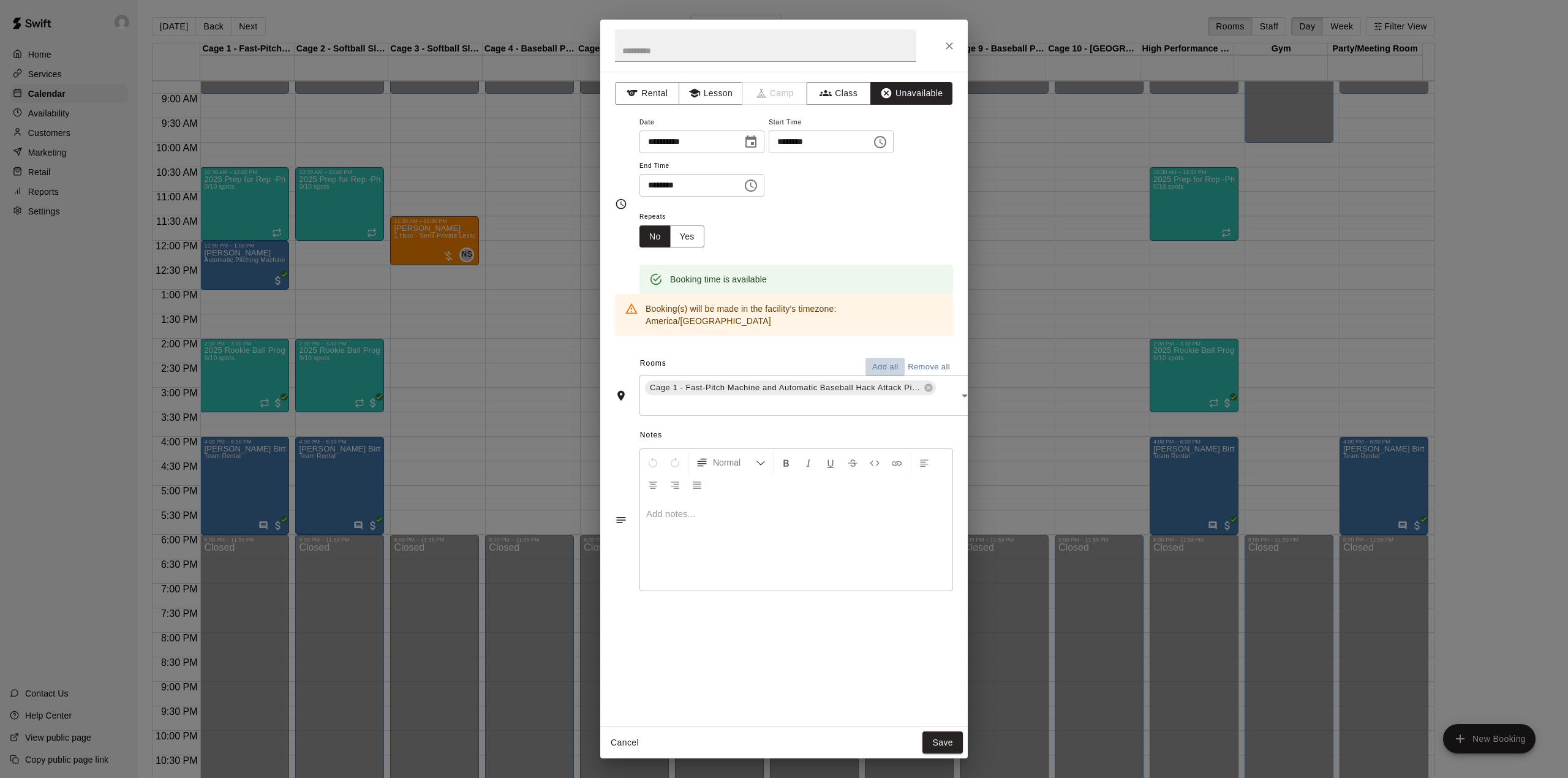
click at [881, 359] on button "Add all" at bounding box center [885, 367] width 39 height 19
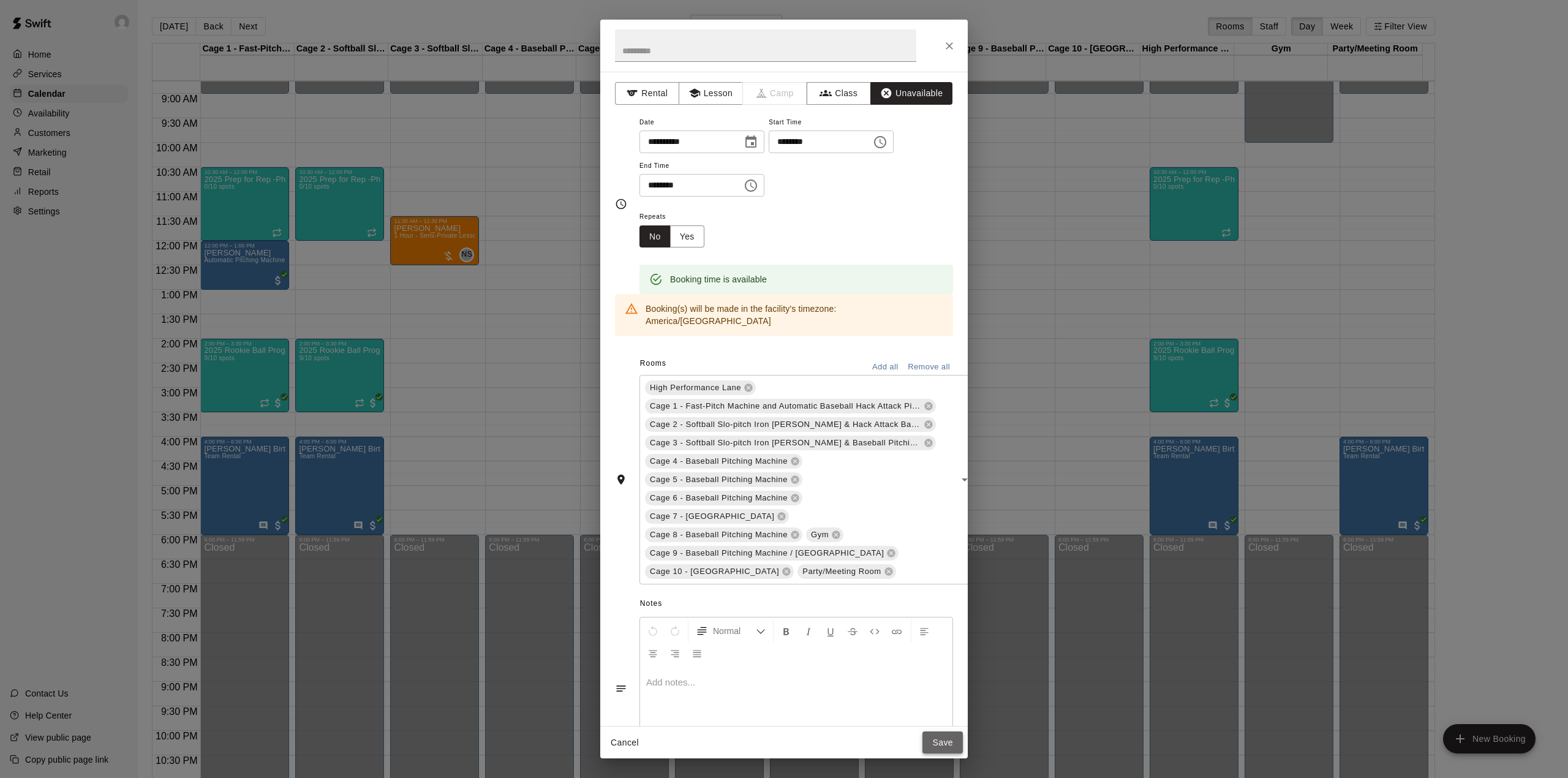
click at [943, 739] on button "Save" at bounding box center [943, 742] width 41 height 23
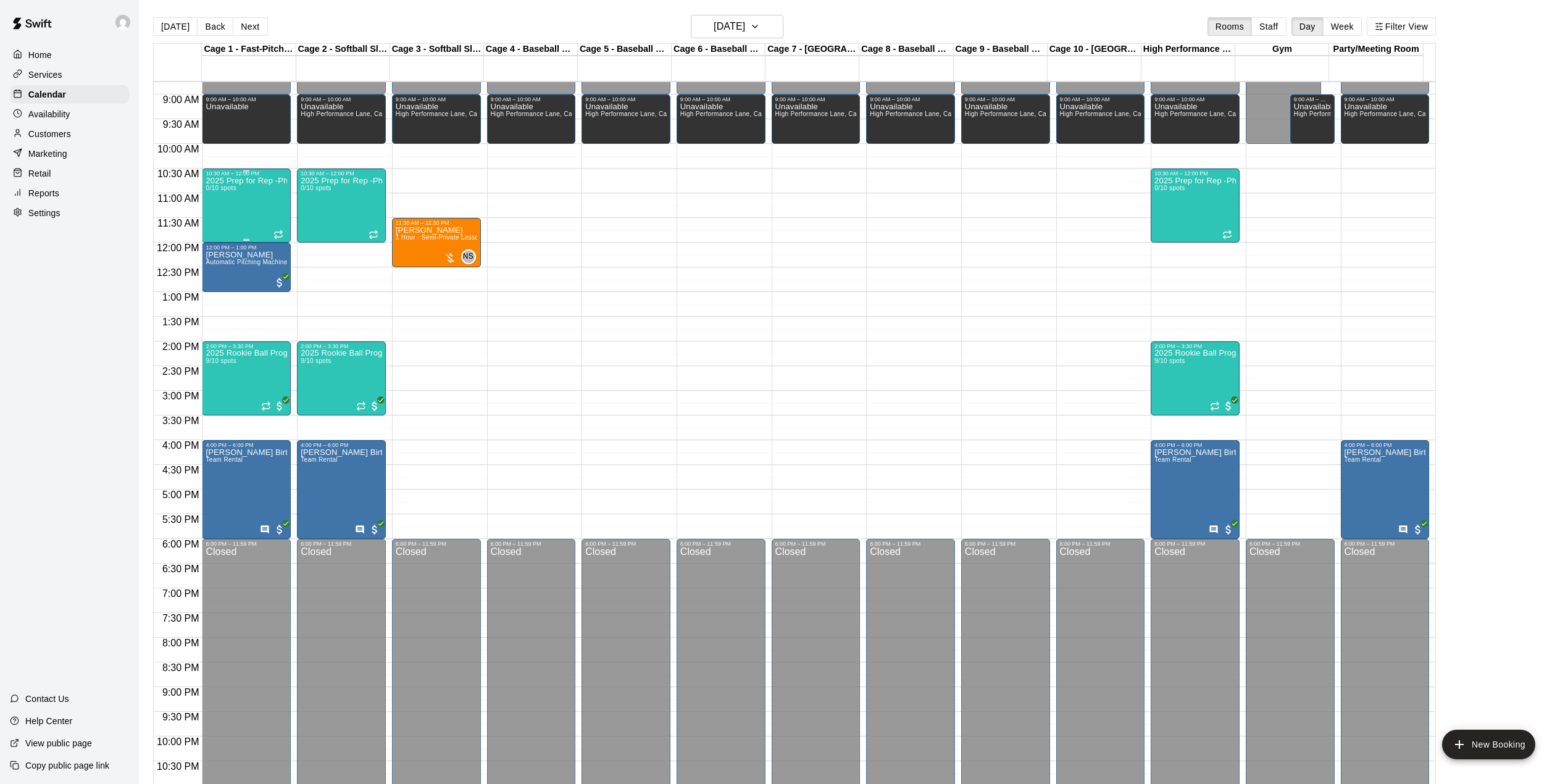
click at [277, 201] on div "2025 Prep for Rep -Phase 1 0/10 spots" at bounding box center [246, 568] width 81 height 784
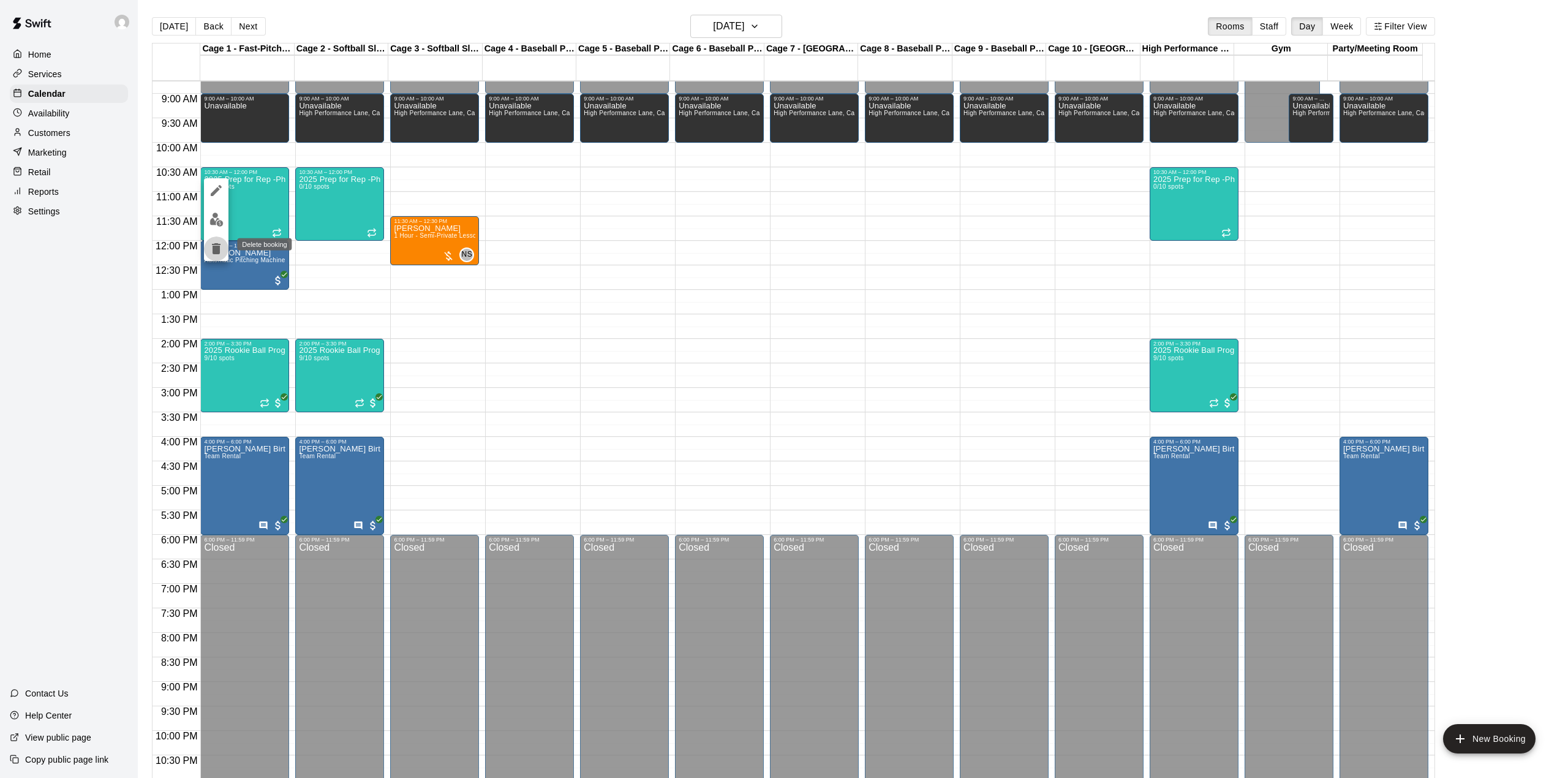
click at [216, 243] on icon "delete" at bounding box center [216, 248] width 9 height 11
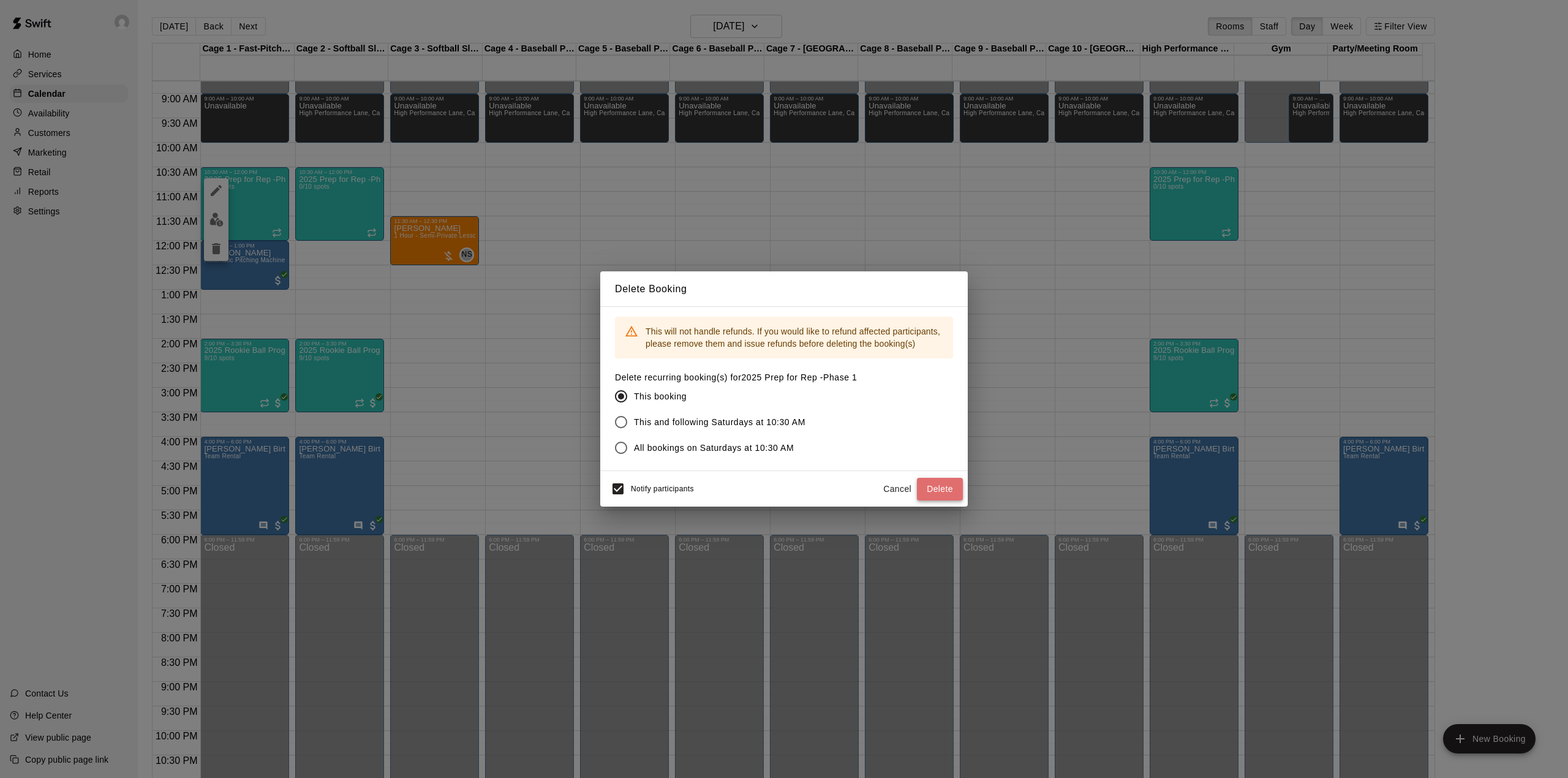
click at [935, 489] on button "Delete" at bounding box center [940, 489] width 46 height 23
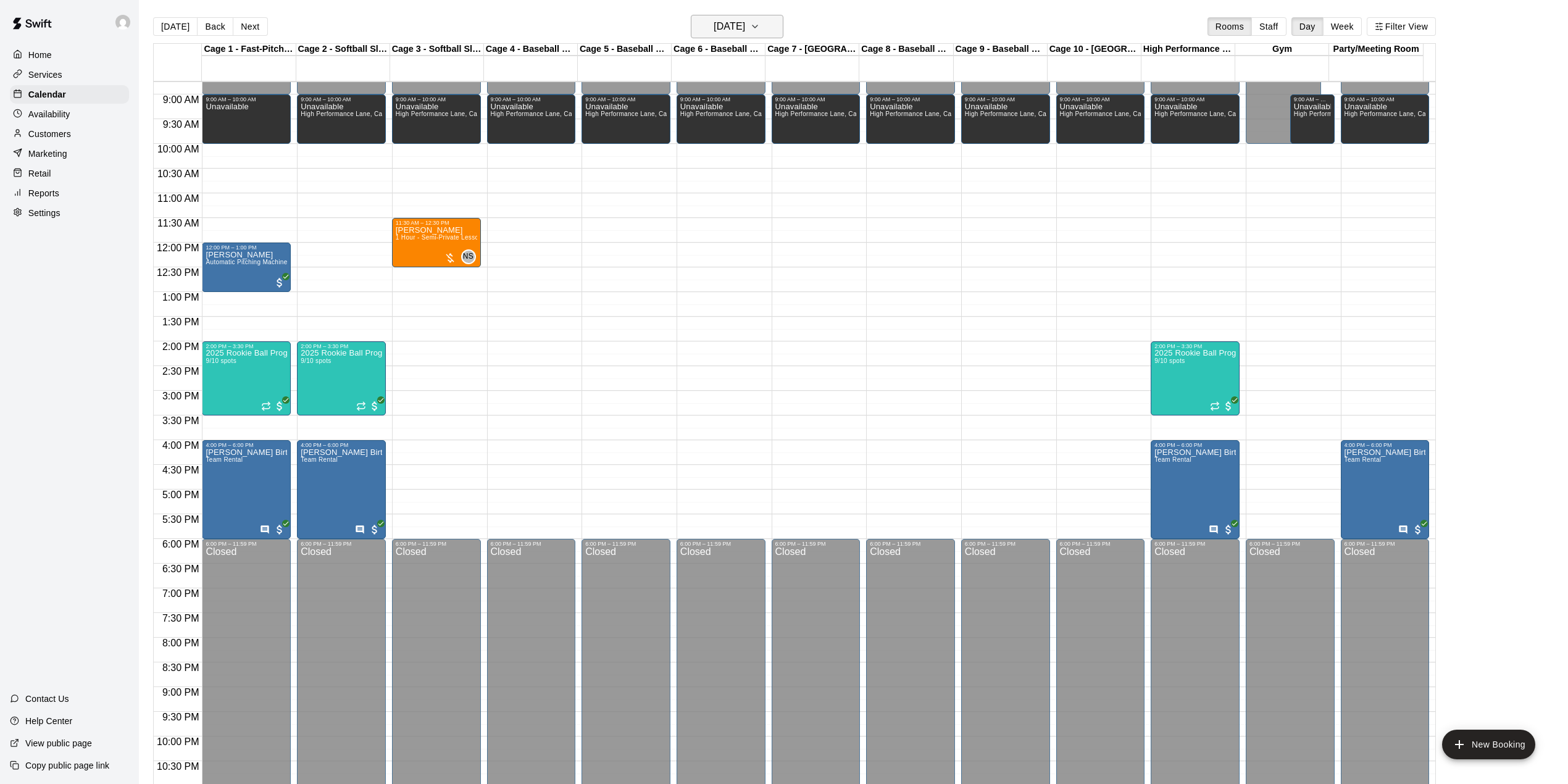
click at [771, 25] on button "[DATE]" at bounding box center [737, 27] width 93 height 24
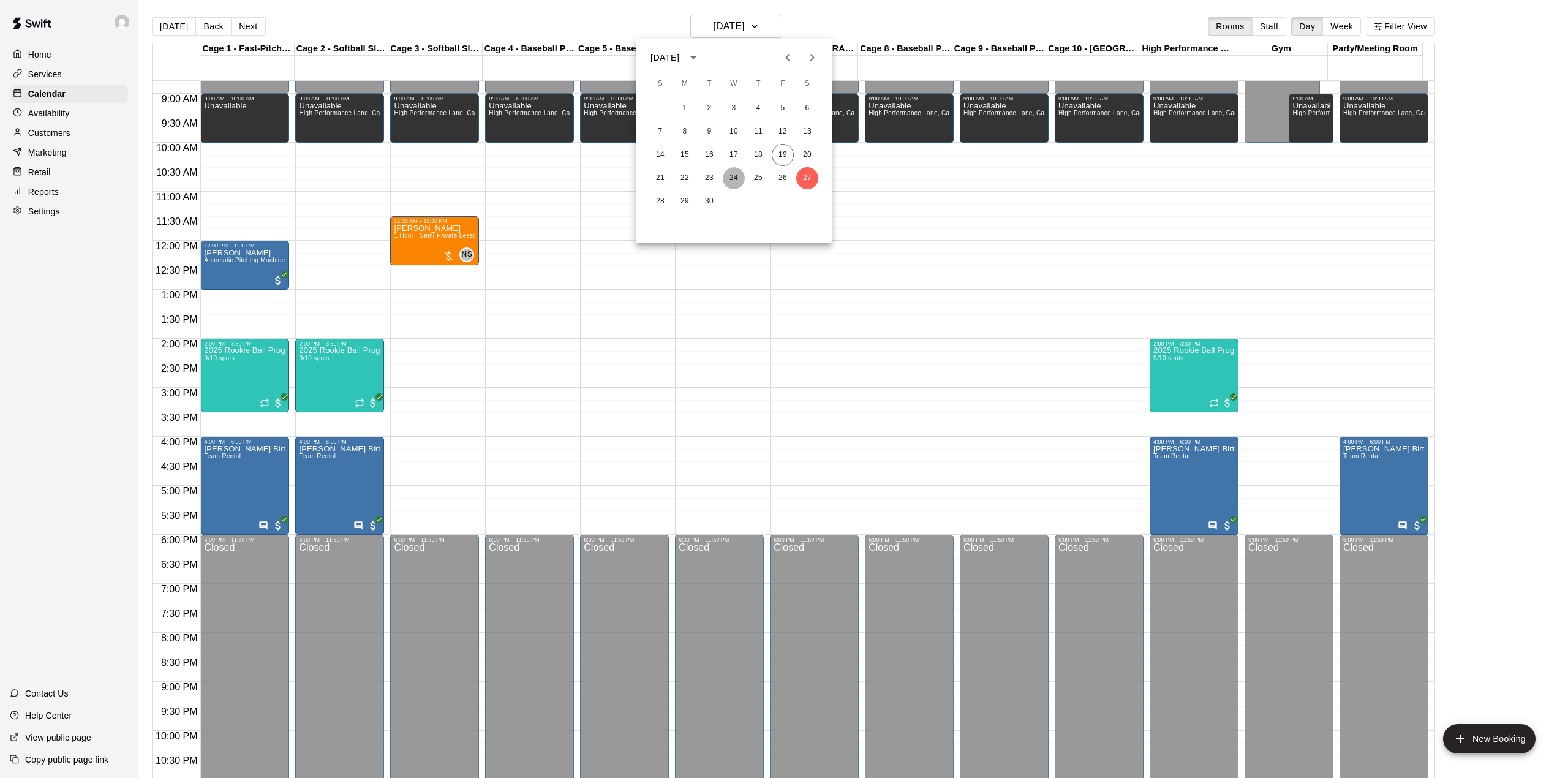
click at [735, 175] on button "24" at bounding box center [733, 178] width 22 height 22
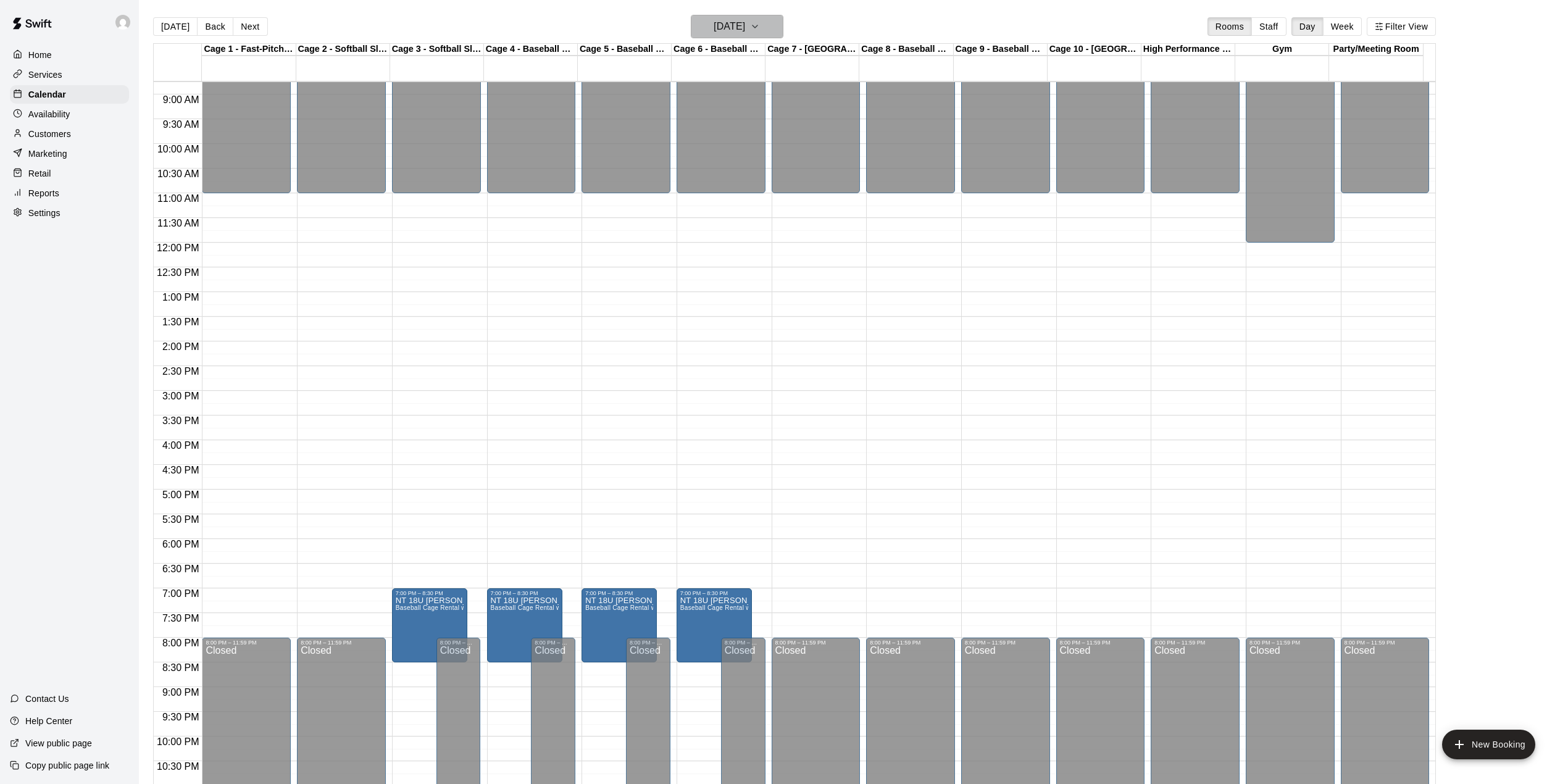
click at [745, 26] on h6 "[DATE]" at bounding box center [730, 27] width 32 height 17
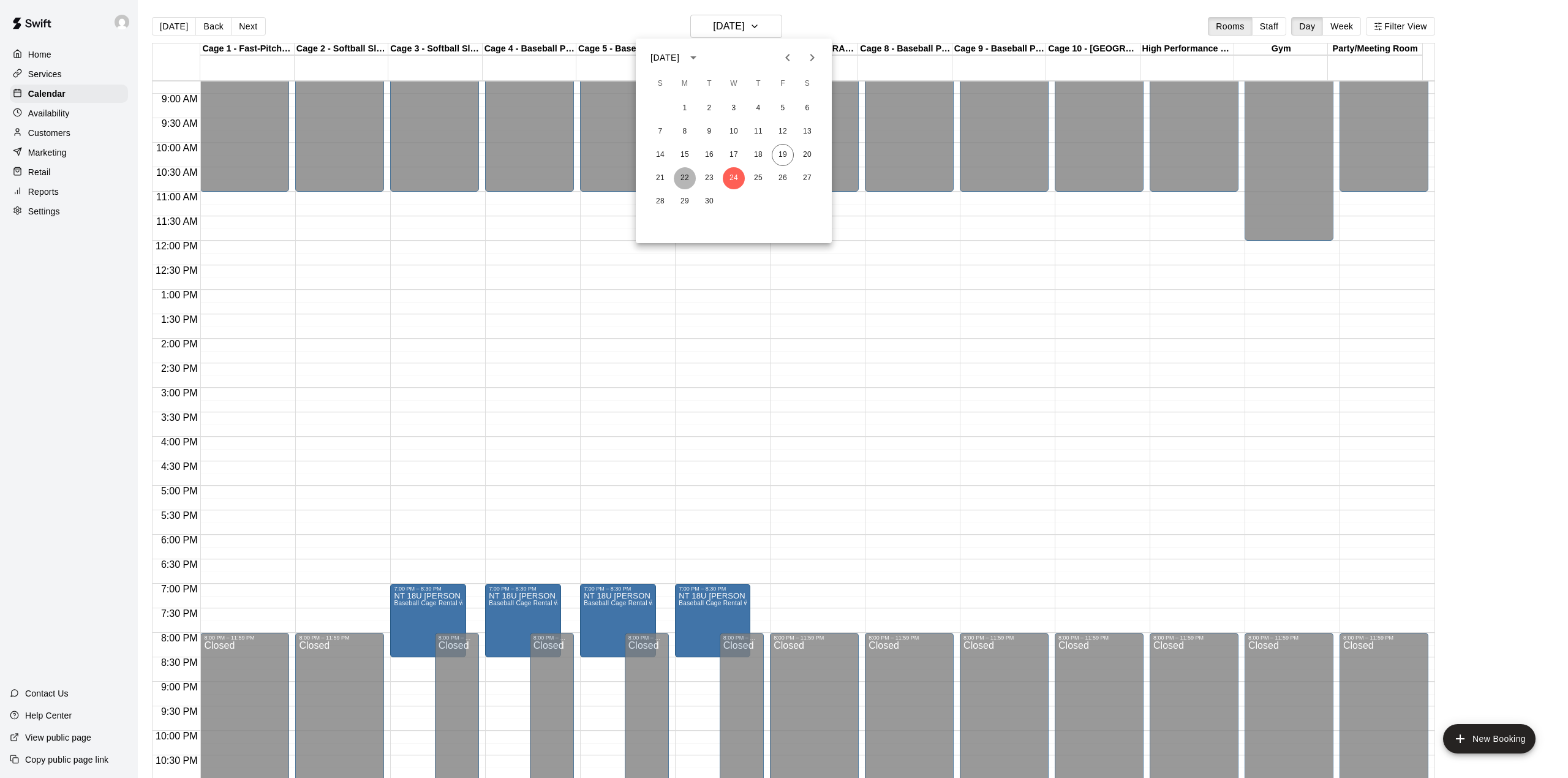
click at [684, 174] on button "22" at bounding box center [685, 178] width 22 height 22
